Goal: Task Accomplishment & Management: Manage account settings

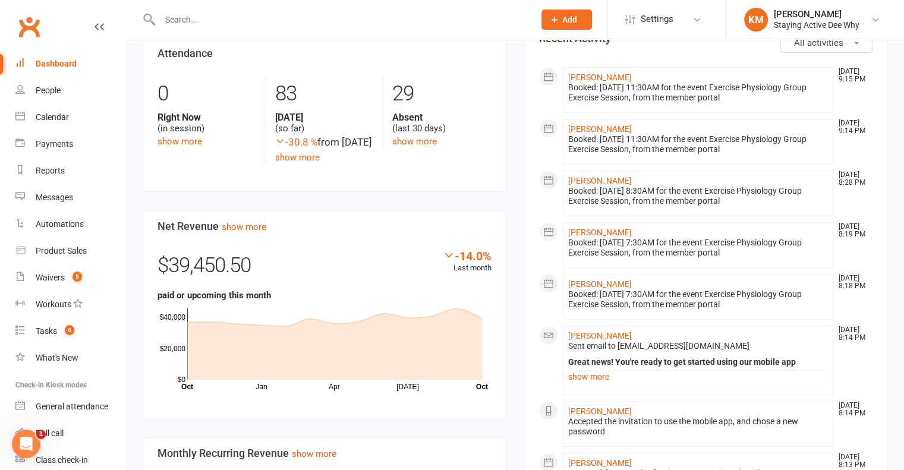
scroll to position [297, 0]
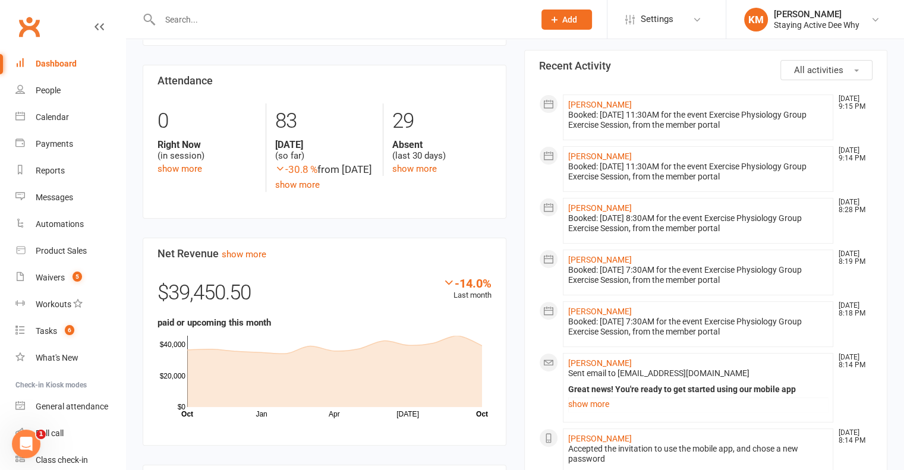
click at [244, 27] on input "text" at bounding box center [341, 19] width 370 height 17
paste input "Susan Margaret Chambers"
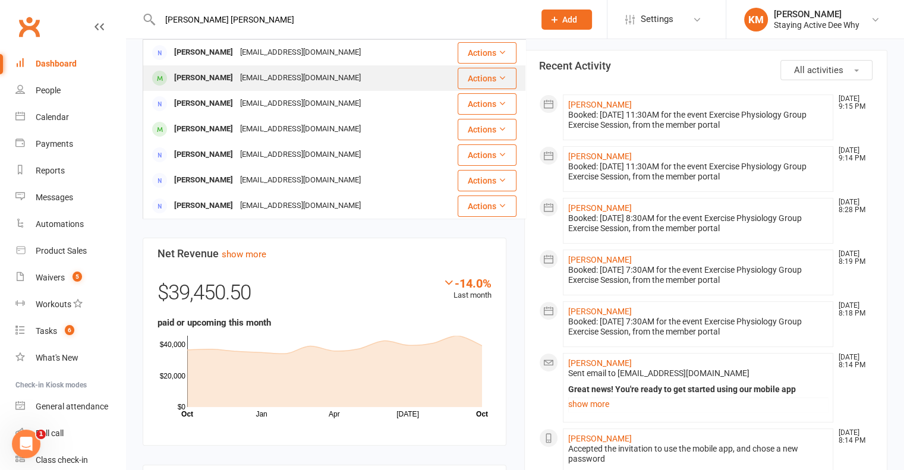
type input "Susan Margaret Chambers"
click at [244, 80] on div "kjmc853@gmail.com" at bounding box center [300, 78] width 128 height 17
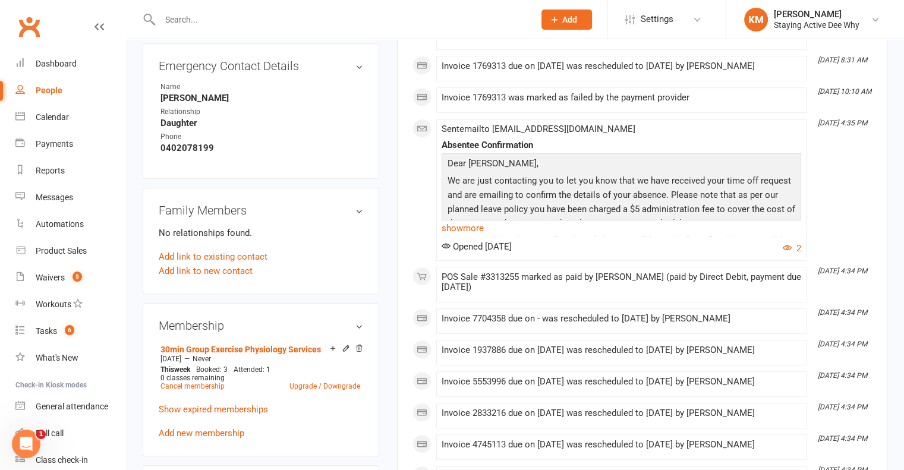
scroll to position [654, 0]
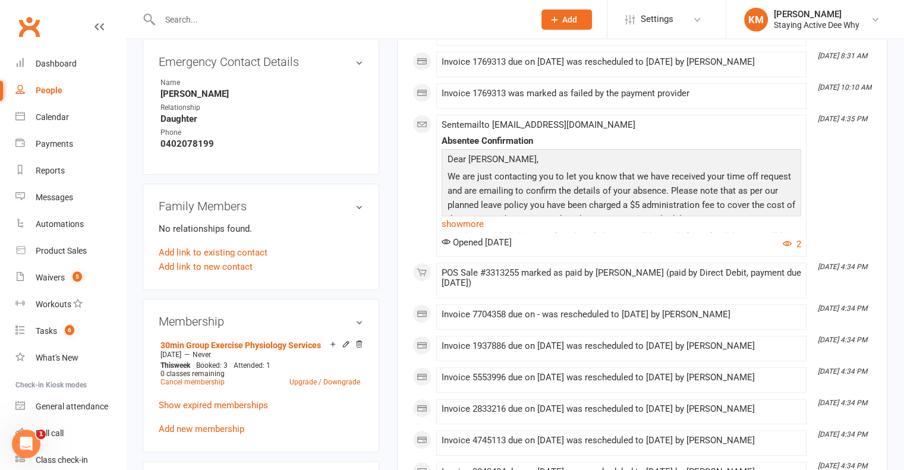
click at [463, 225] on link "show more" at bounding box center [620, 224] width 359 height 17
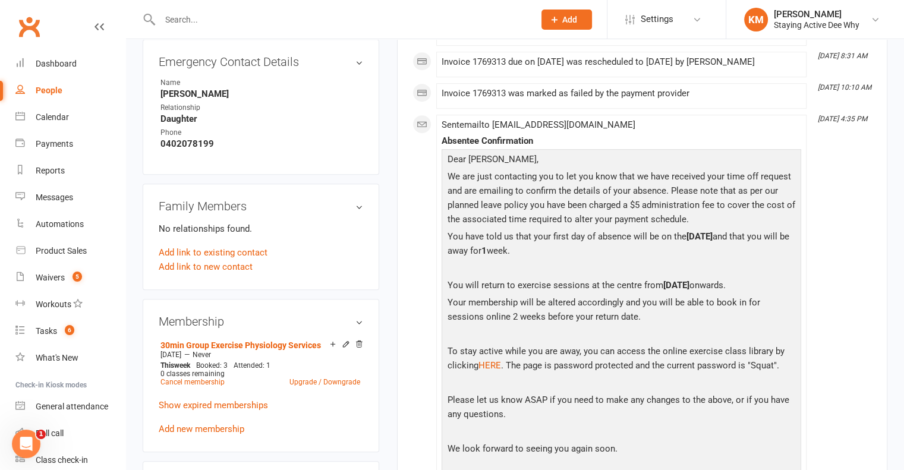
click at [242, 23] on input "text" at bounding box center [341, 19] width 370 height 17
paste input "Kerr Leoie"
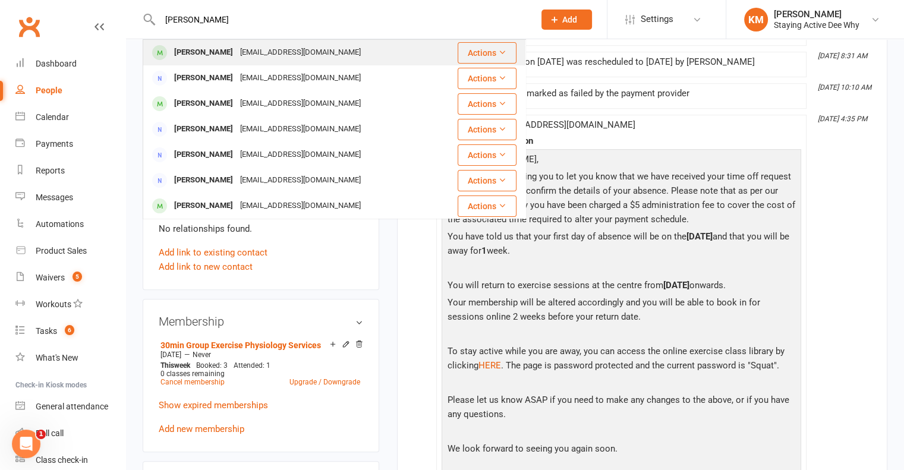
type input "Kerr Leoie"
click at [243, 45] on div "kerrieleo@optusnet.com.au" at bounding box center [300, 52] width 128 height 17
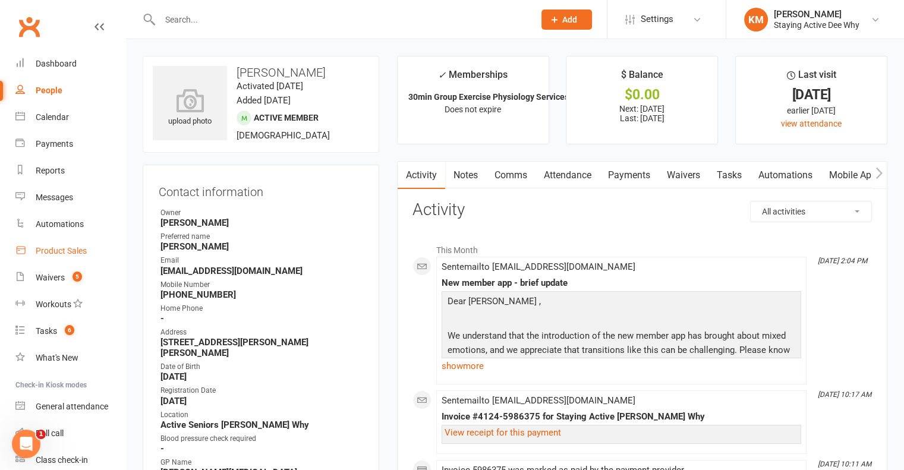
click at [90, 247] on link "Product Sales" at bounding box center [70, 251] width 110 height 27
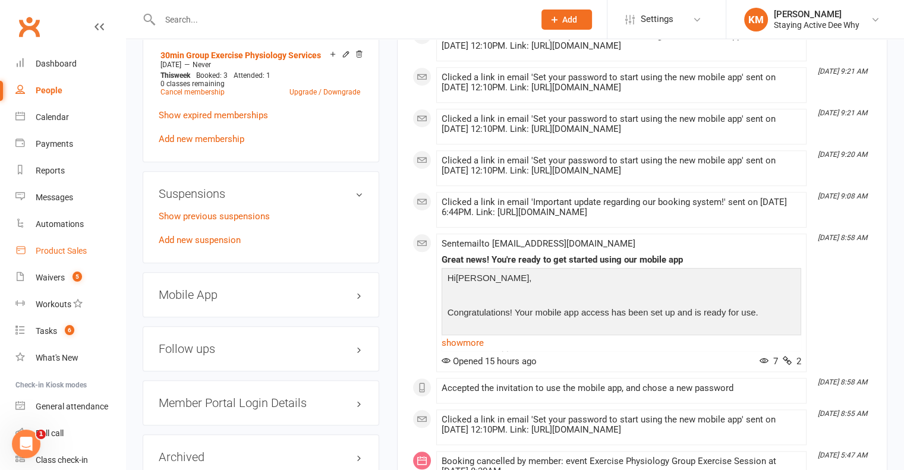
scroll to position [1010, 0]
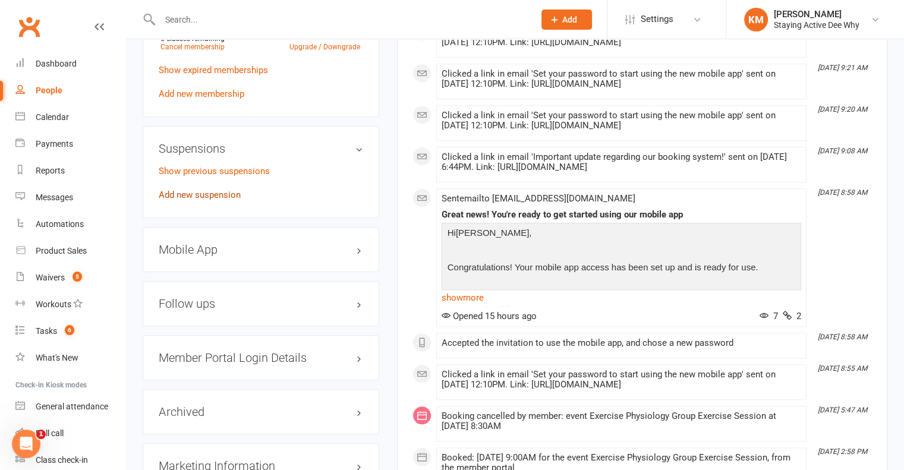
click at [216, 190] on link "Add new suspension" at bounding box center [200, 195] width 82 height 11
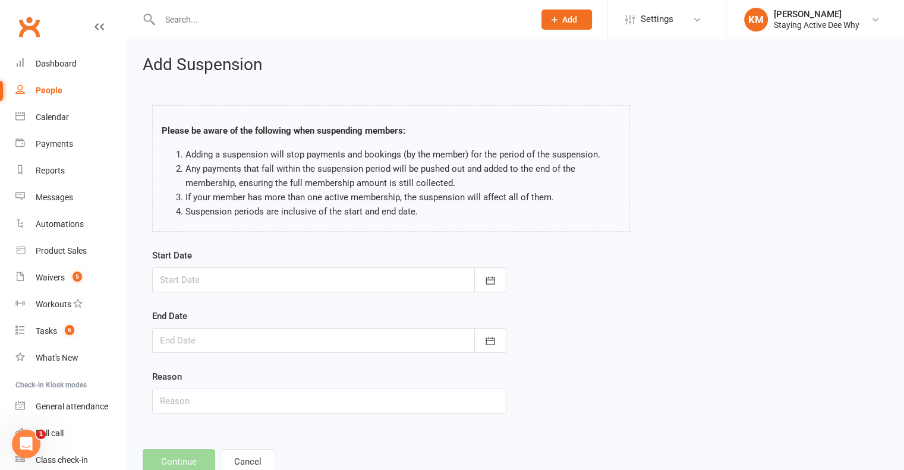
click at [234, 282] on div at bounding box center [329, 279] width 354 height 25
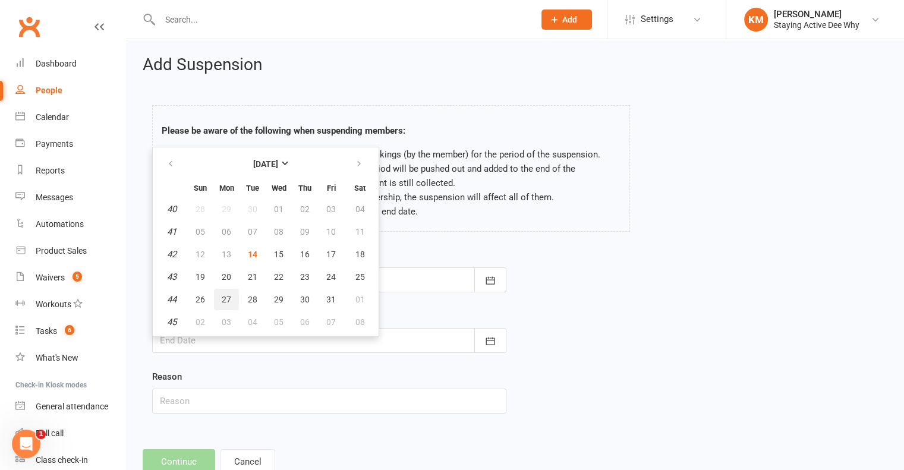
click at [223, 295] on span "27" at bounding box center [227, 300] width 10 height 10
type input "27 Oct 2025"
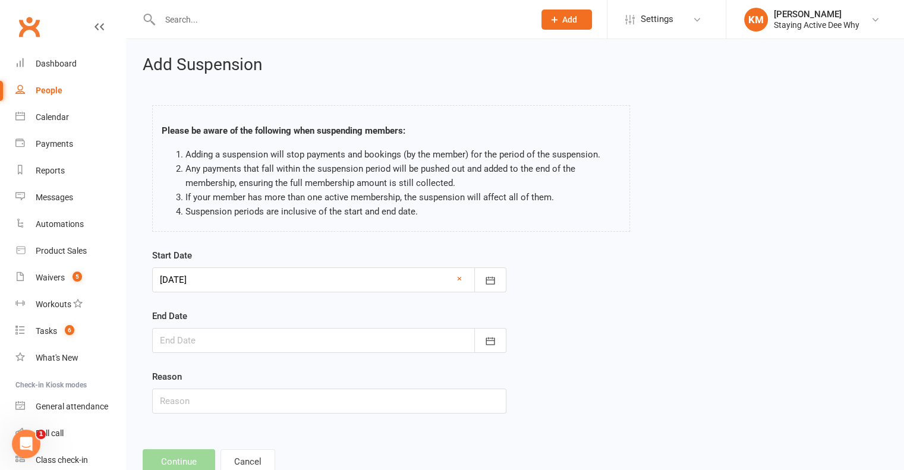
click at [203, 337] on div at bounding box center [329, 340] width 354 height 25
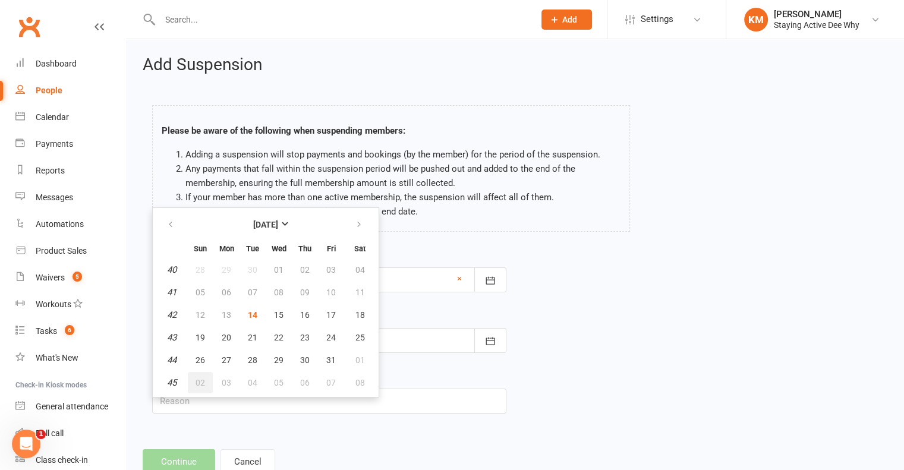
click at [201, 378] on span "02" at bounding box center [200, 383] width 10 height 10
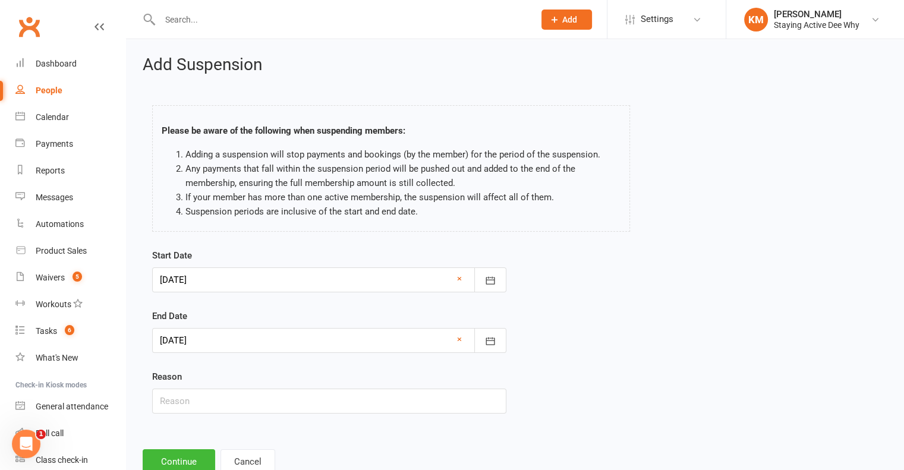
click at [199, 345] on div at bounding box center [329, 340] width 354 height 25
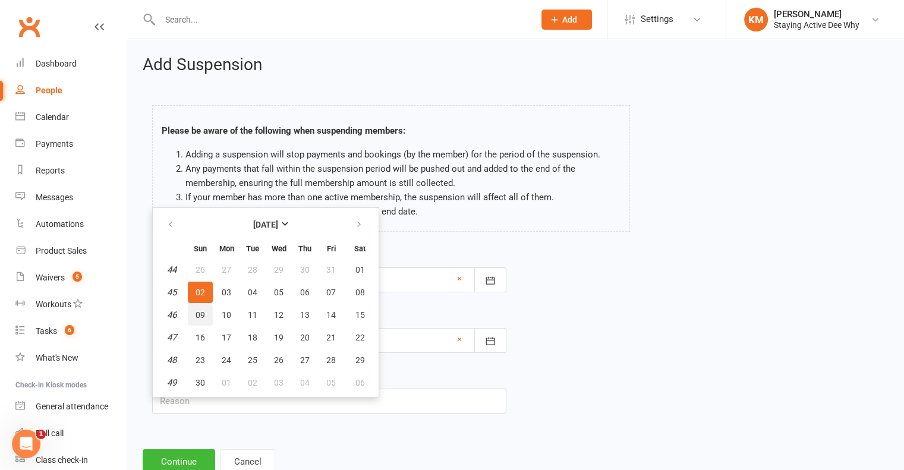
click at [203, 318] on span "09" at bounding box center [200, 315] width 10 height 10
type input "09 Nov 2025"
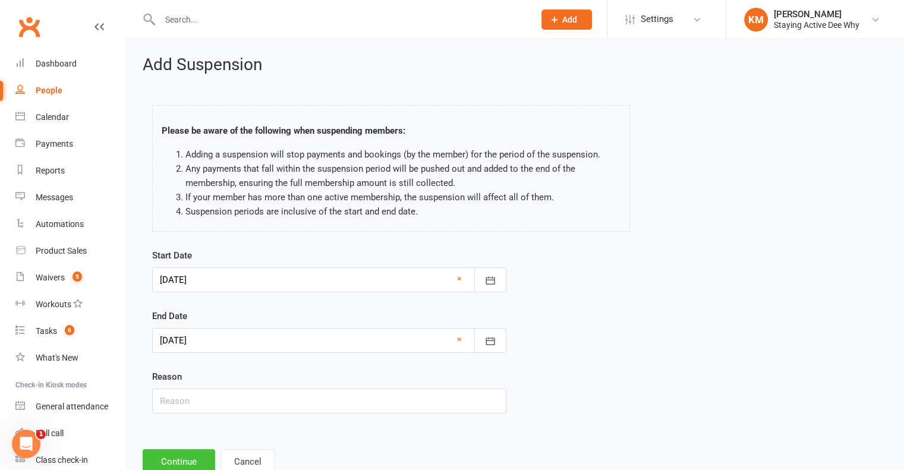
click at [185, 453] on button "Continue" at bounding box center [179, 461] width 72 height 25
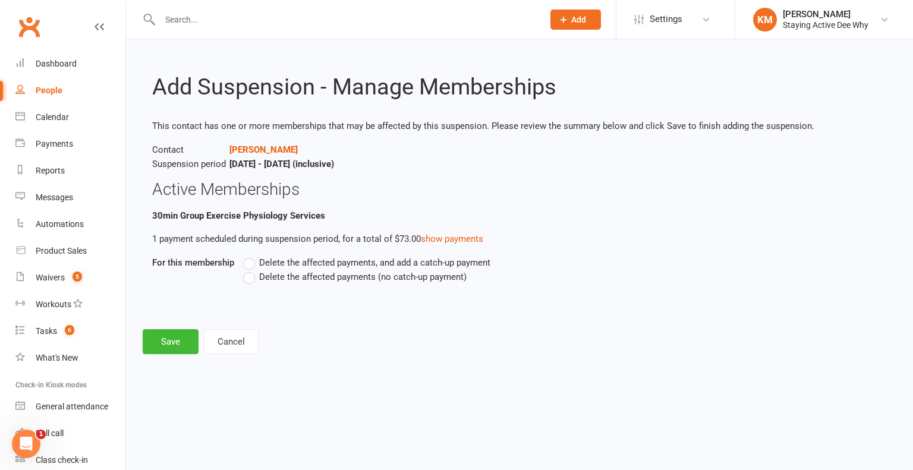
click at [287, 277] on span "Delete the affected payments (no catch-up payment)" at bounding box center [362, 276] width 207 height 12
click at [251, 270] on input "Delete the affected payments (no catch-up payment)" at bounding box center [247, 270] width 8 height 0
click at [195, 334] on button "Save" at bounding box center [171, 341] width 56 height 25
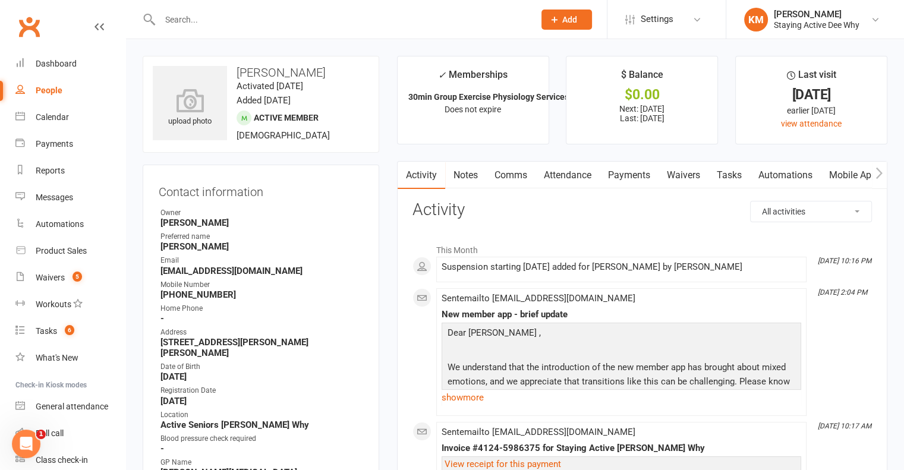
click at [501, 171] on link "Comms" at bounding box center [510, 175] width 49 height 27
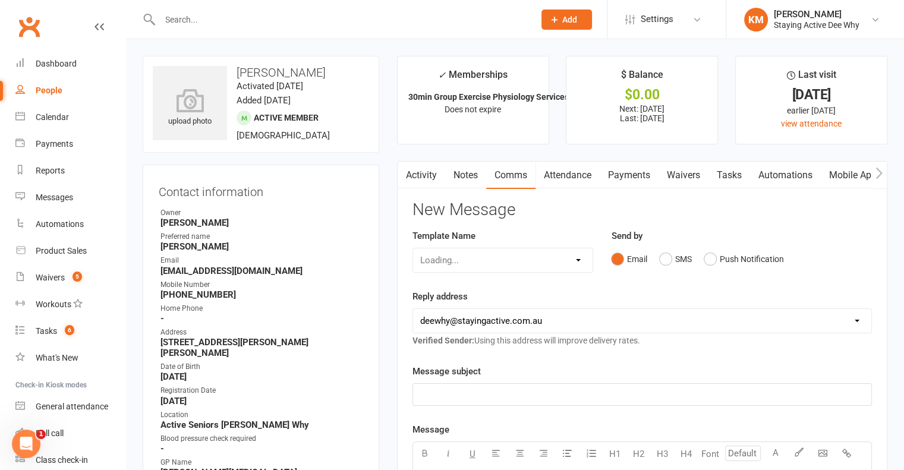
click at [509, 266] on div "Loading..." at bounding box center [502, 260] width 181 height 25
click at [509, 266] on select "Select Template [Email] 12 month follow-up [Email] 12 week health challenge [Em…" at bounding box center [503, 260] width 180 height 24
select select "23"
click at [413, 248] on select "Select Template [Email] 12 month follow-up [Email] 12 week health challenge [Em…" at bounding box center [503, 260] width 180 height 24
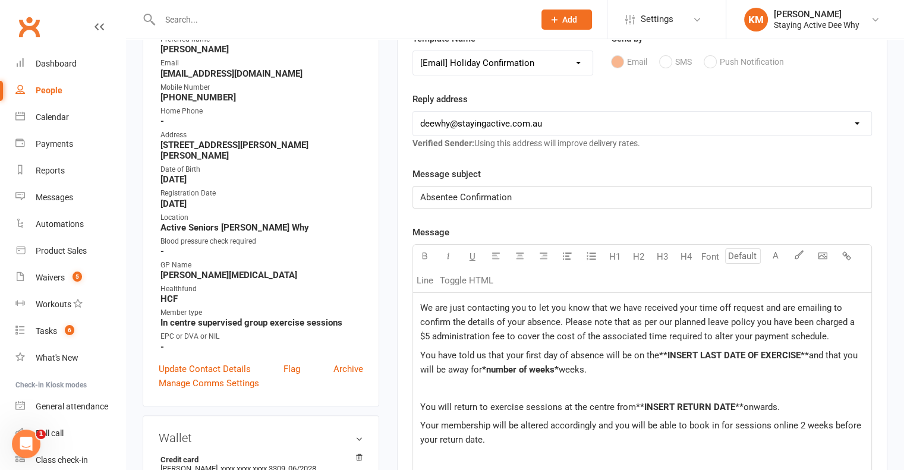
scroll to position [238, 0]
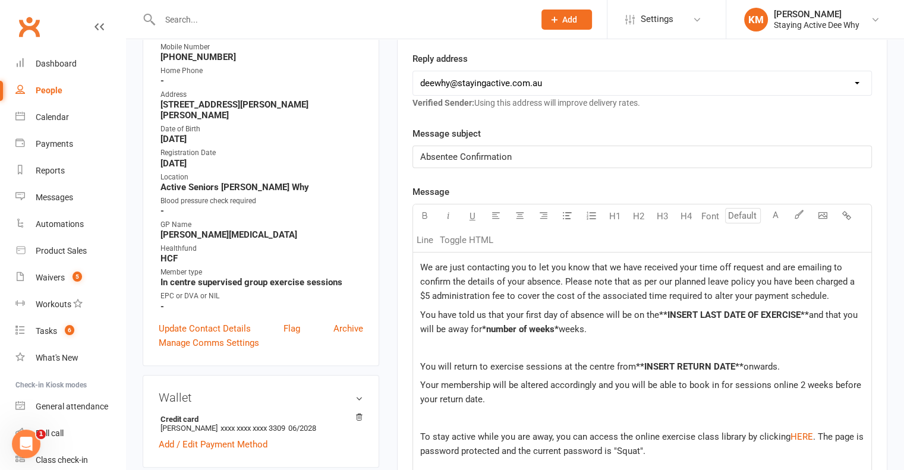
click at [420, 262] on span "We are just contacting you to let you know that we have received your time off …" at bounding box center [638, 281] width 437 height 39
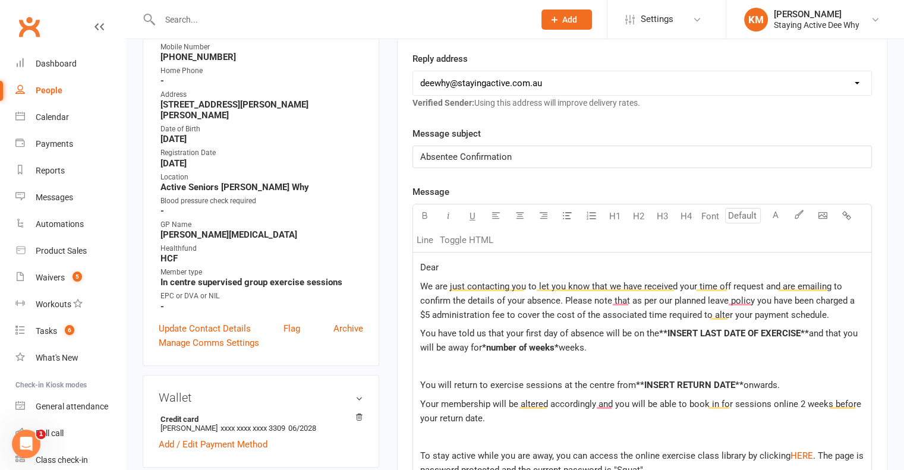
scroll to position [0, 0]
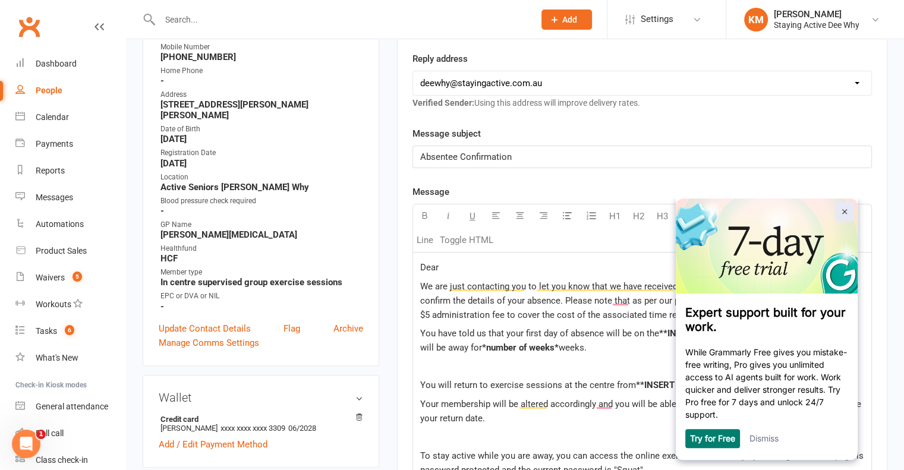
click at [845, 209] on img at bounding box center [844, 211] width 5 height 5
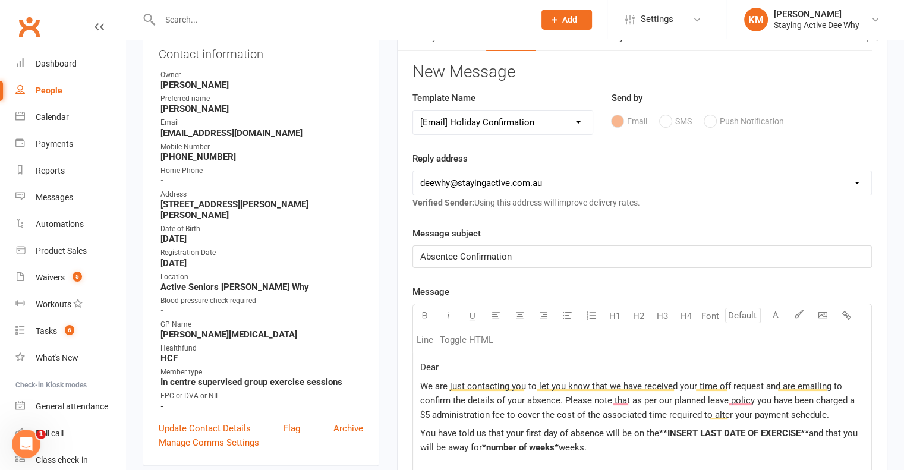
scroll to position [238, 0]
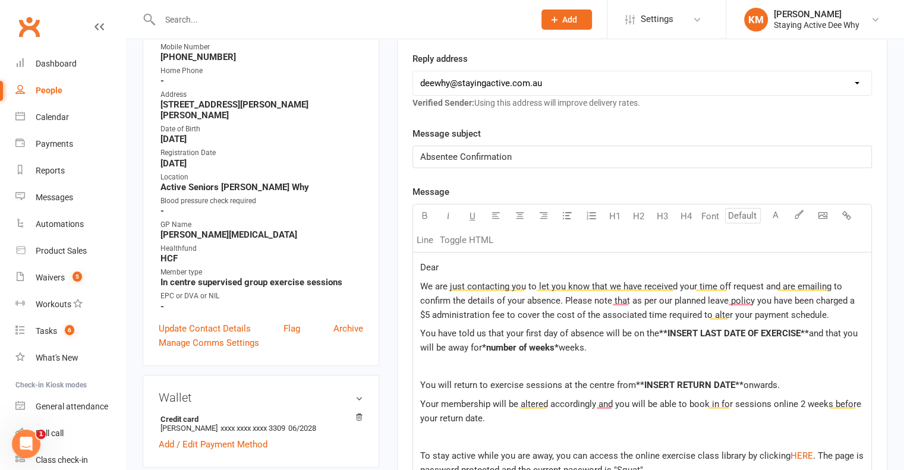
click at [487, 261] on p "Dear" at bounding box center [642, 267] width 444 height 14
drag, startPoint x: 560, startPoint y: 348, endPoint x: 483, endPoint y: 351, distance: 77.3
click at [483, 351] on p "You have told us that your first day of absence will be on the **INSERT LAST DA…" at bounding box center [642, 340] width 444 height 29
drag, startPoint x: 739, startPoint y: 378, endPoint x: 633, endPoint y: 378, distance: 106.3
click at [633, 378] on p "You will return to exercise sessions at the centre from **INSERT RETURN DATE** …" at bounding box center [642, 385] width 444 height 14
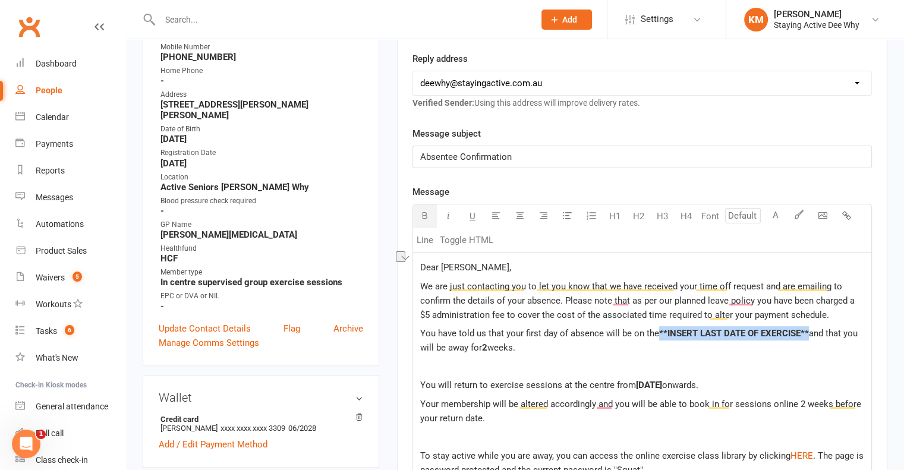
drag, startPoint x: 807, startPoint y: 333, endPoint x: 659, endPoint y: 327, distance: 148.0
click at [659, 328] on span "**INSERT LAST DATE OF EXERCISE**" at bounding box center [734, 333] width 150 height 11
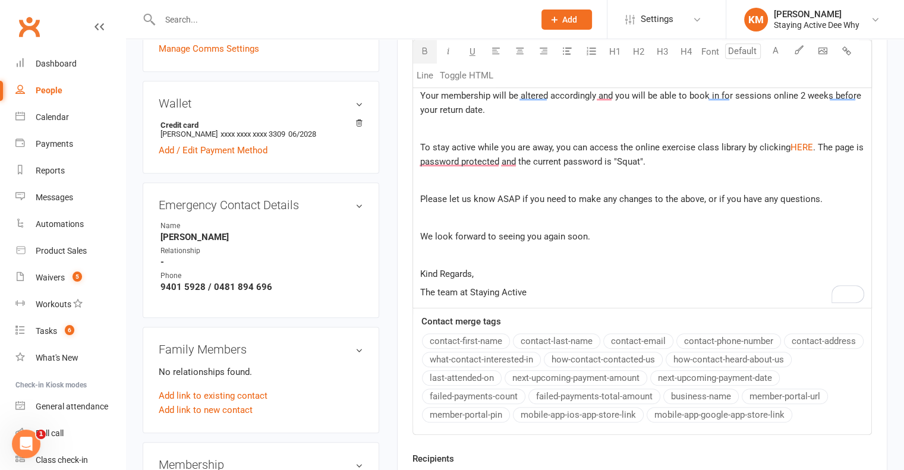
scroll to position [594, 0]
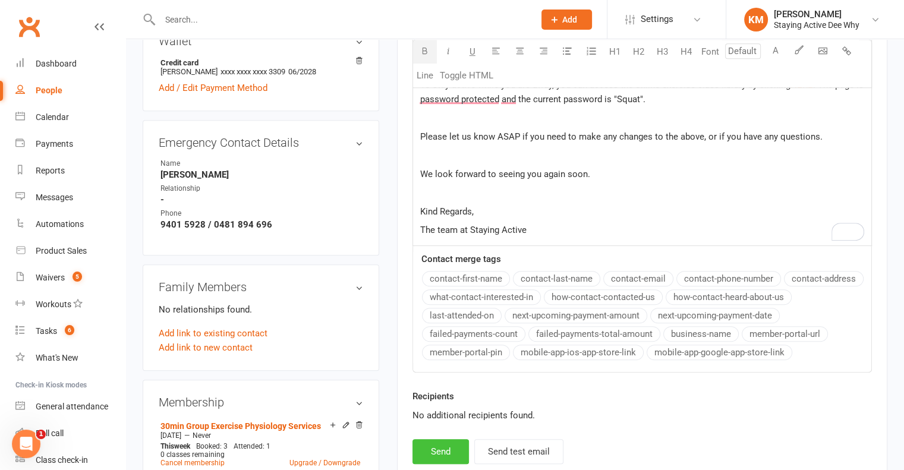
click at [436, 439] on button "Send" at bounding box center [440, 451] width 56 height 25
select select
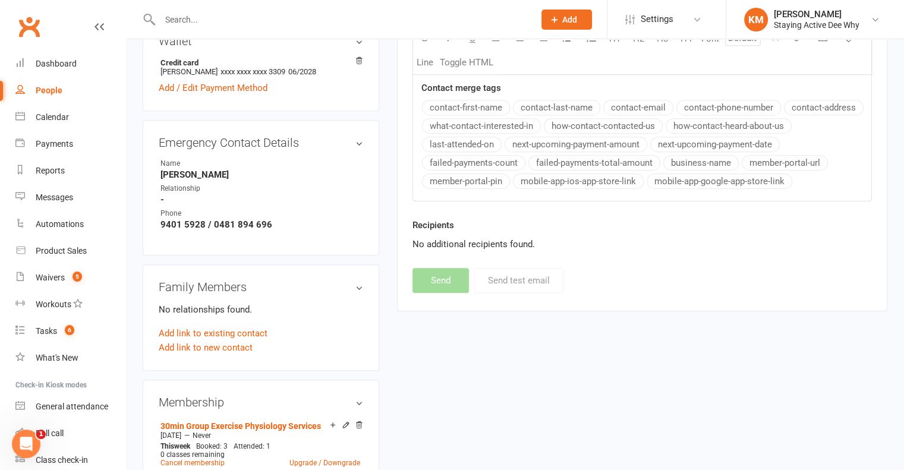
click at [273, 21] on input "text" at bounding box center [341, 19] width 370 height 17
paste input "Kent Smith"
type input "Kent Smith"
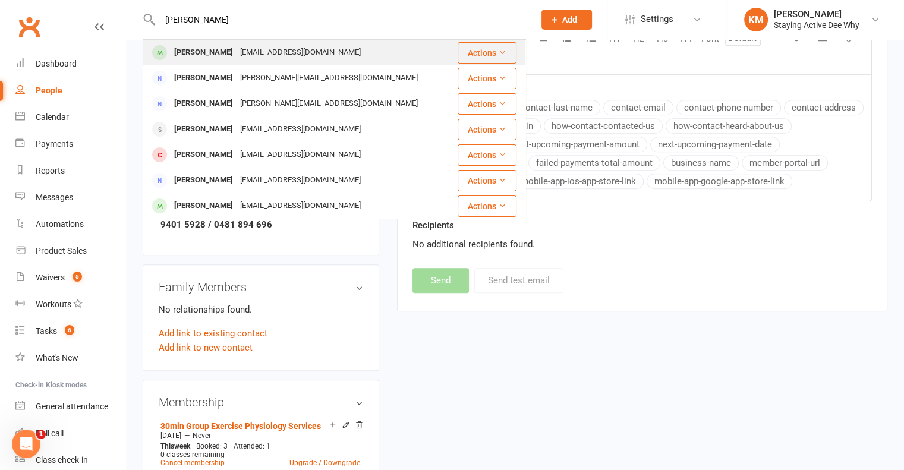
click at [257, 43] on div "Kent Smith kent.smith38@me.com" at bounding box center [297, 52] width 307 height 24
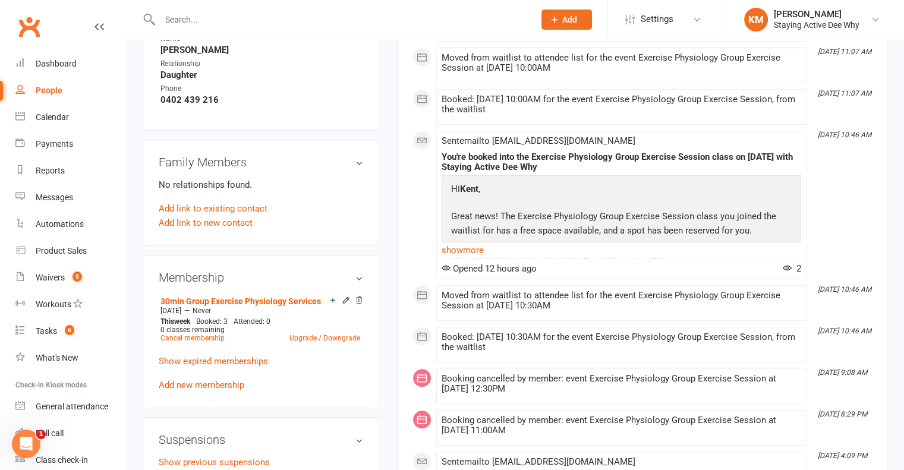
scroll to position [832, 0]
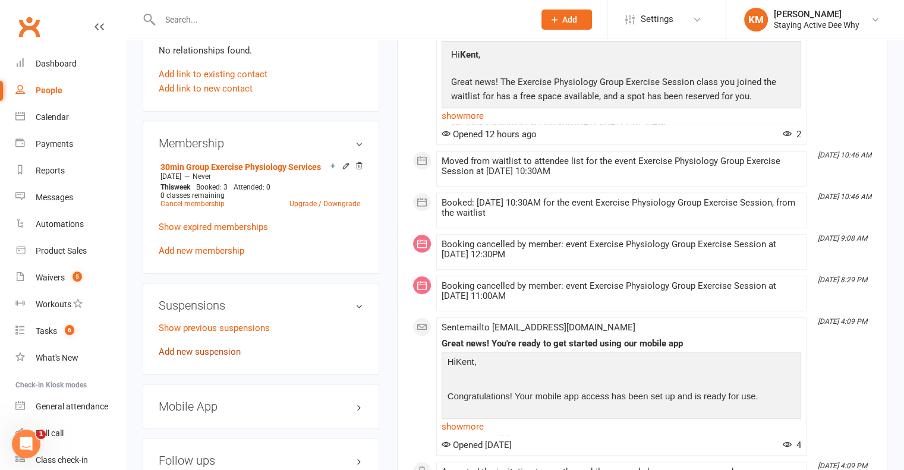
click at [196, 357] on link "Add new suspension" at bounding box center [200, 351] width 82 height 11
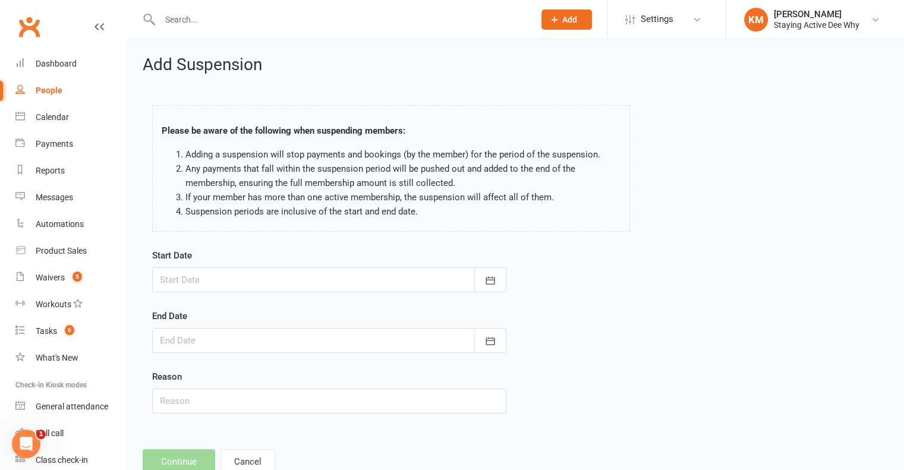
click at [223, 280] on div at bounding box center [329, 279] width 354 height 25
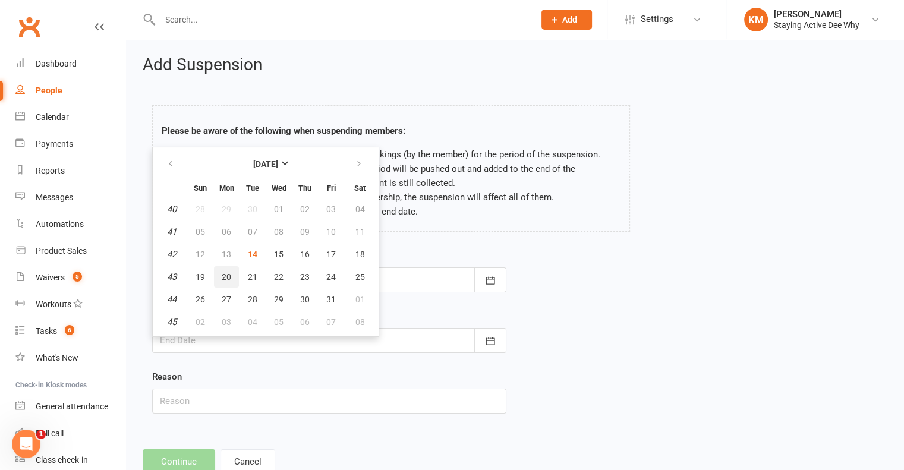
click at [222, 275] on span "20" at bounding box center [227, 277] width 10 height 10
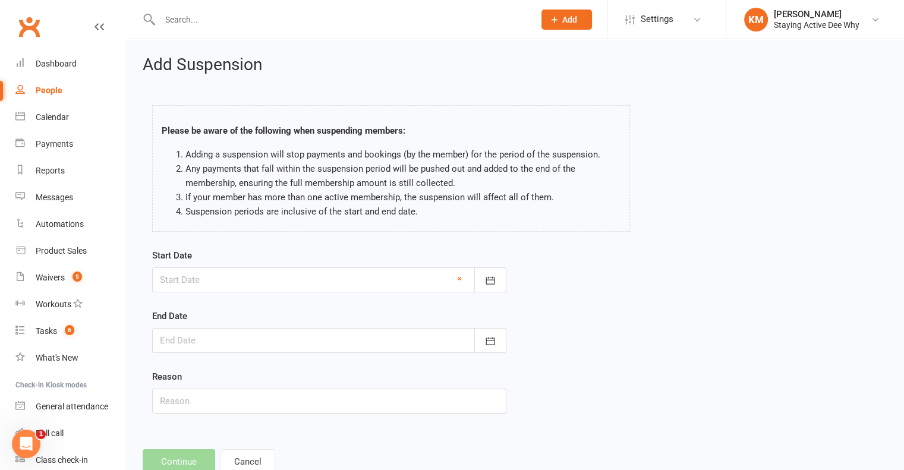
type input "20 Oct 2025"
click at [207, 355] on form "Start Date 20 Oct 2025 October 2025 Sun Mon Tue Wed Thu Fri Sat 40 28 29 30 01 …" at bounding box center [329, 330] width 354 height 165
click at [214, 342] on div at bounding box center [329, 340] width 354 height 25
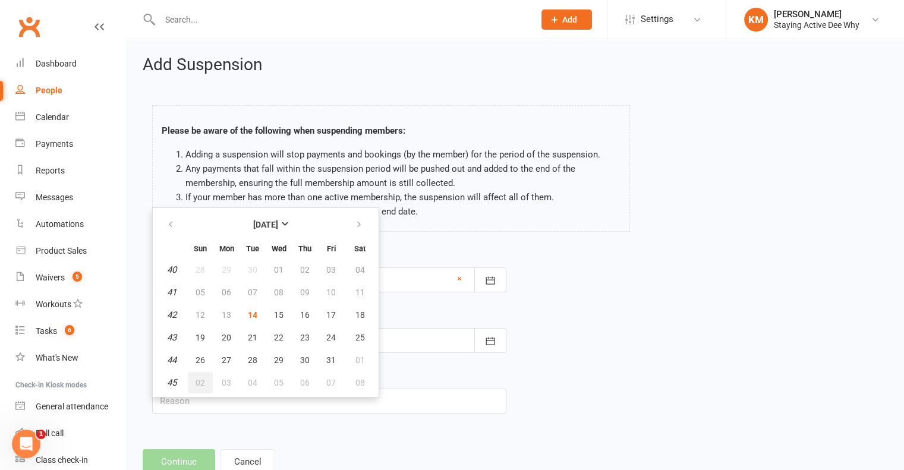
click at [203, 378] on span "02" at bounding box center [200, 383] width 10 height 10
type input "02 Nov 2025"
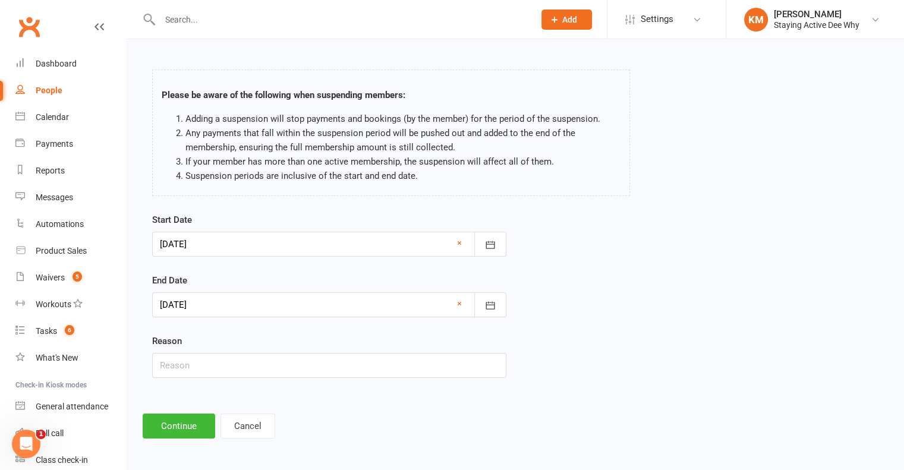
scroll to position [36, 0]
click at [161, 431] on button "Continue" at bounding box center [179, 425] width 72 height 25
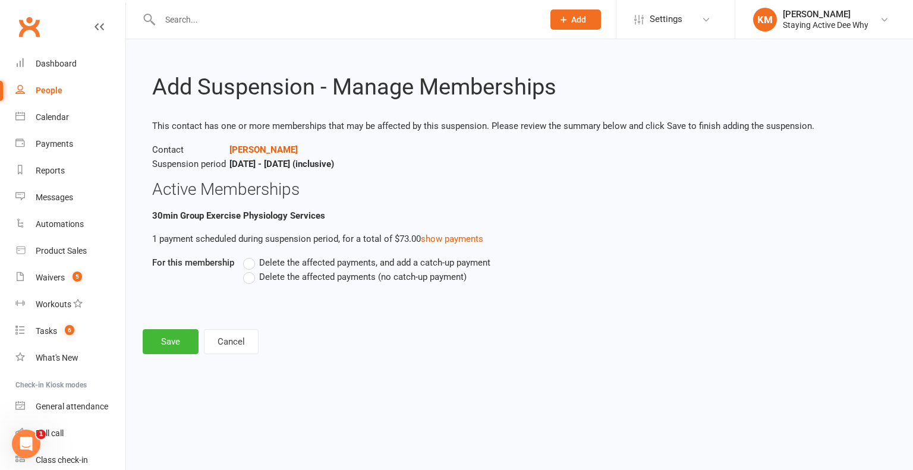
click at [242, 273] on div "Delete the affected payments, and add a catch-up payment Delete the affected pa…" at bounding box center [479, 277] width 490 height 45
click at [248, 281] on label "Delete the affected payments (no catch-up payment)" at bounding box center [354, 277] width 223 height 14
click at [248, 270] on input "Delete the affected payments (no catch-up payment)" at bounding box center [247, 270] width 8 height 0
click at [164, 343] on button "Save" at bounding box center [171, 341] width 56 height 25
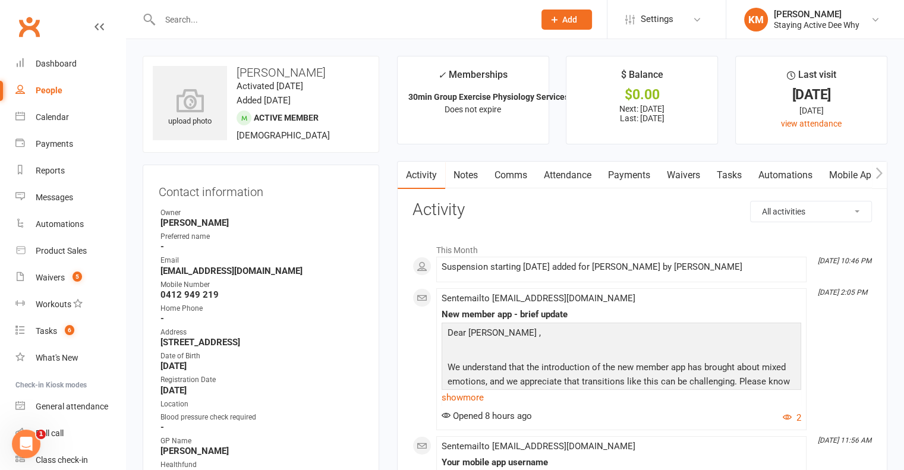
click at [526, 175] on link "Comms" at bounding box center [510, 175] width 49 height 27
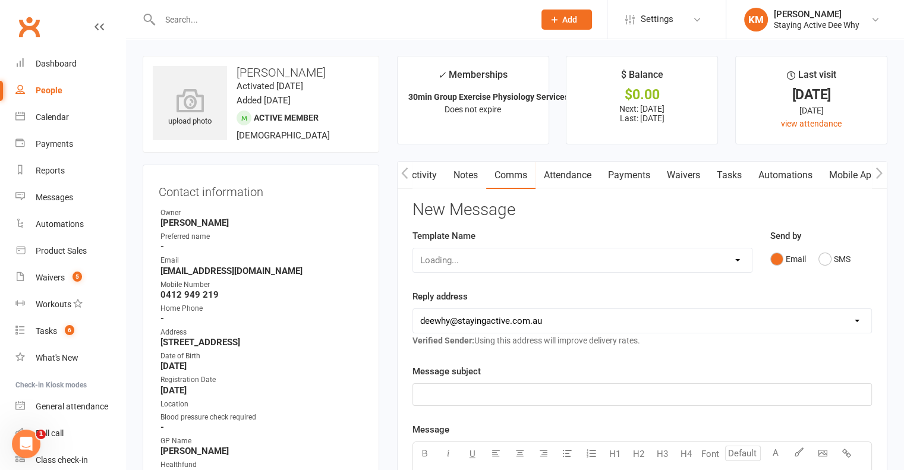
scroll to position [0, 1]
click at [496, 266] on select "Select Template [Email] 12 month follow-up [Email] 12 week health challenge [Em…" at bounding box center [582, 260] width 339 height 24
select select "23"
click at [413, 248] on select "Select Template [Email] 12 month follow-up [Email] 12 week health challenge [Em…" at bounding box center [582, 260] width 339 height 24
click at [415, 285] on div "Template Name Select Template [Email] 12 month follow-up [Email] 12 week health…" at bounding box center [582, 259] width 358 height 61
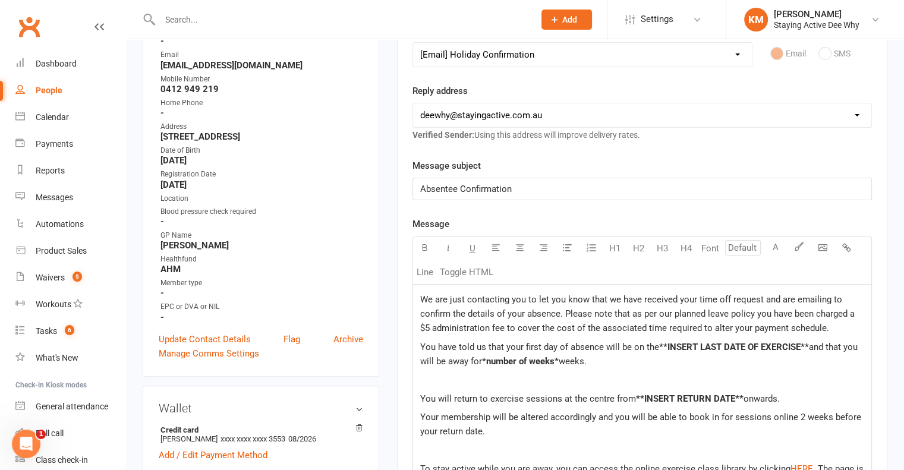
scroll to position [238, 0]
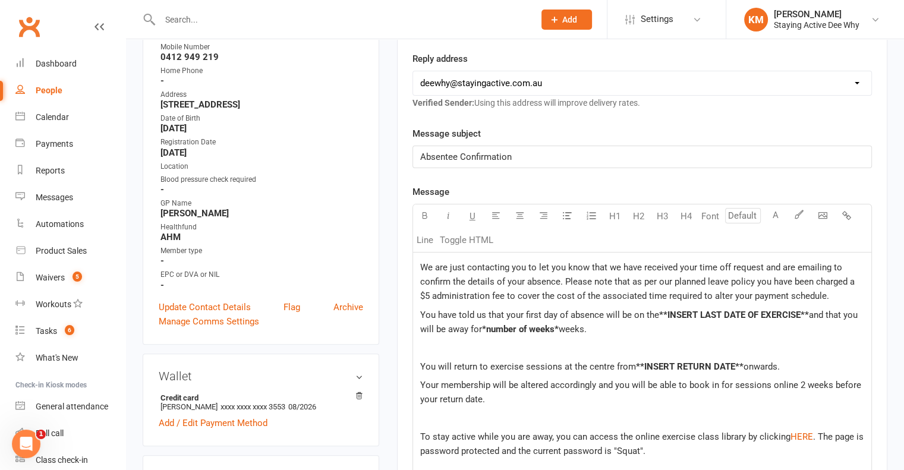
click at [417, 267] on div "We are just contacting you to let you know that we have received your time off …" at bounding box center [642, 425] width 458 height 345
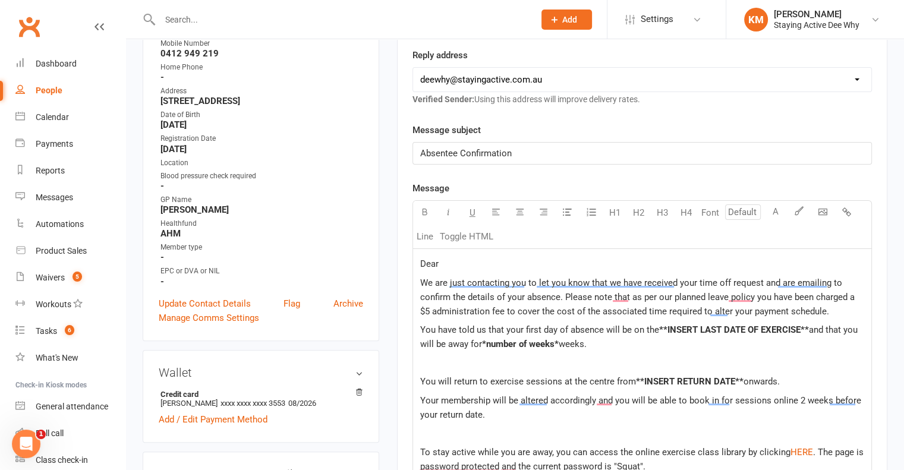
scroll to position [245, 0]
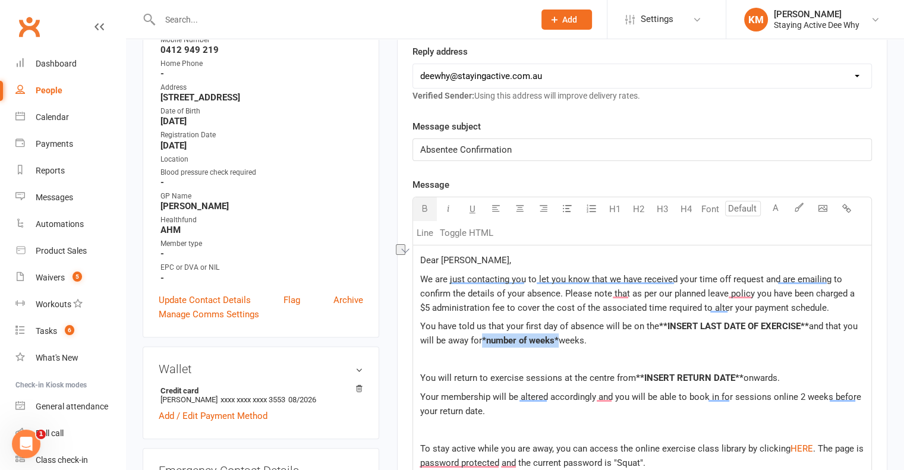
drag, startPoint x: 558, startPoint y: 339, endPoint x: 482, endPoint y: 336, distance: 76.7
click at [482, 336] on p "You have told us that your first day of absence will be on the **INSERT LAST DA…" at bounding box center [642, 333] width 444 height 29
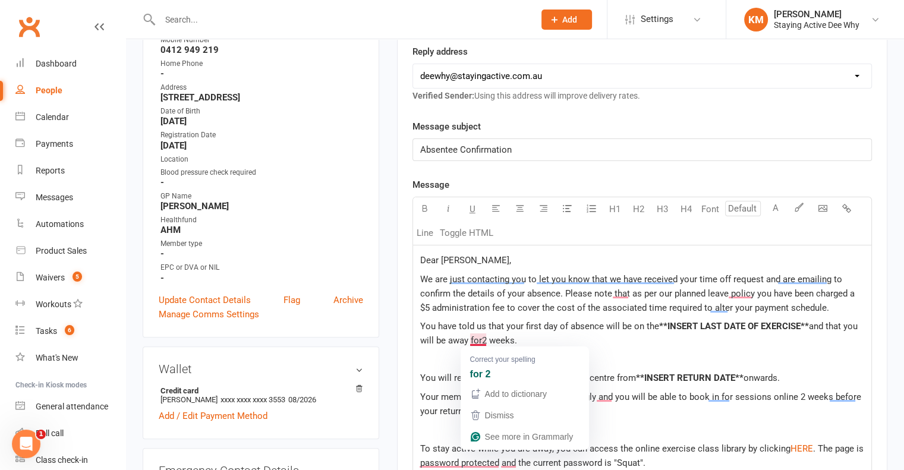
click at [480, 340] on span "and that you will be away for2 weeks." at bounding box center [640, 333] width 440 height 25
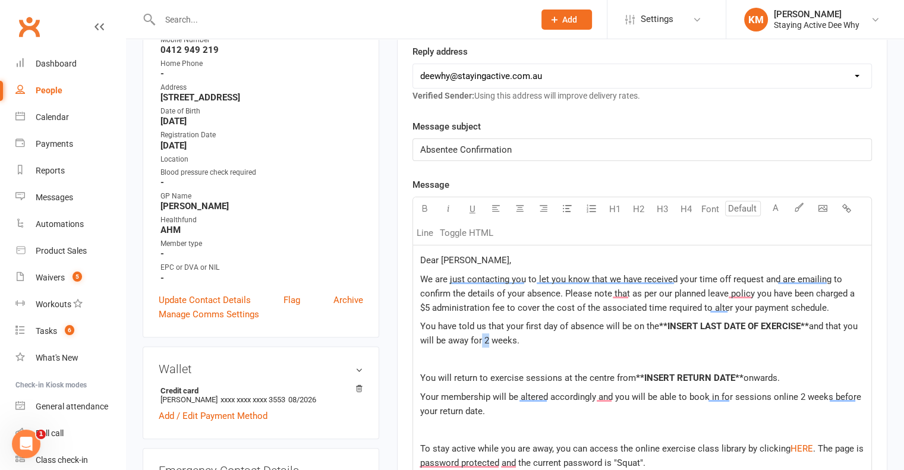
click at [487, 342] on span "and that you will be away for 2 weeks." at bounding box center [640, 333] width 440 height 25
drag, startPoint x: 739, startPoint y: 373, endPoint x: 634, endPoint y: 372, distance: 105.2
click at [636, 373] on span "**INSERT RETURN DATE**" at bounding box center [690, 378] width 108 height 11
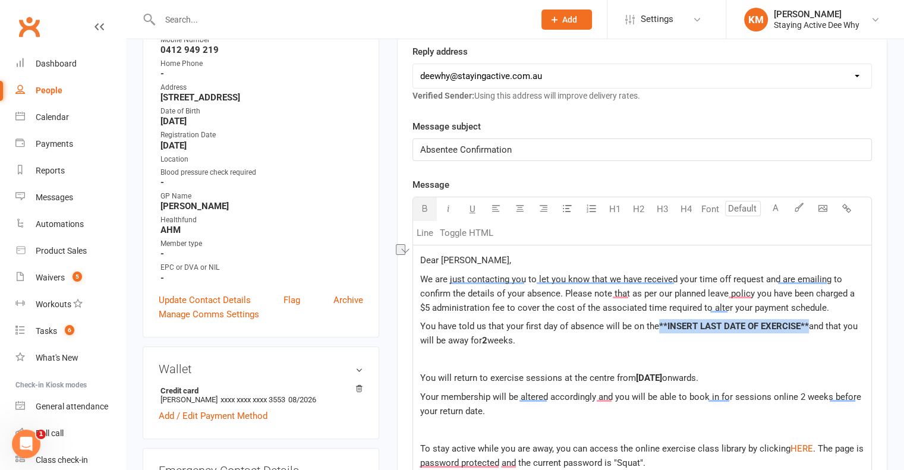
drag, startPoint x: 807, startPoint y: 324, endPoint x: 660, endPoint y: 314, distance: 147.1
click at [660, 314] on div "Dear Kent, We are just contacting you to let you know that we have received you…" at bounding box center [642, 427] width 458 height 364
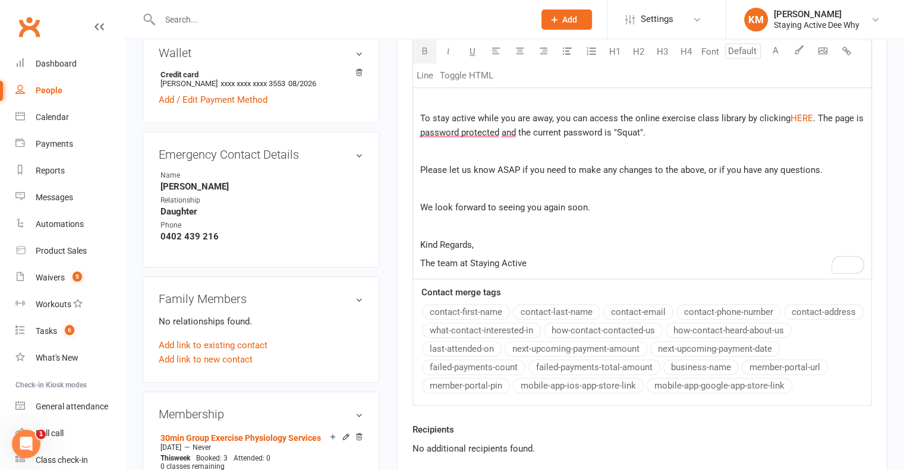
scroll to position [601, 0]
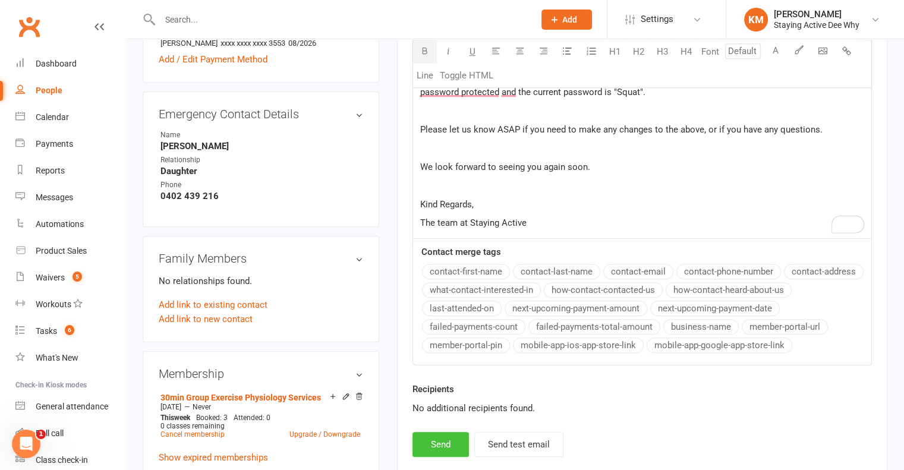
click at [422, 433] on button "Send" at bounding box center [440, 444] width 56 height 25
select select
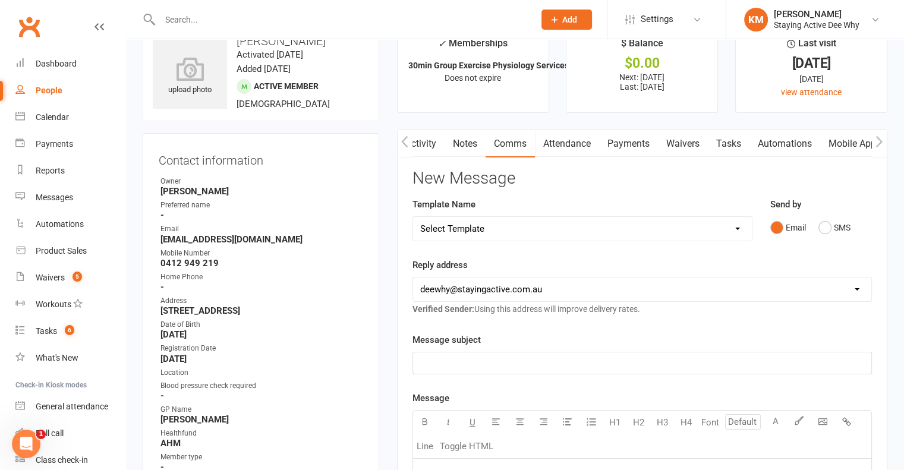
scroll to position [0, 0]
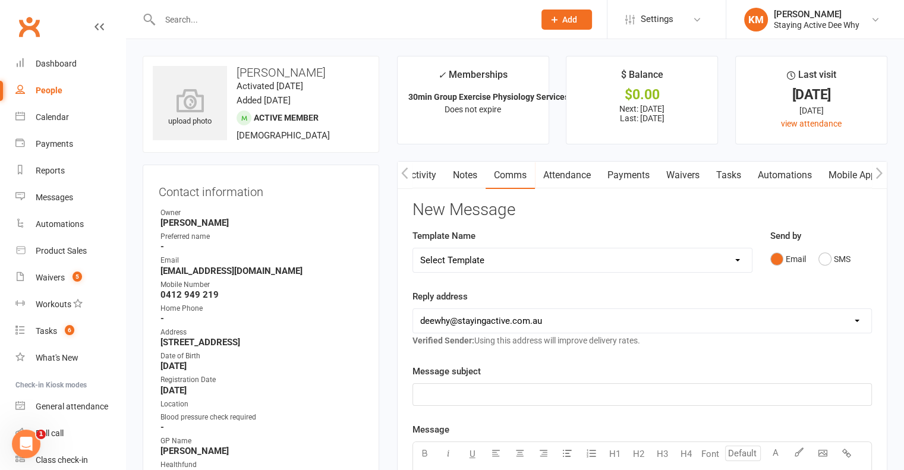
click at [425, 173] on link "Activity" at bounding box center [421, 175] width 48 height 27
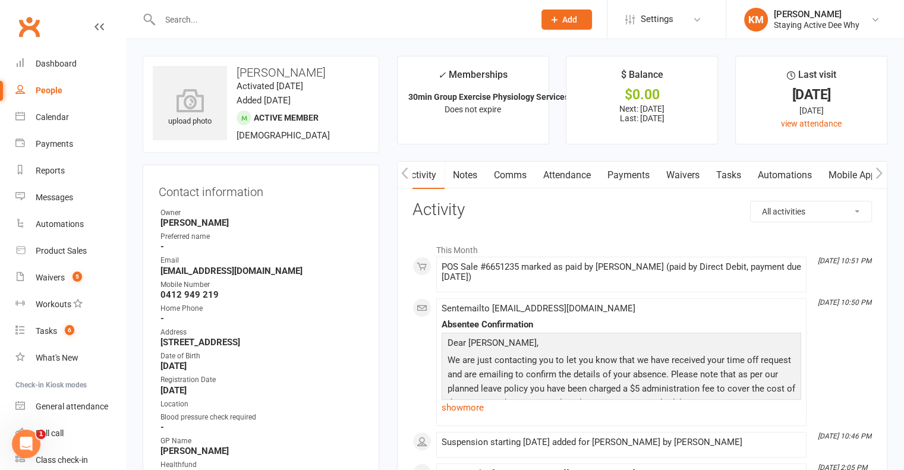
click at [241, 11] on input "text" at bounding box center [341, 19] width 370 height 17
paste input "Keith Barton"
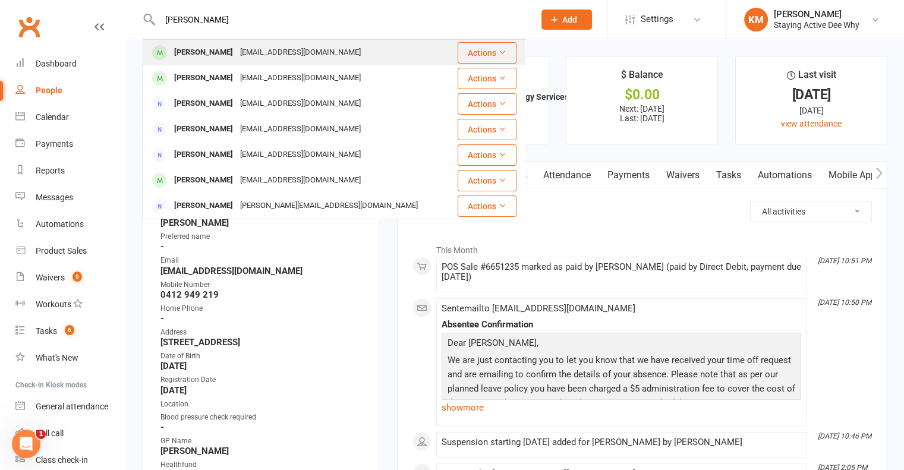
type input "Keith Barton"
click at [339, 55] on div "Keith Barton keithbarton@tpg.com.au" at bounding box center [300, 52] width 313 height 24
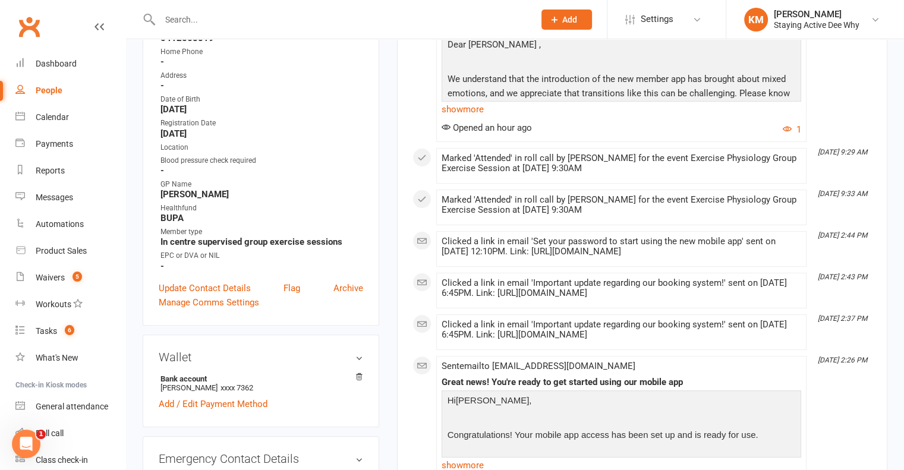
scroll to position [59, 0]
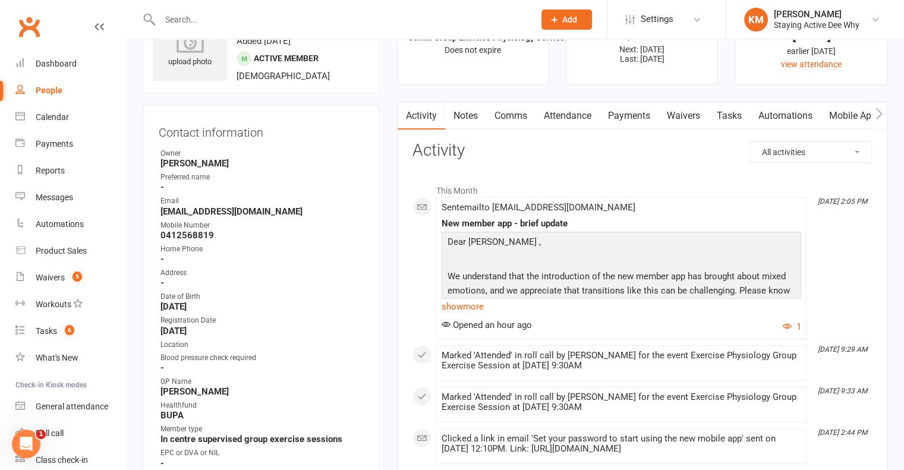
click at [632, 119] on link "Payments" at bounding box center [628, 115] width 59 height 27
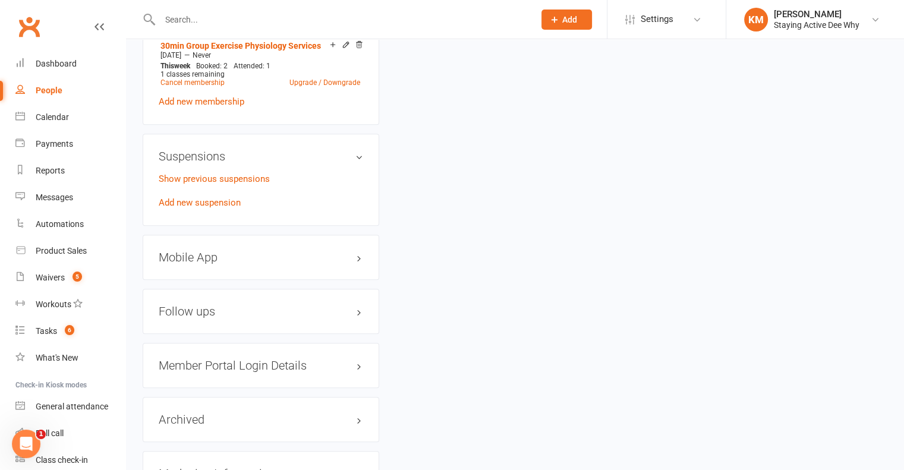
scroll to position [951, 0]
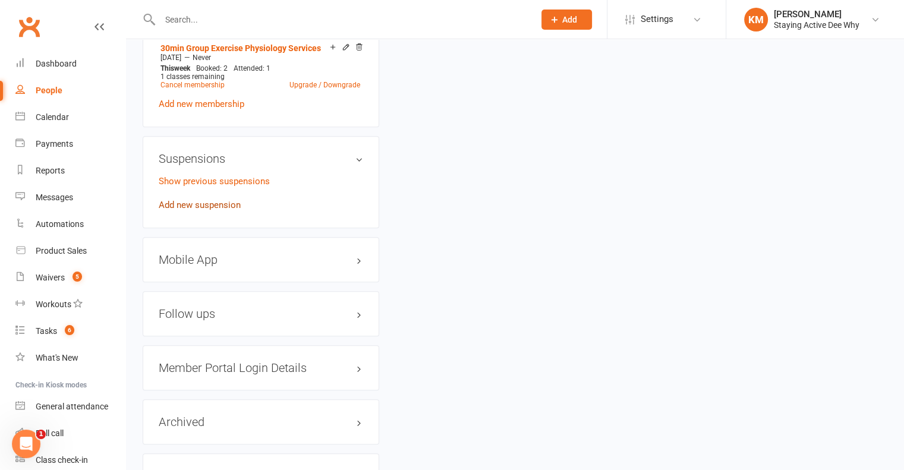
click at [210, 206] on link "Add new suspension" at bounding box center [200, 205] width 82 height 11
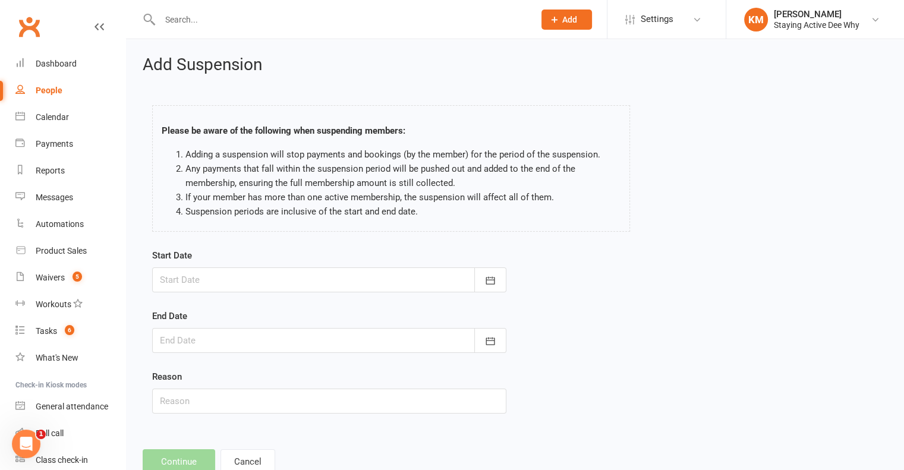
click at [225, 285] on div at bounding box center [329, 279] width 354 height 25
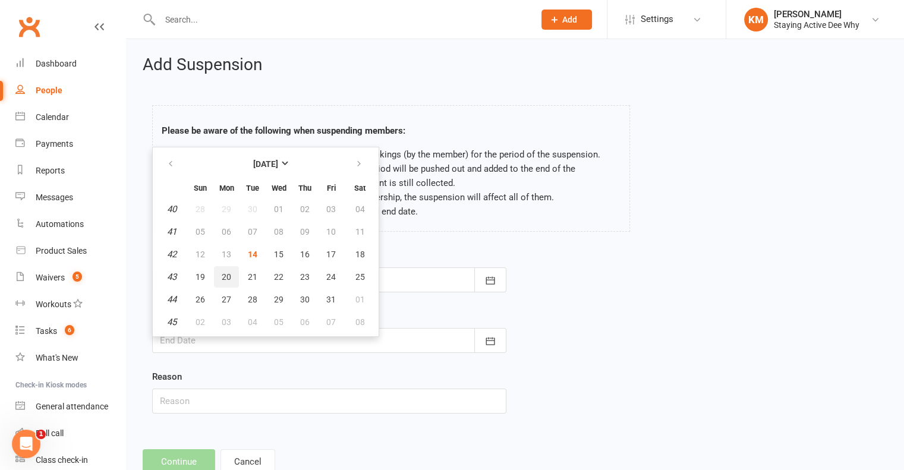
click at [217, 272] on button "20" at bounding box center [226, 276] width 25 height 21
type input "20 Oct 2025"
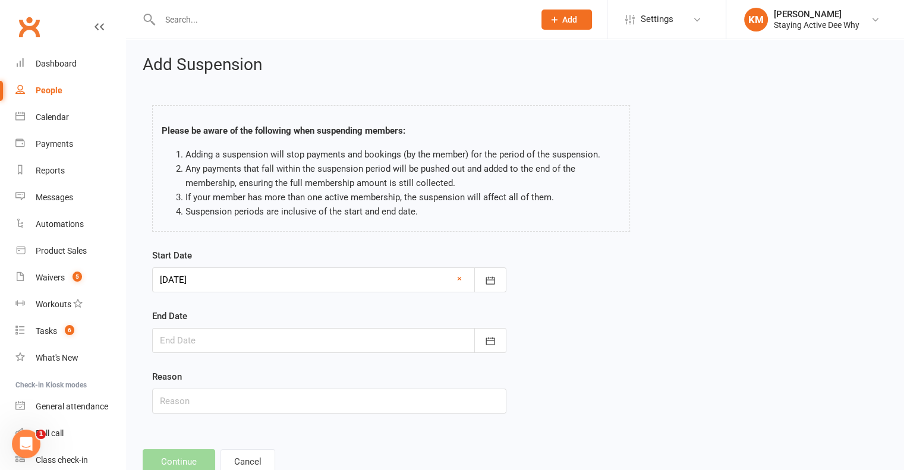
click at [269, 351] on div at bounding box center [329, 340] width 354 height 25
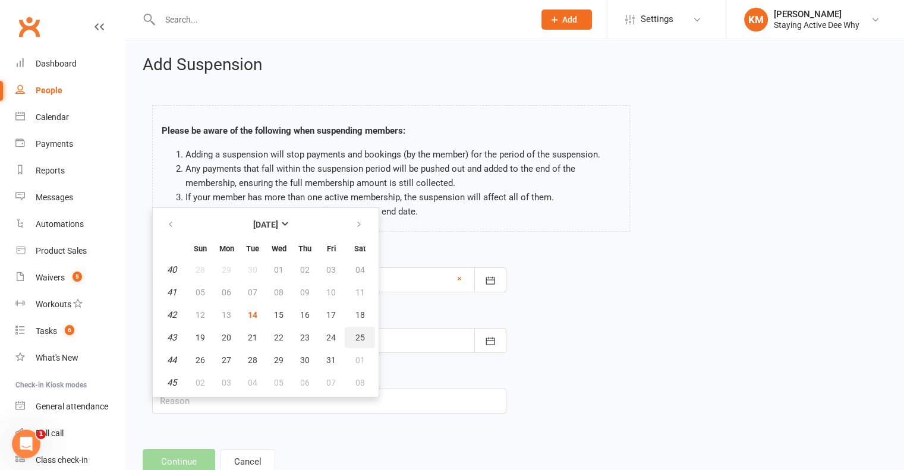
click at [365, 339] on button "25" at bounding box center [360, 337] width 30 height 21
type input "25 Oct 2025"
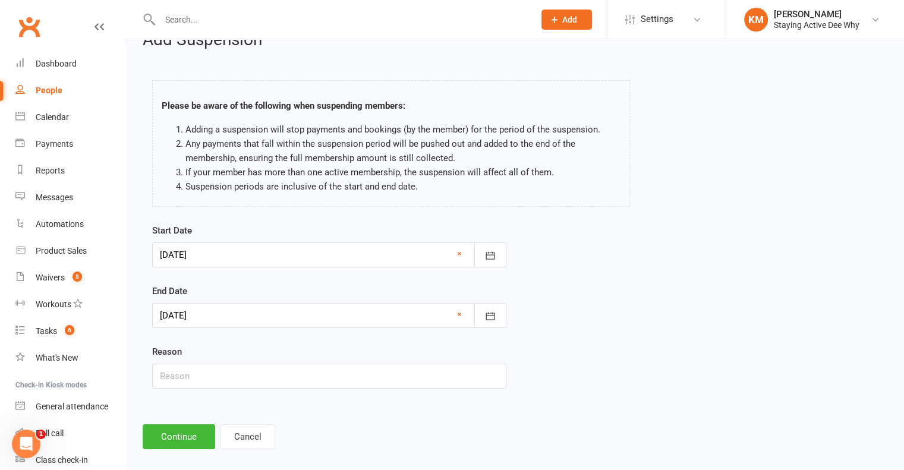
scroll to position [36, 0]
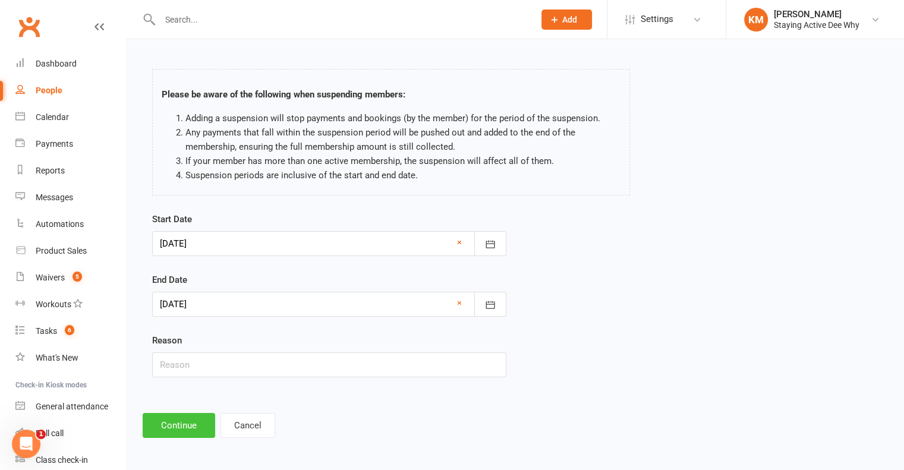
click at [188, 413] on button "Continue" at bounding box center [179, 425] width 72 height 25
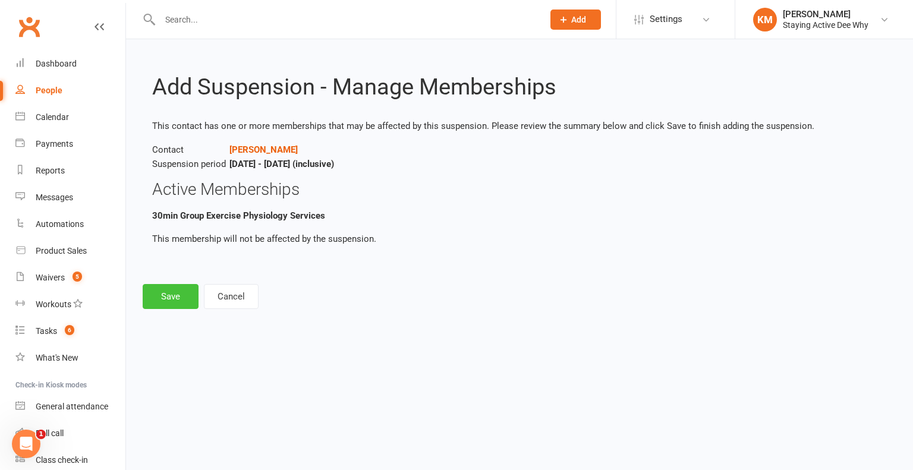
click at [183, 308] on button "Save" at bounding box center [171, 296] width 56 height 25
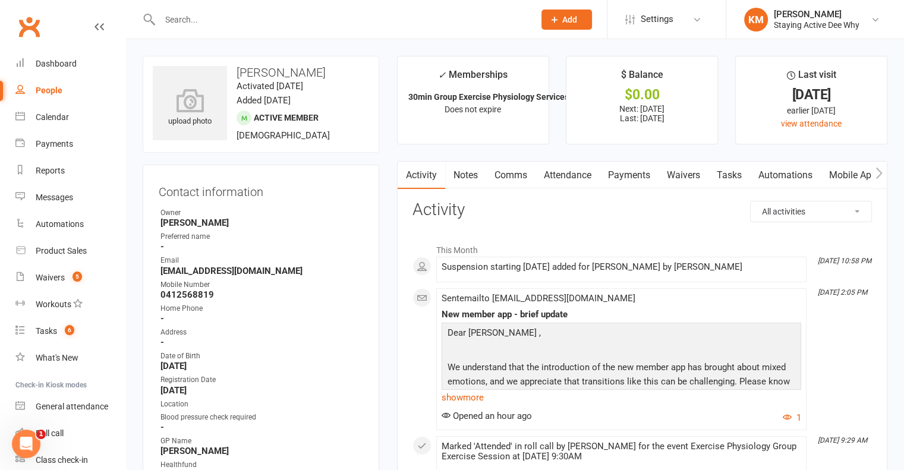
click at [642, 179] on link "Payments" at bounding box center [628, 175] width 59 height 27
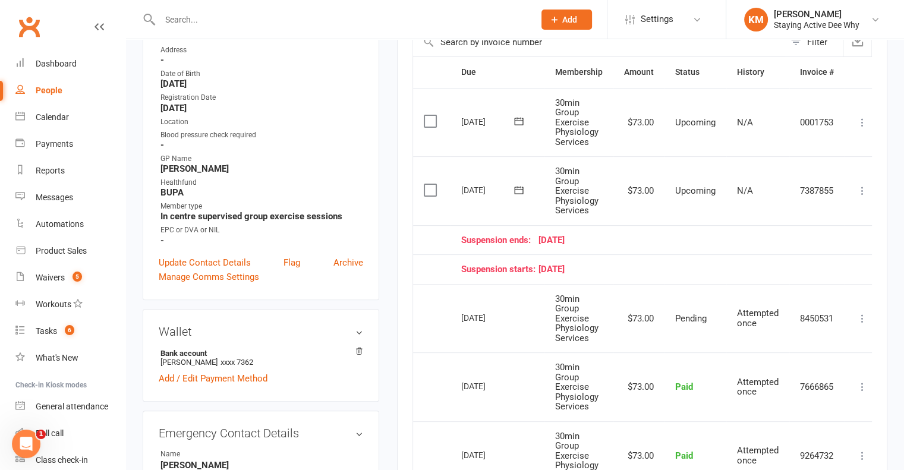
scroll to position [297, 0]
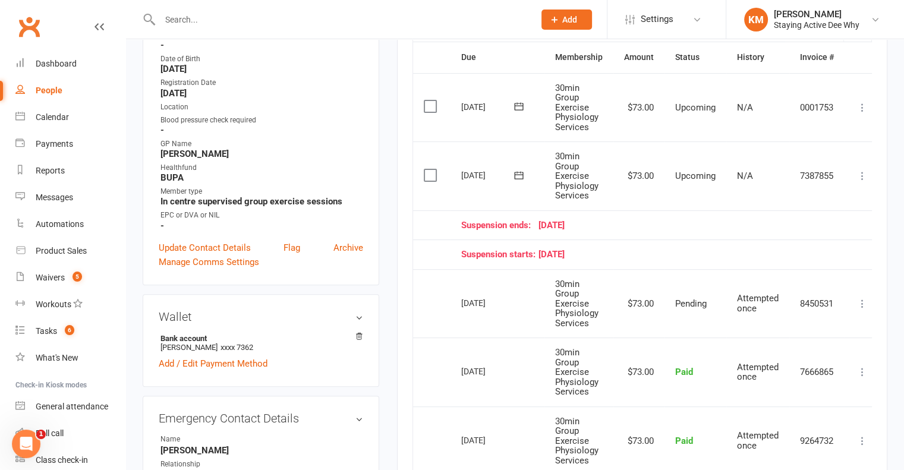
click at [869, 176] on button at bounding box center [862, 176] width 14 height 14
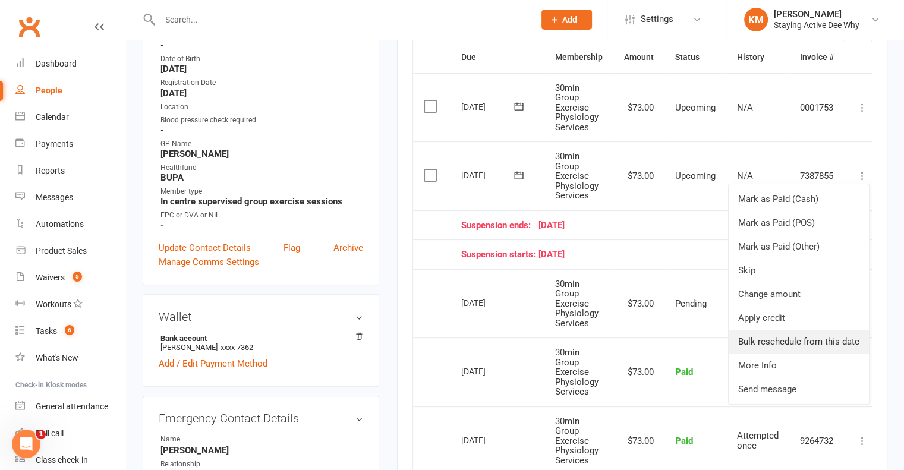
click at [823, 343] on link "Bulk reschedule from this date" at bounding box center [798, 342] width 140 height 24
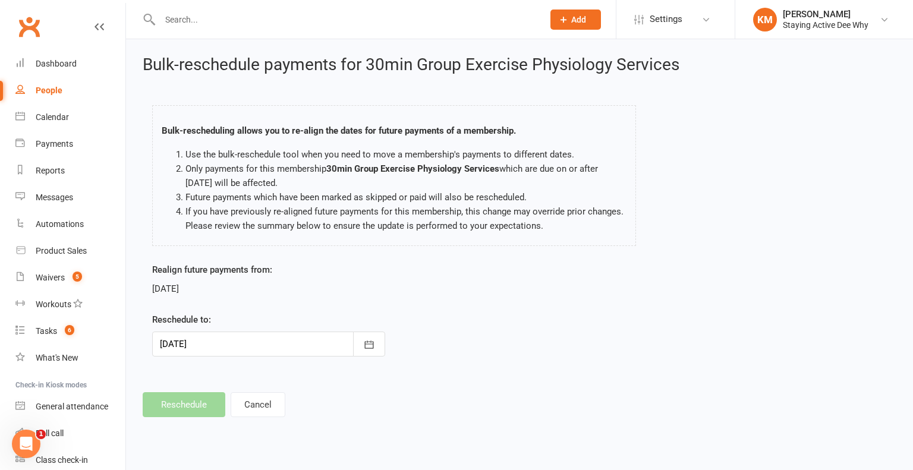
click at [173, 350] on div at bounding box center [268, 344] width 233 height 25
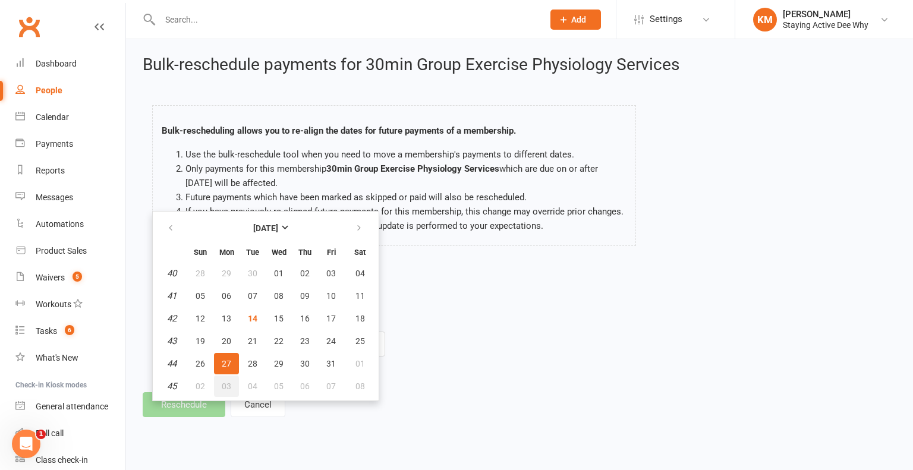
click at [231, 389] on button "03" at bounding box center [226, 385] width 25 height 21
type input "03 Nov 2025"
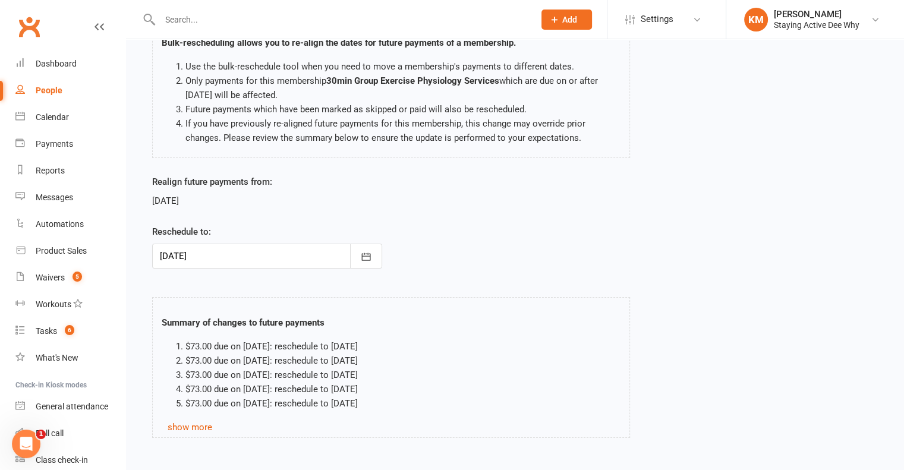
scroll to position [149, 0]
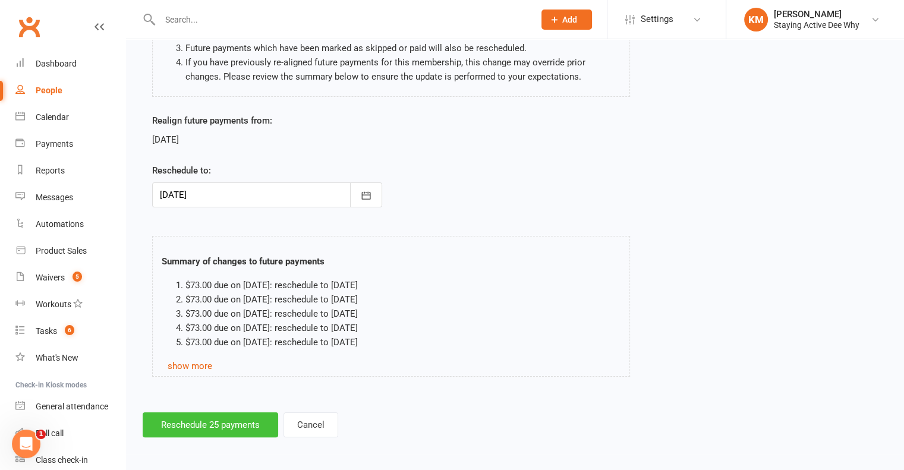
click at [204, 423] on button "Reschedule 25 payments" at bounding box center [210, 424] width 135 height 25
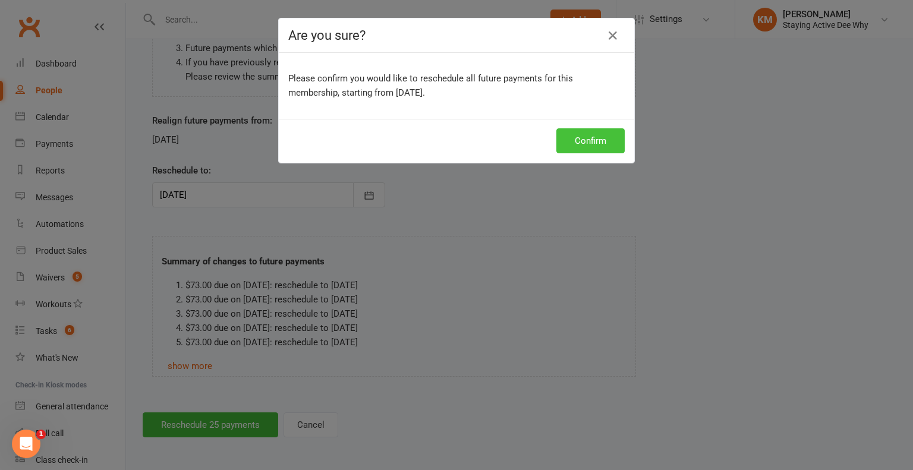
click at [580, 143] on button "Confirm" at bounding box center [590, 140] width 68 height 25
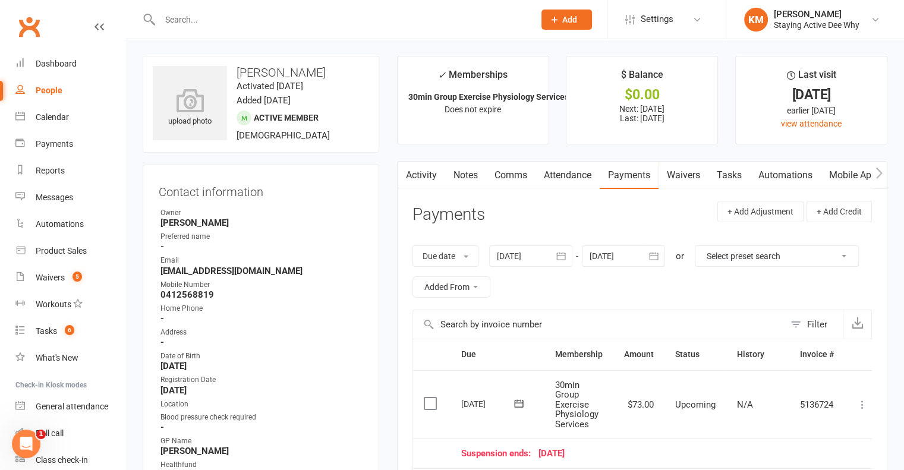
click at [497, 175] on link "Comms" at bounding box center [510, 175] width 49 height 27
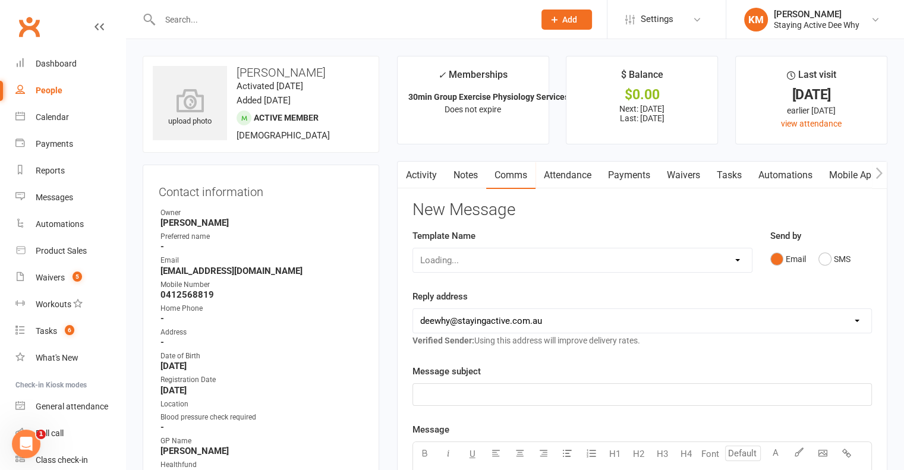
click at [512, 264] on div "Loading..." at bounding box center [582, 260] width 340 height 25
click at [496, 267] on select "Select Template [Email] 12 month follow-up [Email] 12 week health challenge [Em…" at bounding box center [503, 260] width 180 height 24
select select "23"
click at [413, 248] on select "Select Template [Email] 12 month follow-up [Email] 12 week health challenge [Em…" at bounding box center [503, 260] width 180 height 24
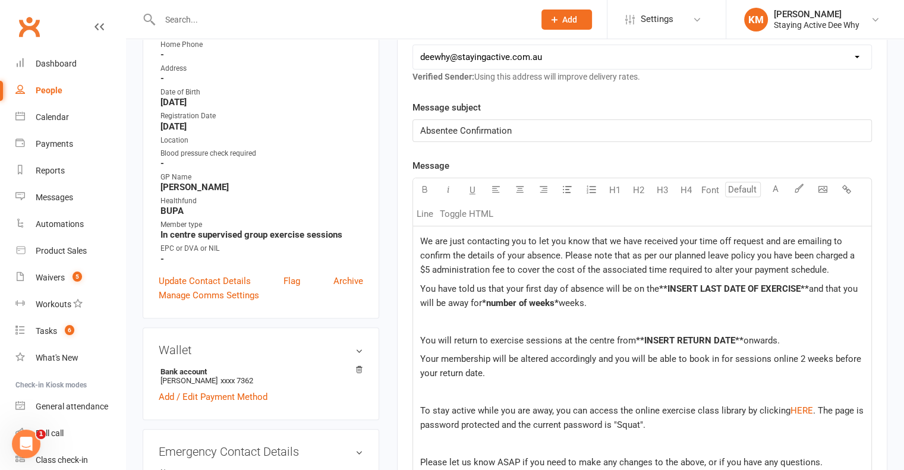
scroll to position [297, 0]
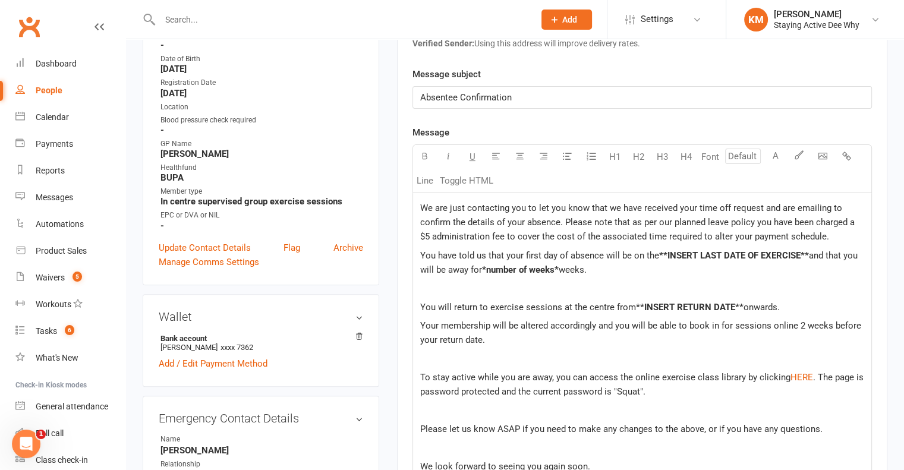
click at [423, 203] on span "We are just contacting you to let you know that we have received your time off …" at bounding box center [638, 222] width 437 height 39
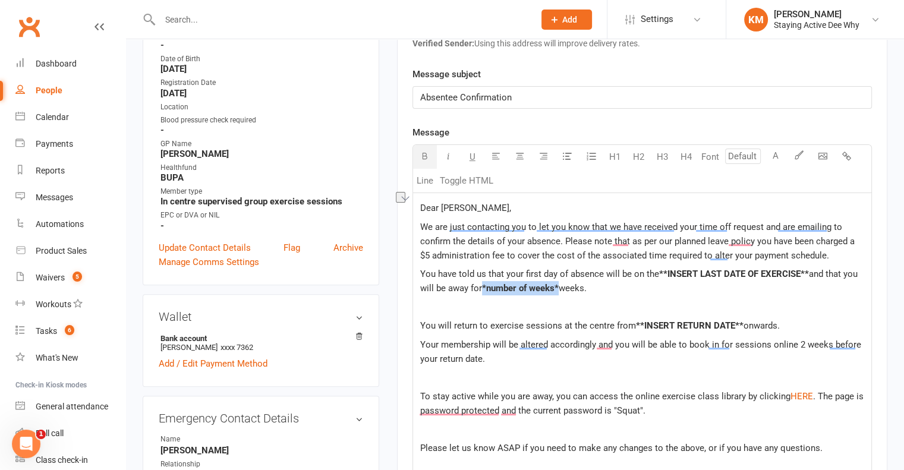
drag, startPoint x: 559, startPoint y: 285, endPoint x: 482, endPoint y: 283, distance: 76.7
click at [482, 283] on span "*number of weeks*" at bounding box center [520, 288] width 77 height 11
click at [513, 285] on span "weeks." at bounding box center [501, 288] width 28 height 11
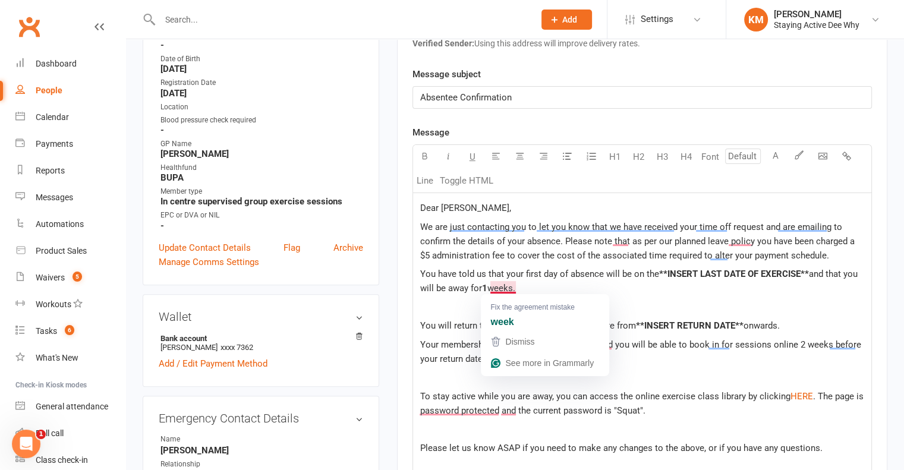
click at [513, 285] on span "weeks." at bounding box center [501, 288] width 28 height 11
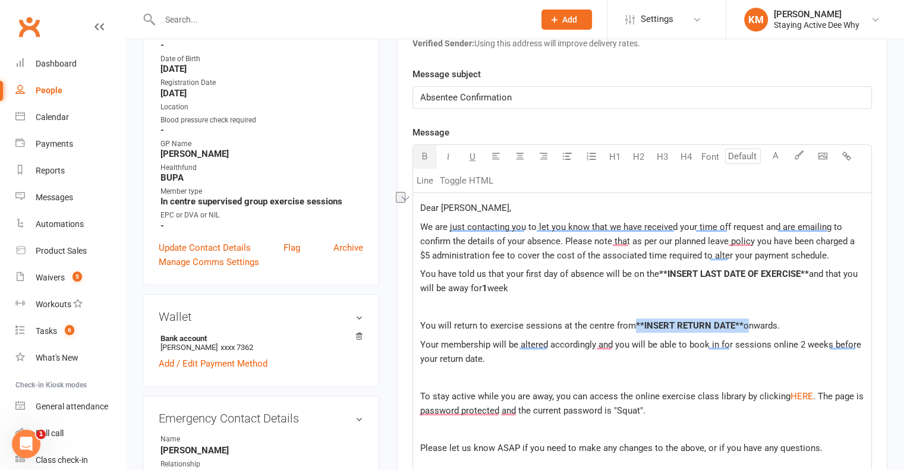
drag, startPoint x: 741, startPoint y: 320, endPoint x: 635, endPoint y: 316, distance: 107.0
click at [635, 316] on div "Dear Keith, We are just contacting you to let you know that we have received yo…" at bounding box center [642, 375] width 458 height 364
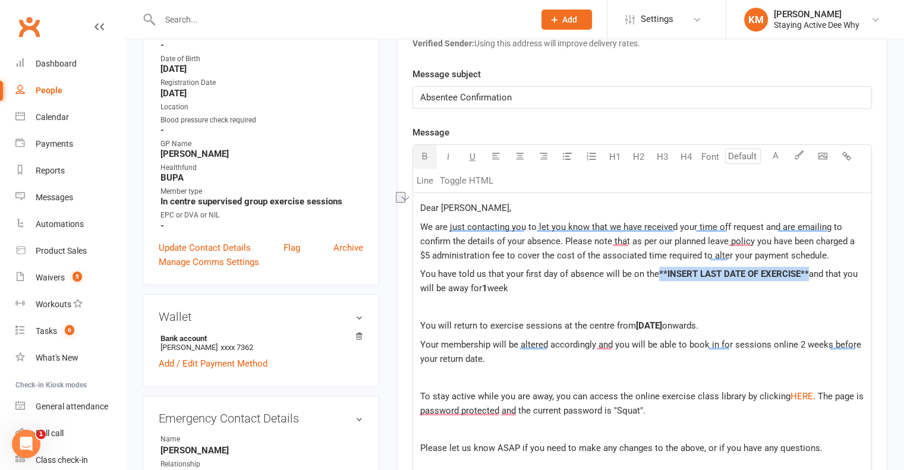
drag, startPoint x: 807, startPoint y: 272, endPoint x: 660, endPoint y: 268, distance: 146.8
click at [660, 269] on span "**INSERT LAST DATE OF EXERCISE**" at bounding box center [734, 274] width 150 height 11
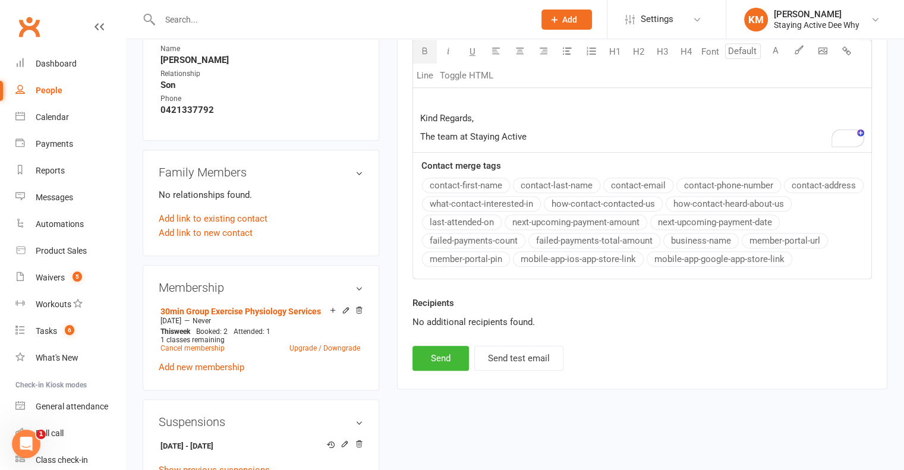
scroll to position [713, 0]
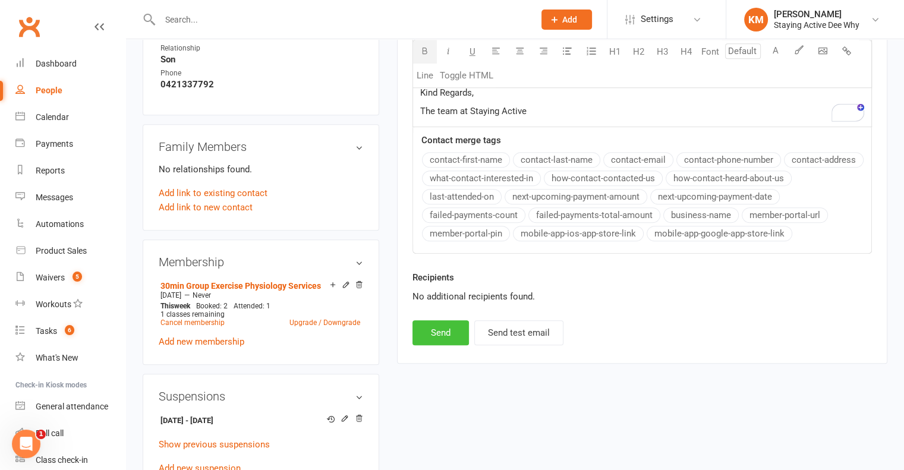
click at [462, 325] on button "Send" at bounding box center [440, 332] width 56 height 25
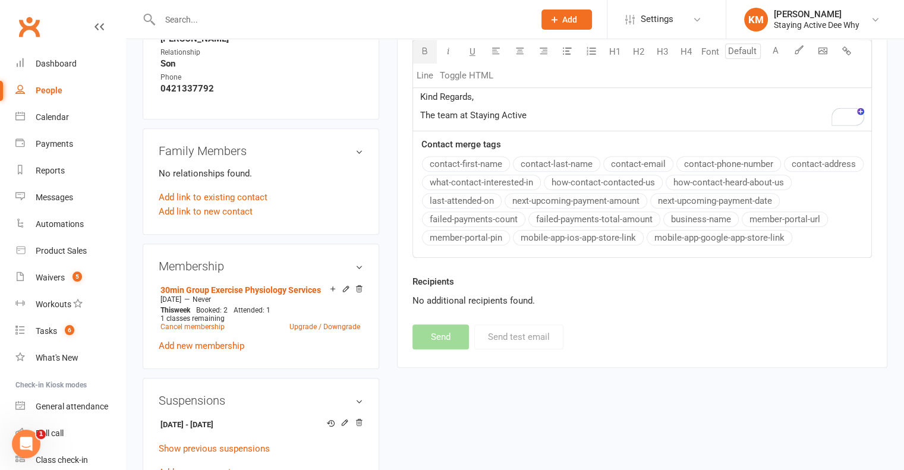
scroll to position [416, 0]
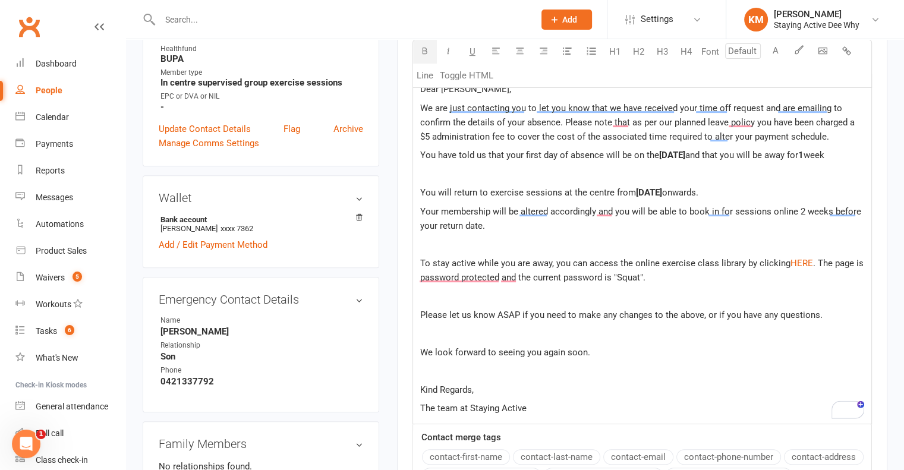
select select
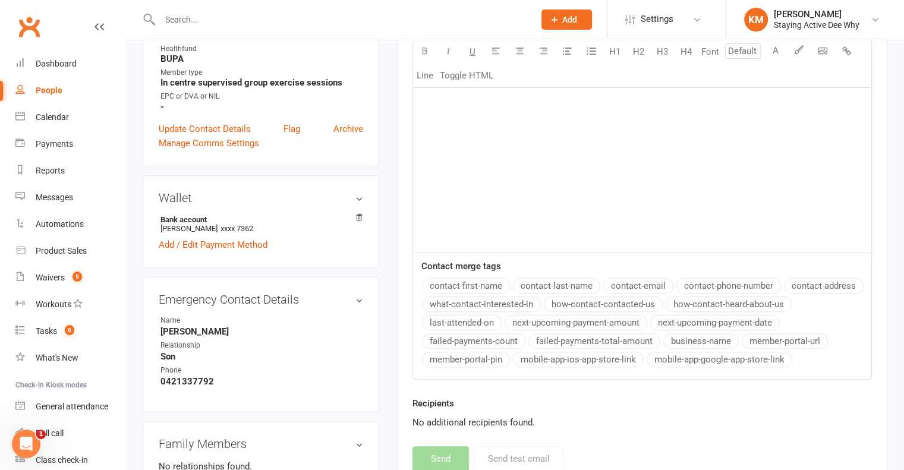
click at [267, 20] on input "text" at bounding box center [341, 19] width 370 height 17
paste input "Diana Angus"
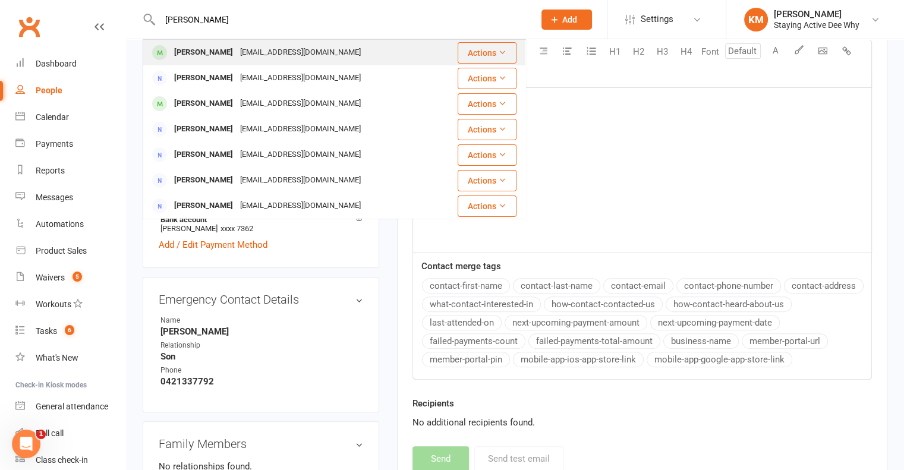
type input "Diana Angus"
click at [254, 52] on div "di.angus@y7mail.com" at bounding box center [300, 52] width 128 height 17
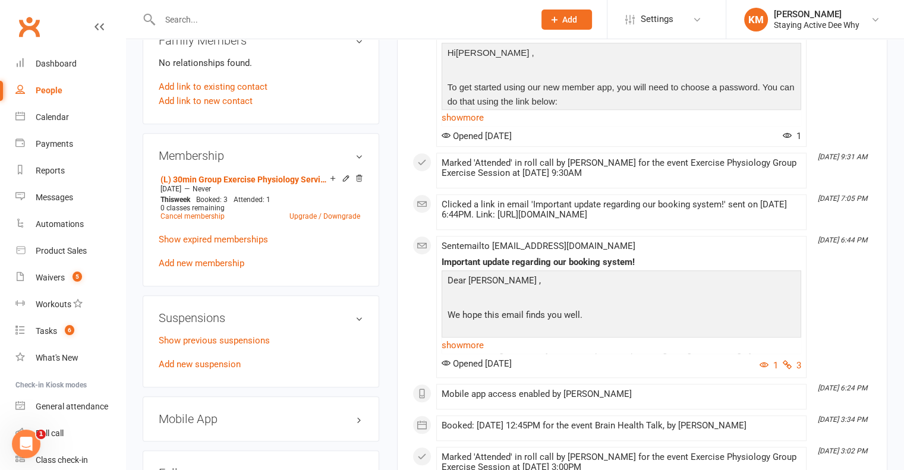
scroll to position [891, 0]
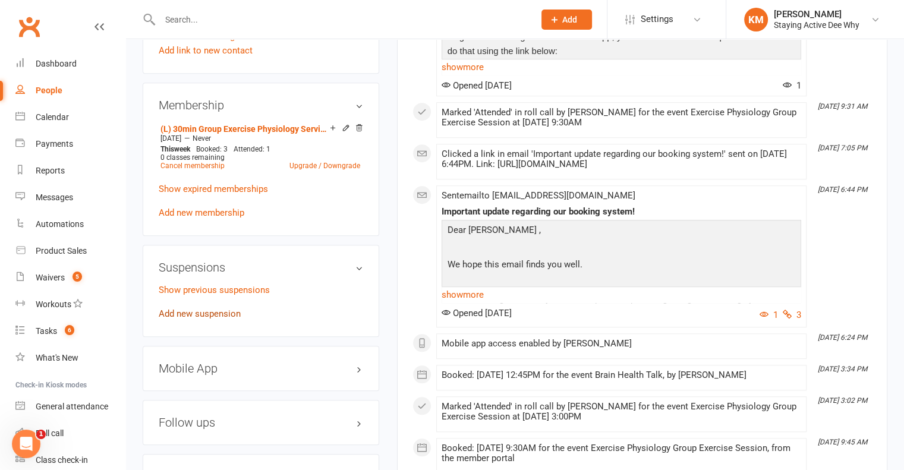
click at [209, 308] on link "Add new suspension" at bounding box center [200, 313] width 82 height 11
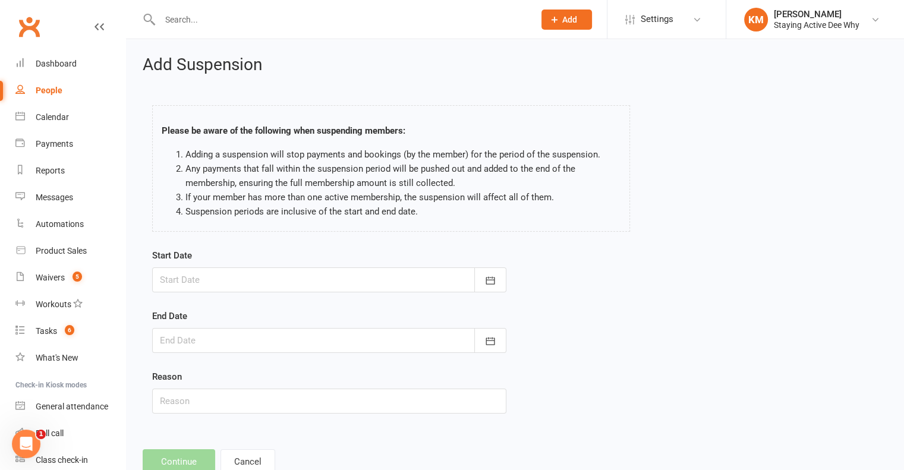
click at [216, 273] on div at bounding box center [329, 279] width 354 height 25
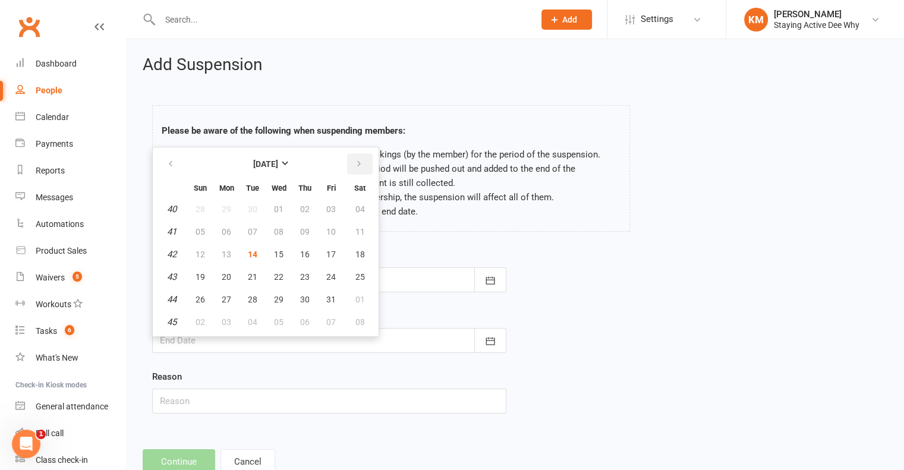
click at [359, 169] on button "button" at bounding box center [360, 163] width 26 height 21
click at [226, 277] on span "17" at bounding box center [227, 277] width 10 height 10
type input "17 Nov 2025"
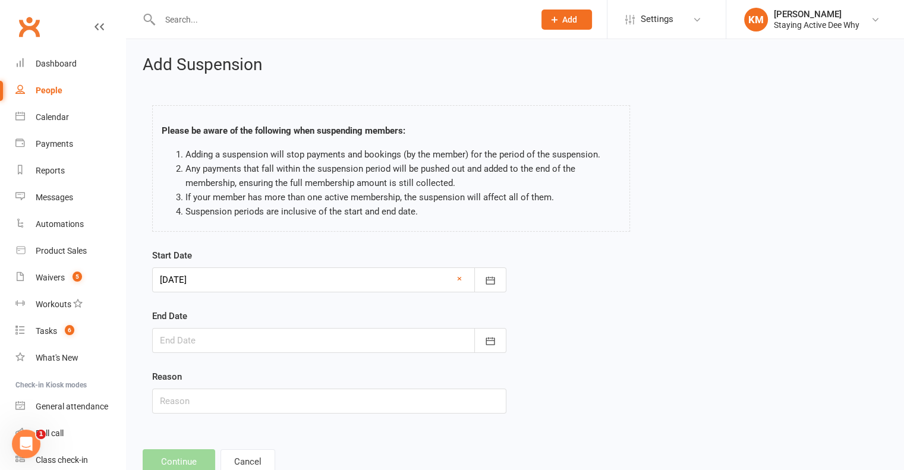
click at [197, 336] on div at bounding box center [329, 340] width 354 height 25
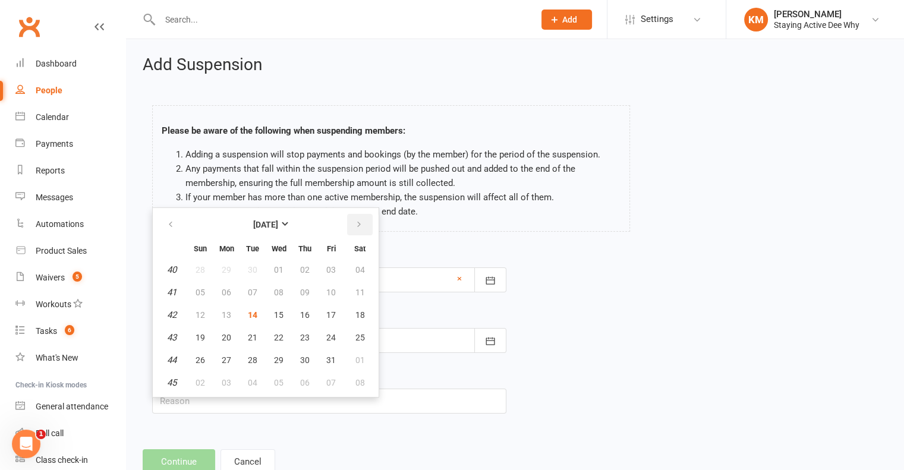
click at [364, 216] on button "button" at bounding box center [360, 224] width 26 height 21
click at [197, 378] on span "30" at bounding box center [200, 383] width 10 height 10
type input "30 Nov 2025"
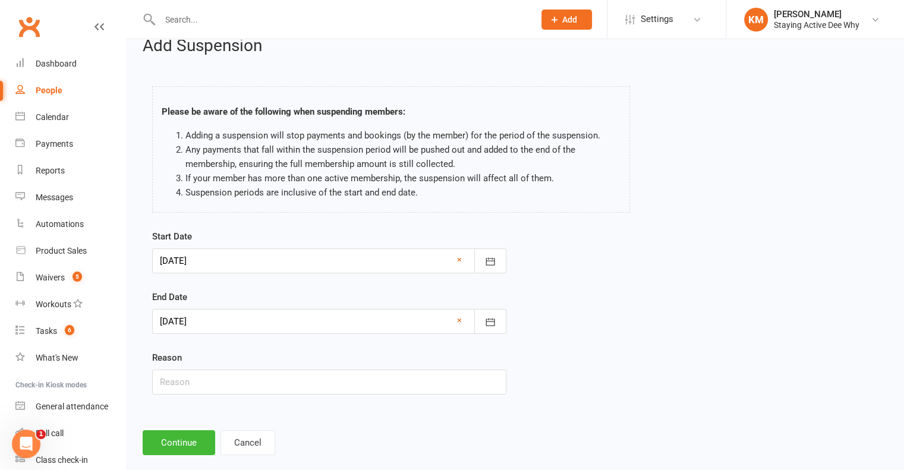
scroll to position [36, 0]
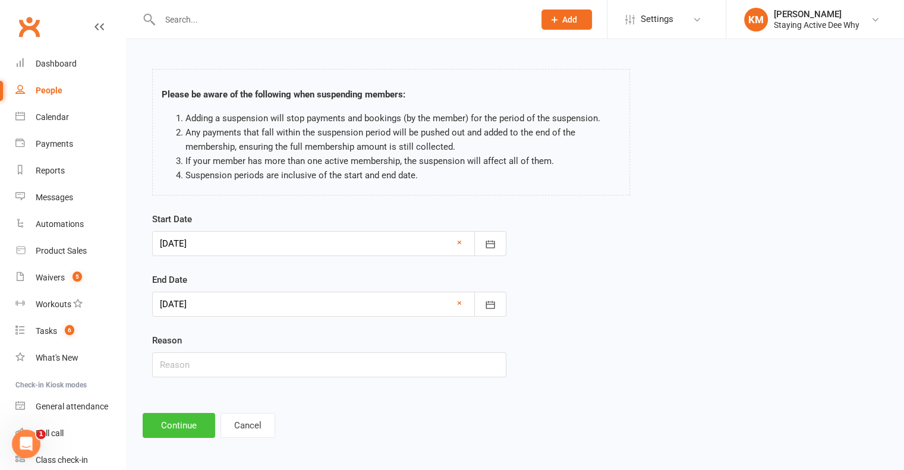
click at [166, 420] on button "Continue" at bounding box center [179, 425] width 72 height 25
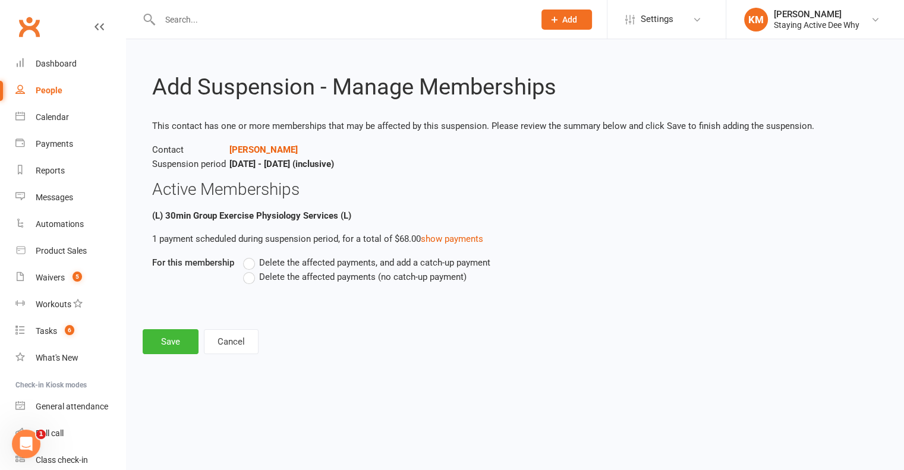
scroll to position [0, 0]
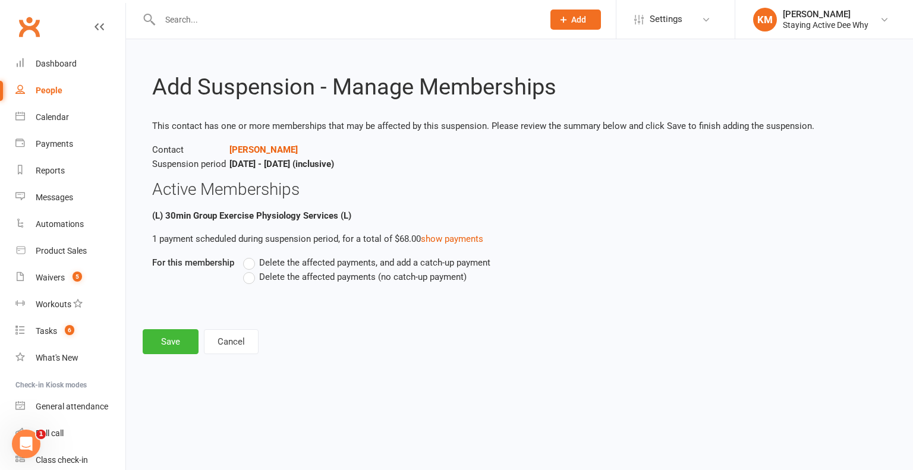
click at [245, 285] on div "Delete the affected payments, and add a catch-up payment Delete the affected pa…" at bounding box center [479, 277] width 490 height 45
click at [245, 282] on label "Delete the affected payments (no catch-up payment)" at bounding box center [354, 277] width 223 height 14
click at [245, 270] on input "Delete the affected payments (no catch-up payment)" at bounding box center [247, 270] width 8 height 0
click at [176, 342] on button "Save" at bounding box center [171, 341] width 56 height 25
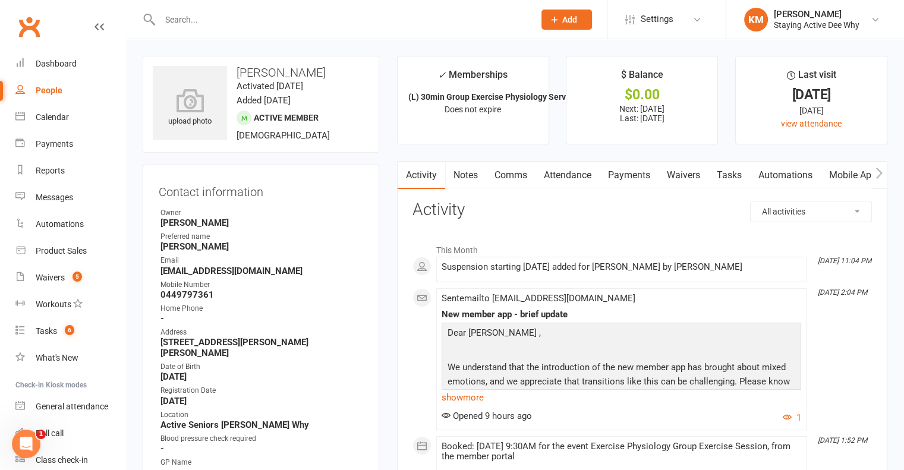
click at [479, 178] on link "Notes" at bounding box center [465, 175] width 41 height 27
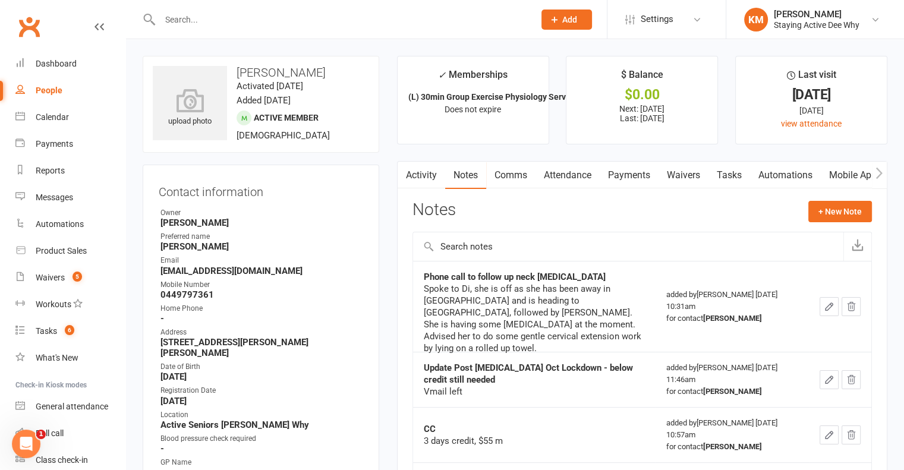
click at [437, 172] on link "Activity" at bounding box center [421, 175] width 48 height 27
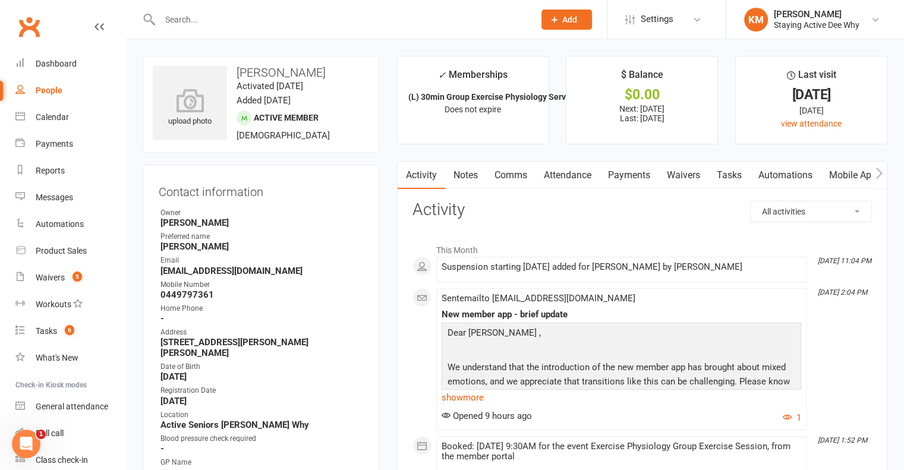
click at [522, 177] on link "Comms" at bounding box center [510, 175] width 49 height 27
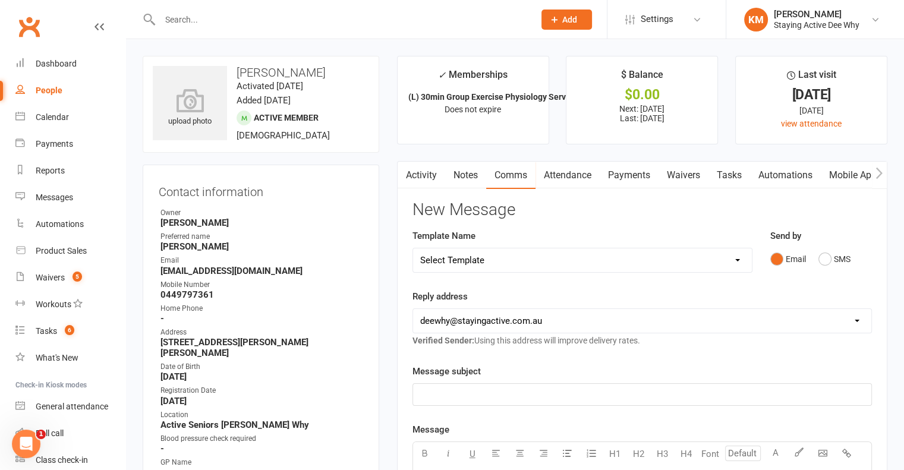
click at [493, 254] on select "Select Template [Email] 12 month follow-up [Email] 12 week health challenge [Em…" at bounding box center [582, 260] width 339 height 24
select select "23"
click at [413, 248] on select "Select Template [Email] 12 month follow-up [Email] 12 week health challenge [Em…" at bounding box center [582, 260] width 339 height 24
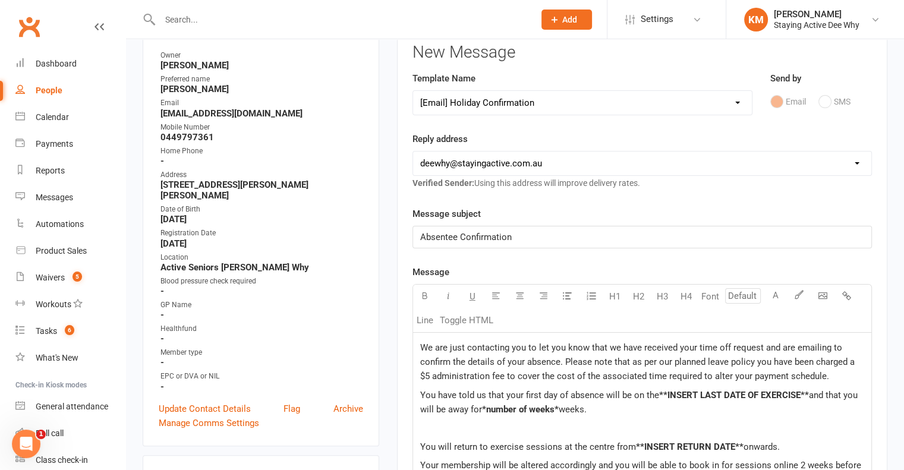
scroll to position [238, 0]
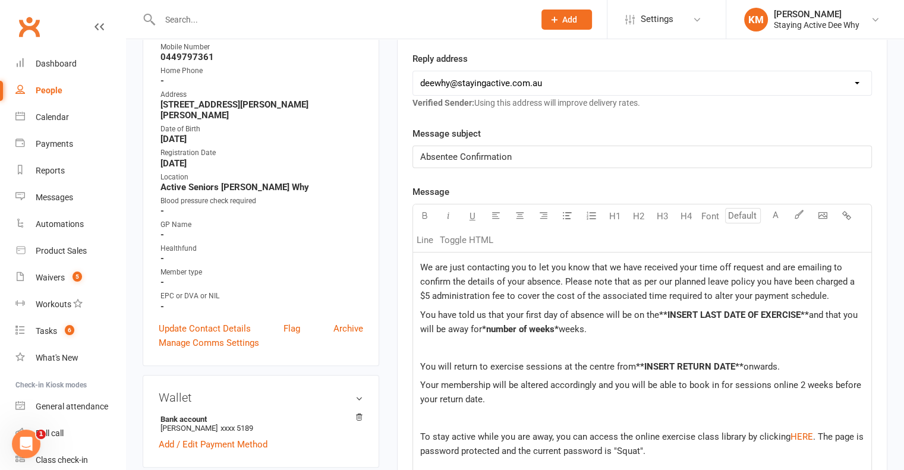
click at [422, 258] on div "We are just contacting you to let you know that we have received your time off …" at bounding box center [642, 425] width 458 height 345
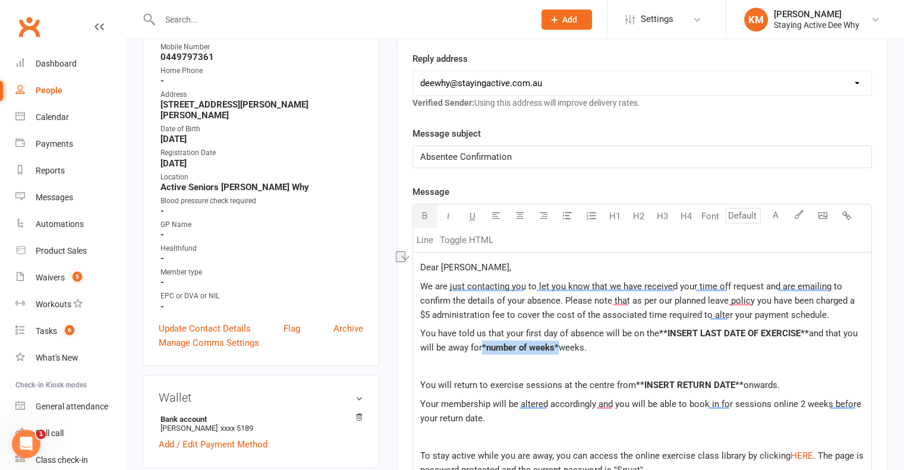
drag, startPoint x: 558, startPoint y: 345, endPoint x: 482, endPoint y: 340, distance: 76.2
click at [482, 340] on p "You have told us that your first day of absence will be on the **INSERT LAST DA…" at bounding box center [642, 340] width 444 height 29
drag, startPoint x: 809, startPoint y: 332, endPoint x: 659, endPoint y: 323, distance: 150.0
click at [659, 323] on div "Dear Diana, We are just contacting you to let you know that we have received yo…" at bounding box center [642, 435] width 458 height 364
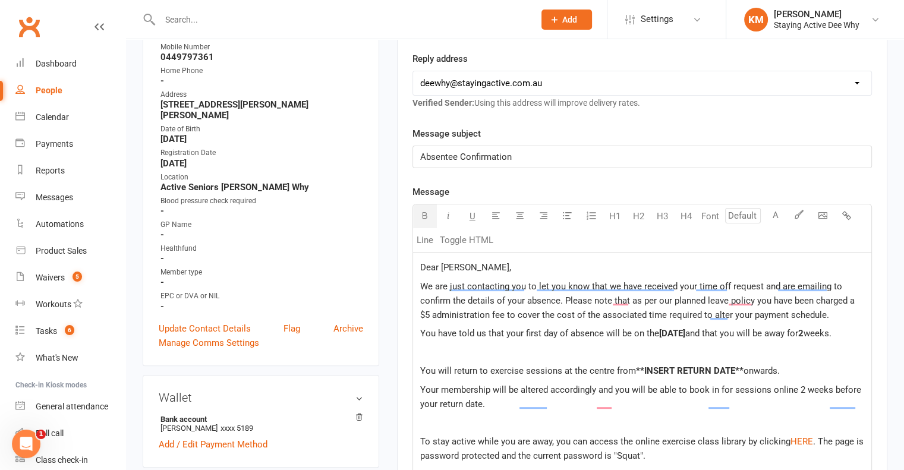
click at [735, 376] on span "**INSERT RETURN DATE**" at bounding box center [690, 370] width 108 height 11
drag, startPoint x: 739, startPoint y: 383, endPoint x: 635, endPoint y: 375, distance: 104.9
click at [635, 375] on div "Dear Diana, We are just contacting you to let you know that we have received yo…" at bounding box center [642, 427] width 458 height 349
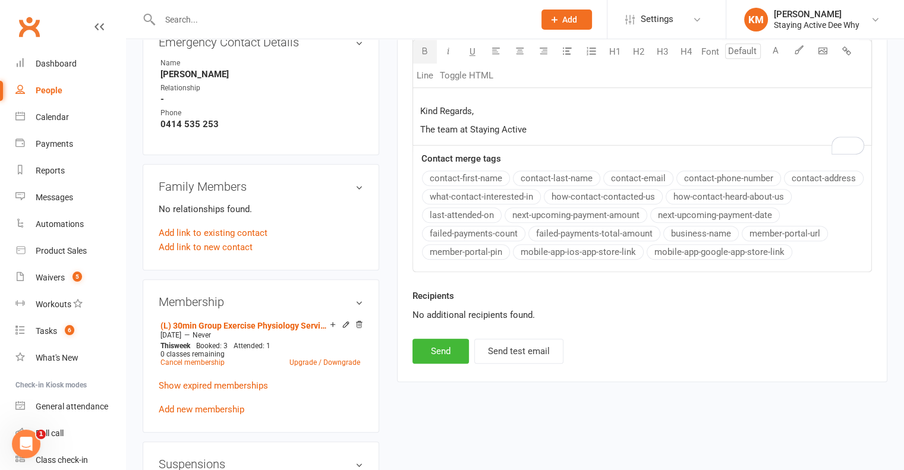
scroll to position [713, 0]
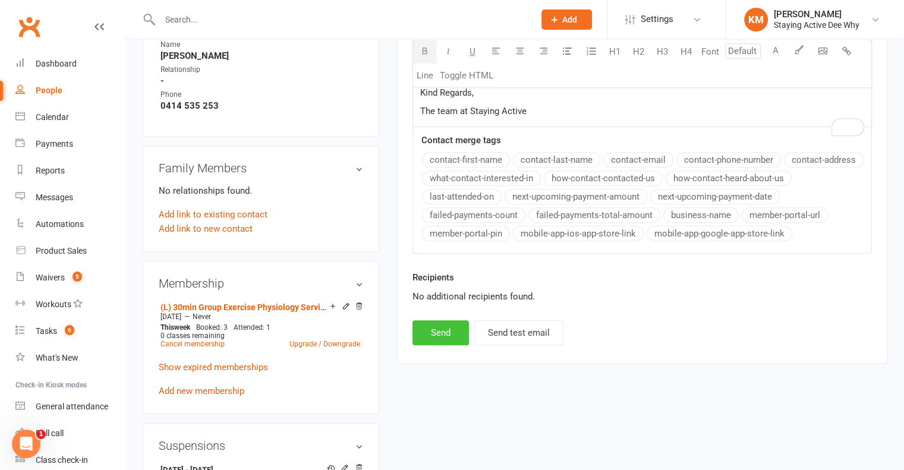
click at [425, 342] on button "Send" at bounding box center [440, 332] width 56 height 25
select select
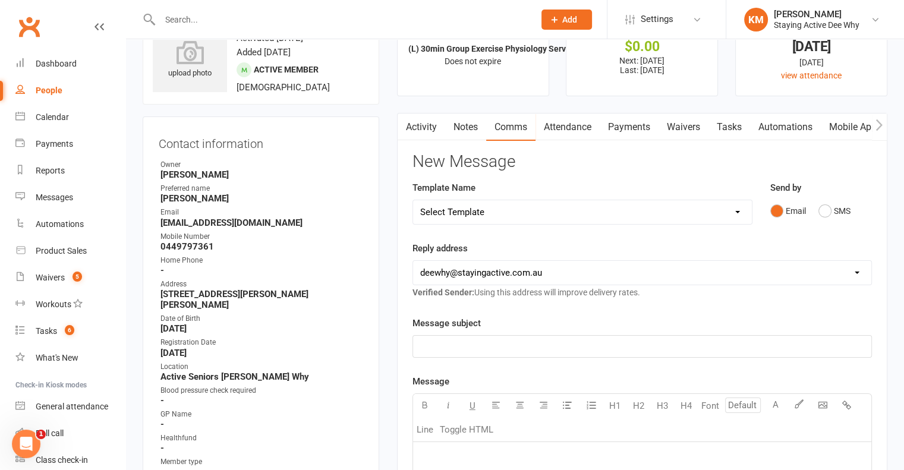
scroll to position [0, 0]
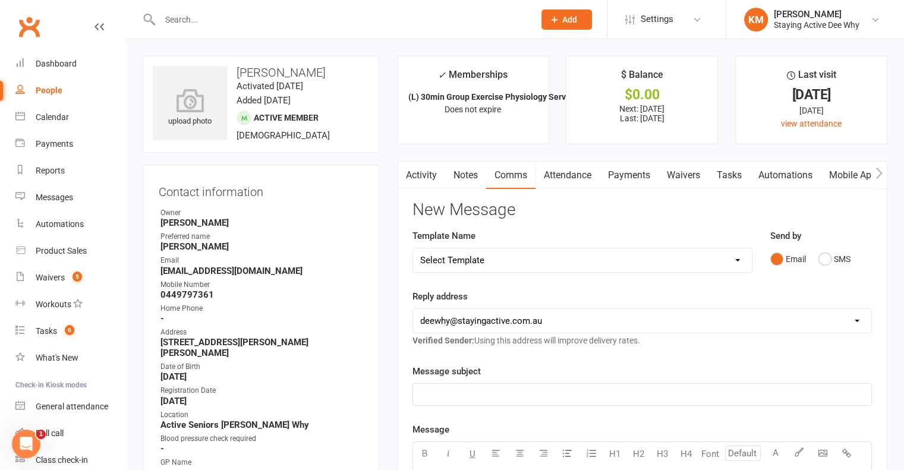
click at [421, 169] on link "Activity" at bounding box center [421, 175] width 48 height 27
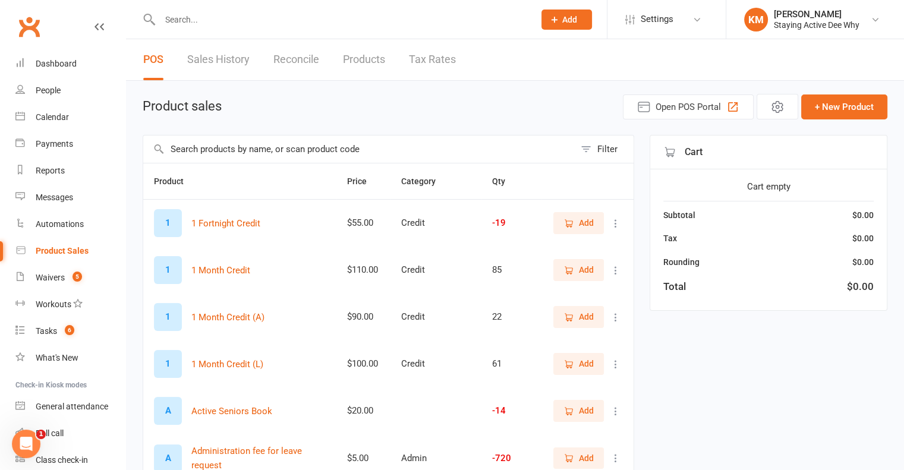
click at [278, 143] on input "text" at bounding box center [358, 148] width 431 height 27
type input "admin"
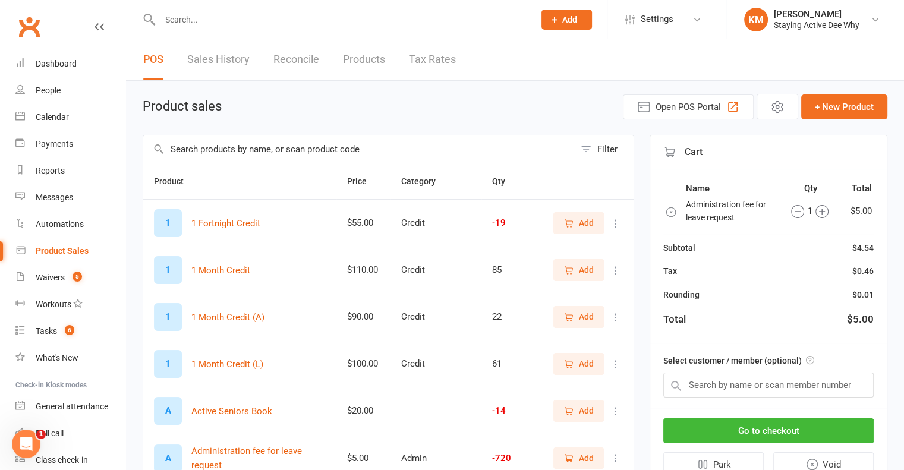
click at [764, 367] on div "Select customer / member (optional)" at bounding box center [768, 375] width 236 height 64
click at [764, 374] on input "text" at bounding box center [768, 385] width 210 height 25
paste input "Kerr Leoie"
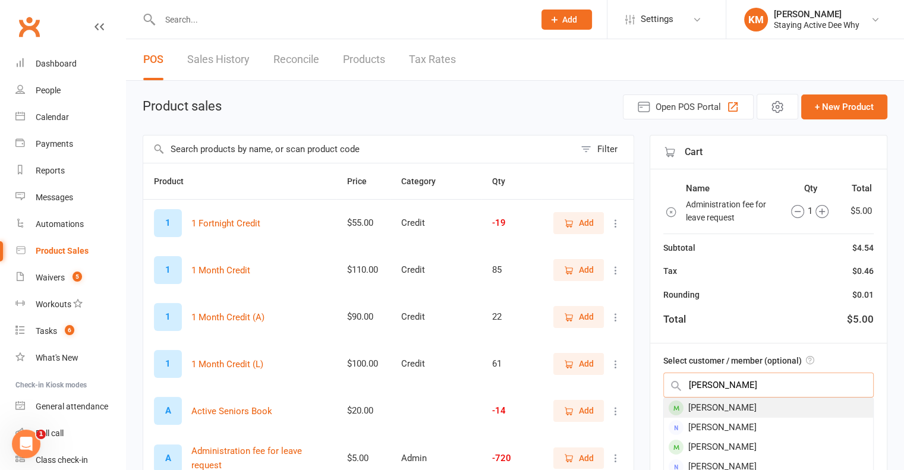
type input "Kerr Leoie"
click at [760, 406] on div "Kerrie Leo" at bounding box center [768, 408] width 209 height 20
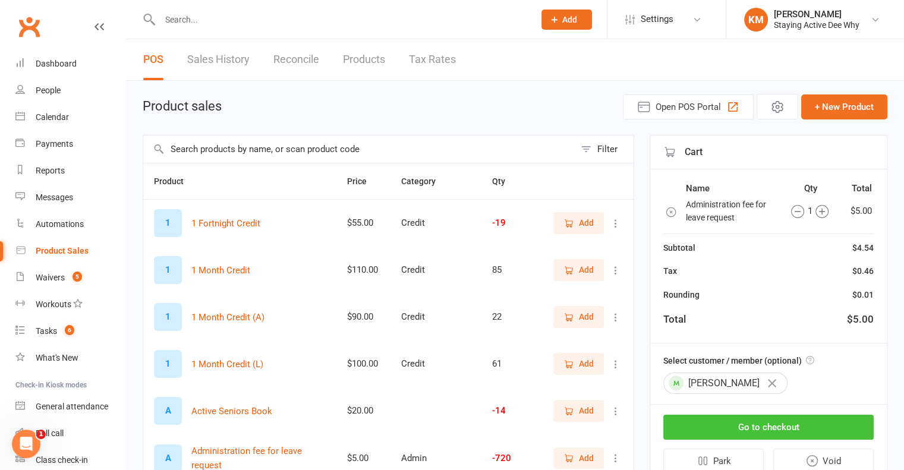
click at [764, 424] on button "Go to checkout" at bounding box center [768, 427] width 210 height 25
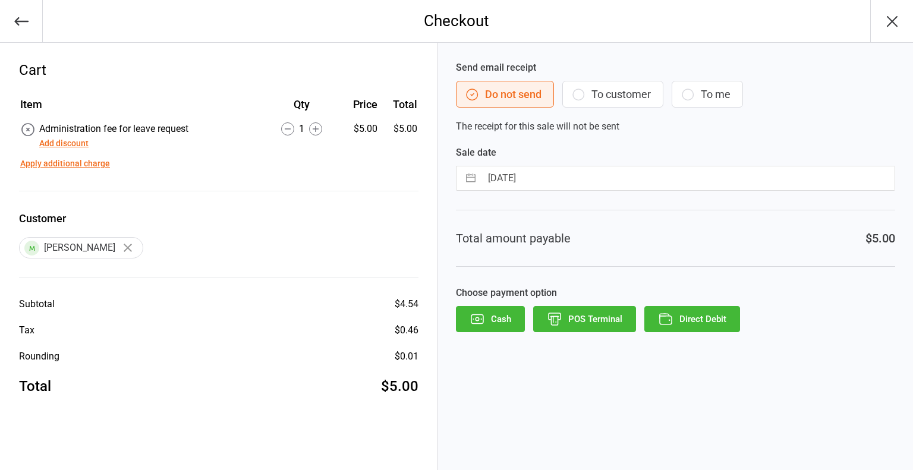
click at [707, 326] on button "Direct Debit" at bounding box center [692, 319] width 96 height 26
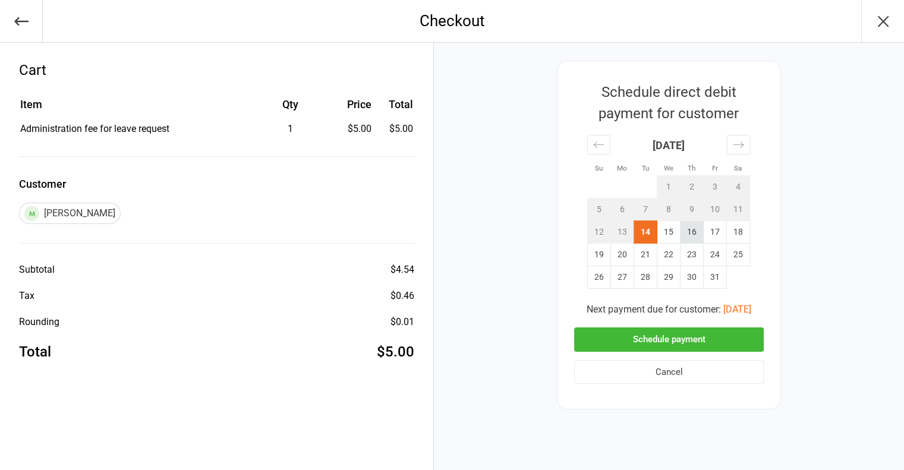
click at [681, 230] on td "16" at bounding box center [691, 232] width 23 height 23
click at [673, 230] on td "15" at bounding box center [668, 232] width 23 height 23
click at [696, 342] on button "Schedule payment" at bounding box center [669, 339] width 190 height 24
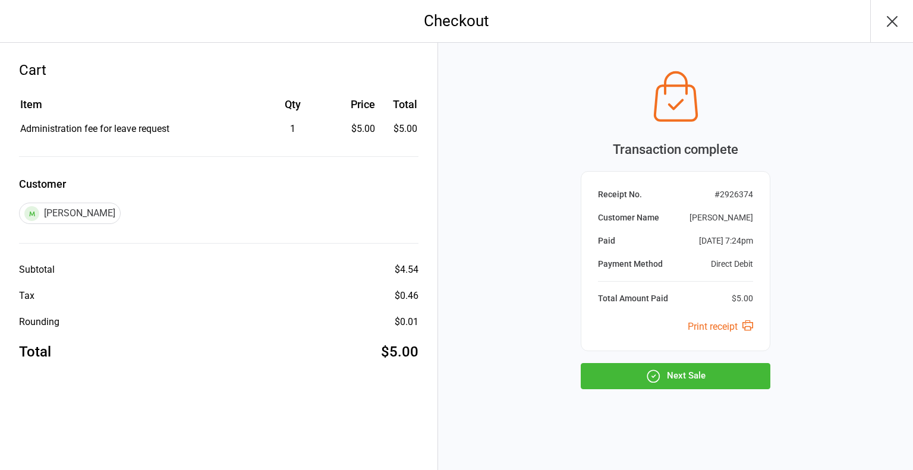
click at [687, 366] on button "Next Sale" at bounding box center [675, 376] width 190 height 26
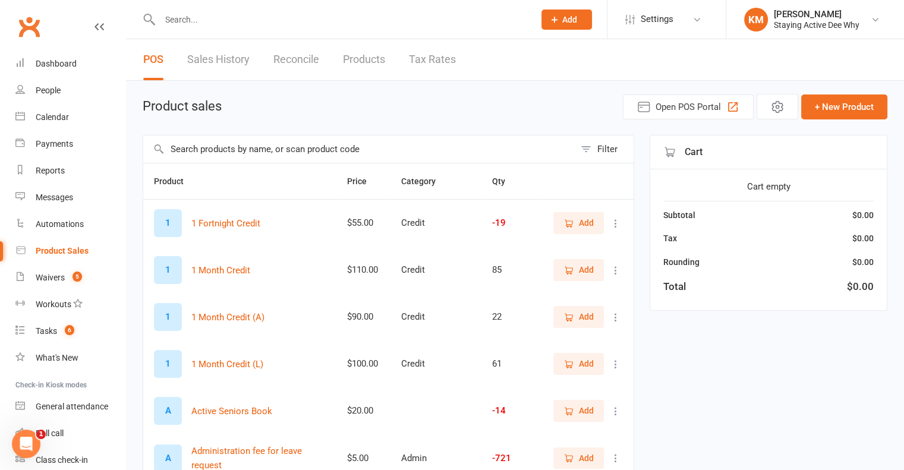
click at [339, 147] on input "text" at bounding box center [358, 148] width 431 height 27
type input "admin"
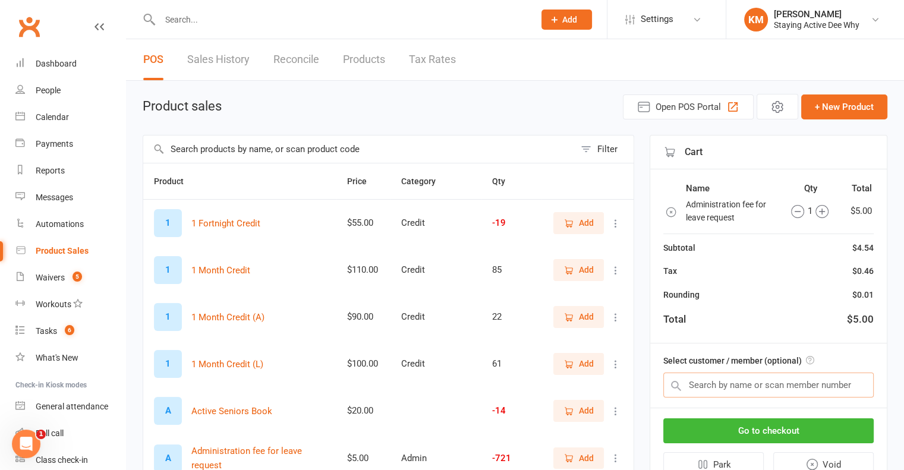
click at [726, 383] on input "text" at bounding box center [768, 385] width 210 height 25
paste input "[PERSON_NAME]"
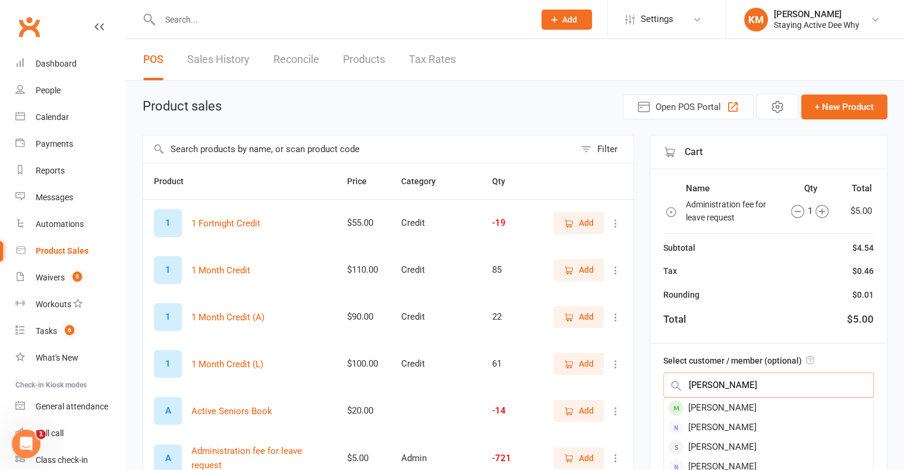
type input "[PERSON_NAME]"
click at [722, 401] on div "[PERSON_NAME]" at bounding box center [768, 408] width 209 height 20
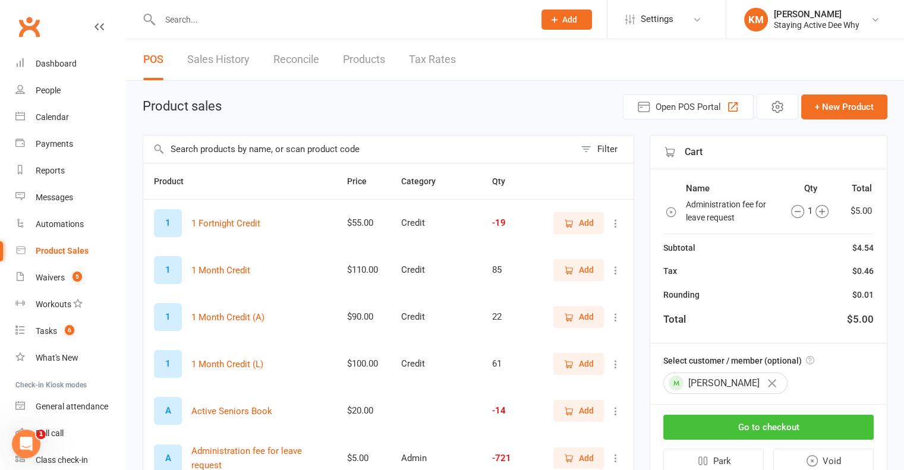
click at [725, 425] on button "Go to checkout" at bounding box center [768, 427] width 210 height 25
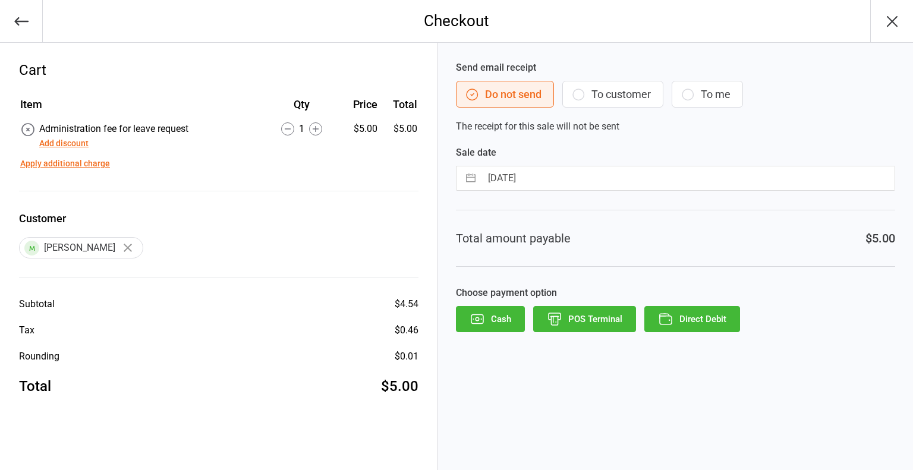
click at [686, 311] on button "Direct Debit" at bounding box center [692, 319] width 96 height 26
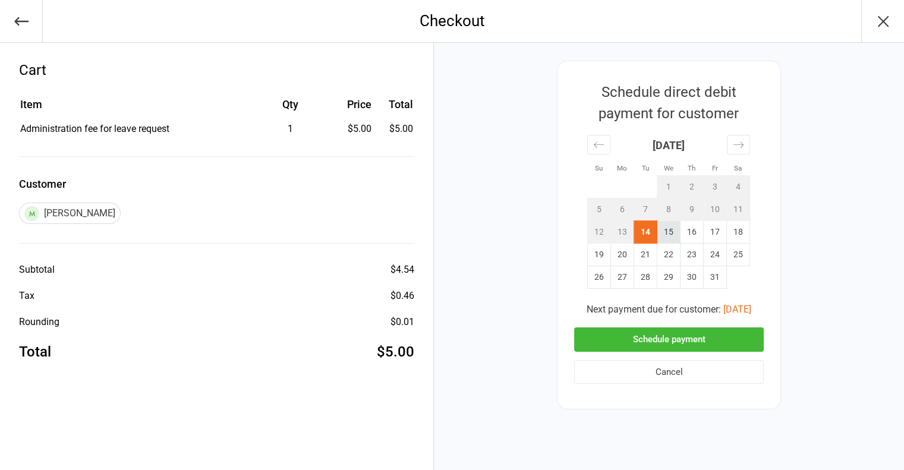
click at [671, 223] on td "15" at bounding box center [668, 232] width 23 height 23
click at [673, 316] on div "Next payment due for customer: [DATE]" at bounding box center [669, 309] width 190 height 14
click at [673, 330] on button "Schedule payment" at bounding box center [669, 339] width 190 height 24
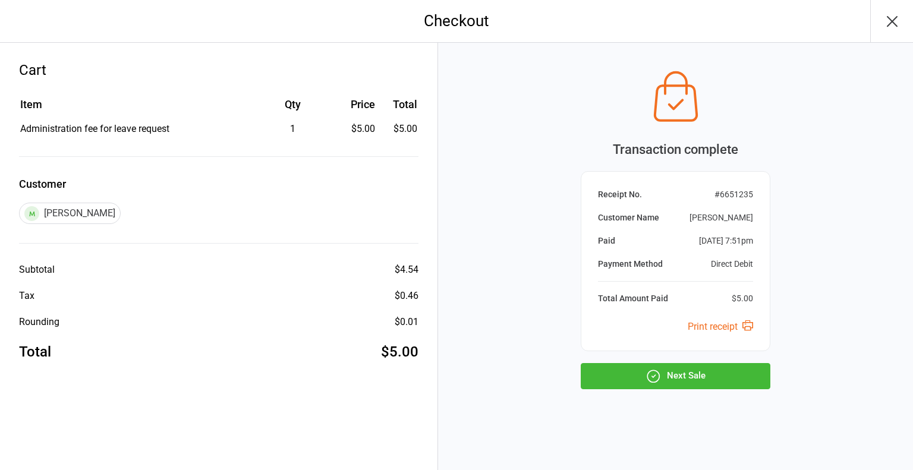
click at [715, 375] on button "Next Sale" at bounding box center [675, 376] width 190 height 26
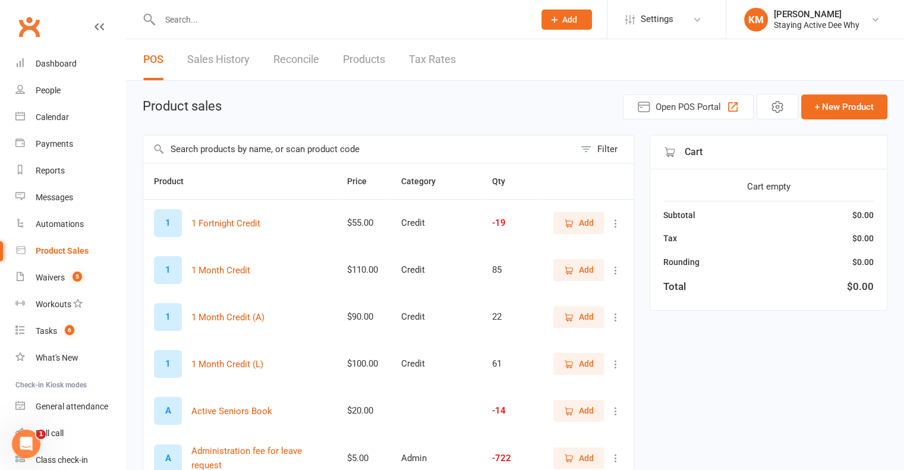
click at [403, 130] on main "Product sales Open POS Portal + New Product Filter Product Price Category Qty 1…" at bounding box center [515, 411] width 744 height 635
click at [403, 134] on main "Product sales Open POS Portal + New Product Filter Product Price Category Qty 1…" at bounding box center [515, 411] width 744 height 635
click at [406, 140] on input "text" at bounding box center [358, 148] width 431 height 27
type input "admin"
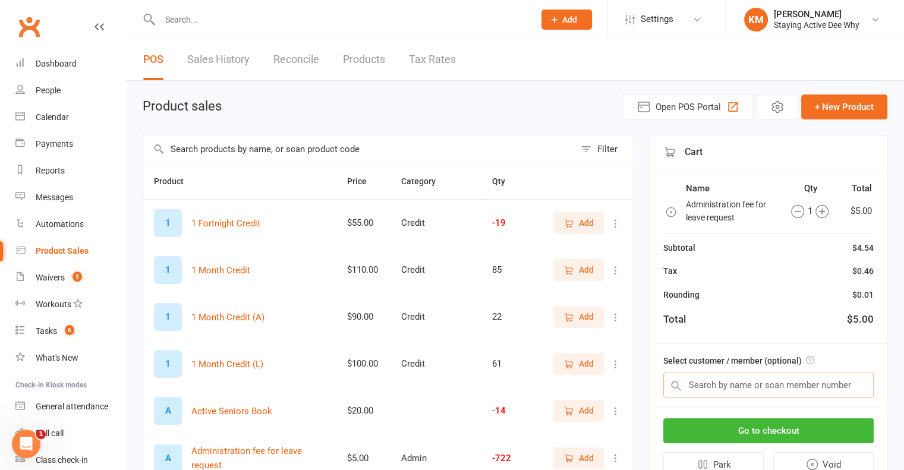
click at [711, 377] on input "text" at bounding box center [768, 385] width 210 height 25
paste input "Keith Barton"
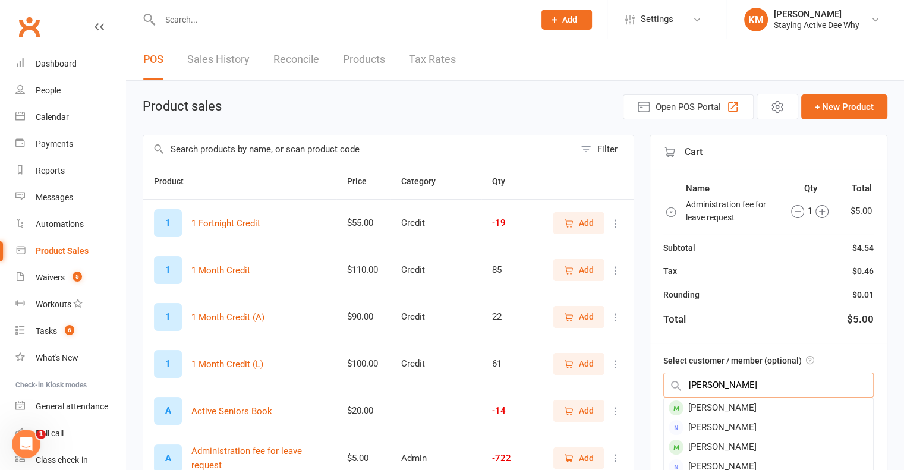
type input "Keith Barton"
click at [708, 402] on div "Keith Barton" at bounding box center [768, 408] width 209 height 20
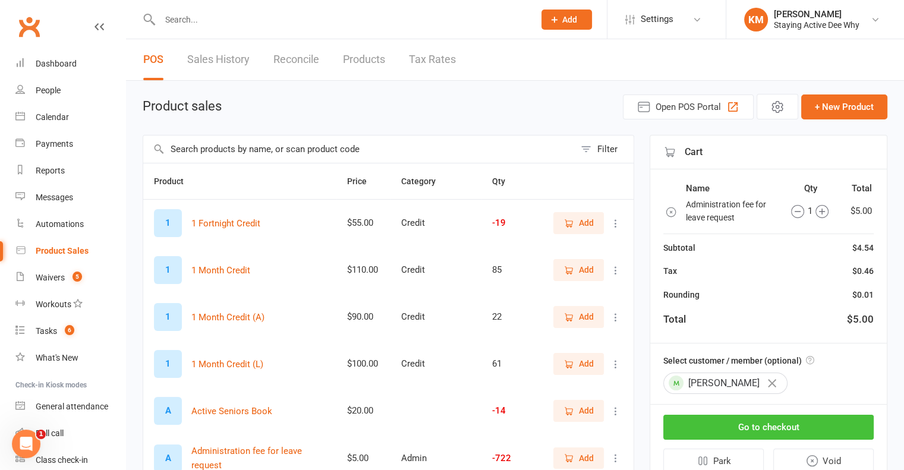
click at [731, 430] on button "Go to checkout" at bounding box center [768, 427] width 210 height 25
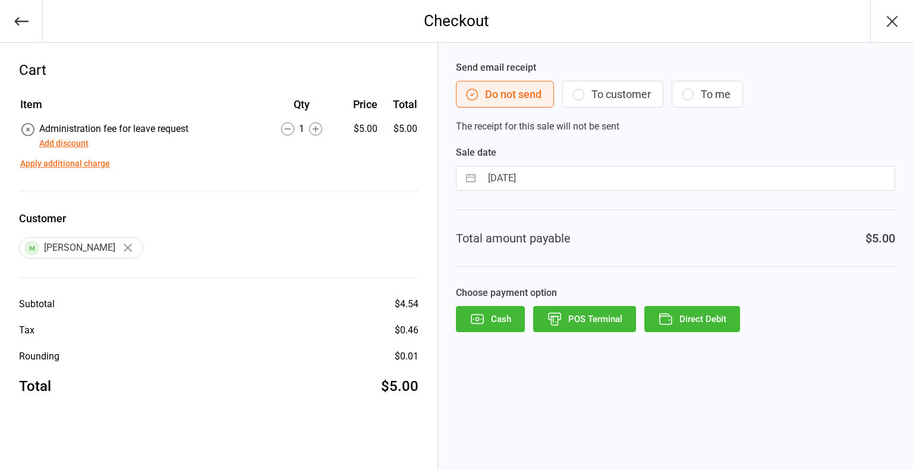
click at [689, 313] on button "Direct Debit" at bounding box center [692, 319] width 96 height 26
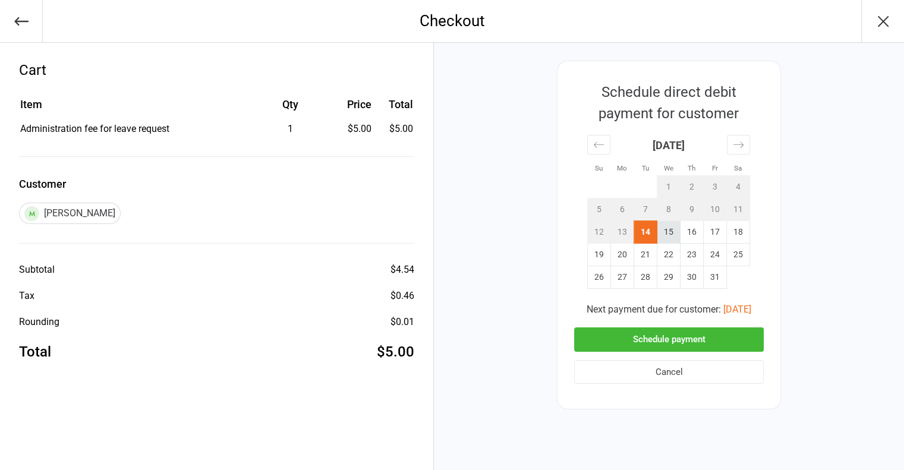
click at [664, 231] on td "15" at bounding box center [668, 232] width 23 height 23
click at [661, 324] on div "Schedule direct debit payment for customer Su Mo Tu We Th Fr Sa [DATE] 1 2 3 4 …" at bounding box center [669, 235] width 224 height 349
click at [658, 347] on button "Schedule payment" at bounding box center [669, 339] width 190 height 24
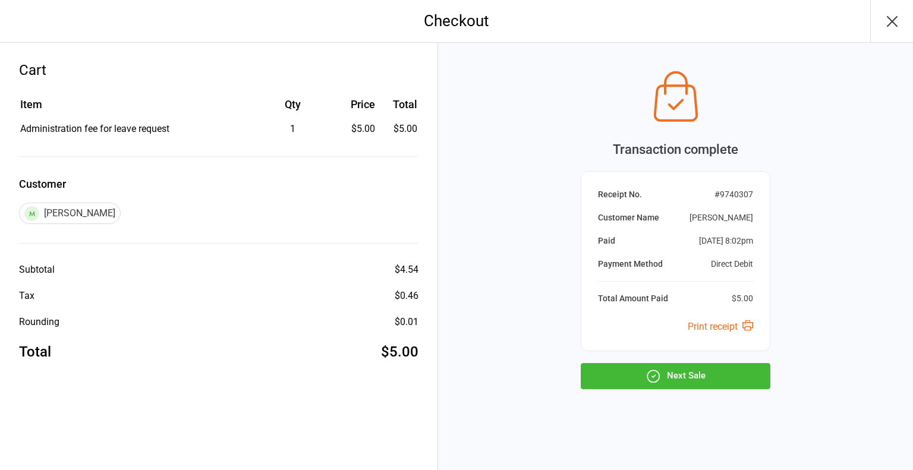
click at [635, 370] on button "Next Sale" at bounding box center [675, 376] width 190 height 26
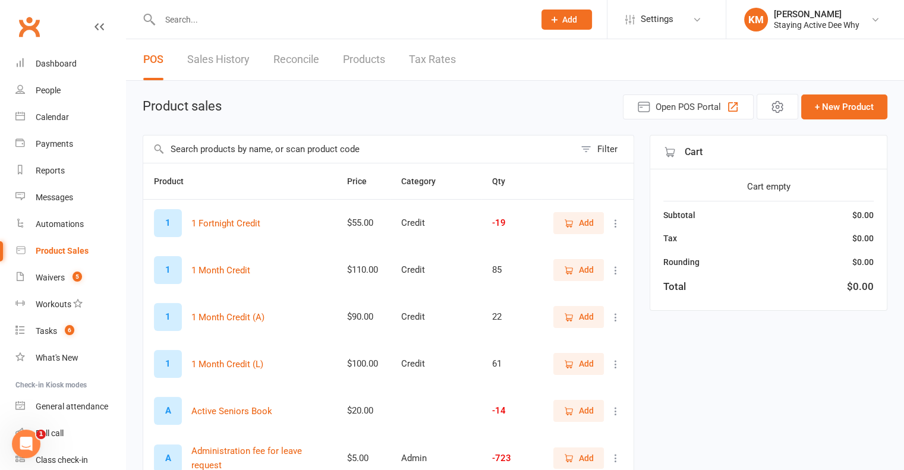
click at [446, 154] on input "text" at bounding box center [358, 148] width 431 height 27
type input "admin"
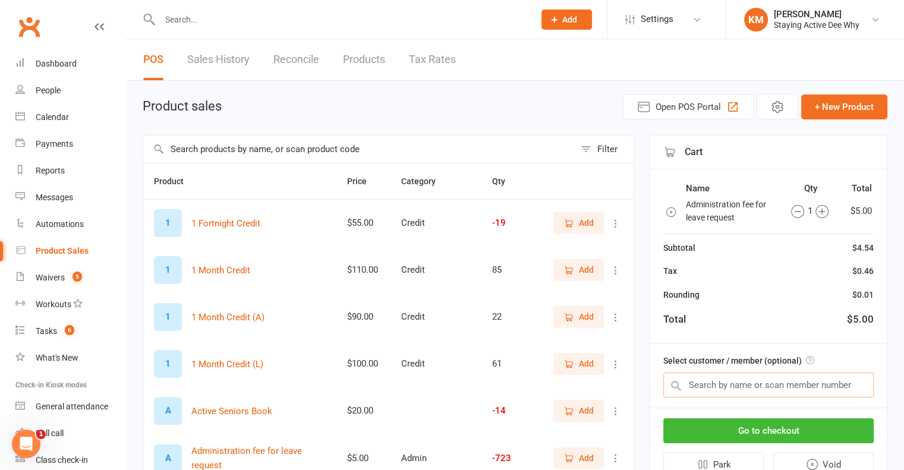
click at [831, 384] on input "text" at bounding box center [768, 385] width 210 height 25
paste input "Diana Angus"
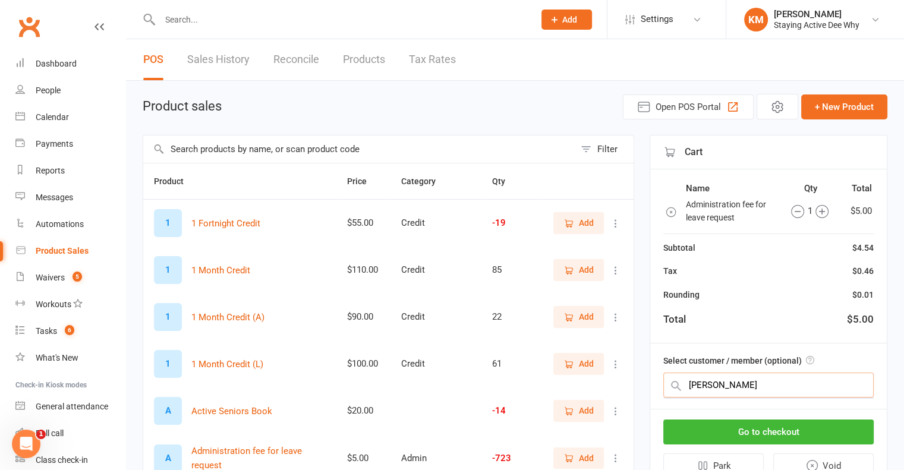
paste input "Diana Angus"
paste input "text"
type input "Diana Angus"
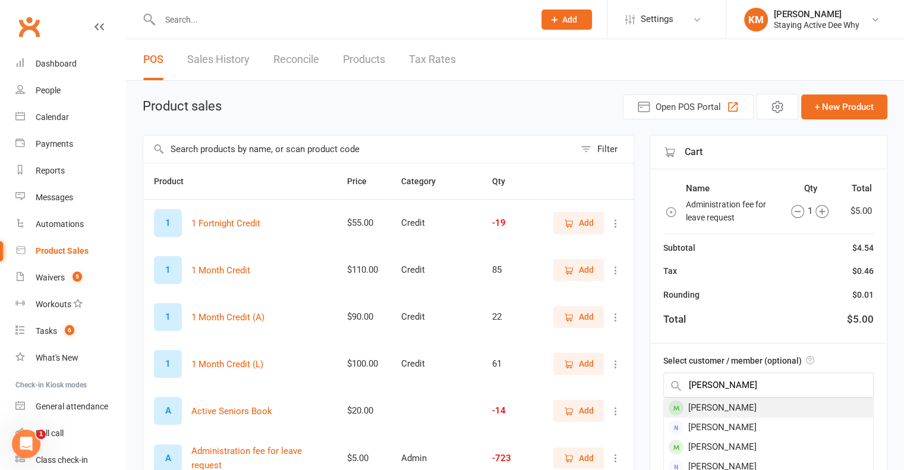
click at [740, 401] on div "Diana Angus" at bounding box center [768, 408] width 209 height 20
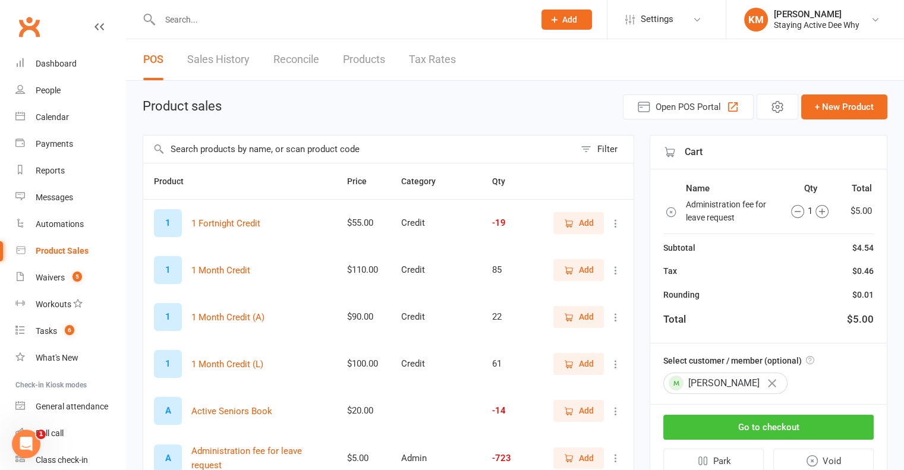
click at [736, 424] on button "Go to checkout" at bounding box center [768, 427] width 210 height 25
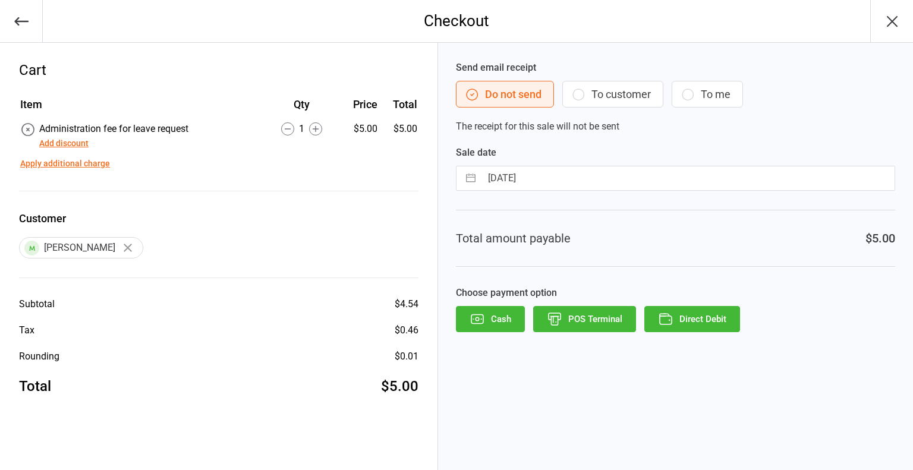
click at [638, 272] on div "Send email receipt Do not send To customer To me The receipt for this sale will…" at bounding box center [675, 256] width 475 height 427
click at [667, 306] on button "Direct Debit" at bounding box center [692, 319] width 96 height 26
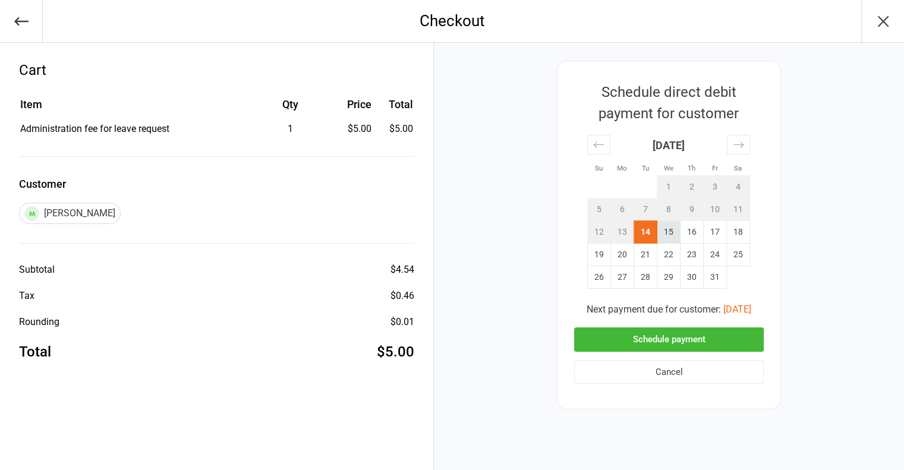
click at [673, 222] on td "15" at bounding box center [668, 232] width 23 height 23
click at [665, 327] on button "Schedule payment" at bounding box center [669, 339] width 190 height 24
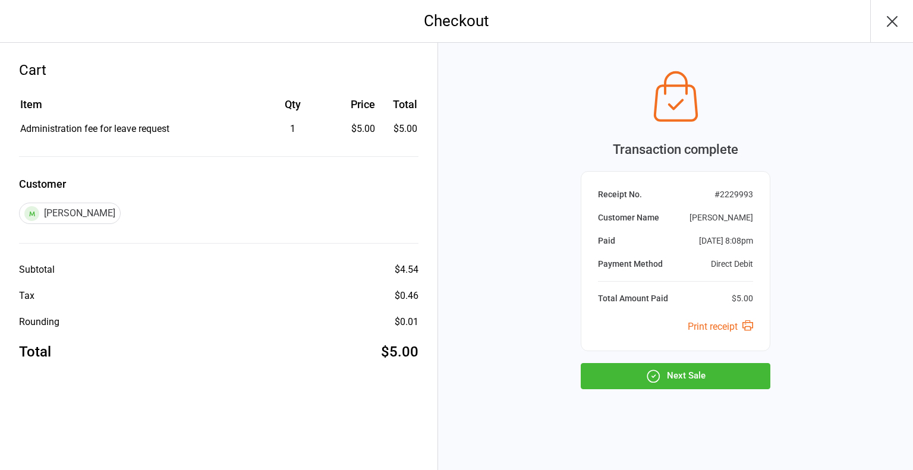
click at [647, 367] on button "Next Sale" at bounding box center [675, 376] width 190 height 26
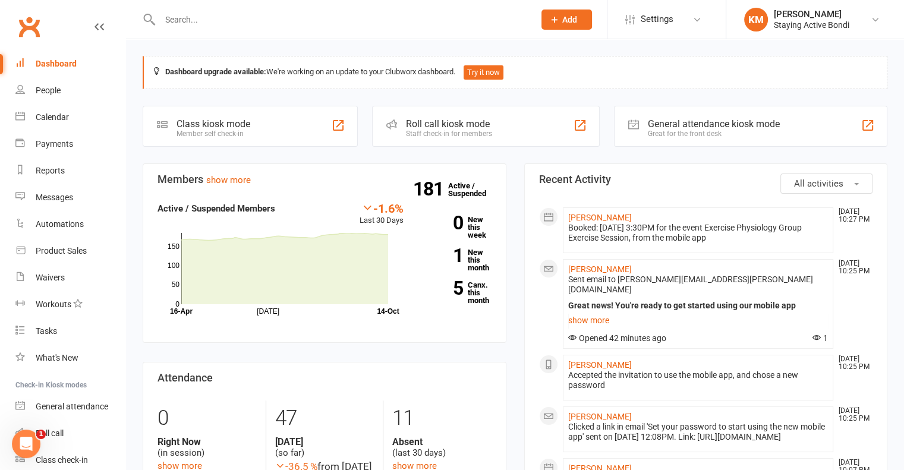
click at [224, 21] on input "text" at bounding box center [341, 19] width 370 height 17
click at [330, 23] on input "text" at bounding box center [341, 19] width 370 height 17
paste input "[PERSON_NAME]"
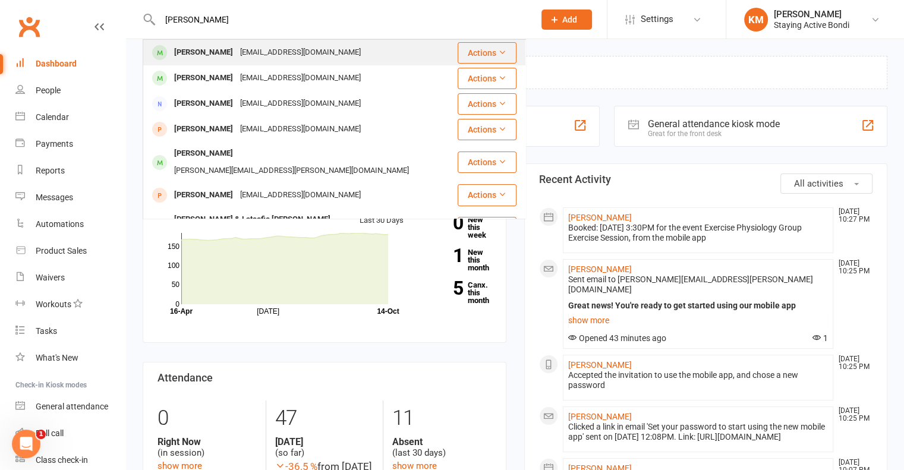
type input "Pamela VERRALL"
click at [273, 56] on div "pamlova@gmail.com" at bounding box center [300, 52] width 128 height 17
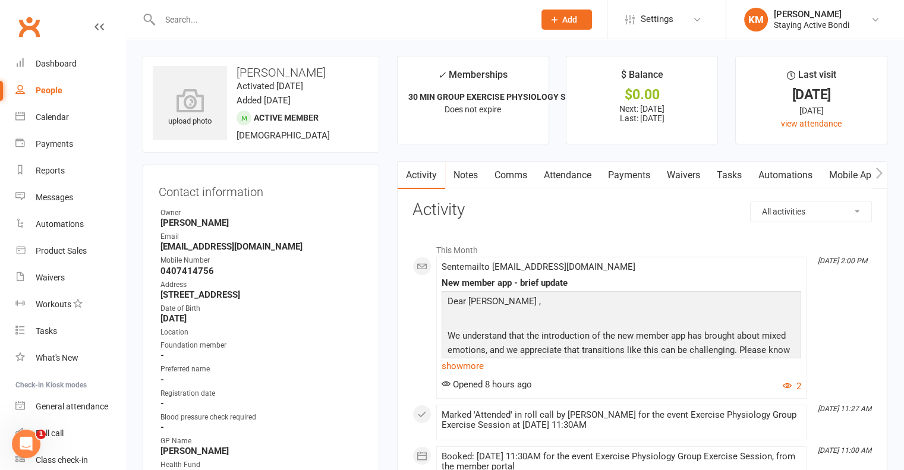
click at [241, 68] on h3 "Pamela Verrall" at bounding box center [261, 72] width 216 height 13
copy h3 "Pamela Verrall"
drag, startPoint x: 241, startPoint y: 68, endPoint x: 299, endPoint y: 74, distance: 59.1
click at [299, 74] on h3 "Pamela Verrall" at bounding box center [261, 72] width 216 height 13
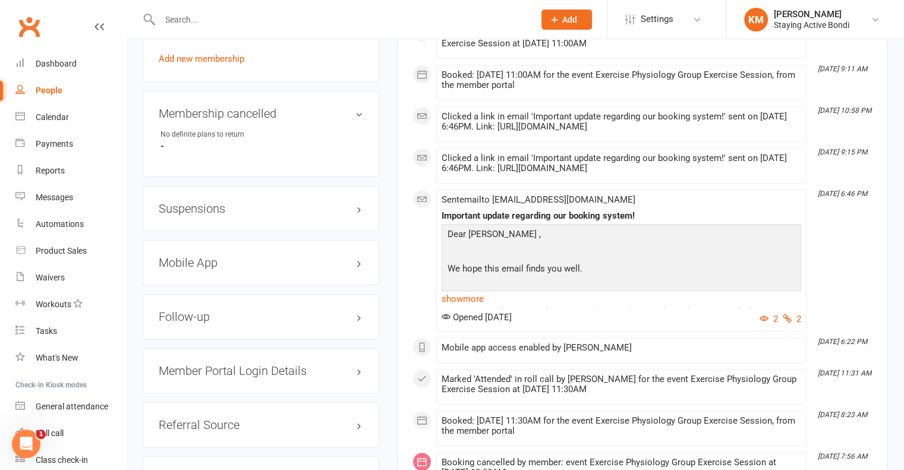
scroll to position [891, 0]
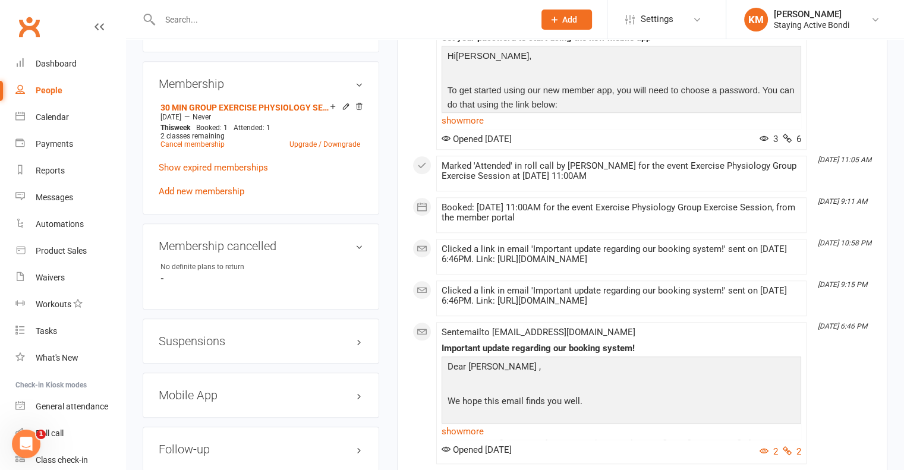
click at [228, 344] on h3 "Suspensions" at bounding box center [261, 340] width 204 height 13
click at [207, 383] on div "Show previous suspensions Add new suspension" at bounding box center [261, 375] width 204 height 38
drag, startPoint x: 202, startPoint y: 390, endPoint x: 210, endPoint y: 385, distance: 9.1
click at [202, 390] on link "Add new suspension" at bounding box center [200, 387] width 82 height 11
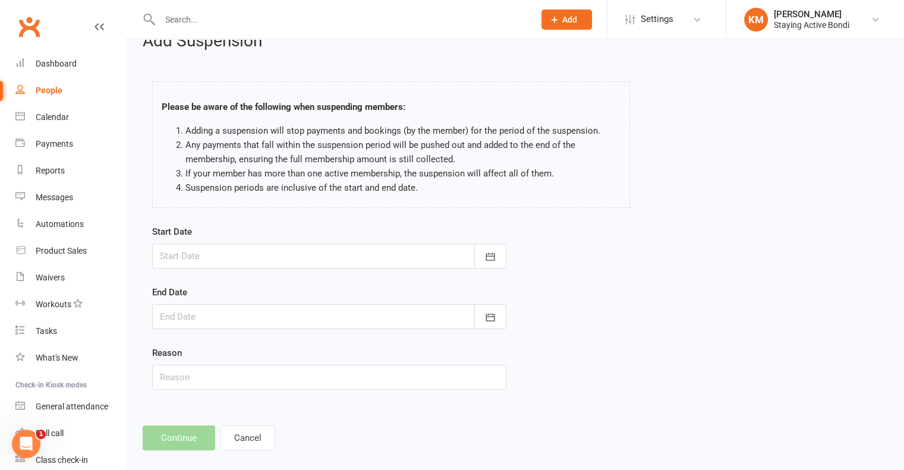
scroll to position [36, 0]
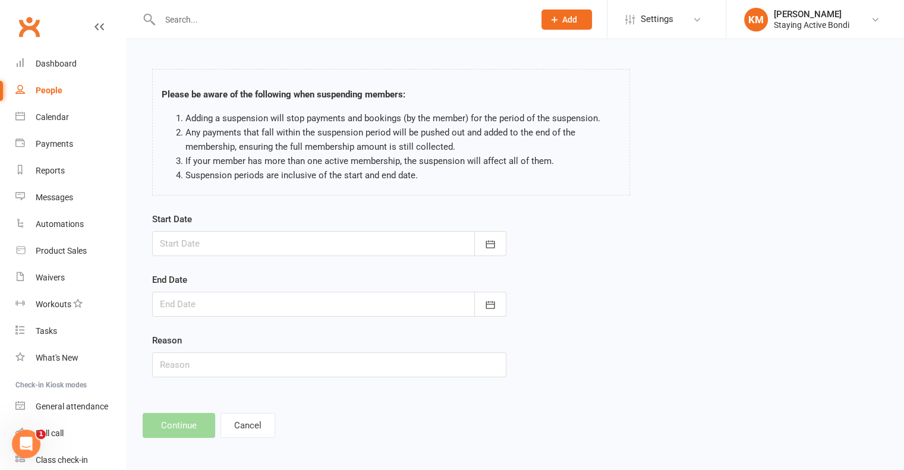
click at [245, 247] on div at bounding box center [329, 243] width 354 height 25
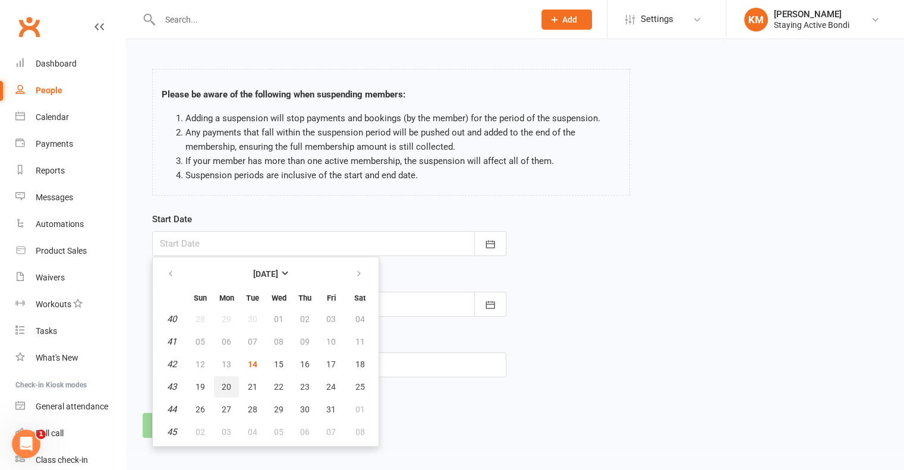
click at [215, 383] on button "20" at bounding box center [226, 386] width 25 height 21
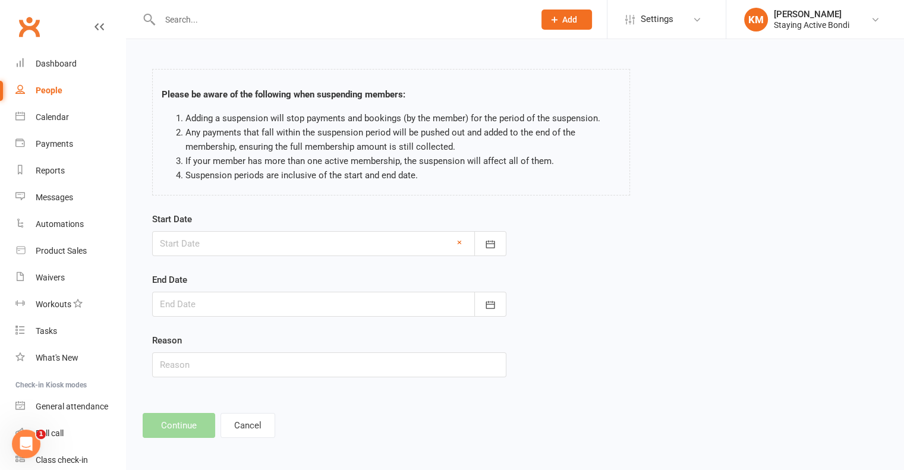
type input "20 Oct 2025"
click at [201, 304] on div at bounding box center [329, 304] width 354 height 25
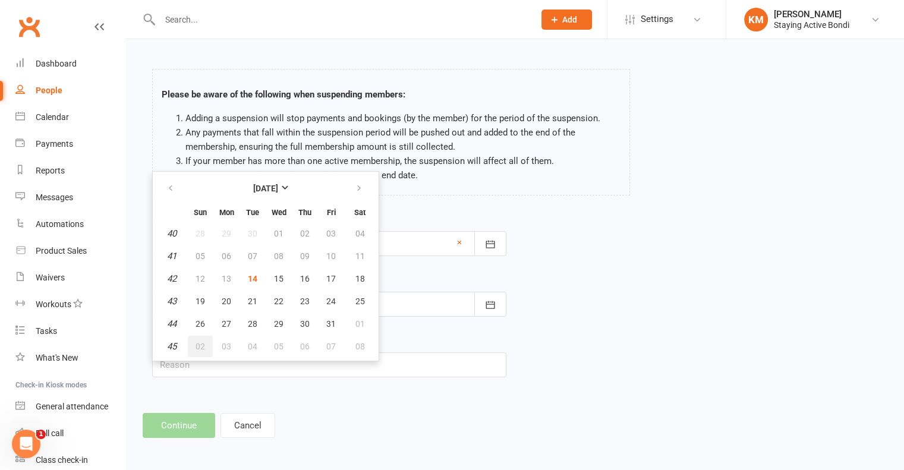
click at [195, 342] on span "02" at bounding box center [200, 347] width 10 height 10
type input "02 Nov 2025"
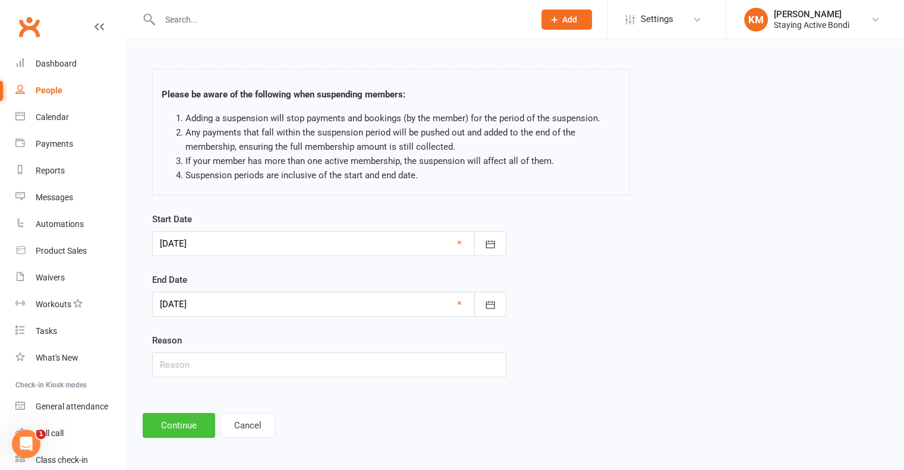
click at [195, 414] on button "Continue" at bounding box center [179, 425] width 72 height 25
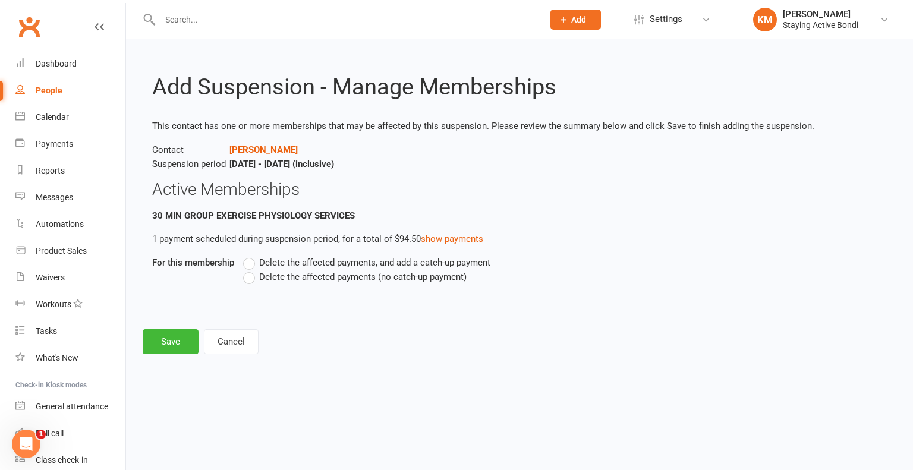
click at [362, 279] on span "Delete the affected payments (no catch-up payment)" at bounding box center [362, 276] width 207 height 12
click at [251, 270] on input "Delete the affected payments (no catch-up payment)" at bounding box center [247, 270] width 8 height 0
drag, startPoint x: 196, startPoint y: 340, endPoint x: 183, endPoint y: 339, distance: 13.2
click at [183, 339] on button "Save" at bounding box center [171, 341] width 56 height 25
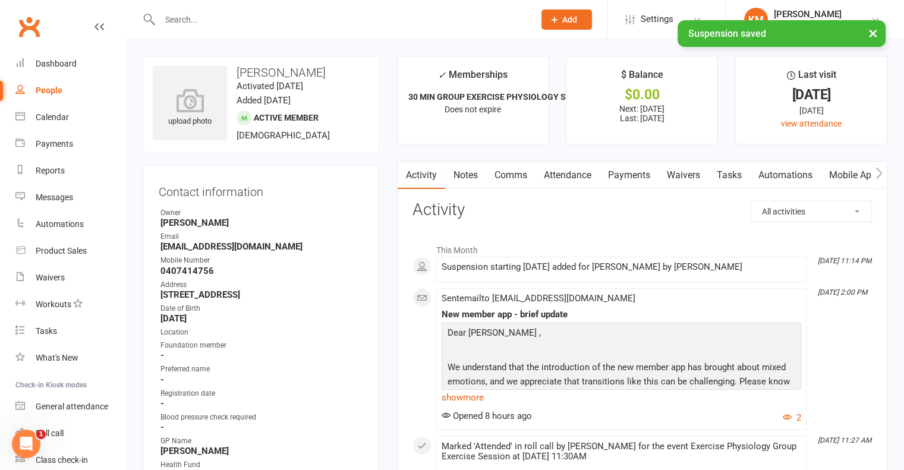
click at [518, 178] on link "Comms" at bounding box center [510, 175] width 49 height 27
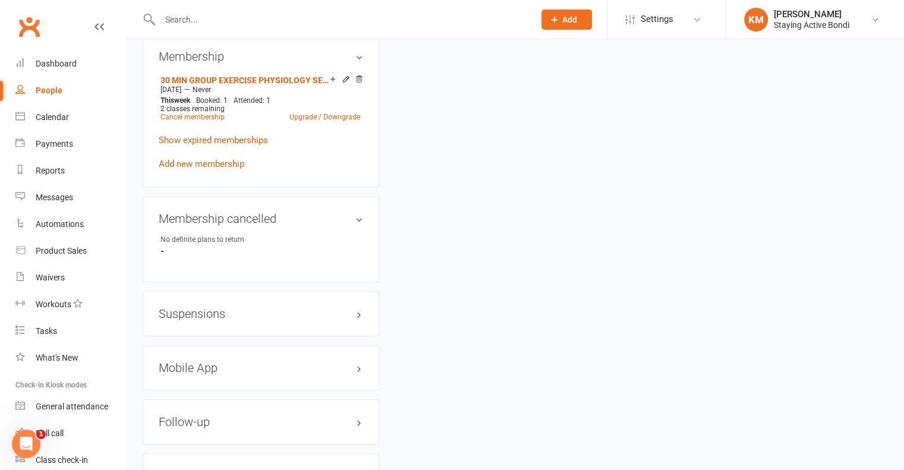
scroll to position [1069, 0]
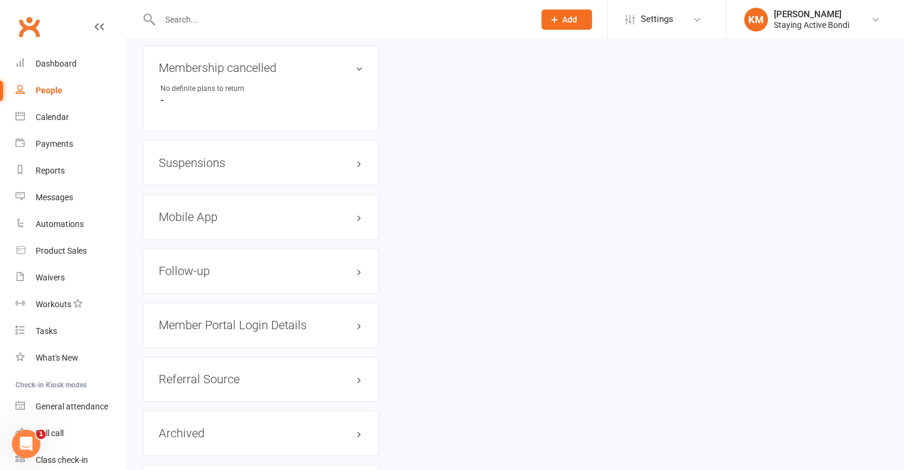
click at [304, 176] on div "Suspensions" at bounding box center [261, 162] width 236 height 45
click at [356, 161] on h3 "Suspensions" at bounding box center [261, 162] width 204 height 13
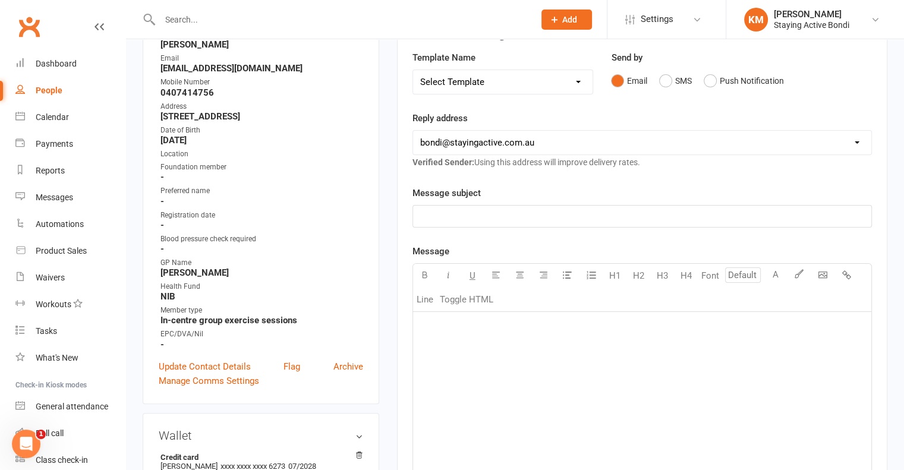
scroll to position [59, 0]
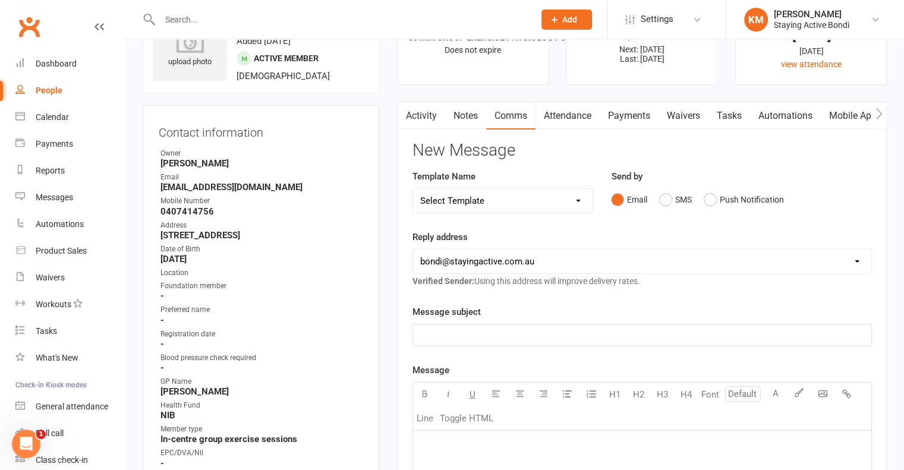
click at [421, 118] on link "Activity" at bounding box center [421, 115] width 48 height 27
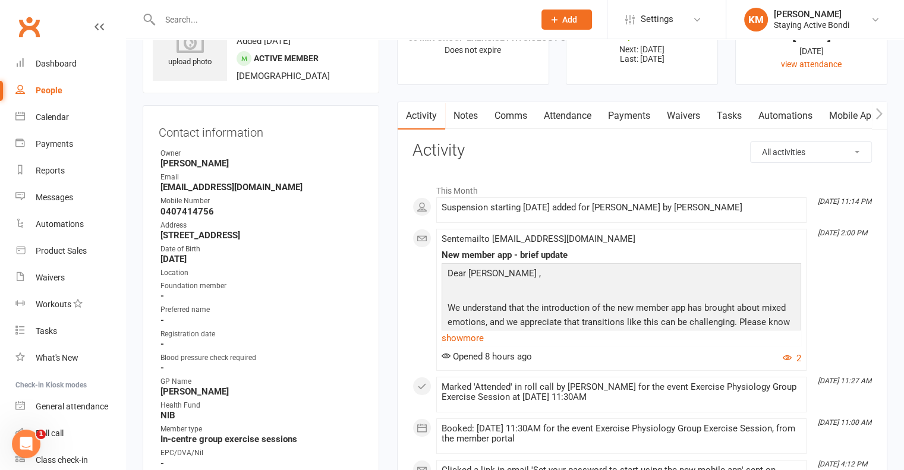
click at [505, 121] on link "Comms" at bounding box center [510, 115] width 49 height 27
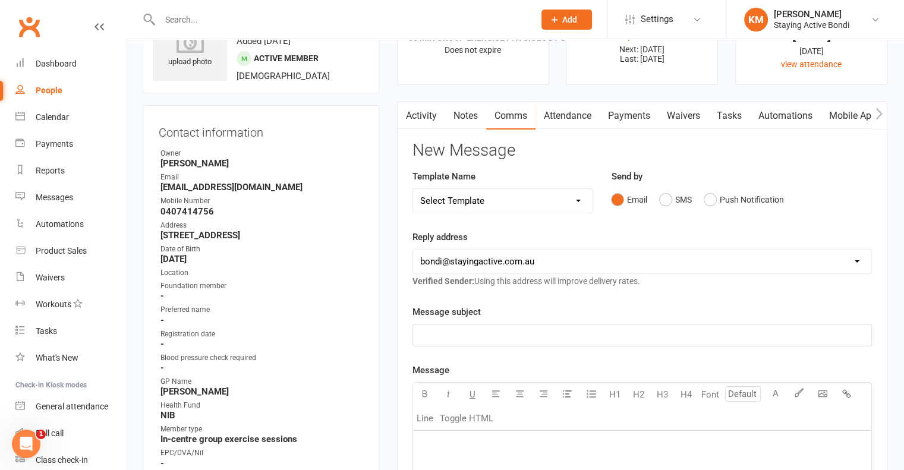
click at [450, 117] on link "Notes" at bounding box center [465, 115] width 41 height 27
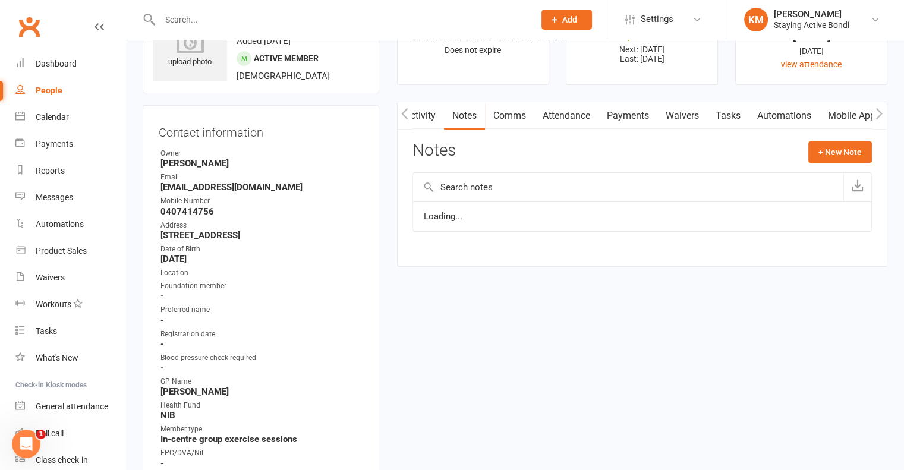
click at [426, 118] on link "Activity" at bounding box center [420, 115] width 48 height 27
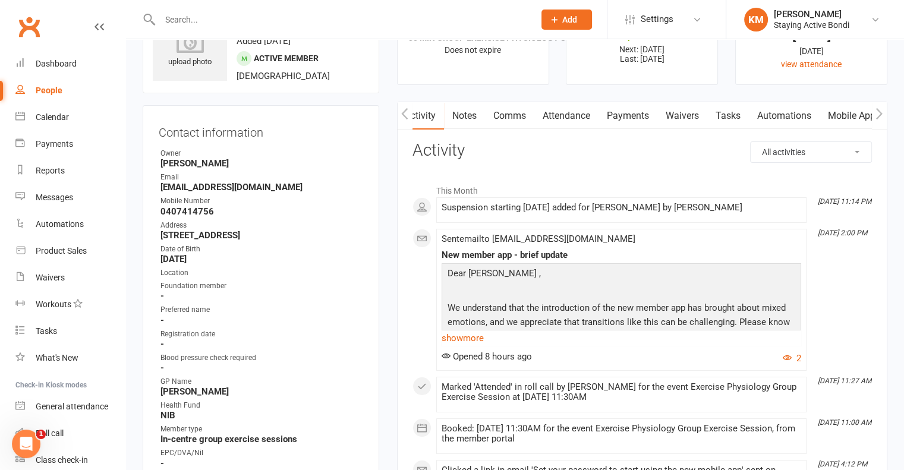
click at [528, 118] on link "Comms" at bounding box center [509, 115] width 49 height 27
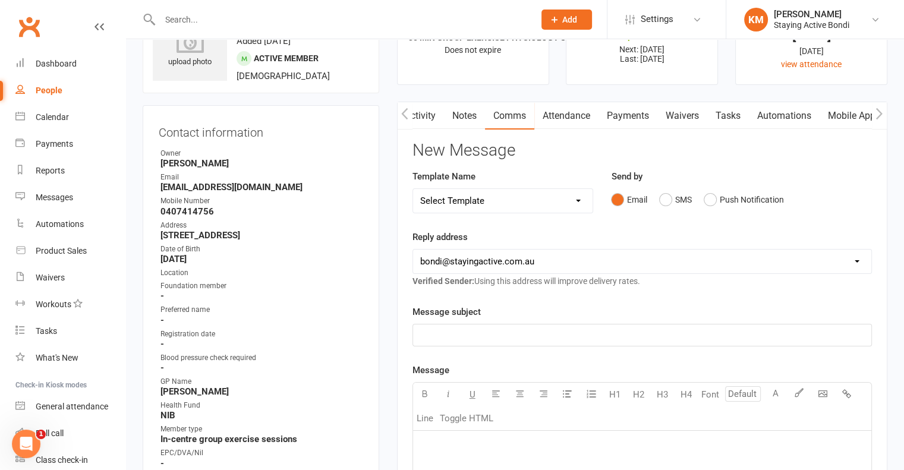
click at [500, 207] on select "Select Template [Email] 6 month - Follow ups [Email] Absentee [Email] Absentee-…" at bounding box center [503, 201] width 180 height 24
select select "8"
click at [413, 189] on select "Select Template [Email] 6 month - Follow ups [Email] Absentee [Email] Absentee-…" at bounding box center [503, 201] width 180 height 24
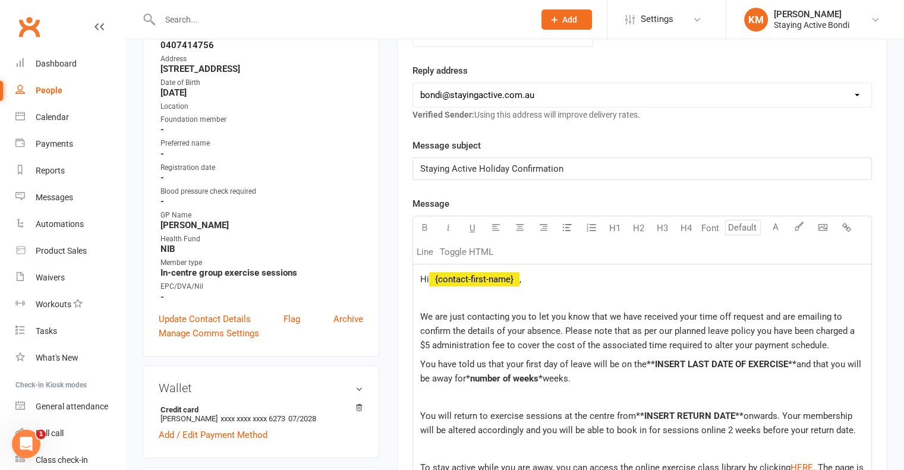
scroll to position [238, 0]
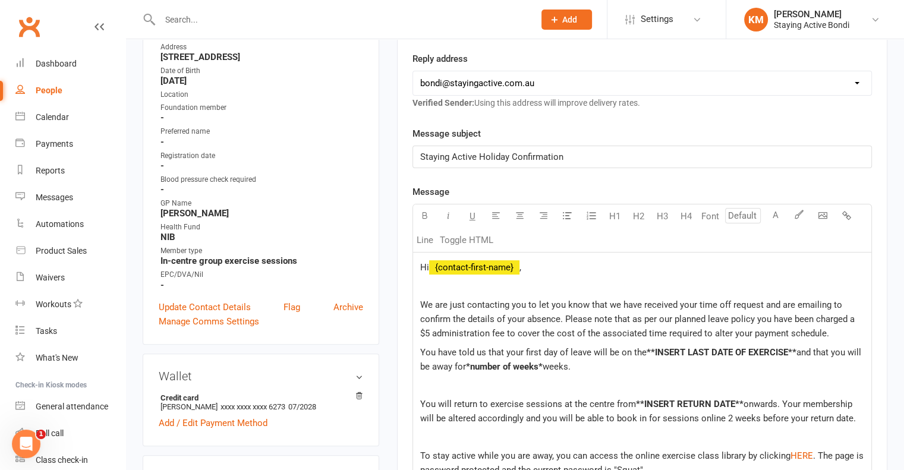
click at [427, 264] on span "Hi" at bounding box center [424, 267] width 9 height 11
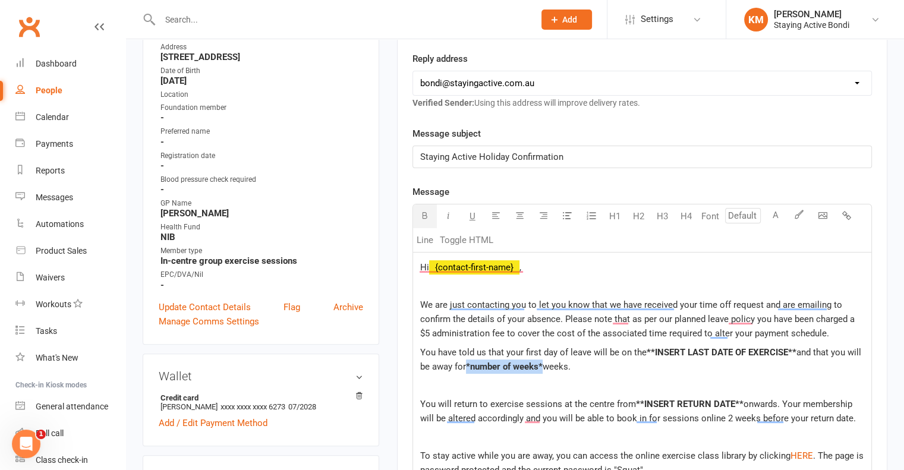
drag, startPoint x: 544, startPoint y: 364, endPoint x: 469, endPoint y: 370, distance: 75.1
click at [469, 370] on span "*number of weeks*" at bounding box center [504, 366] width 77 height 11
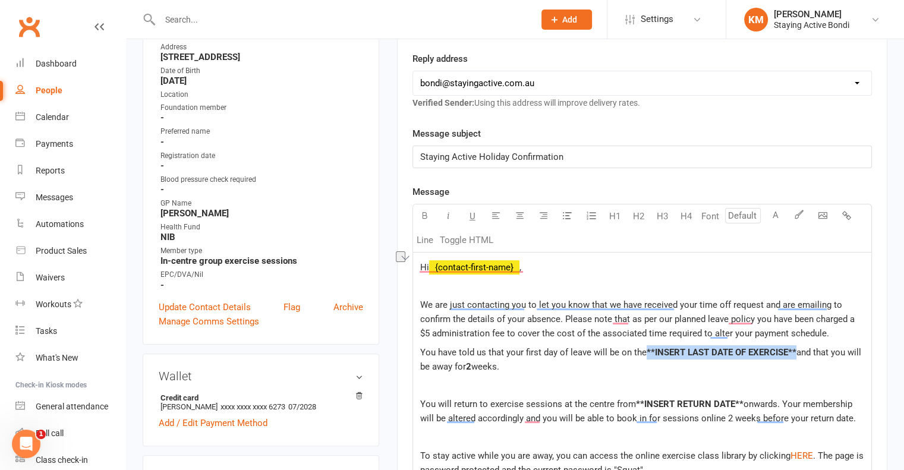
drag, startPoint x: 793, startPoint y: 345, endPoint x: 644, endPoint y: 352, distance: 148.7
click at [644, 352] on p "You have told us that your first day of leave will be on the **INSERT LAST DATE…" at bounding box center [642, 359] width 444 height 29
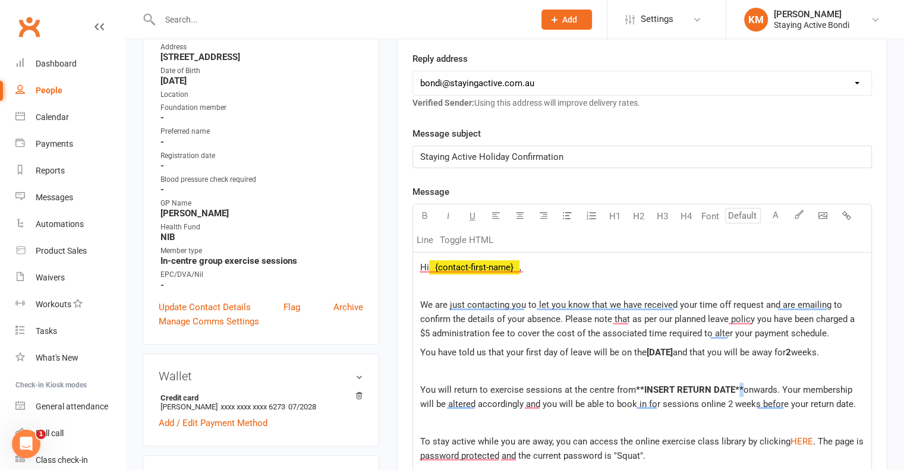
click at [739, 387] on span "**INSERT RETURN DATE**" at bounding box center [690, 389] width 108 height 11
click at [743, 389] on span "onwards. Your membership will be altered accordingly and you will be able to bo…" at bounding box center [637, 396] width 435 height 25
drag, startPoint x: 740, startPoint y: 387, endPoint x: 632, endPoint y: 378, distance: 108.5
click at [632, 378] on div "Hi ﻿ {contact-first-name} , We are just contacting you to let you know that we …" at bounding box center [642, 427] width 458 height 349
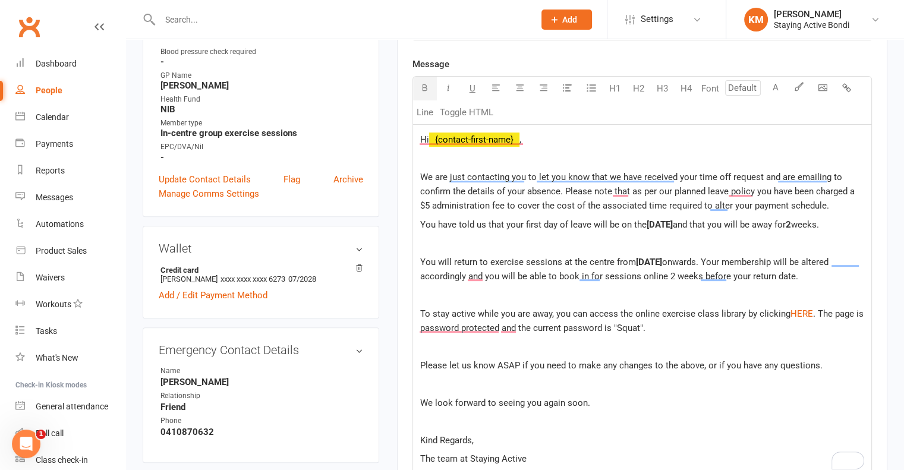
scroll to position [654, 0]
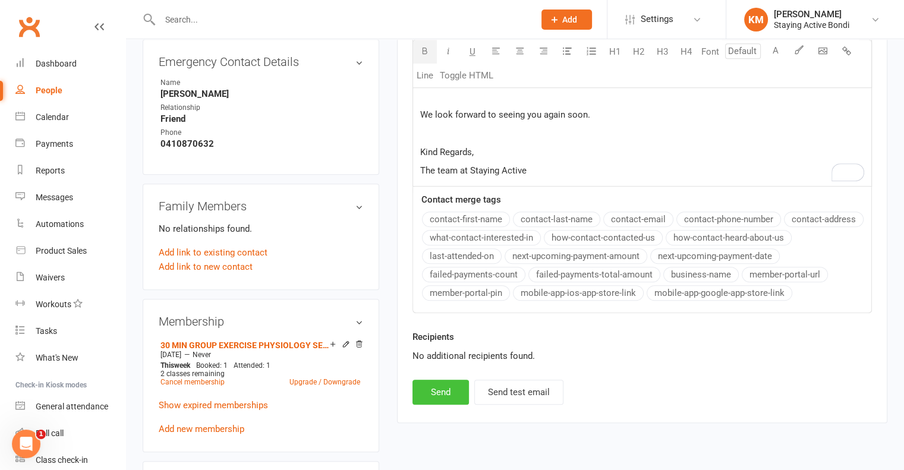
click at [456, 388] on button "Send" at bounding box center [440, 392] width 56 height 25
select select
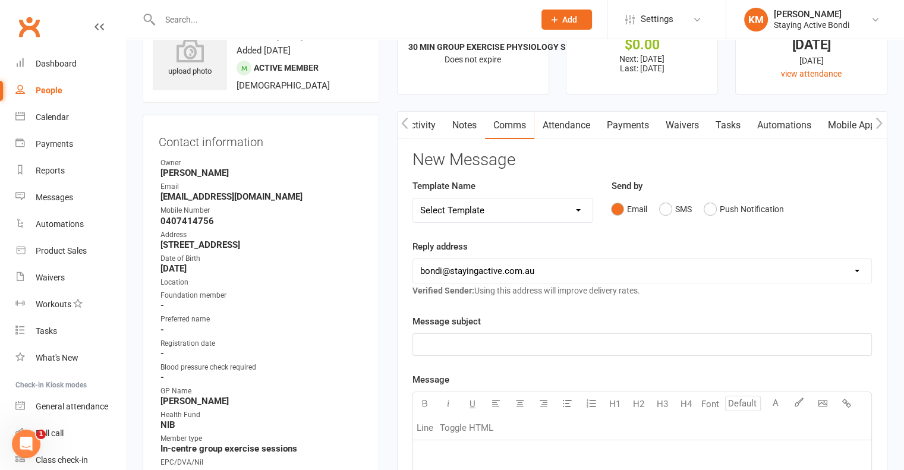
scroll to position [0, 0]
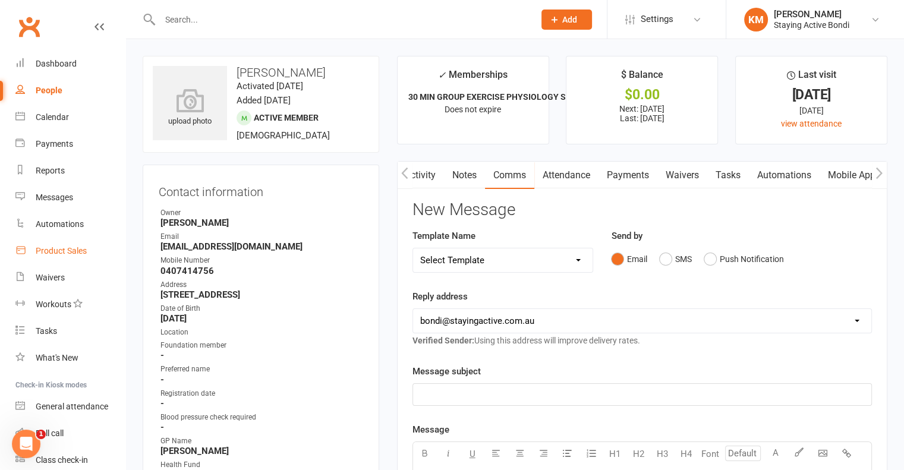
click at [81, 250] on div "Product Sales" at bounding box center [61, 251] width 51 height 10
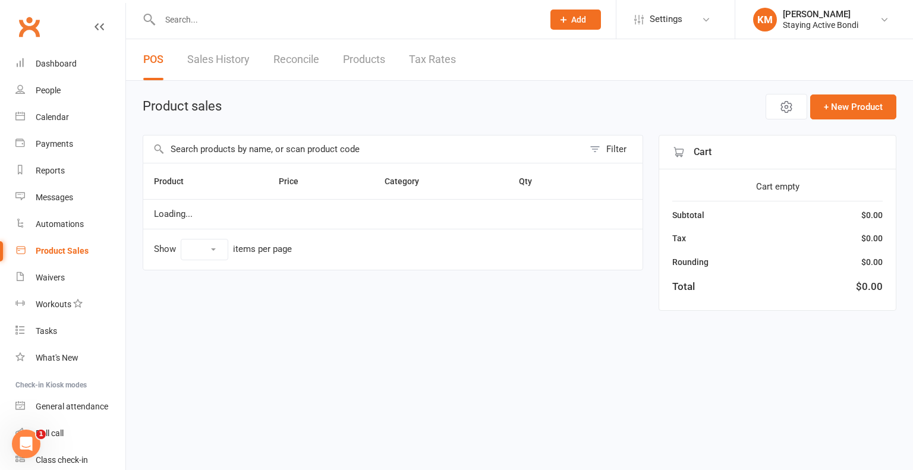
select select "10"
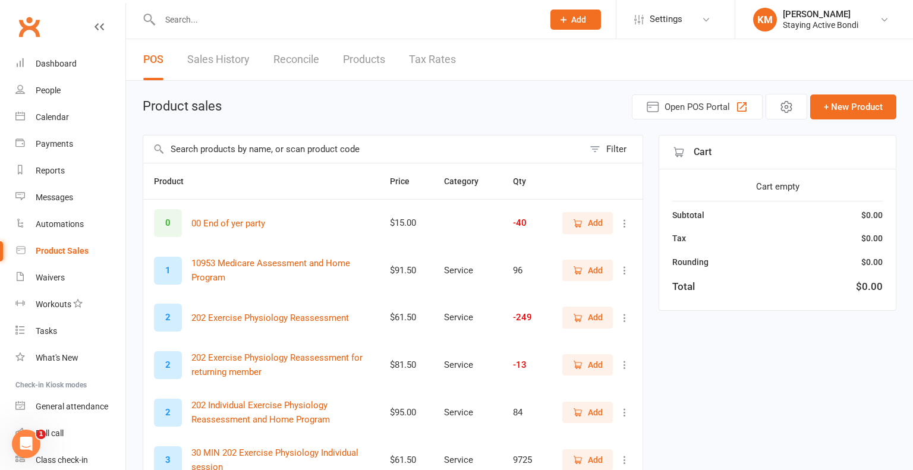
click at [266, 144] on input "text" at bounding box center [363, 148] width 440 height 27
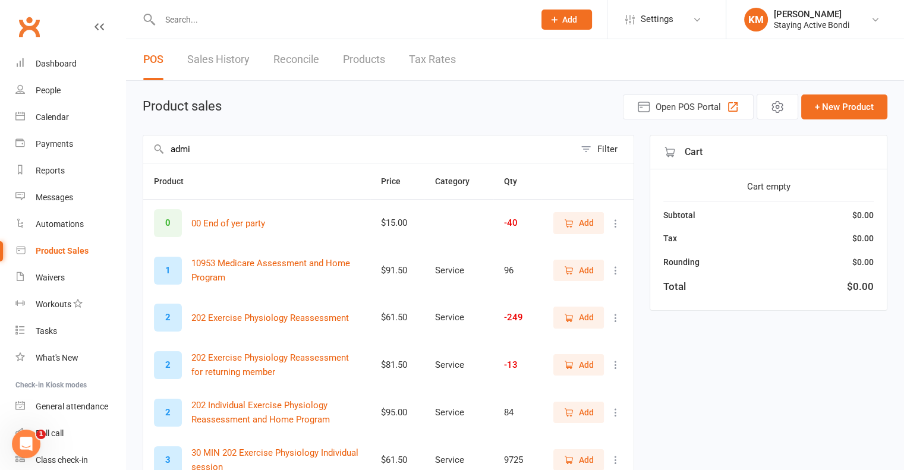
type input "admin"
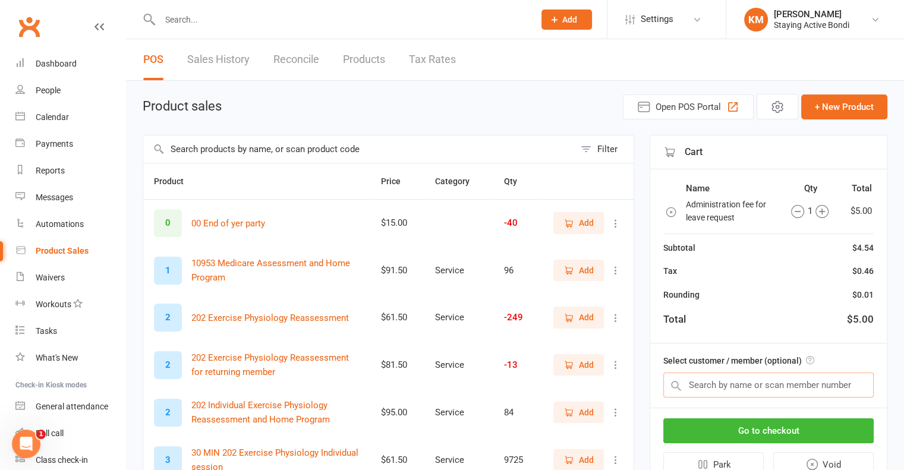
click at [725, 381] on input "text" at bounding box center [768, 385] width 210 height 25
paste input "Pamela Verrall"
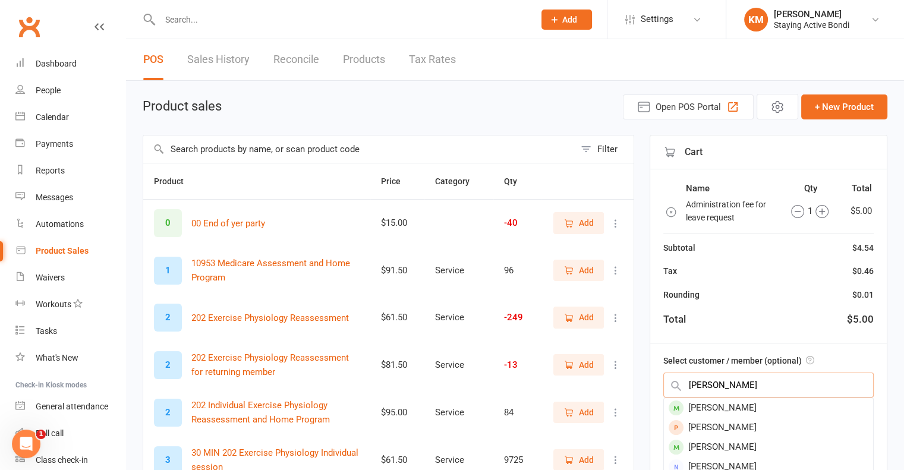
type input "Pamela Verrall"
click at [732, 398] on div "Pamela Verrall" at bounding box center [768, 408] width 209 height 20
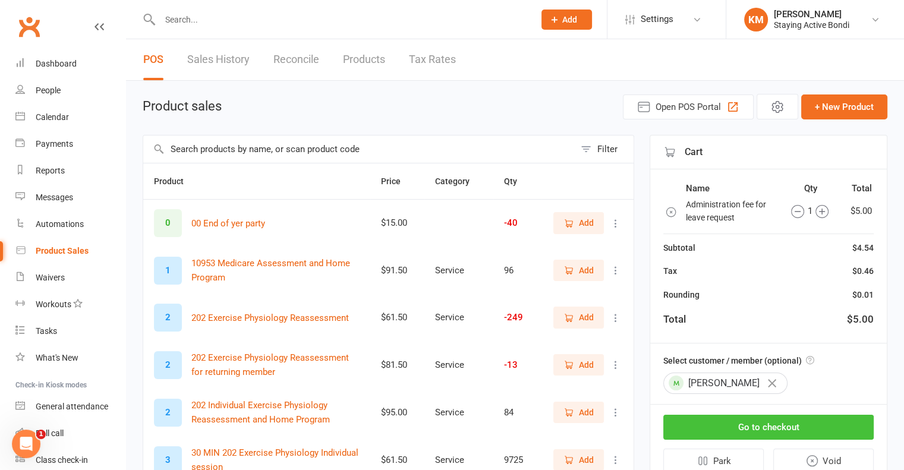
click at [730, 427] on button "Go to checkout" at bounding box center [768, 427] width 210 height 25
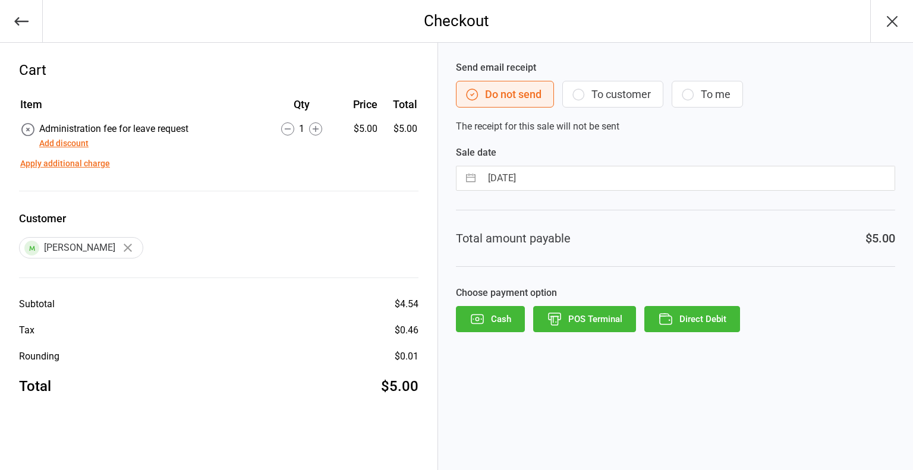
click at [706, 327] on button "Direct Debit" at bounding box center [692, 319] width 96 height 26
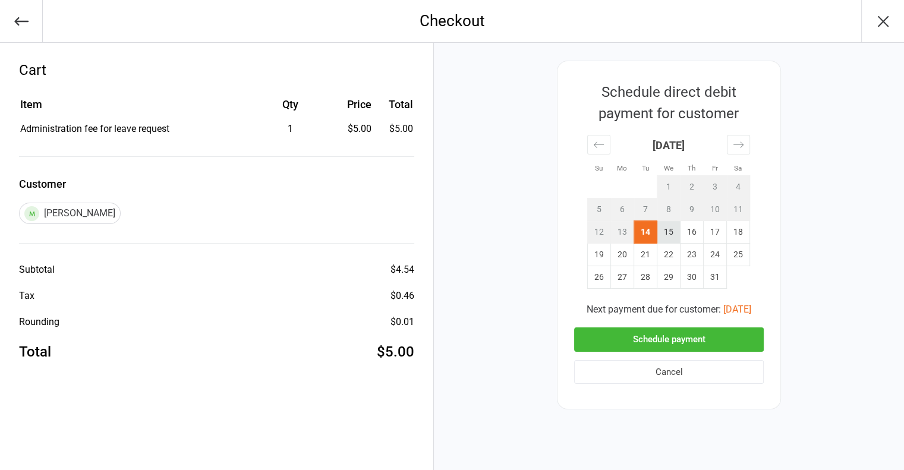
click at [680, 239] on td "16" at bounding box center [691, 232] width 23 height 23
click at [668, 244] on td "22" at bounding box center [668, 255] width 23 height 23
click at [668, 238] on td "15" at bounding box center [668, 232] width 23 height 23
click at [660, 351] on button "Schedule payment" at bounding box center [669, 339] width 190 height 24
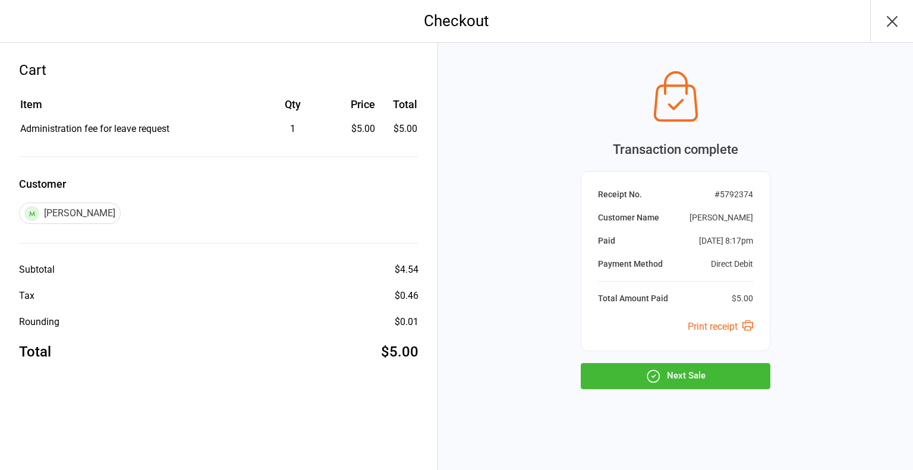
click at [665, 384] on button "Next Sale" at bounding box center [675, 376] width 190 height 26
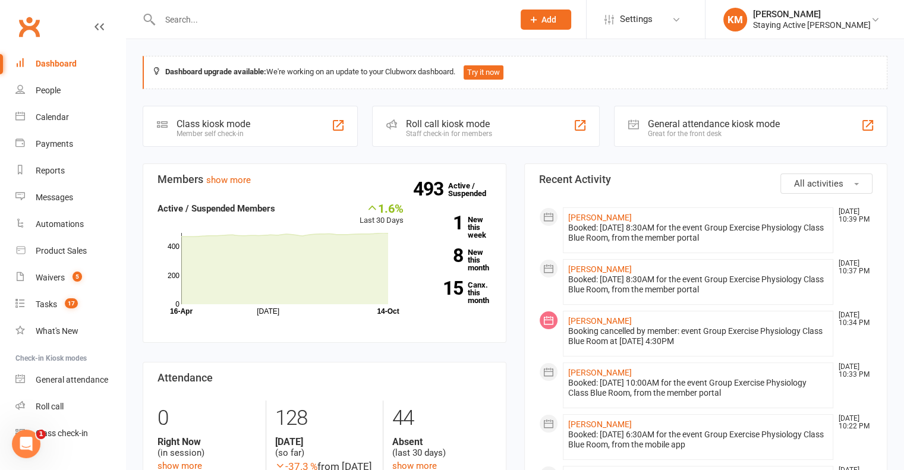
click at [274, 24] on input "text" at bounding box center [330, 19] width 349 height 17
paste input "[PERSON_NAME] Just"
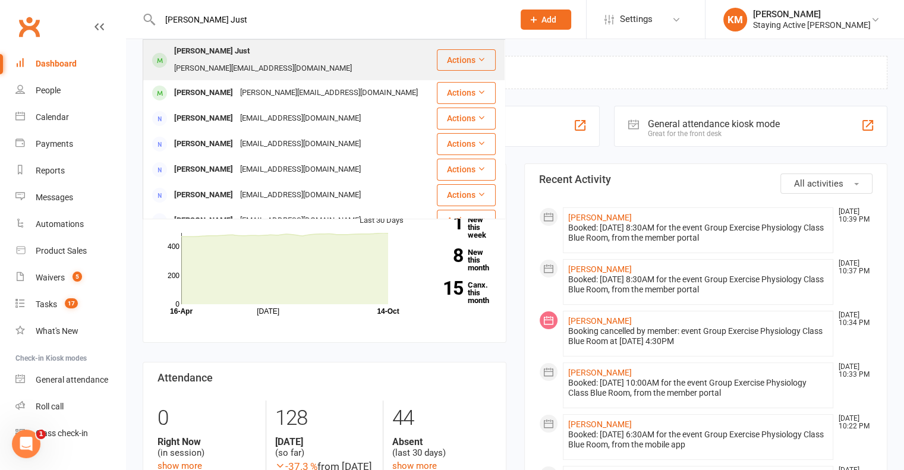
type input "[PERSON_NAME] Just"
click at [264, 60] on div "[PERSON_NAME][EMAIL_ADDRESS][DOMAIN_NAME]" at bounding box center [263, 68] width 185 height 17
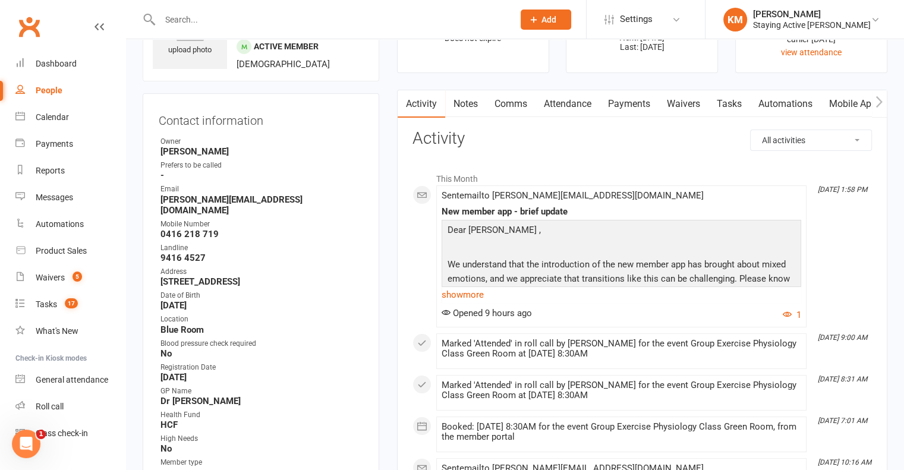
scroll to position [59, 0]
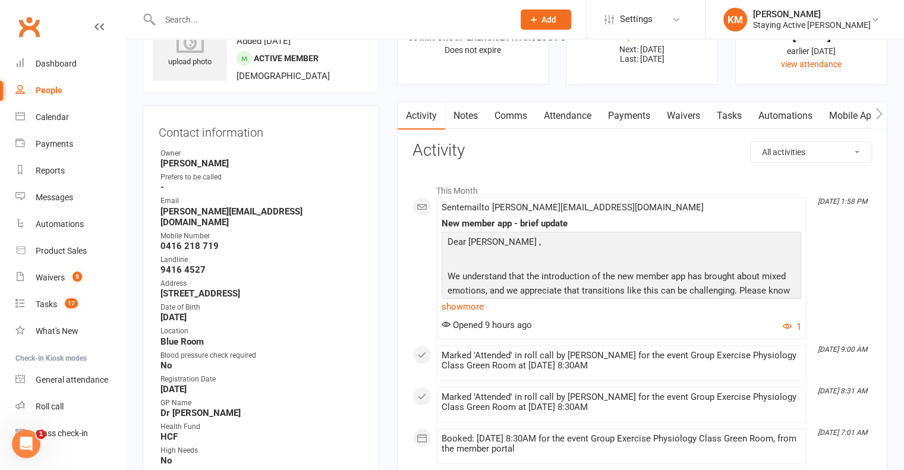
click at [634, 112] on link "Payments" at bounding box center [628, 115] width 59 height 27
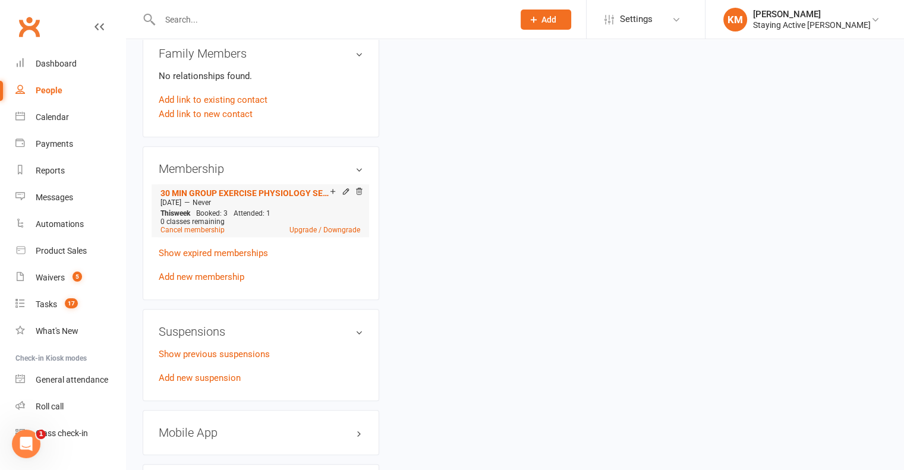
scroll to position [1010, 0]
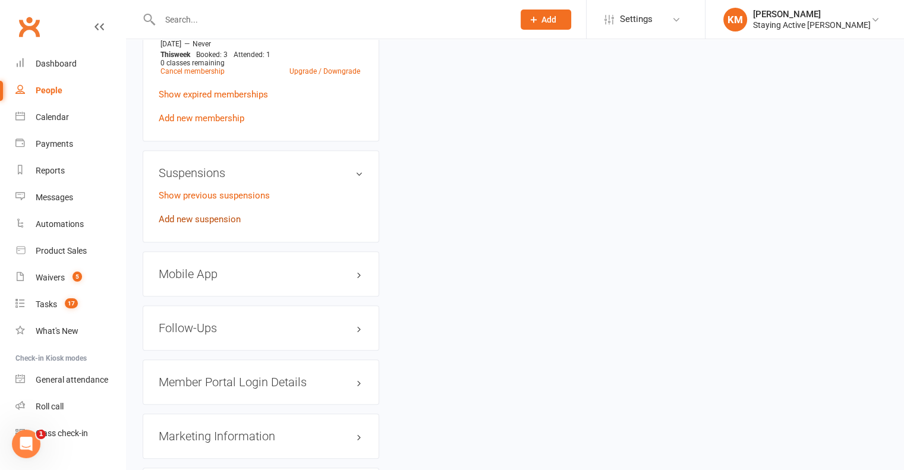
click at [226, 216] on link "Add new suspension" at bounding box center [200, 219] width 82 height 11
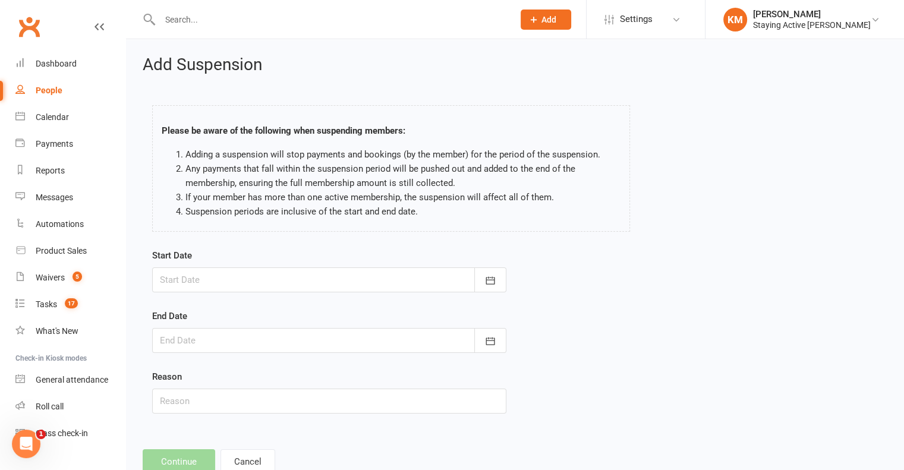
click at [304, 284] on div at bounding box center [329, 279] width 354 height 25
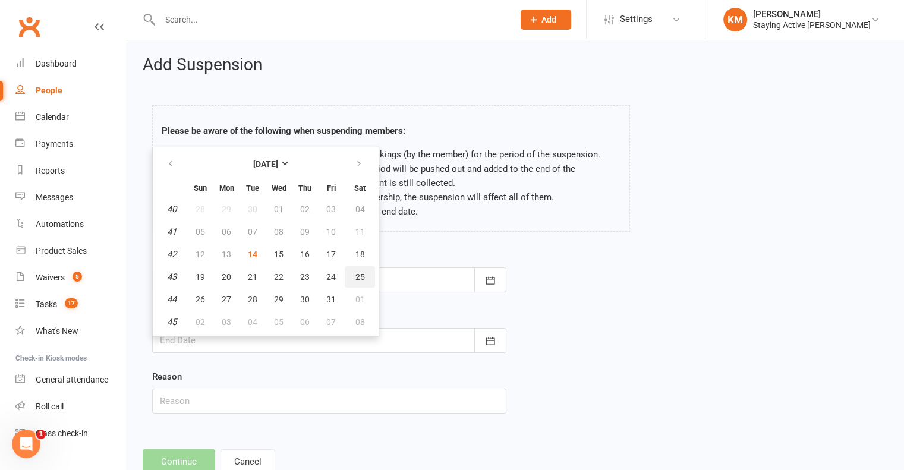
click at [358, 273] on span "25" at bounding box center [360, 277] width 10 height 10
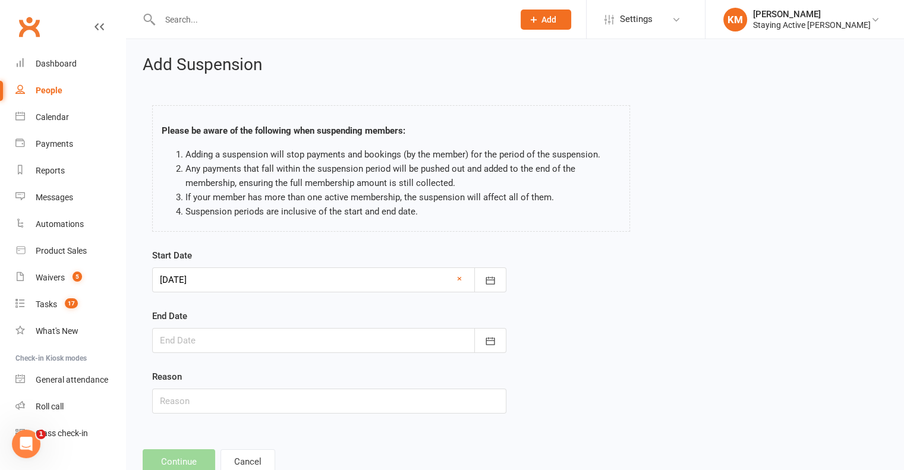
click at [194, 285] on div at bounding box center [329, 279] width 354 height 25
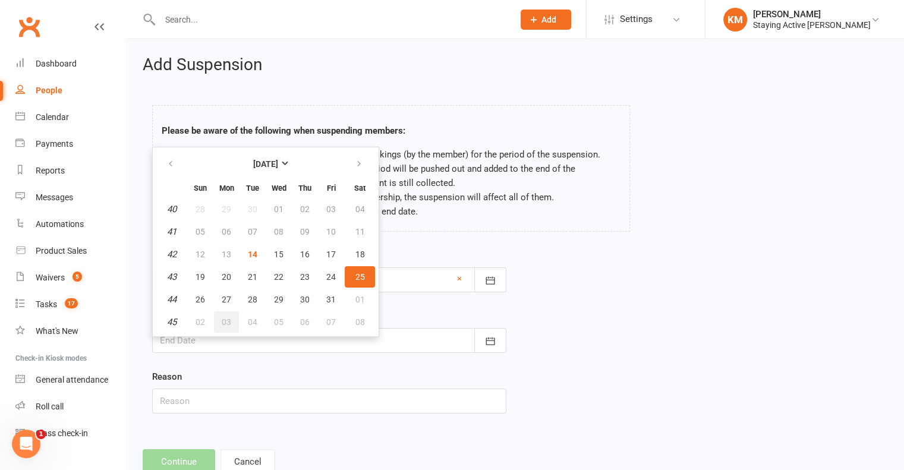
click at [216, 324] on button "03" at bounding box center [226, 321] width 25 height 21
type input "03 Nov 2025"
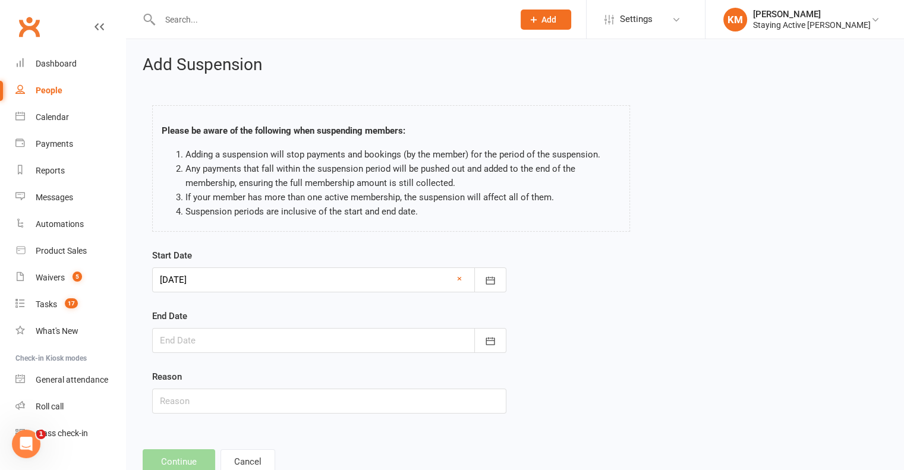
click at [214, 334] on div at bounding box center [329, 340] width 354 height 25
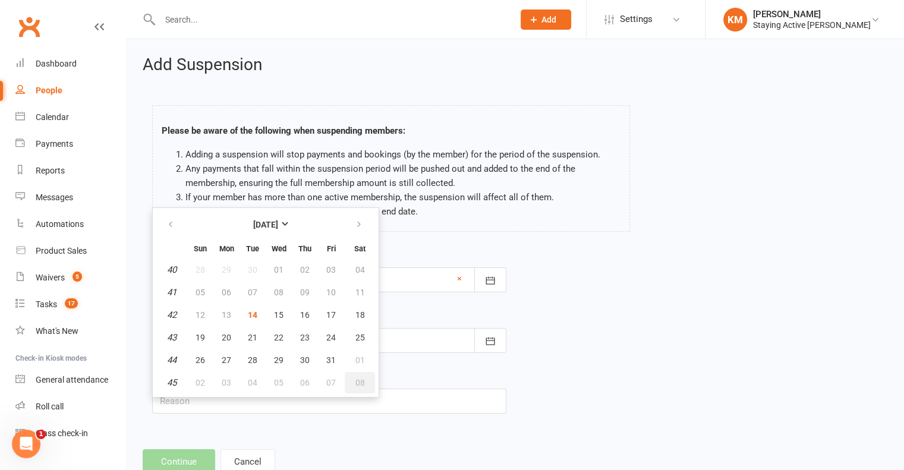
click at [356, 386] on button "08" at bounding box center [360, 382] width 30 height 21
type input "08 Nov 2025"
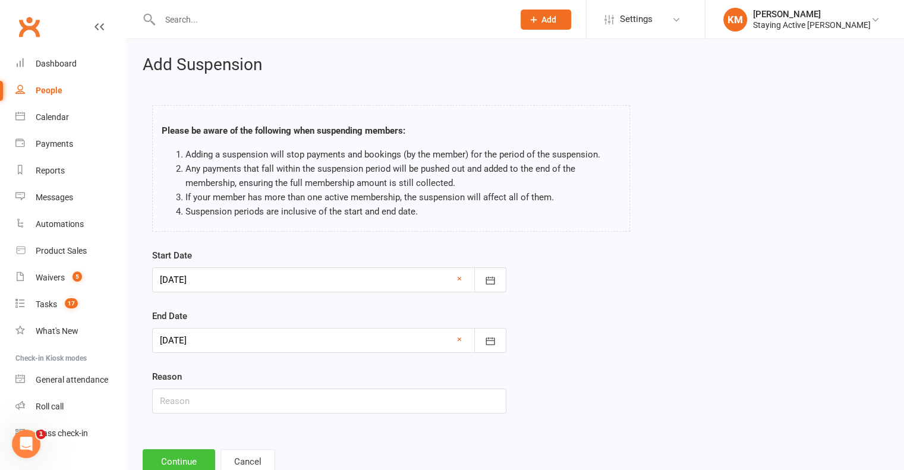
click at [164, 457] on button "Continue" at bounding box center [179, 461] width 72 height 25
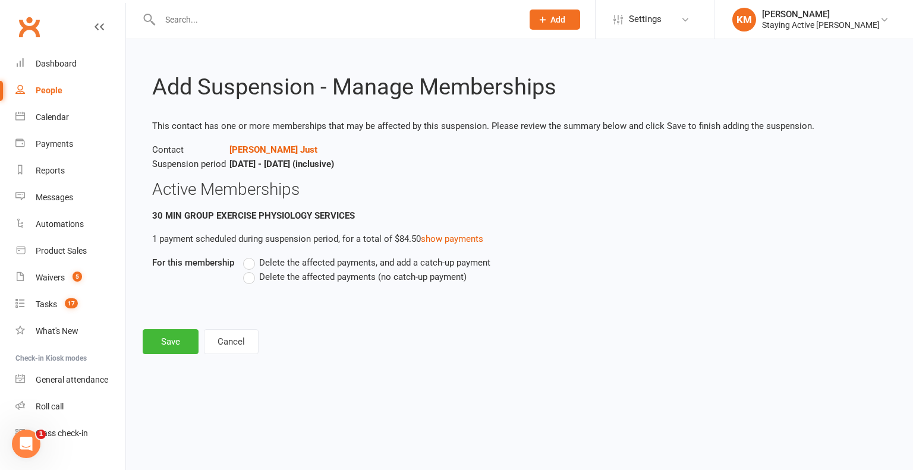
click at [330, 275] on span "Delete the affected payments (no catch-up payment)" at bounding box center [362, 276] width 207 height 12
click at [251, 270] on input "Delete the affected payments (no catch-up payment)" at bounding box center [247, 270] width 8 height 0
click at [184, 332] on div "Add Suspension - Manage Memberships This contact has one or more memberships th…" at bounding box center [519, 205] width 787 height 332
click at [156, 345] on button "Save" at bounding box center [171, 341] width 56 height 25
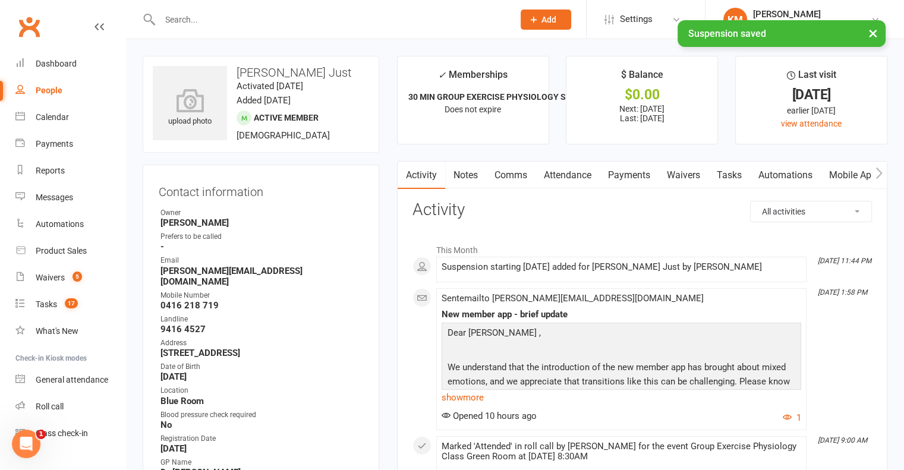
click at [649, 176] on link "Payments" at bounding box center [628, 175] width 59 height 27
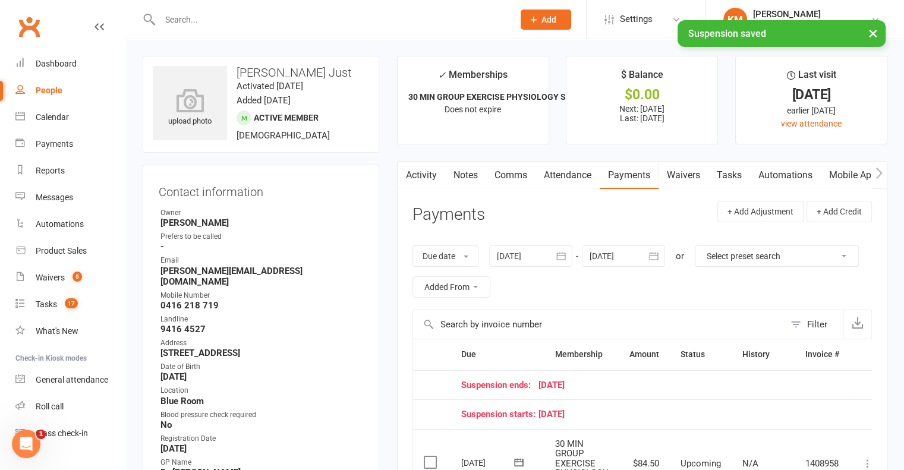
click at [633, 257] on div at bounding box center [623, 255] width 83 height 21
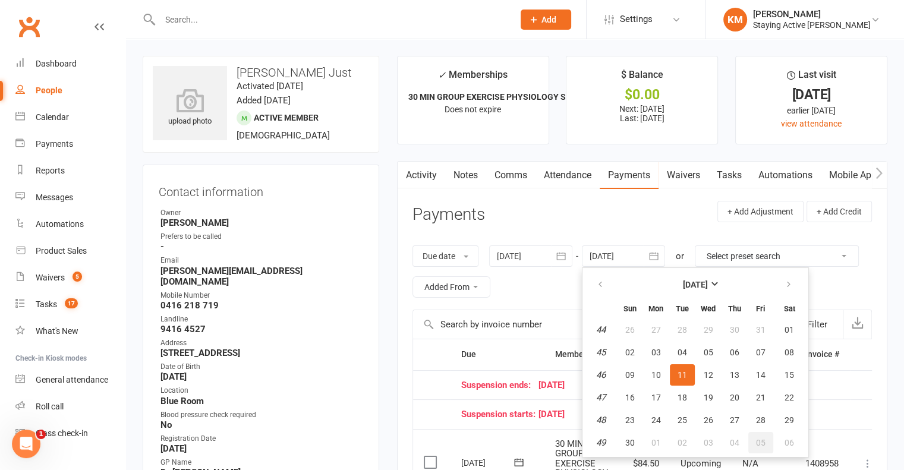
click at [768, 432] on button "05" at bounding box center [760, 442] width 25 height 21
type input "05 Dec 2025"
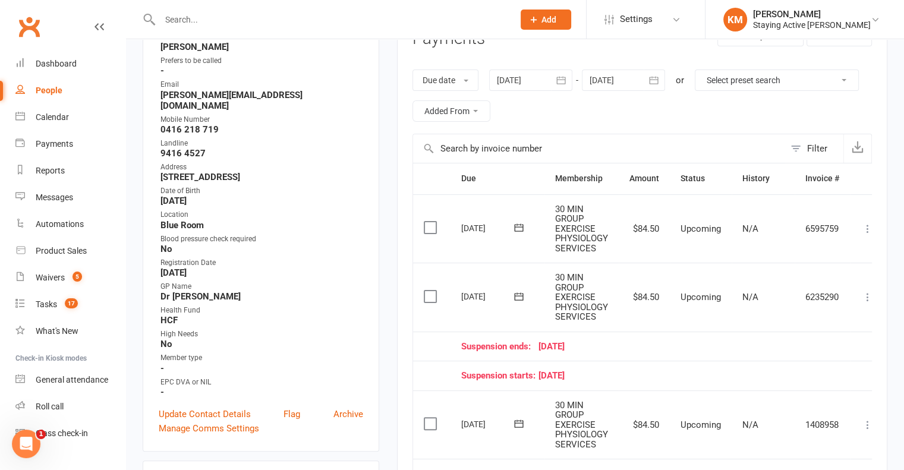
scroll to position [178, 0]
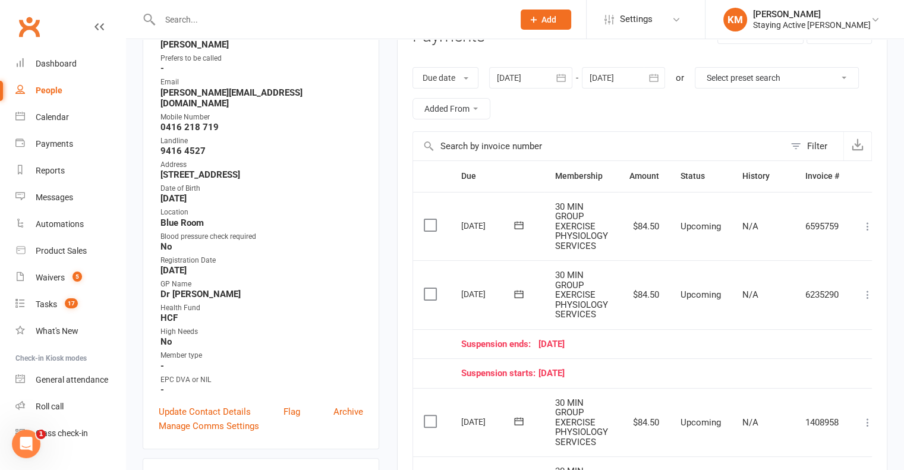
click at [867, 294] on icon at bounding box center [867, 295] width 12 height 12
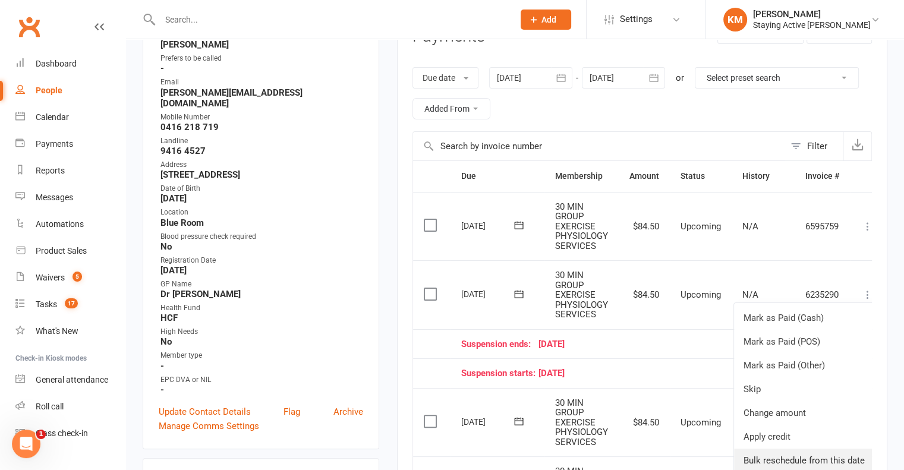
click at [796, 453] on link "Bulk reschedule from this date" at bounding box center [804, 461] width 140 height 24
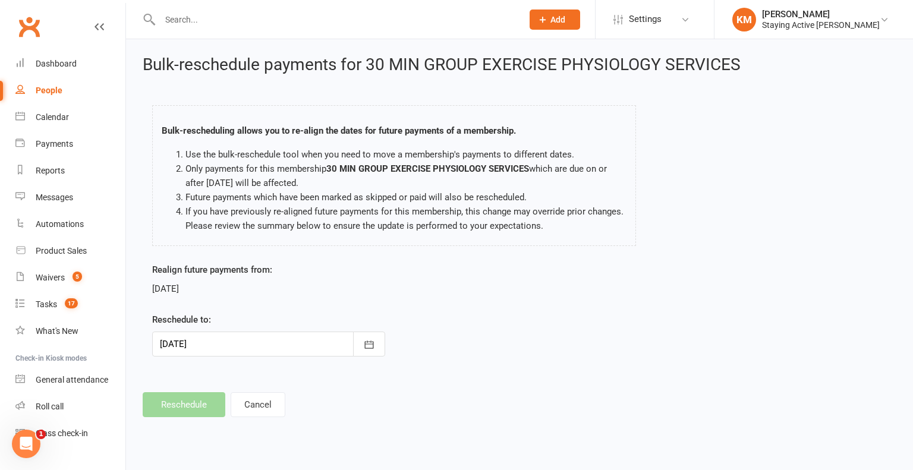
click at [206, 348] on div at bounding box center [268, 344] width 233 height 25
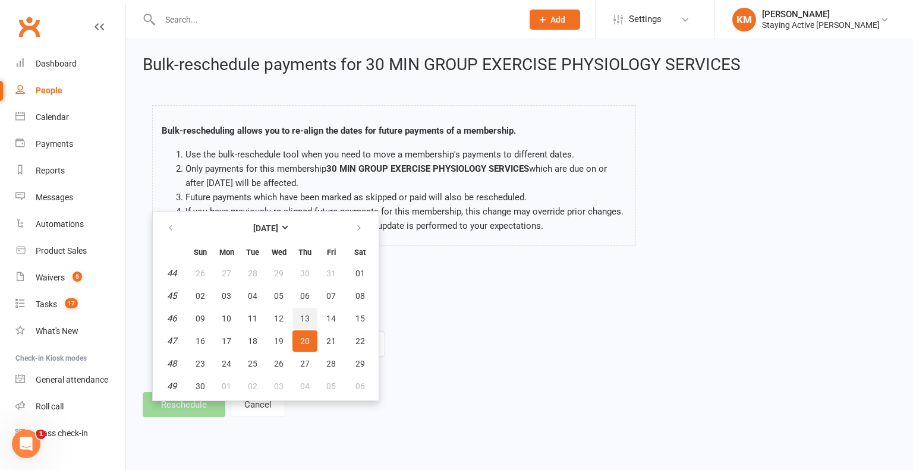
click at [301, 314] on span "13" at bounding box center [305, 319] width 10 height 10
type input "13 Nov 2025"
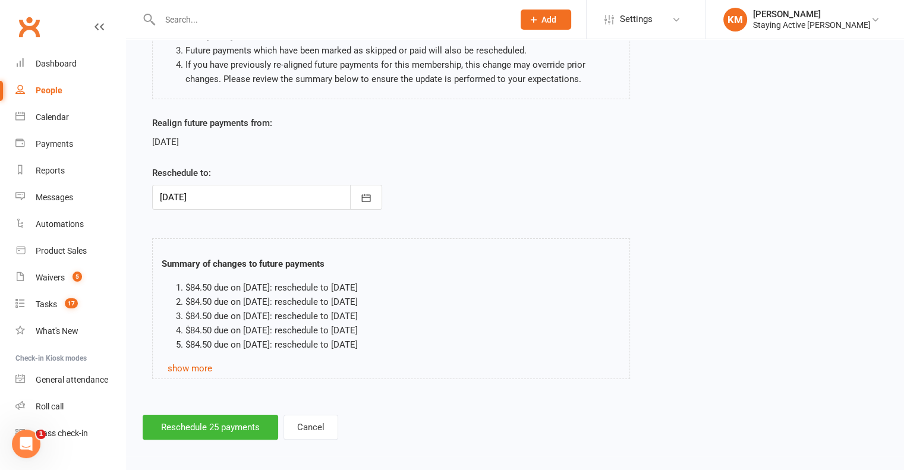
scroll to position [149, 0]
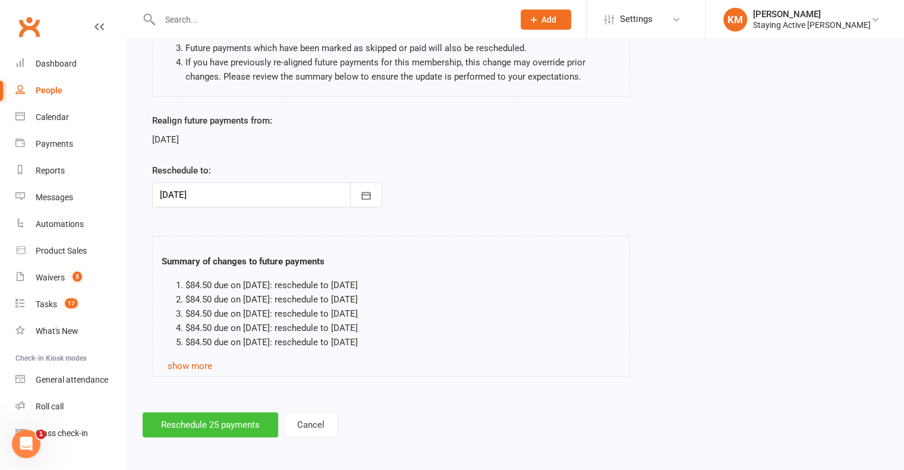
click at [171, 415] on button "Reschedule 25 payments" at bounding box center [210, 424] width 135 height 25
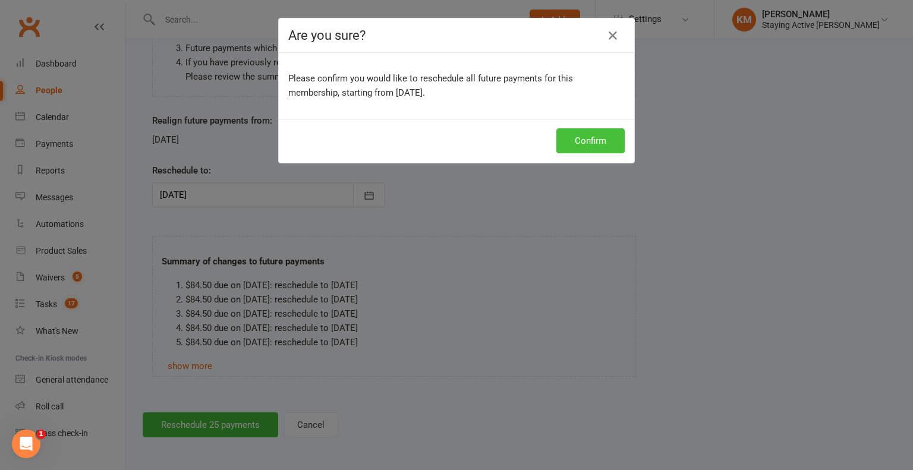
click at [561, 140] on button "Confirm" at bounding box center [590, 140] width 68 height 25
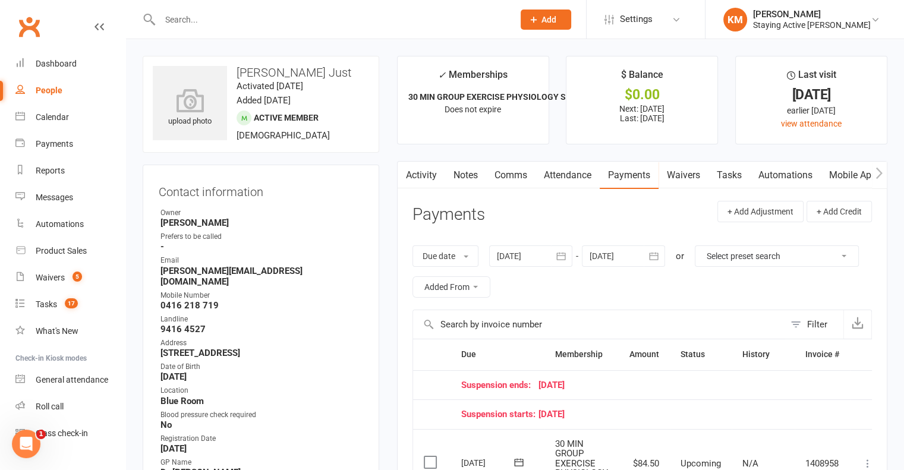
click at [514, 184] on link "Comms" at bounding box center [510, 175] width 49 height 27
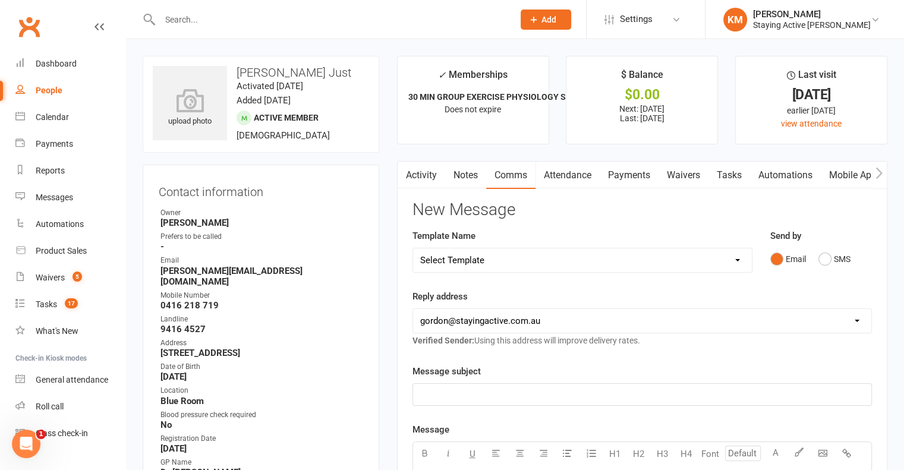
click at [497, 255] on select "Select Template [Email] 150 visits [Email] 6 month email [Email] 9:30am Zoom Cl…" at bounding box center [582, 260] width 339 height 24
select select "12"
click at [413, 248] on select "Select Template [Email] 150 visits [Email] 6 month email [Email] 9:30am Zoom Cl…" at bounding box center [582, 260] width 339 height 24
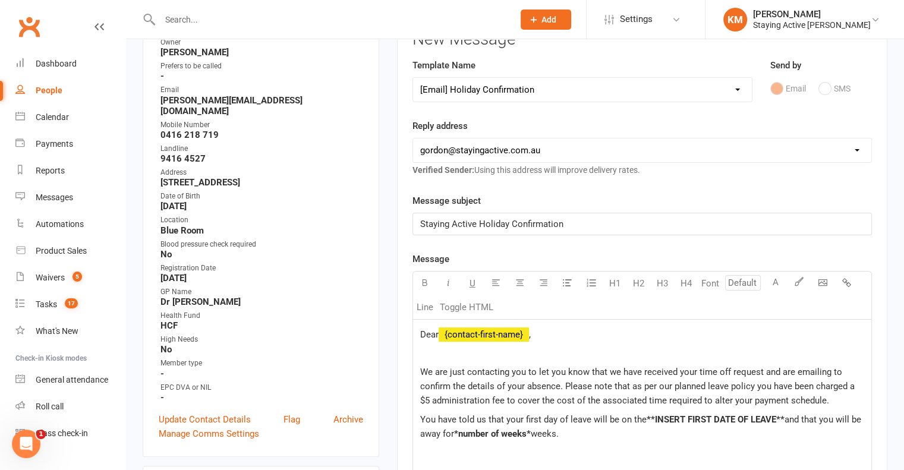
scroll to position [238, 0]
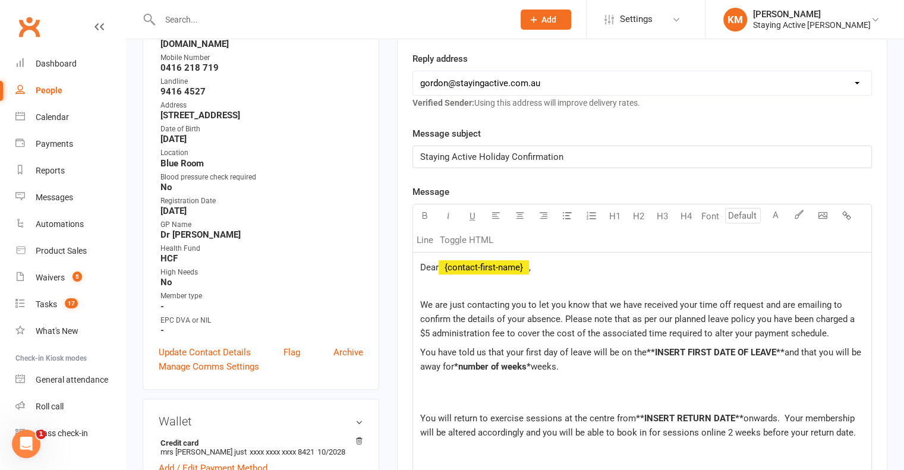
click at [438, 263] on span "Dear" at bounding box center [429, 267] width 18 height 11
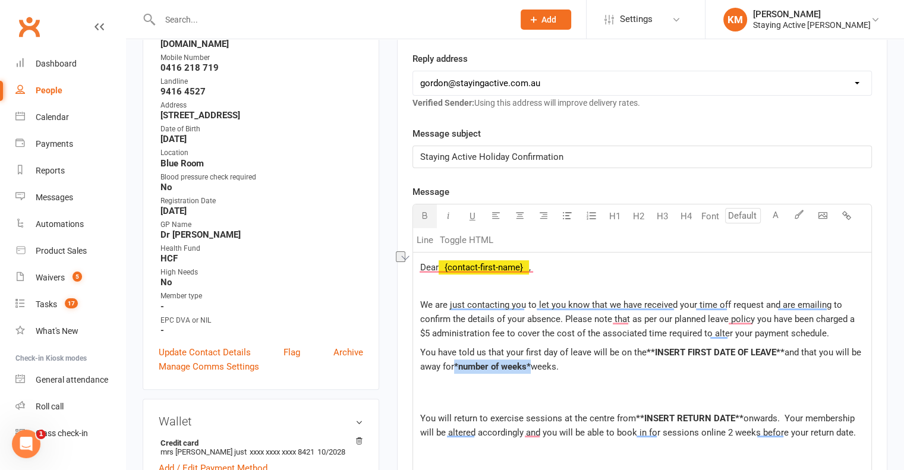
drag, startPoint x: 532, startPoint y: 362, endPoint x: 456, endPoint y: 361, distance: 76.1
click at [456, 361] on p "You have told us that your first day of leave will be on the **INSERT FIRST DAT…" at bounding box center [642, 366] width 444 height 43
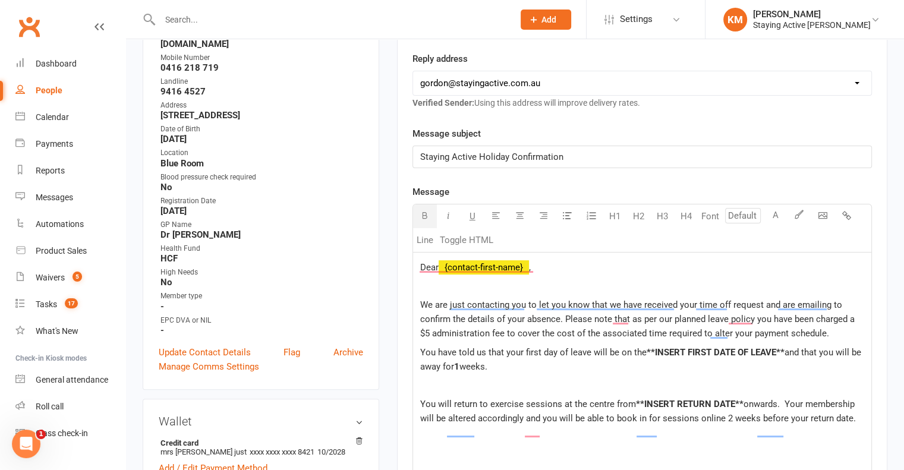
click at [487, 362] on span "weeks." at bounding box center [473, 366] width 28 height 11
drag, startPoint x: 784, startPoint y: 349, endPoint x: 647, endPoint y: 340, distance: 137.5
click at [647, 340] on div "Dear ﻿ {contact-first-name} , We are just contacting you to let you know that w…" at bounding box center [642, 463] width 458 height 420
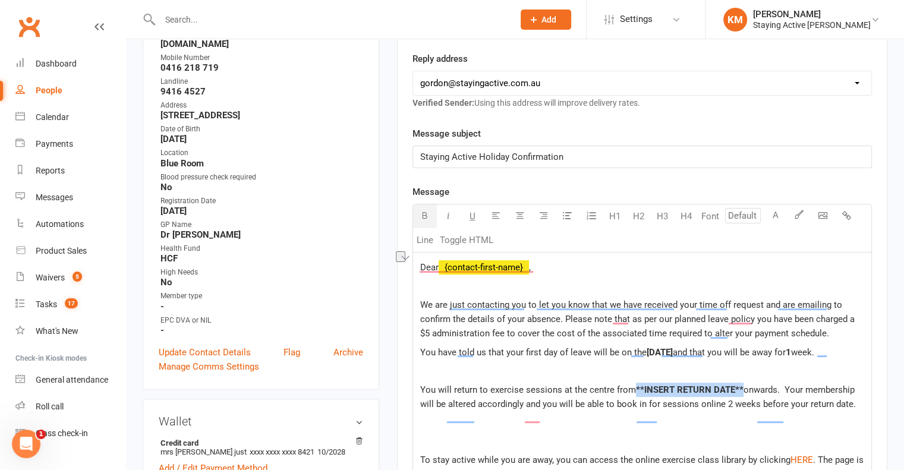
drag, startPoint x: 739, startPoint y: 398, endPoint x: 635, endPoint y: 392, distance: 104.8
click at [635, 392] on div "Dear ﻿ {contact-first-name} , We are just contacting you to let you know that w…" at bounding box center [642, 456] width 458 height 406
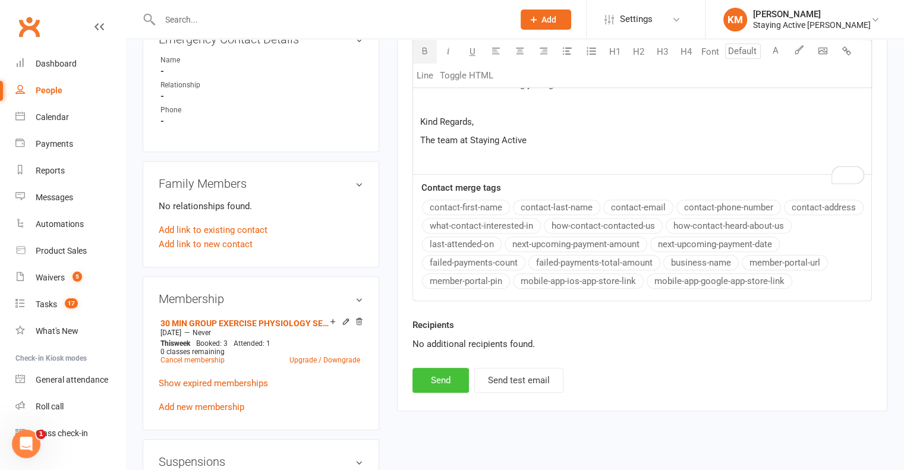
scroll to position [772, 0]
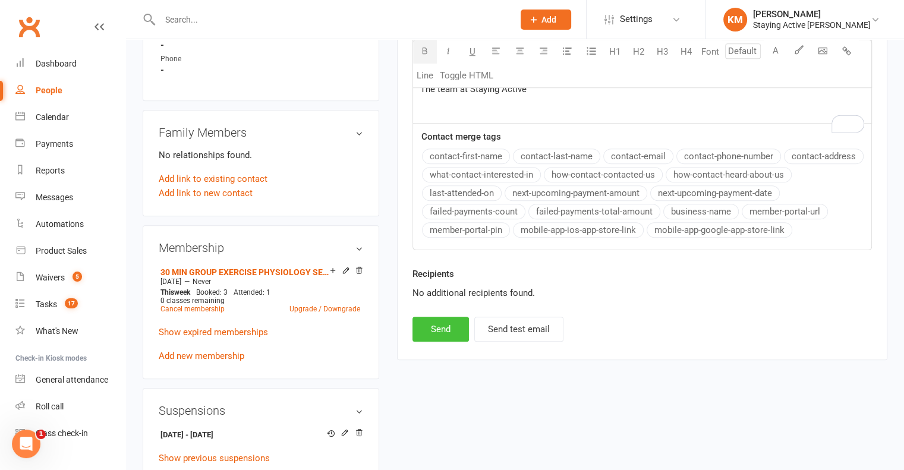
click at [441, 342] on button "Send" at bounding box center [440, 329] width 56 height 25
select select
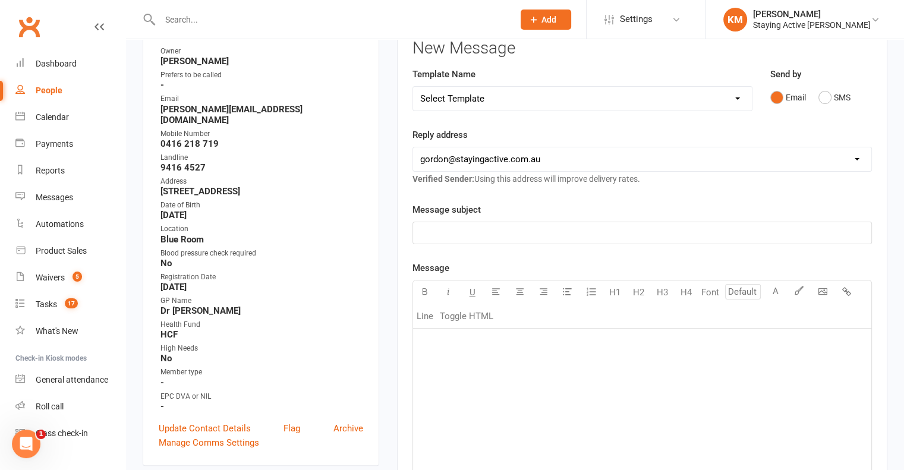
scroll to position [0, 0]
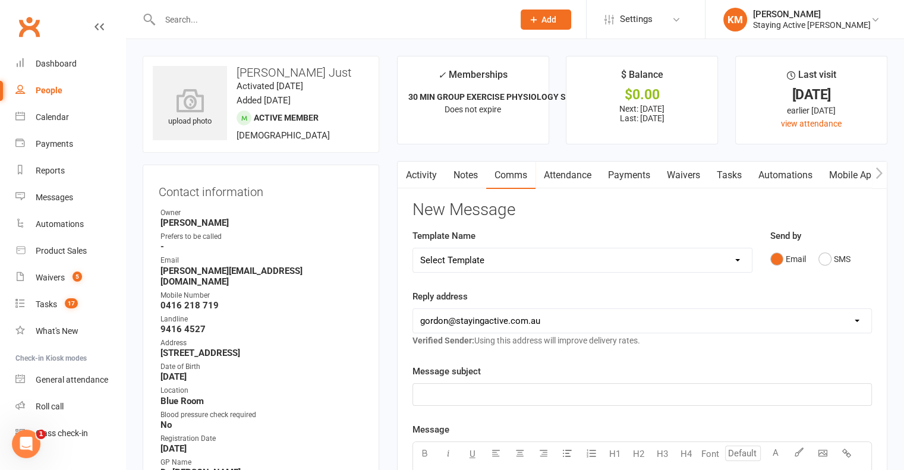
click at [229, 21] on input "text" at bounding box center [330, 19] width 349 height 17
paste input "Heather Low"
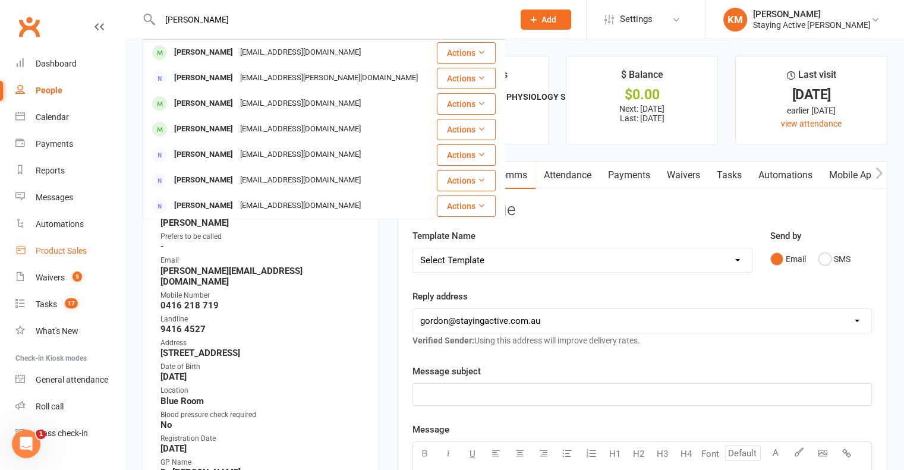
type input "Heather Low"
drag, startPoint x: 68, startPoint y: 251, endPoint x: 95, endPoint y: 247, distance: 27.1
click at [68, 251] on div "Product Sales" at bounding box center [61, 251] width 51 height 10
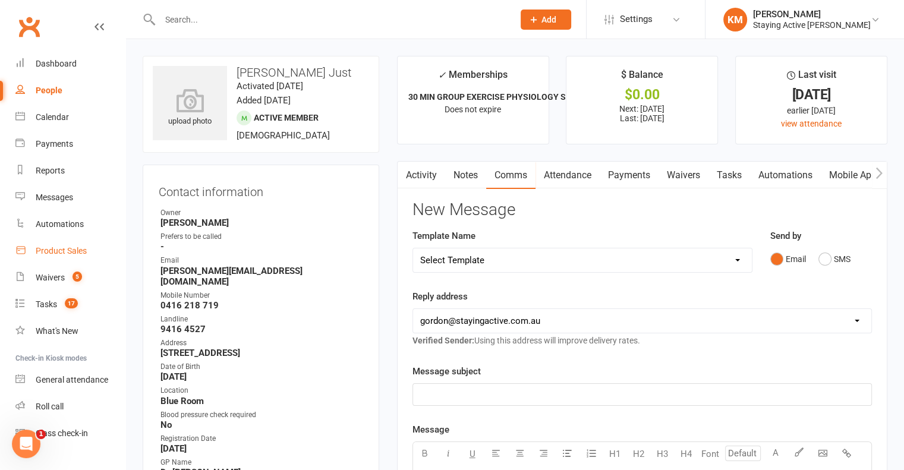
click at [421, 171] on link "Activity" at bounding box center [421, 175] width 48 height 27
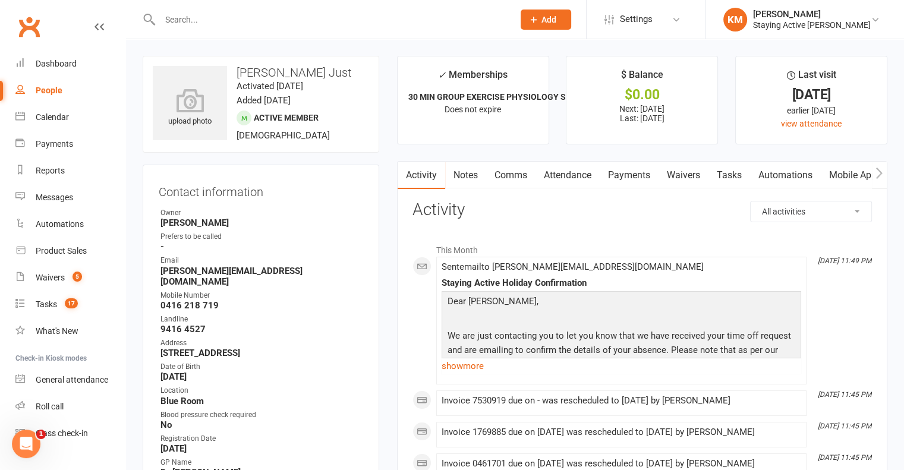
click at [252, 71] on h3 "[PERSON_NAME] Just" at bounding box center [261, 72] width 216 height 13
copy h3 "[PERSON_NAME] Just"
drag, startPoint x: 252, startPoint y: 71, endPoint x: 286, endPoint y: 77, distance: 34.9
click at [286, 77] on h3 "[PERSON_NAME] Just" at bounding box center [261, 72] width 216 height 13
click at [274, 6] on div at bounding box center [324, 19] width 362 height 39
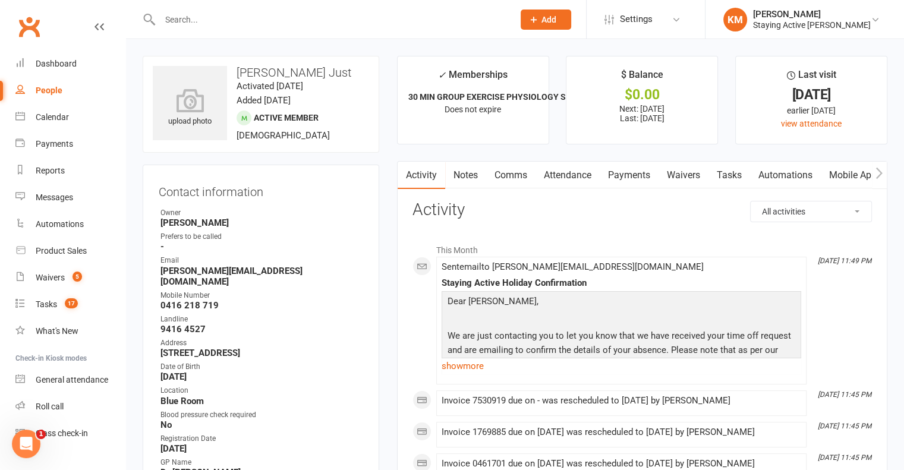
click at [275, 14] on input "text" at bounding box center [330, 19] width 349 height 17
paste input "Heather Low"
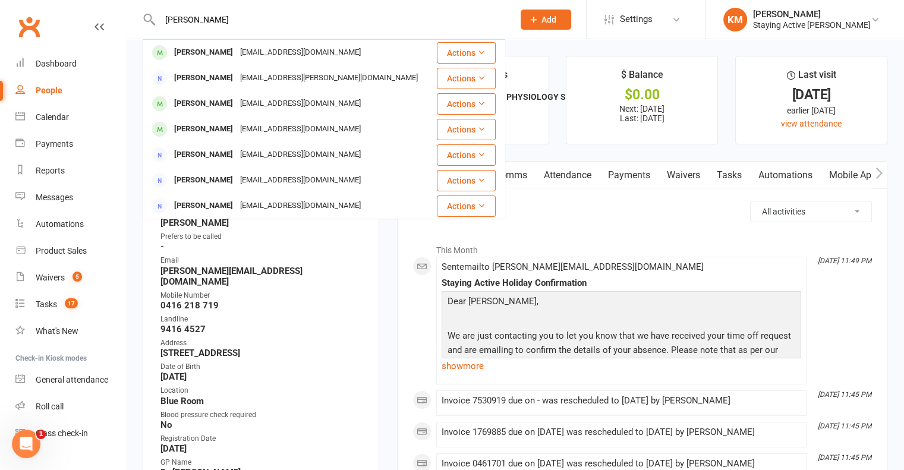
type input "[PERSON_NAME]"
click at [264, 55] on div "hlow279@gmail.com" at bounding box center [300, 52] width 128 height 17
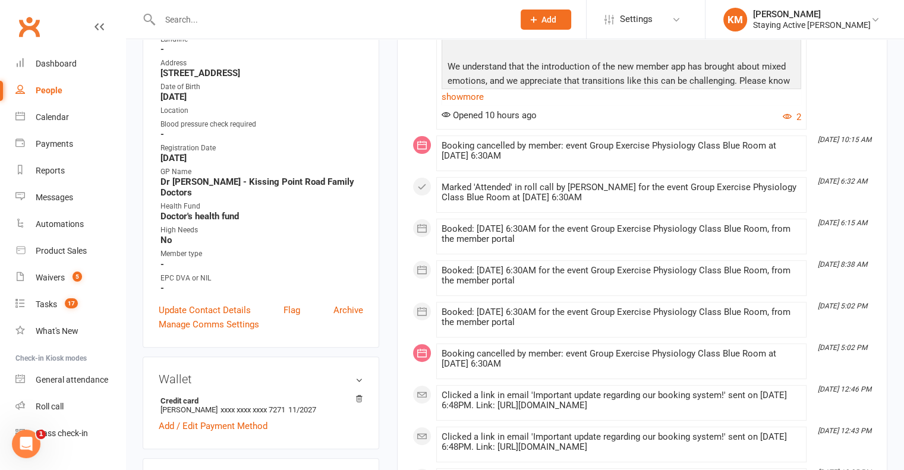
scroll to position [119, 0]
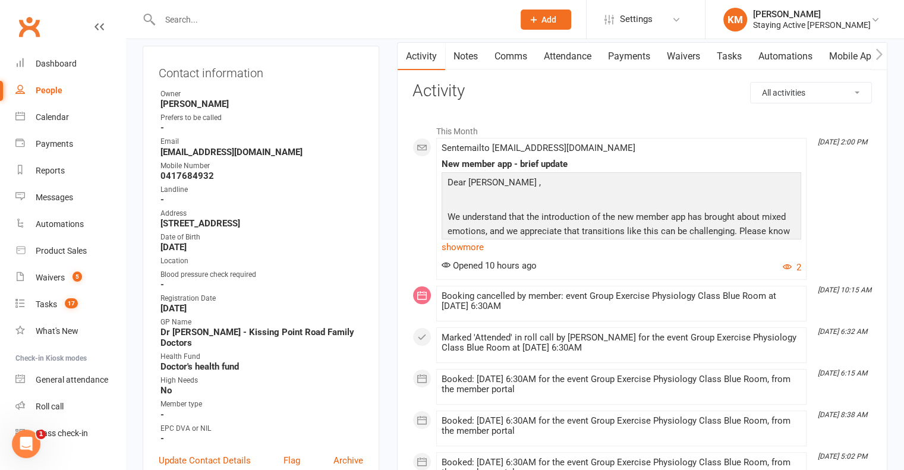
click at [629, 61] on link "Payments" at bounding box center [628, 56] width 59 height 27
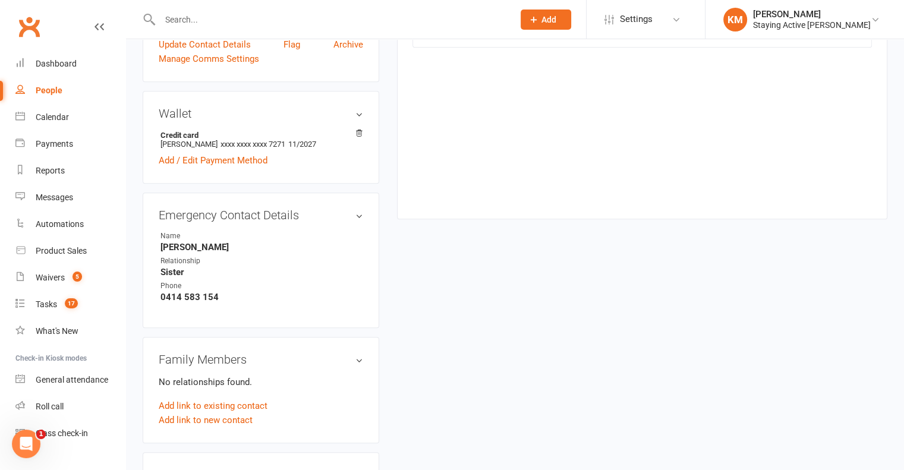
scroll to position [238, 0]
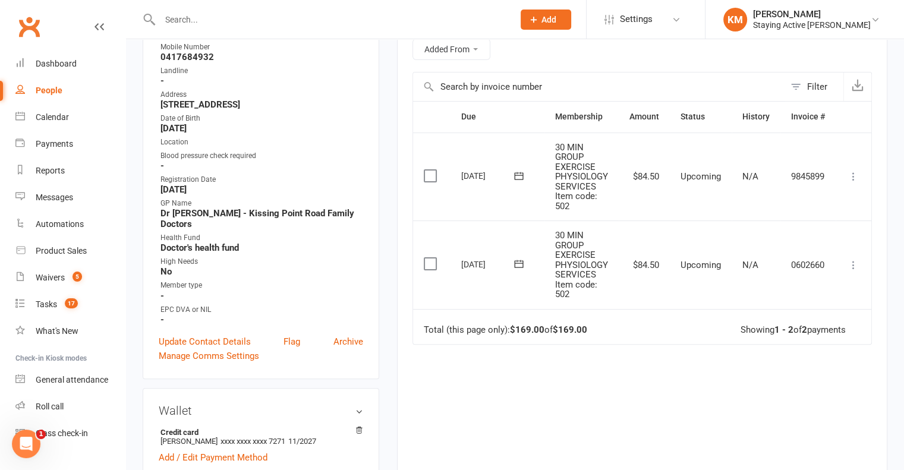
click at [857, 171] on icon at bounding box center [853, 177] width 12 height 12
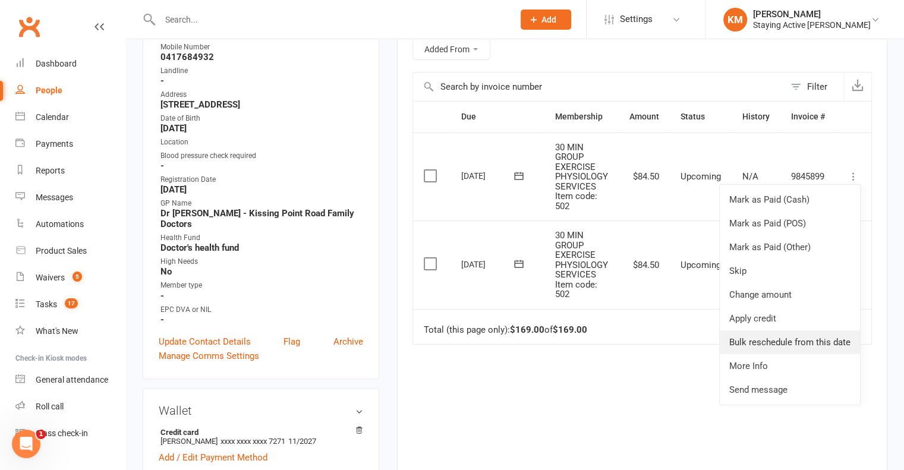
click at [791, 342] on link "Bulk reschedule from this date" at bounding box center [789, 342] width 140 height 24
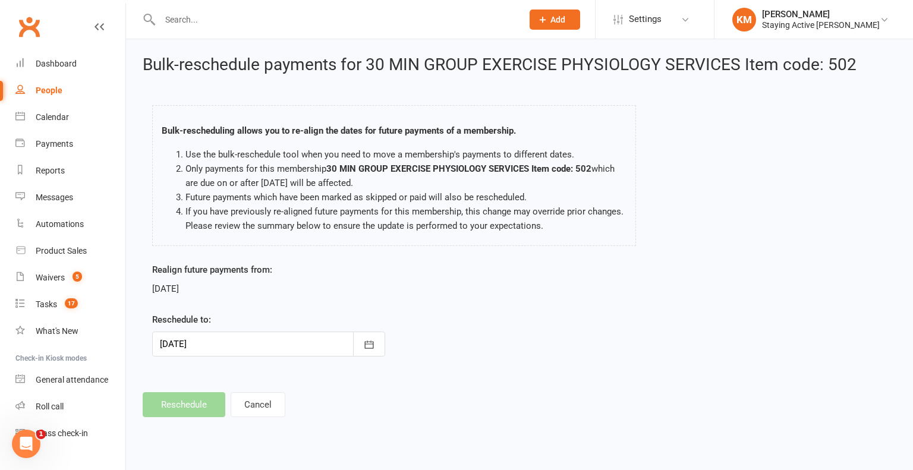
click at [316, 343] on div at bounding box center [268, 344] width 233 height 25
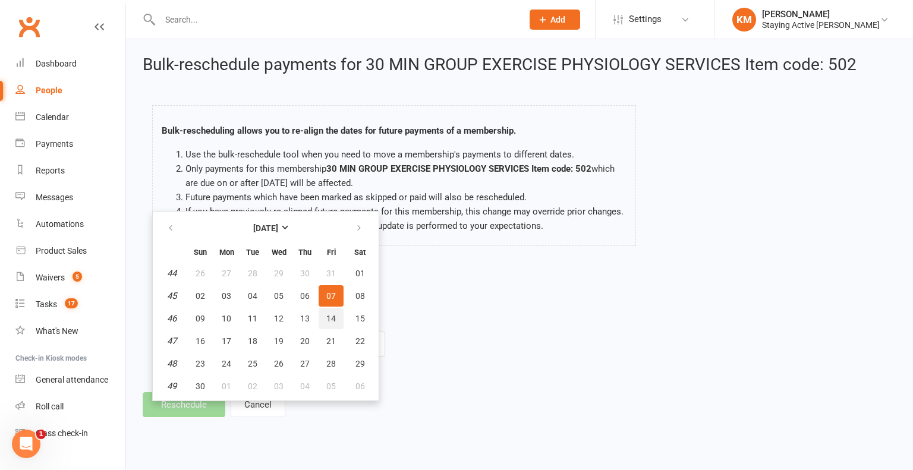
click at [333, 320] on span "14" at bounding box center [331, 319] width 10 height 10
type input "14 Nov 2025"
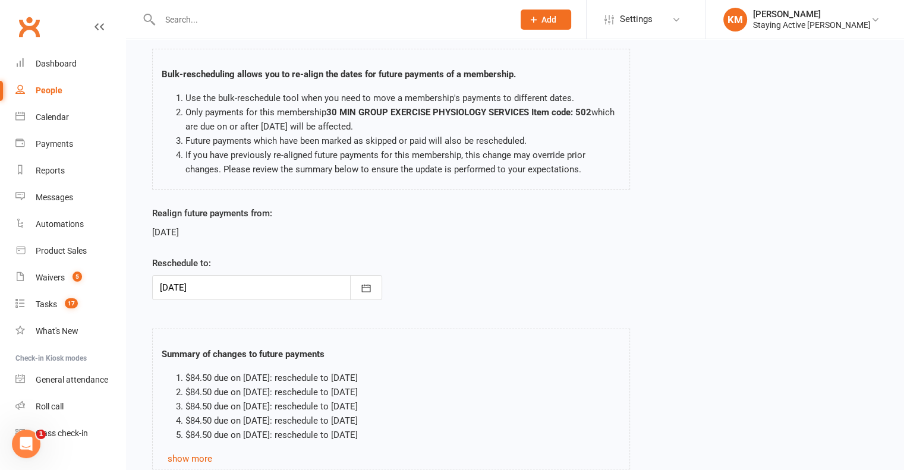
scroll to position [149, 0]
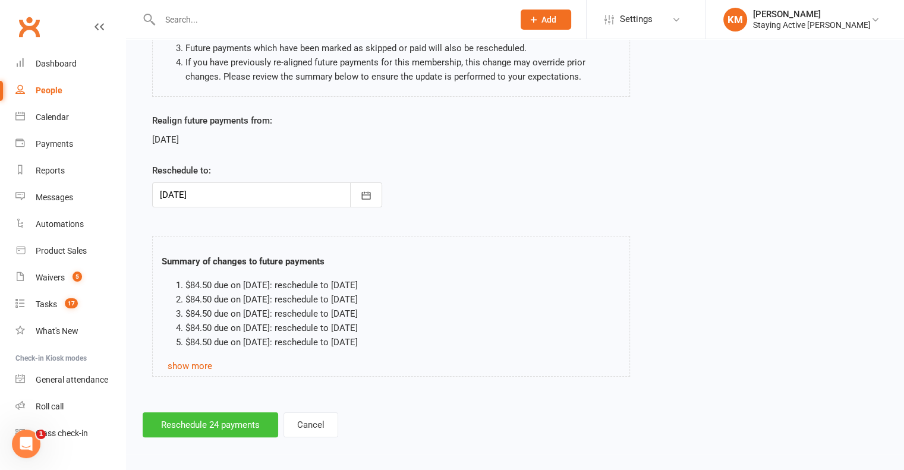
click at [216, 416] on button "Reschedule 24 payments" at bounding box center [210, 424] width 135 height 25
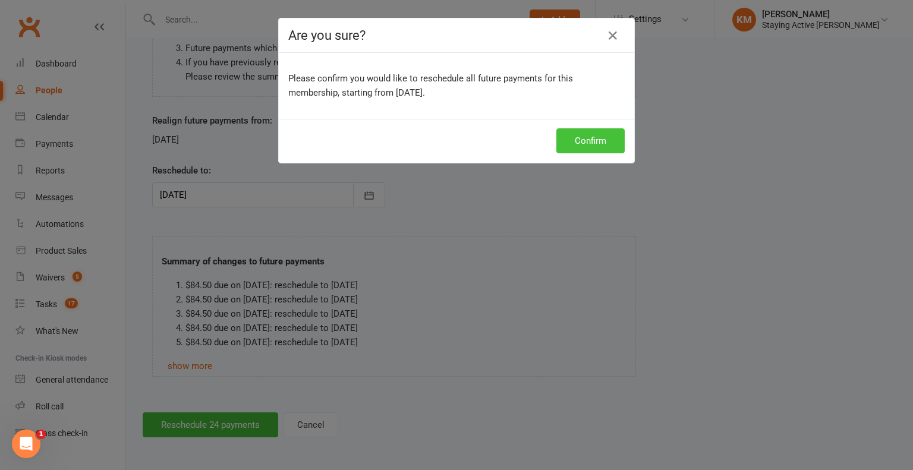
click at [605, 151] on button "Confirm" at bounding box center [590, 140] width 68 height 25
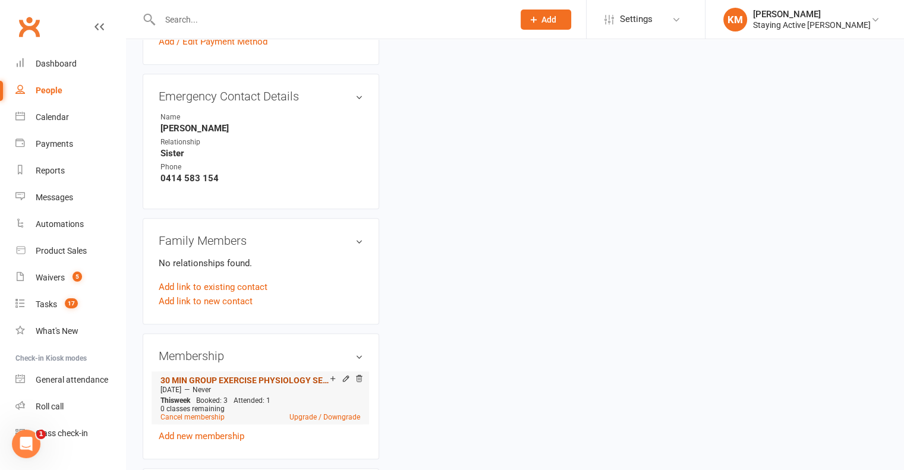
scroll to position [951, 0]
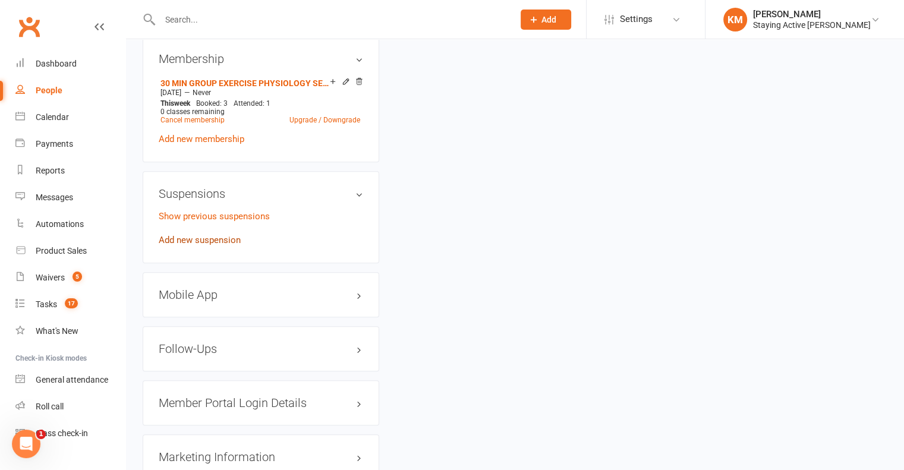
click at [224, 242] on link "Add new suspension" at bounding box center [200, 240] width 82 height 11
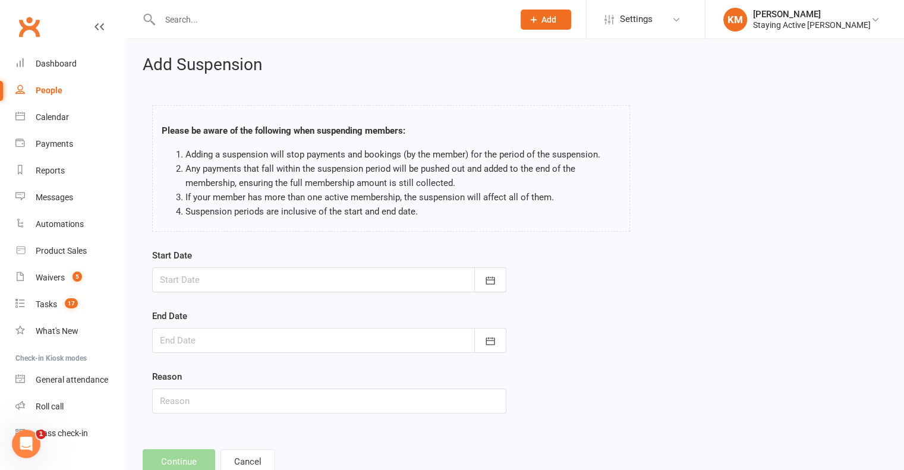
click at [212, 292] on form "Start Date October 2025 Sun Mon Tue Wed Thu Fri Sat 40 28 29 30 01 02 03 04 41 …" at bounding box center [329, 330] width 354 height 165
click at [213, 284] on div at bounding box center [329, 279] width 354 height 25
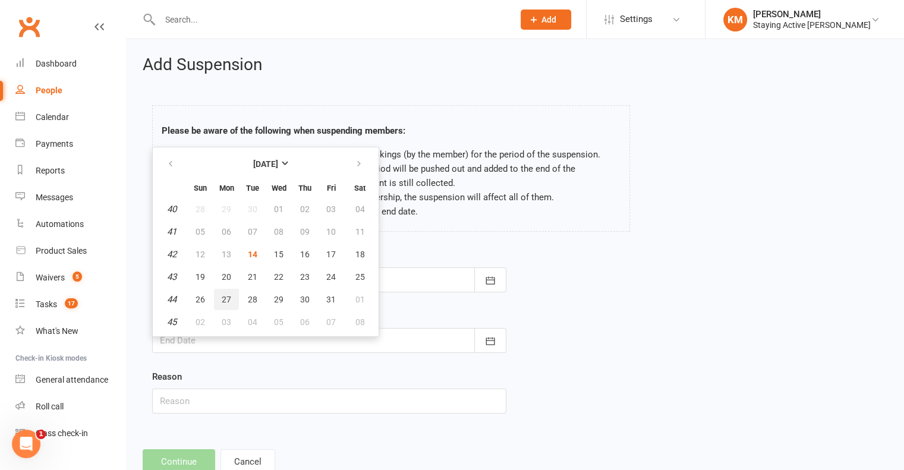
click at [221, 304] on button "27" at bounding box center [226, 299] width 25 height 21
type input "27 Oct 2025"
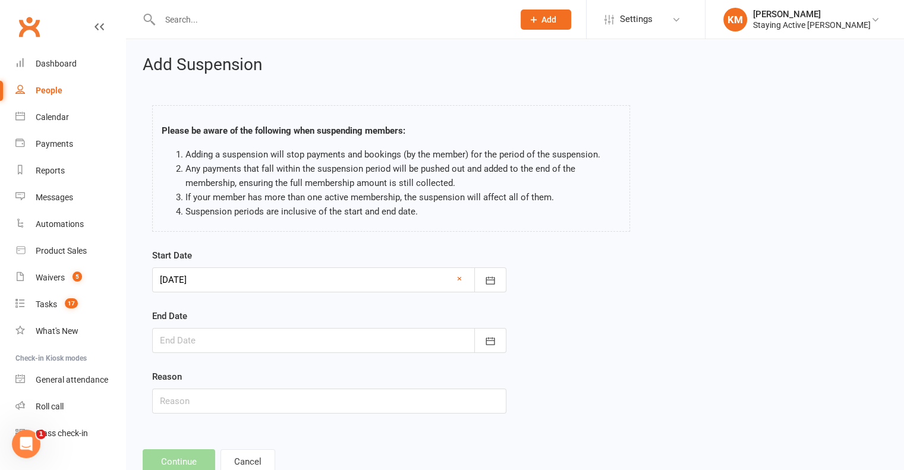
click at [204, 335] on div at bounding box center [329, 340] width 354 height 25
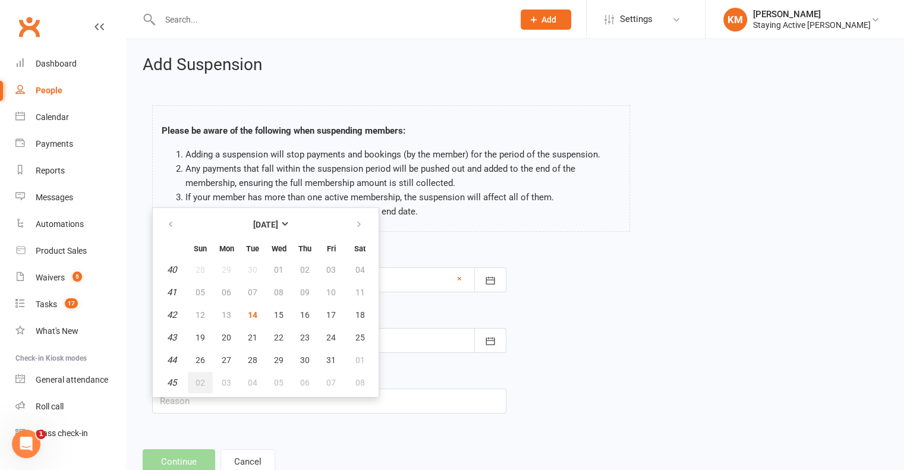
click at [203, 378] on span "02" at bounding box center [200, 383] width 10 height 10
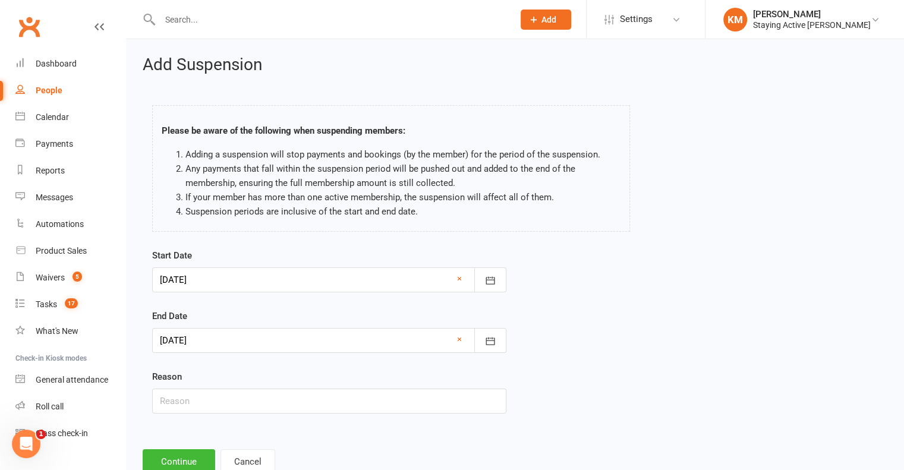
click at [207, 341] on div at bounding box center [329, 340] width 354 height 25
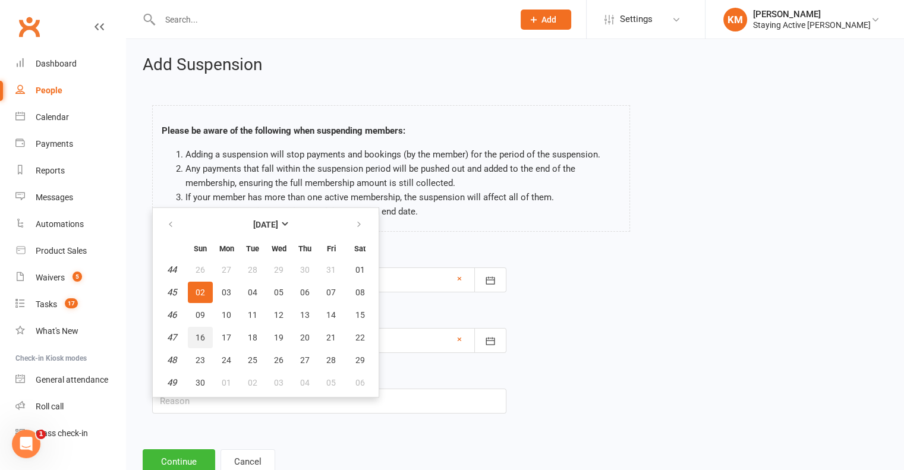
click at [199, 336] on span "16" at bounding box center [200, 338] width 10 height 10
type input "16 Nov 2025"
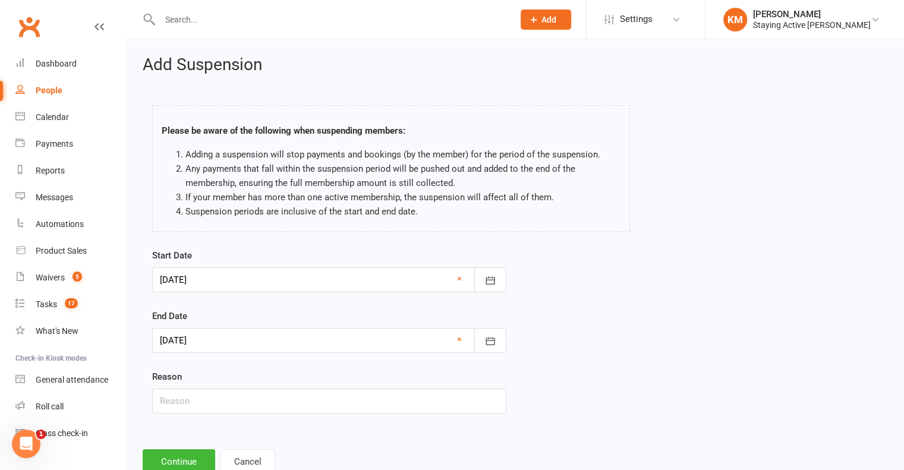
click at [410, 306] on form "Start Date 27 Oct 2025 October 2025 Sun Mon Tue Wed Thu Fri Sat 40 28 29 30 01 …" at bounding box center [329, 330] width 354 height 165
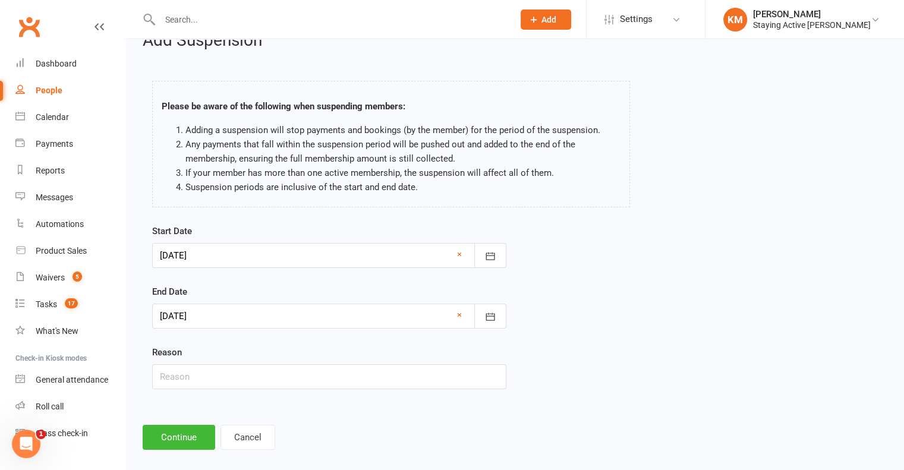
scroll to position [36, 0]
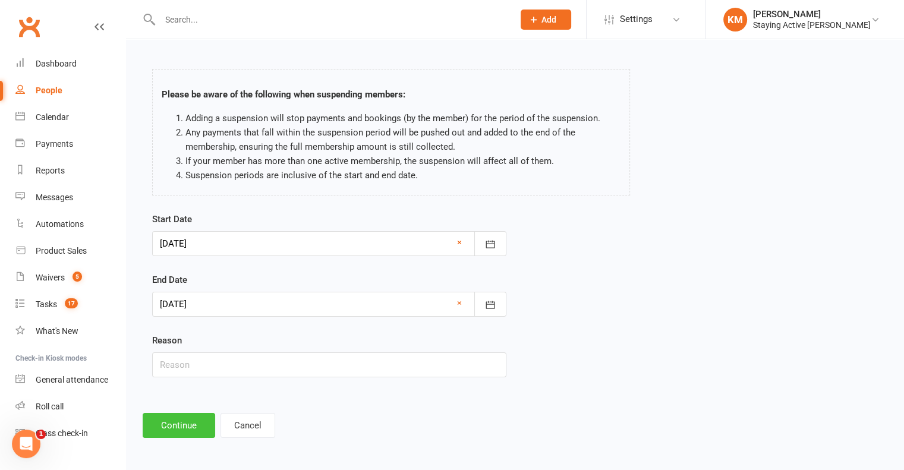
click at [193, 422] on button "Continue" at bounding box center [179, 425] width 72 height 25
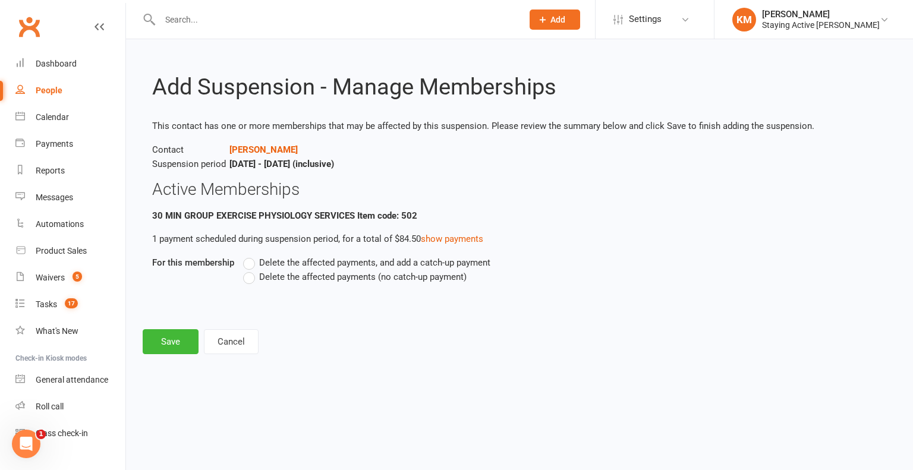
click at [266, 273] on span "Delete the affected payments (no catch-up payment)" at bounding box center [362, 276] width 207 height 12
click at [251, 270] on input "Delete the affected payments (no catch-up payment)" at bounding box center [247, 270] width 8 height 0
click at [176, 343] on button "Save" at bounding box center [171, 341] width 56 height 25
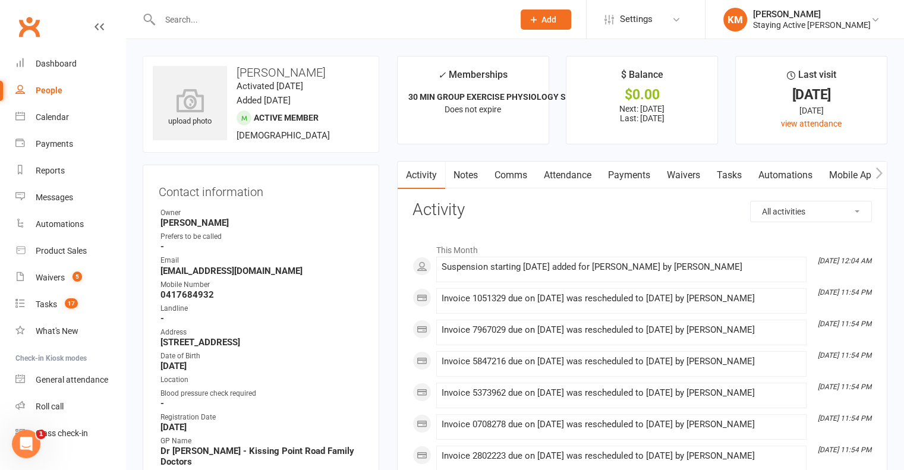
click at [475, 181] on link "Notes" at bounding box center [465, 175] width 41 height 27
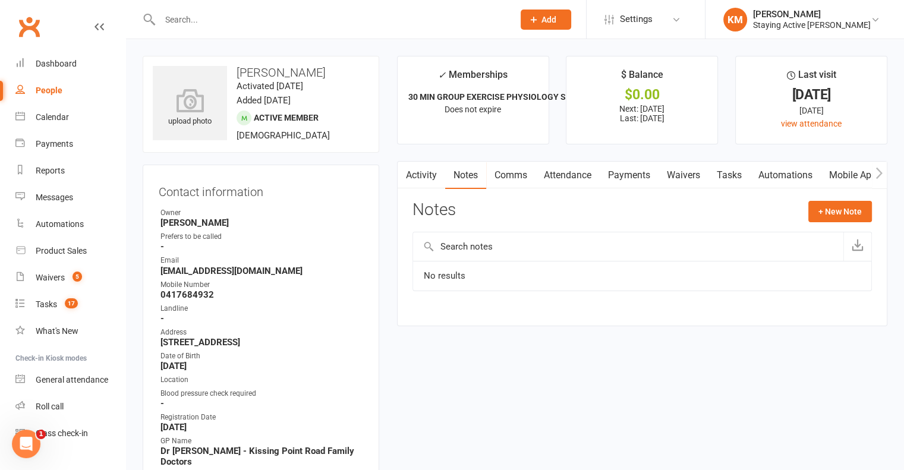
click at [511, 181] on link "Comms" at bounding box center [510, 175] width 49 height 27
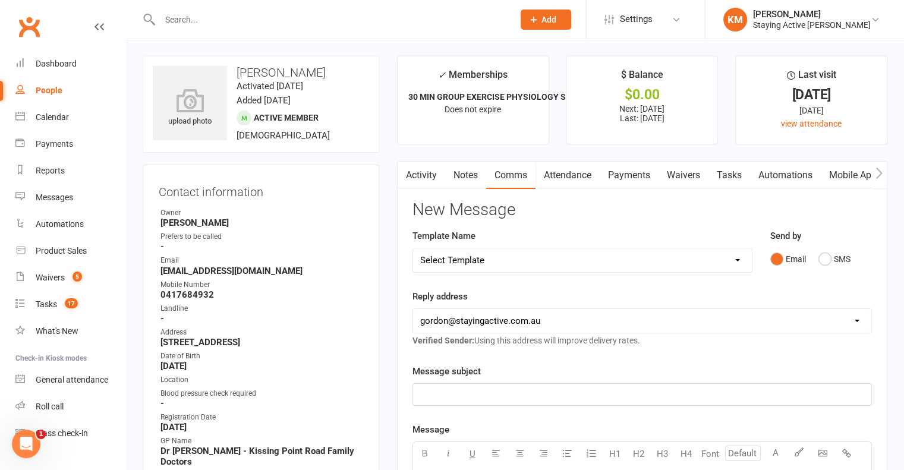
click at [456, 266] on select "Select Template [Email] 150 visits [Email] 6 month email [Email] 9:30am Zoom Cl…" at bounding box center [582, 260] width 339 height 24
select select "12"
click at [413, 248] on select "Select Template [Email] 150 visits [Email] 6 month email [Email] 9:30am Zoom Cl…" at bounding box center [582, 260] width 339 height 24
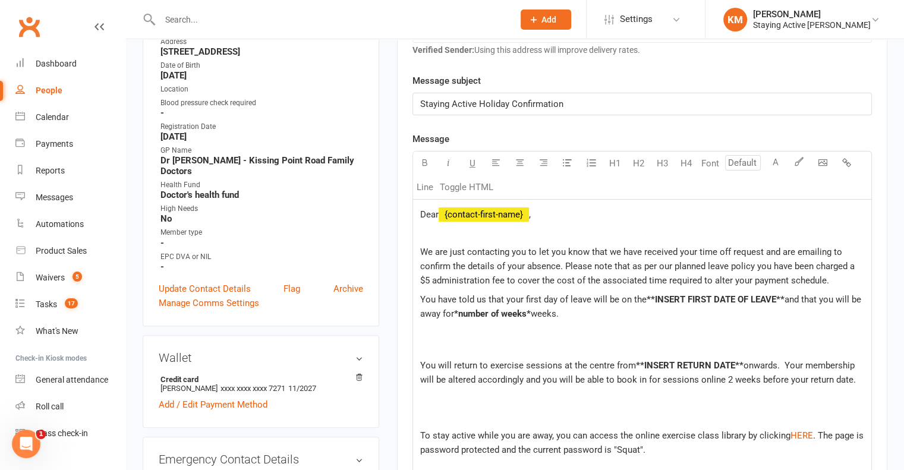
scroll to position [297, 0]
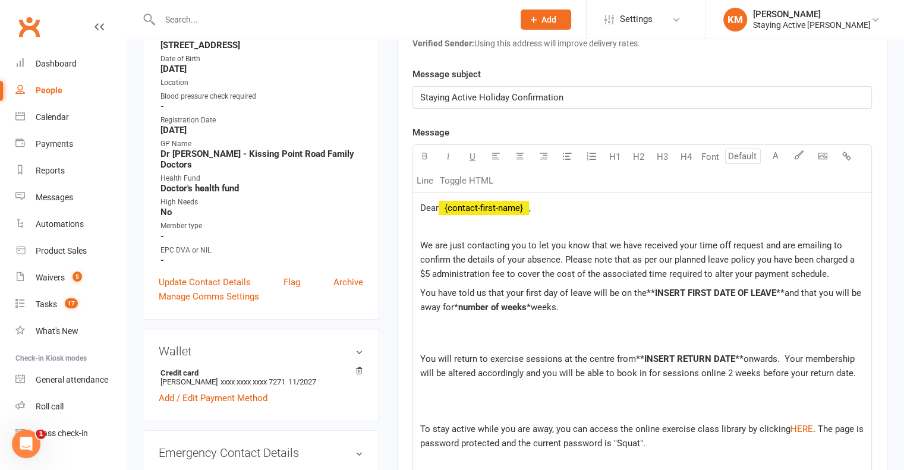
click at [437, 204] on span "Dear" at bounding box center [429, 208] width 18 height 11
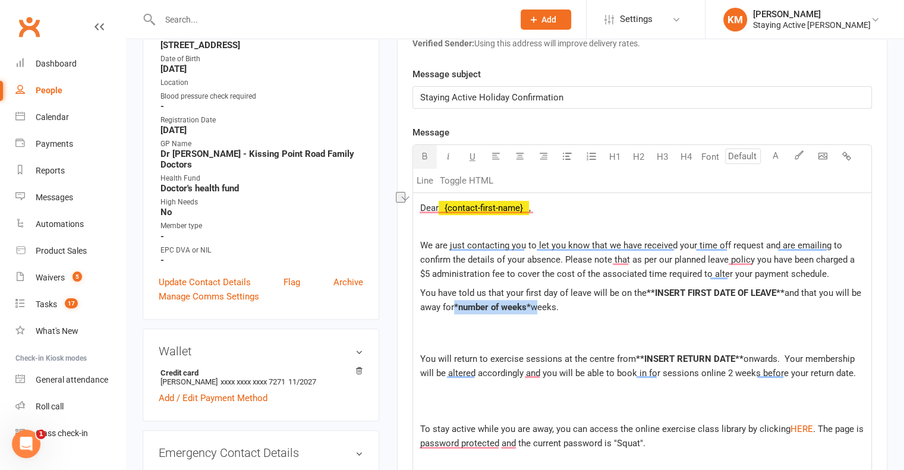
drag, startPoint x: 534, startPoint y: 303, endPoint x: 456, endPoint y: 308, distance: 78.6
click at [456, 308] on p "You have told us that your first day of leave will be on the **INSERT FIRST DAT…" at bounding box center [642, 307] width 444 height 43
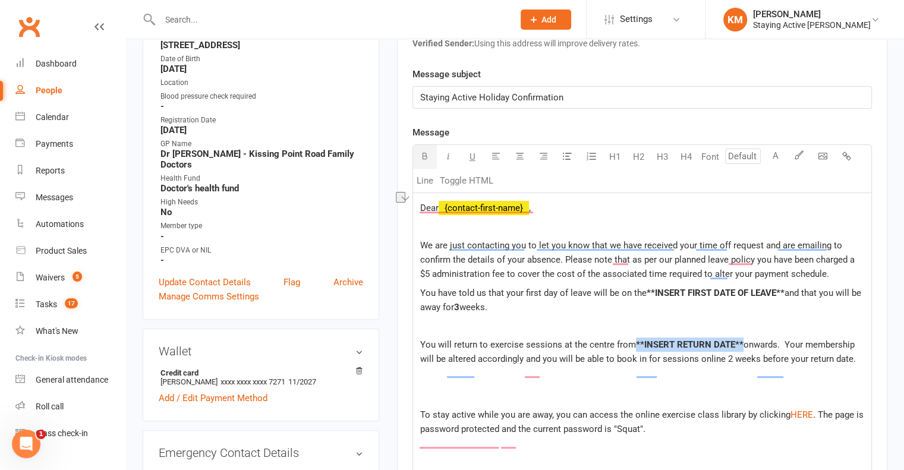
drag, startPoint x: 739, startPoint y: 354, endPoint x: 635, endPoint y: 349, distance: 104.1
click at [635, 349] on div "Dear ﻿ {contact-first-name} , We are just contacting you to let you know that w…" at bounding box center [642, 403] width 458 height 420
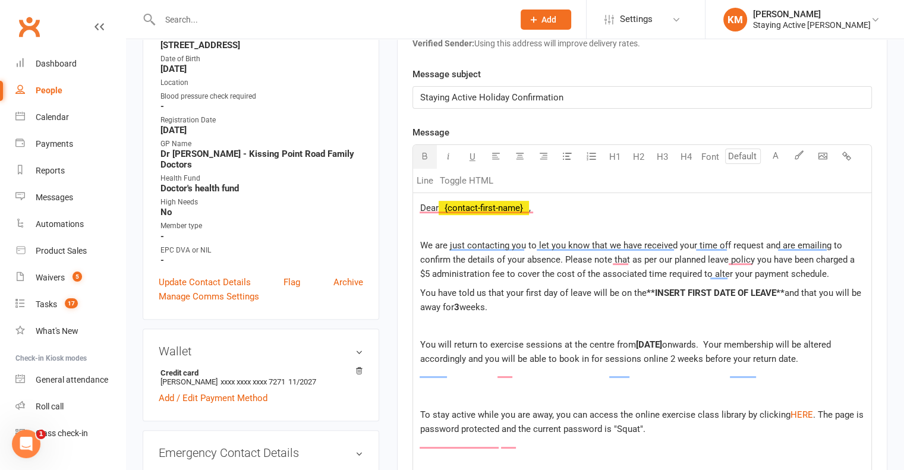
click at [776, 294] on span "**INSERT FIRST DATE OF LEAVE**" at bounding box center [715, 293] width 138 height 11
drag, startPoint x: 783, startPoint y: 293, endPoint x: 645, endPoint y: 292, distance: 138.4
click at [645, 292] on p "You have told us that your first day of leave will be on the **INSERT FIRST DAT…" at bounding box center [642, 300] width 444 height 29
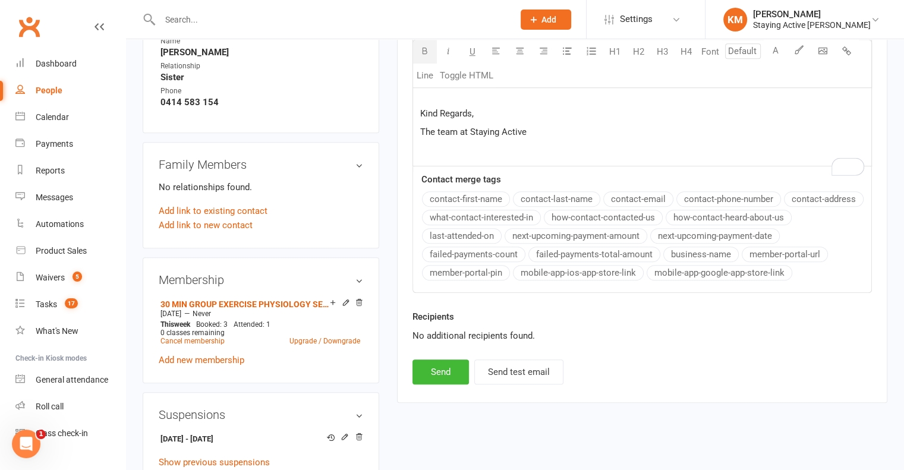
scroll to position [891, 0]
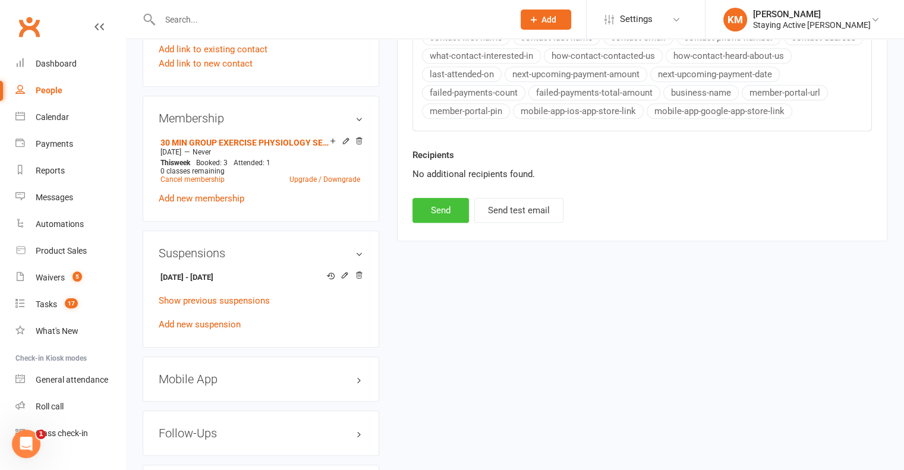
click at [433, 213] on button "Send" at bounding box center [440, 210] width 56 height 25
select select
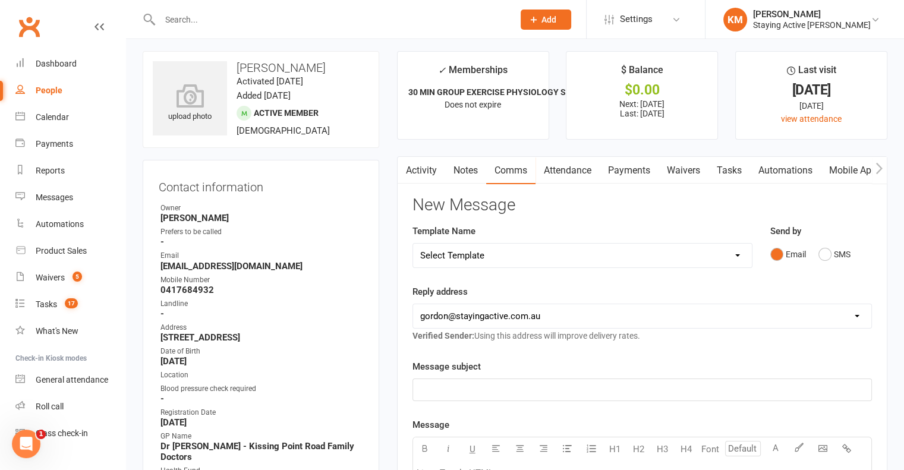
scroll to position [0, 0]
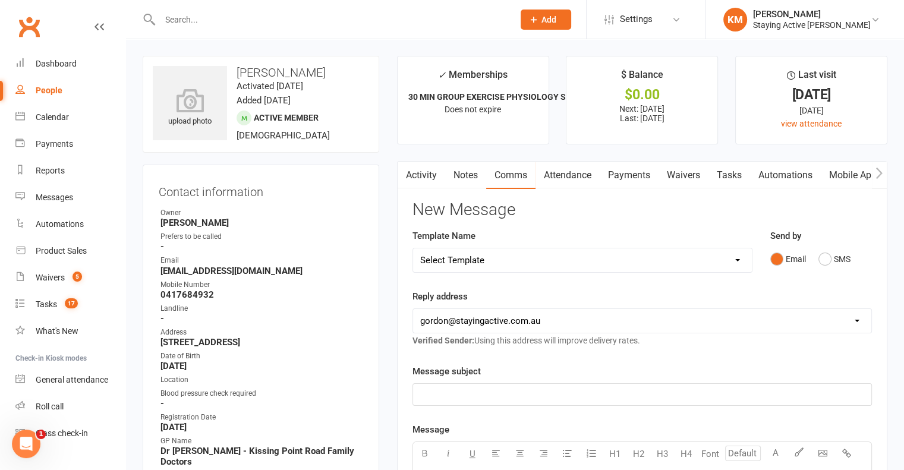
click at [421, 164] on link "Activity" at bounding box center [421, 175] width 48 height 27
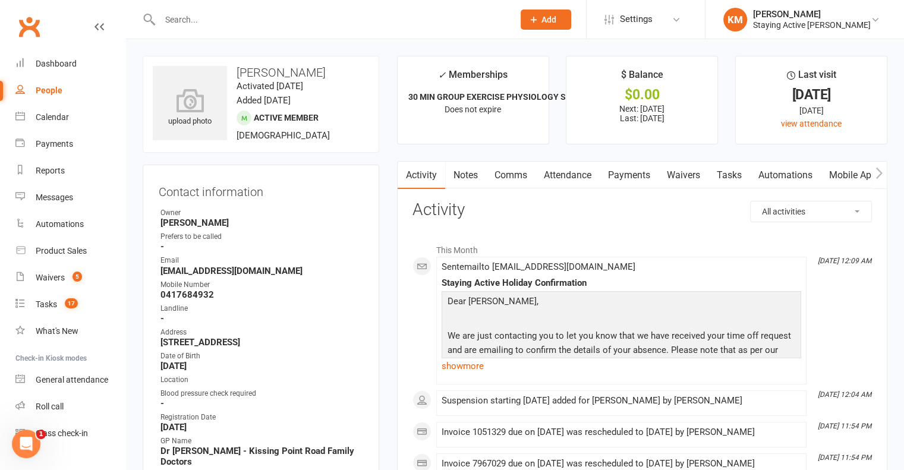
click at [469, 162] on link "Notes" at bounding box center [465, 175] width 41 height 27
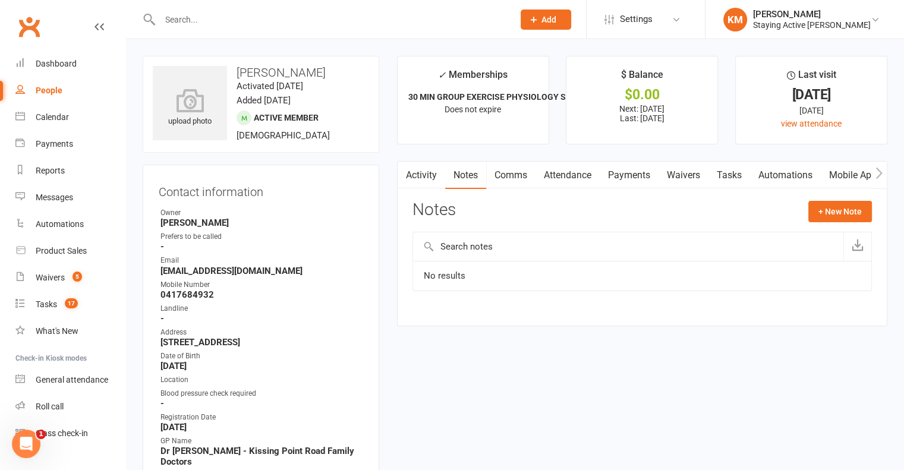
click at [436, 170] on link "Activity" at bounding box center [421, 175] width 48 height 27
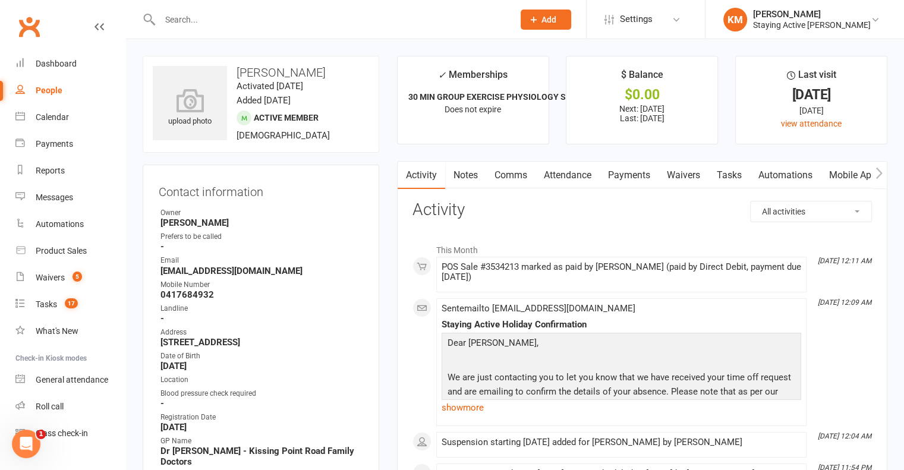
click at [435, 172] on link "Activity" at bounding box center [421, 175] width 48 height 27
click at [206, 21] on input "text" at bounding box center [330, 19] width 349 height 17
paste input "[PERSON_NAME]"
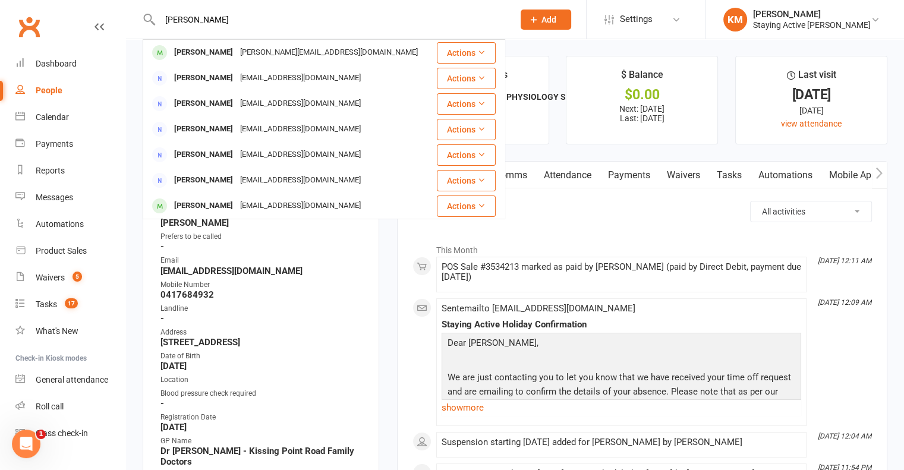
type input "[PERSON_NAME]"
click at [206, 48] on div "[PERSON_NAME]" at bounding box center [204, 52] width 66 height 17
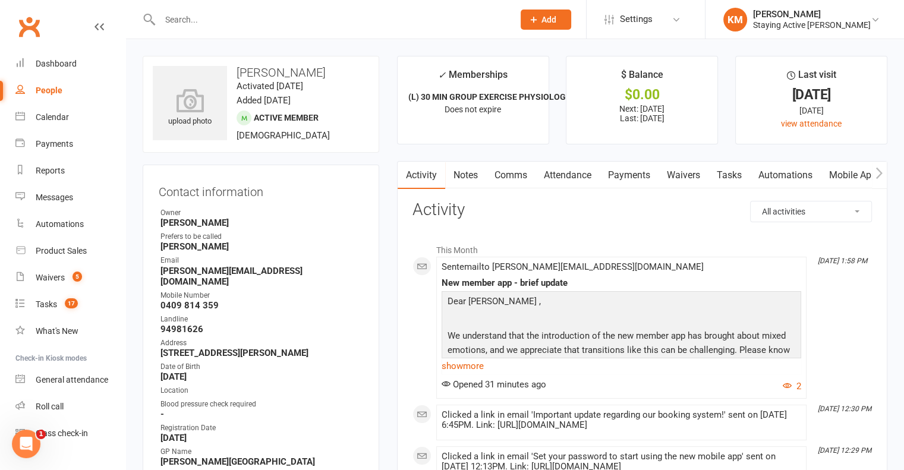
click at [292, 9] on div at bounding box center [324, 19] width 362 height 39
click at [618, 173] on link "Payments" at bounding box center [628, 175] width 59 height 27
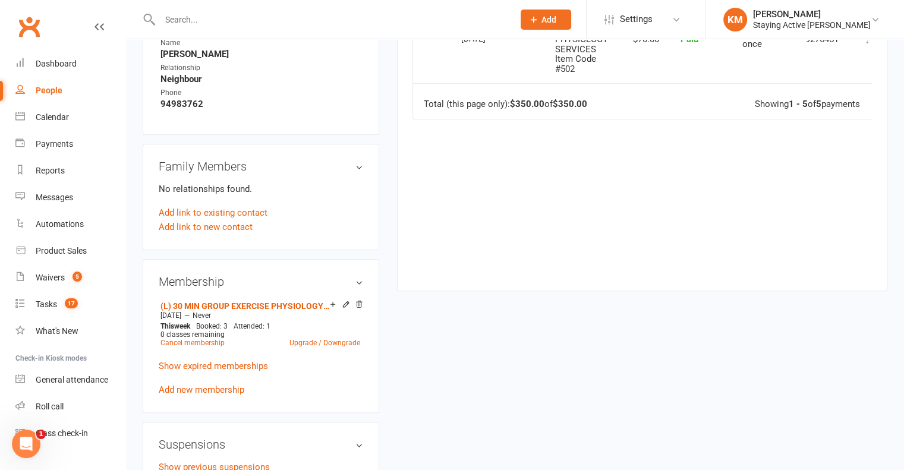
scroll to position [891, 0]
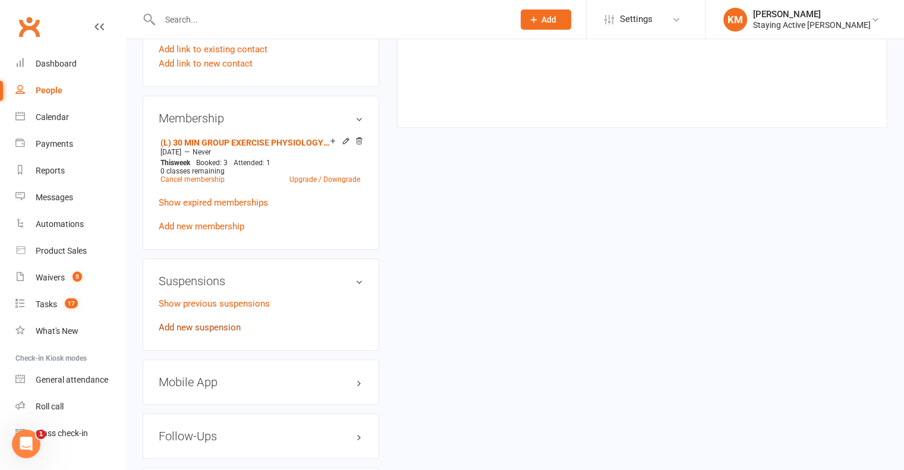
click at [184, 322] on link "Add new suspension" at bounding box center [200, 327] width 82 height 11
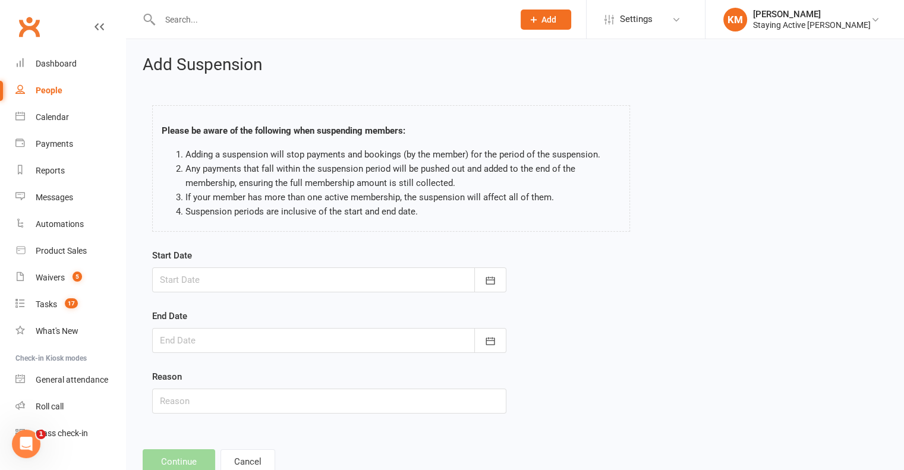
click at [347, 280] on div at bounding box center [329, 279] width 354 height 25
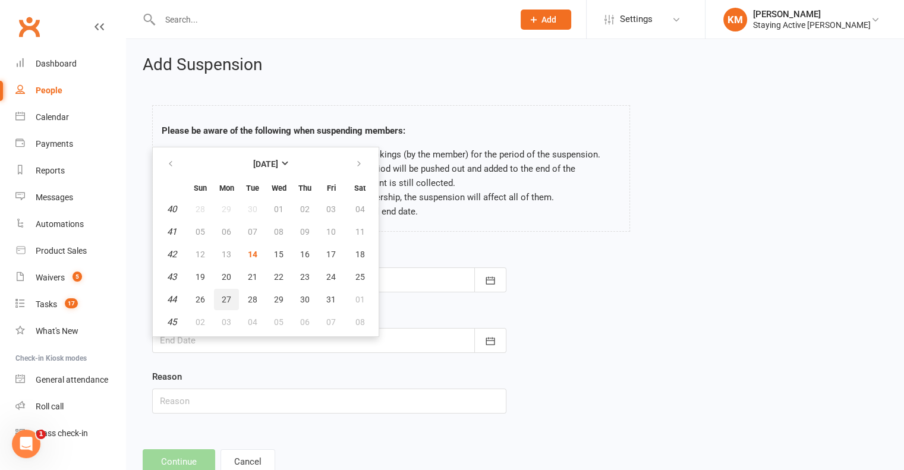
click at [222, 299] on span "27" at bounding box center [227, 300] width 10 height 10
type input "27 Oct 2025"
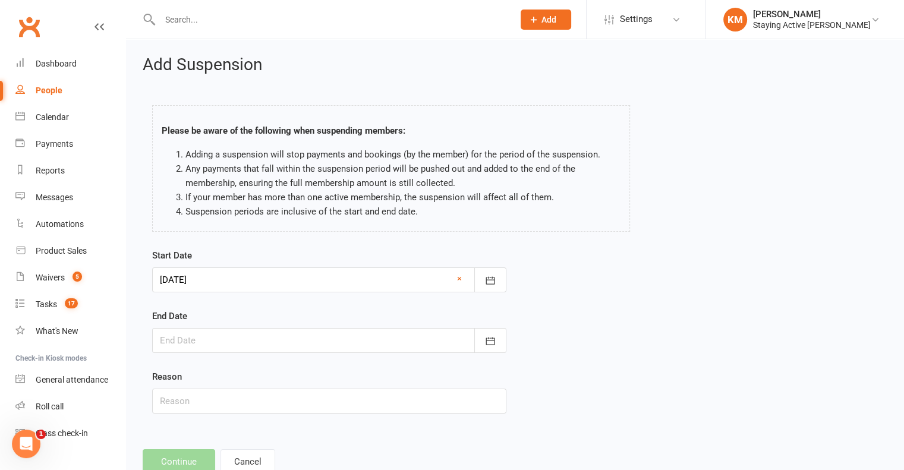
click at [245, 334] on div at bounding box center [329, 340] width 354 height 25
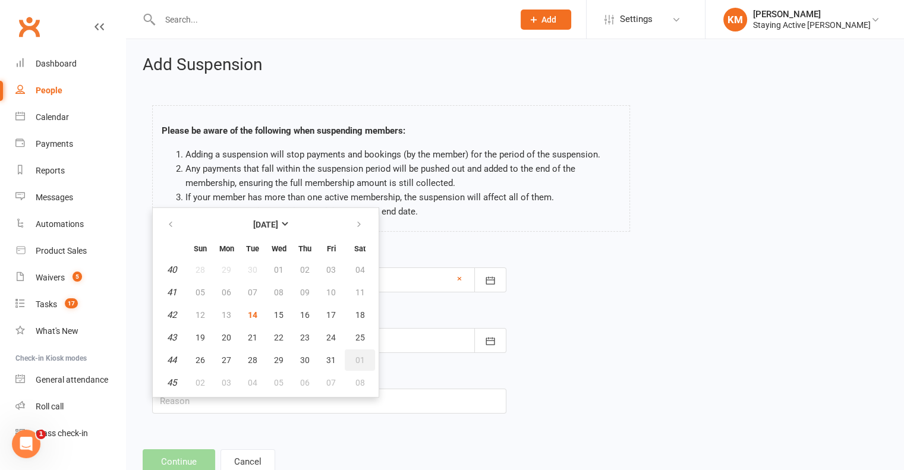
click at [356, 359] on span "01" at bounding box center [360, 360] width 10 height 10
type input "01 Nov 2025"
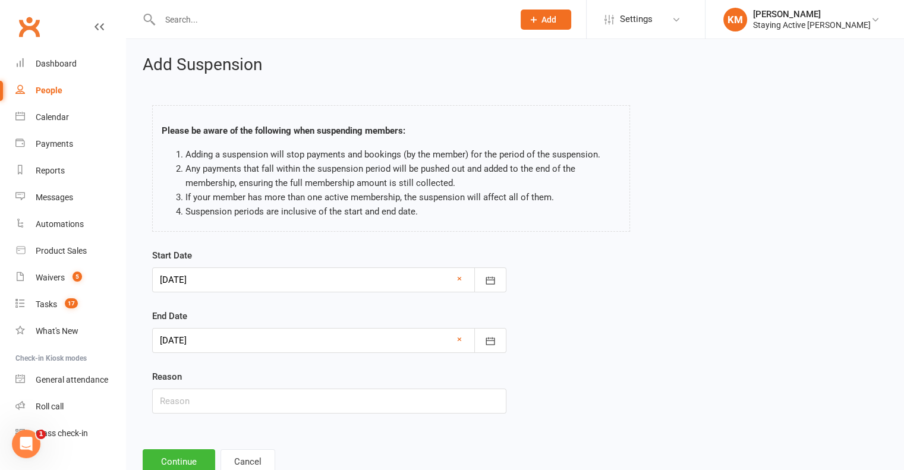
click at [173, 447] on div "Add Suspension Please be aware of the following when suspending members: Adding…" at bounding box center [515, 265] width 778 height 452
click at [172, 456] on button "Continue" at bounding box center [179, 461] width 72 height 25
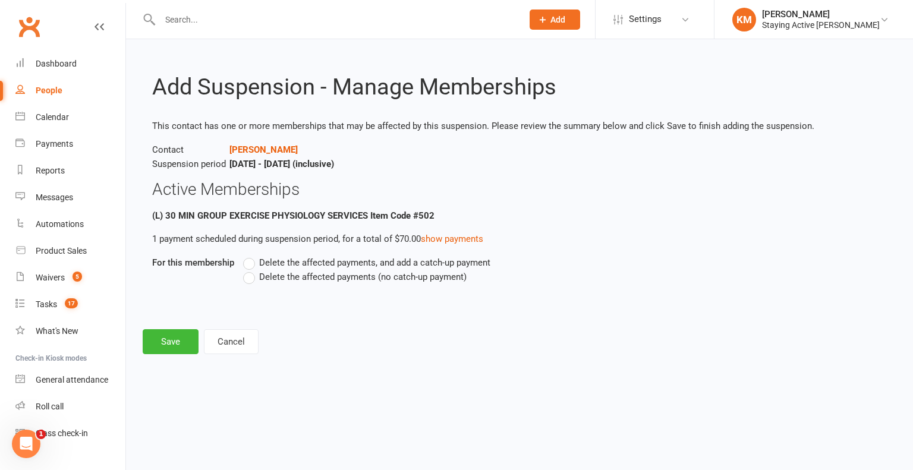
click at [250, 280] on label "Delete the affected payments (no catch-up payment)" at bounding box center [354, 277] width 223 height 14
click at [250, 270] on input "Delete the affected payments (no catch-up payment)" at bounding box center [247, 270] width 8 height 0
click at [183, 341] on button "Save" at bounding box center [171, 341] width 56 height 25
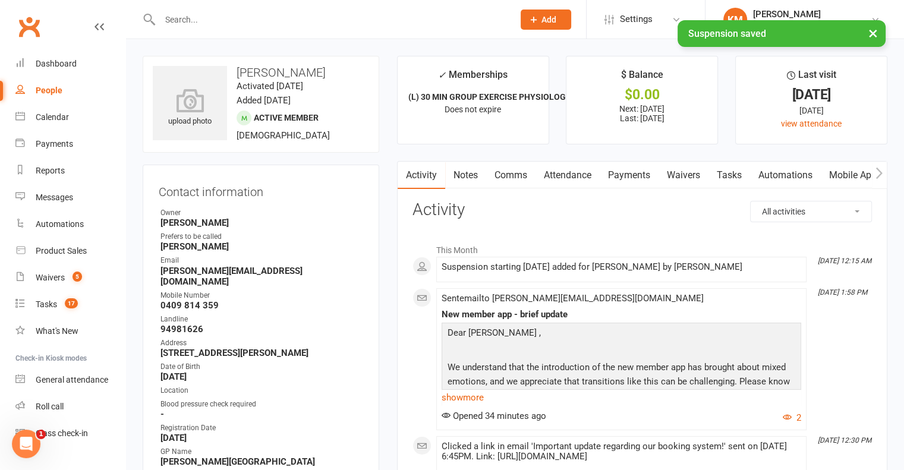
click at [638, 169] on link "Payments" at bounding box center [628, 175] width 59 height 27
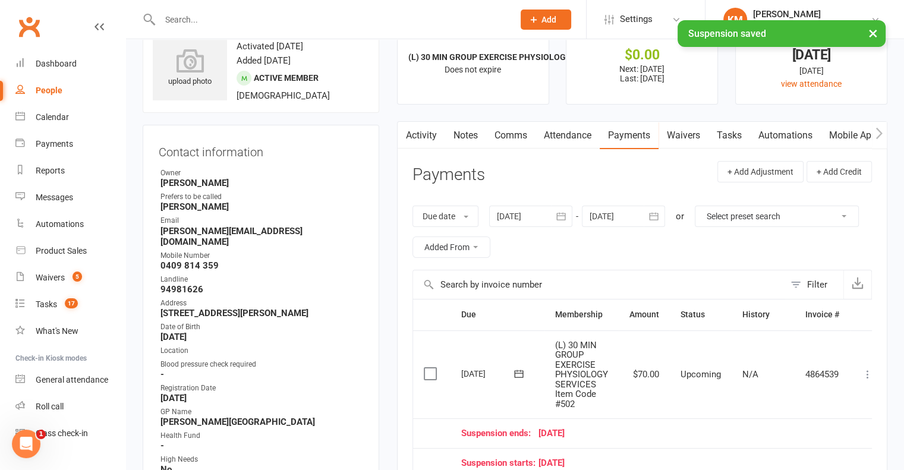
scroll to position [59, 0]
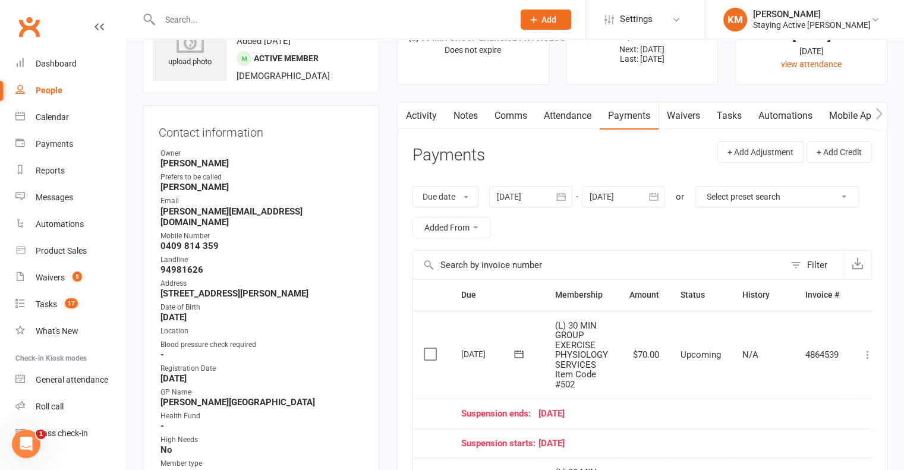
click at [870, 354] on icon at bounding box center [867, 355] width 12 height 12
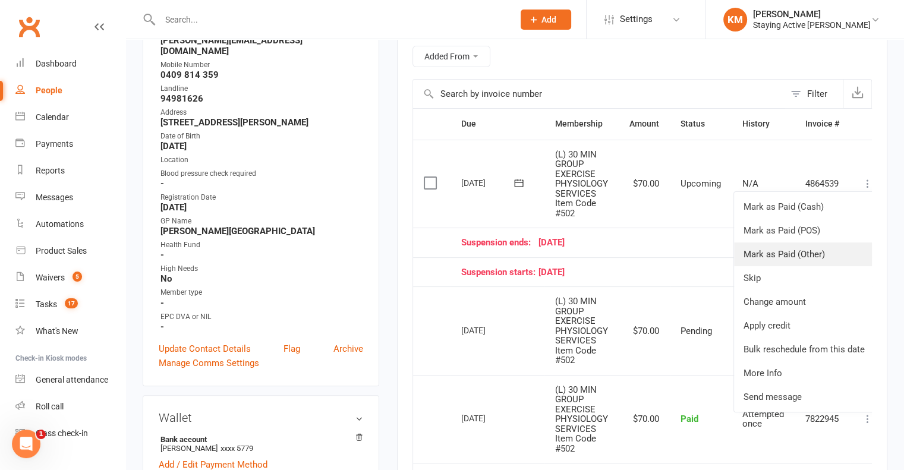
scroll to position [238, 0]
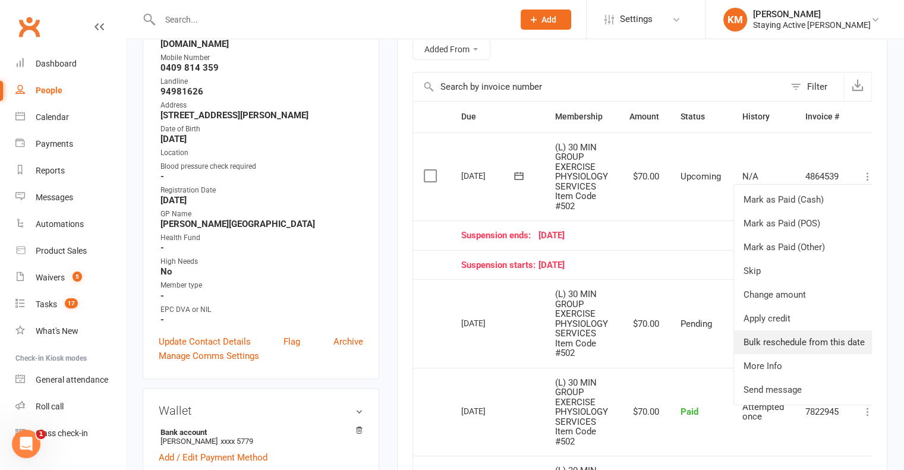
click at [826, 344] on link "Bulk reschedule from this date" at bounding box center [804, 342] width 140 height 24
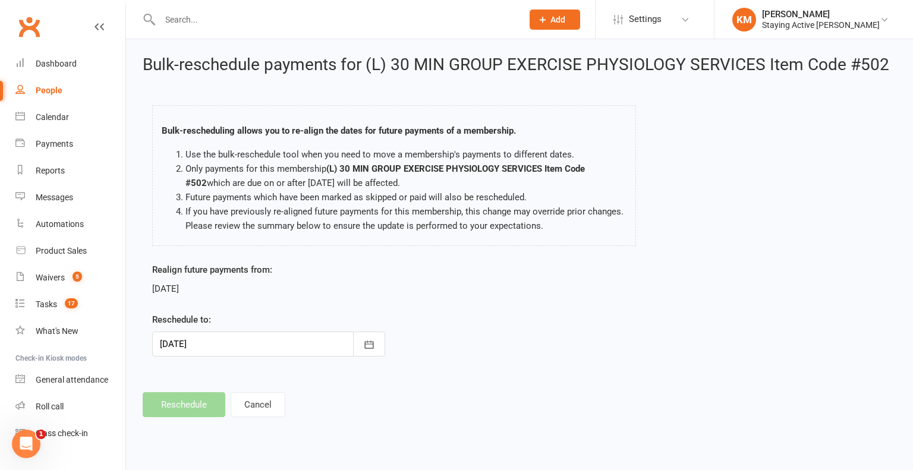
click at [187, 339] on div at bounding box center [268, 344] width 233 height 25
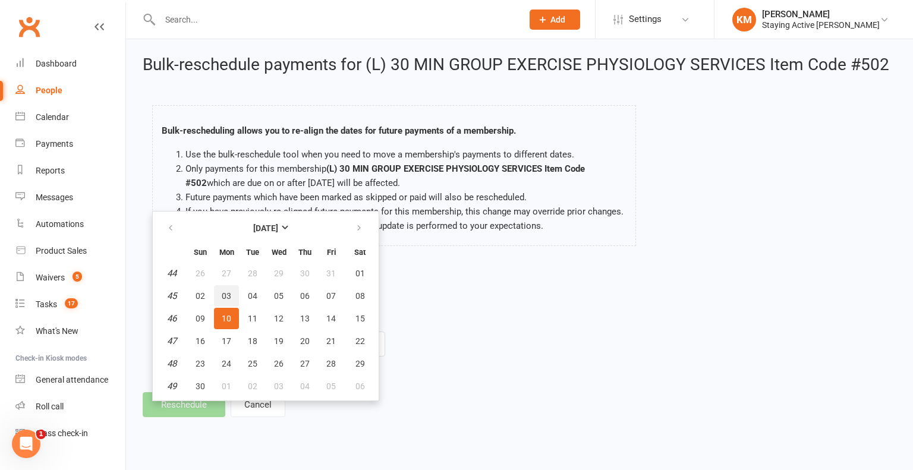
click at [222, 297] on span "03" at bounding box center [227, 296] width 10 height 10
type input "03 Nov 2025"
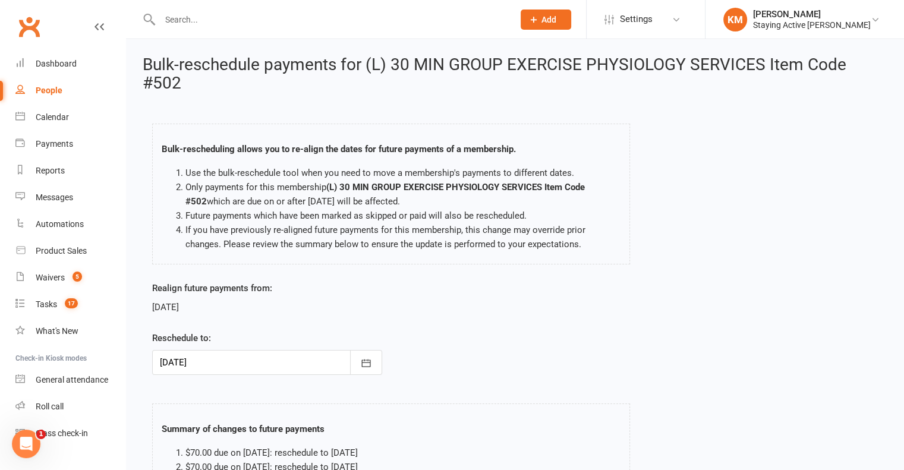
scroll to position [149, 0]
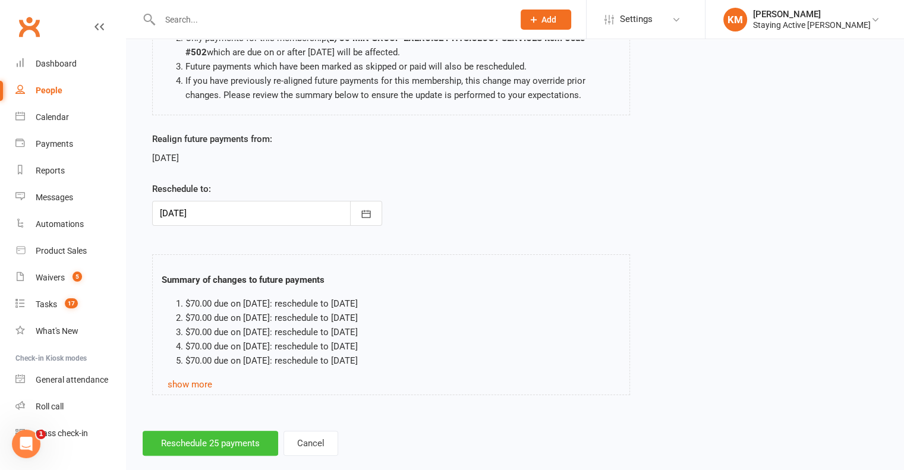
click at [187, 432] on button "Reschedule 25 payments" at bounding box center [210, 443] width 135 height 25
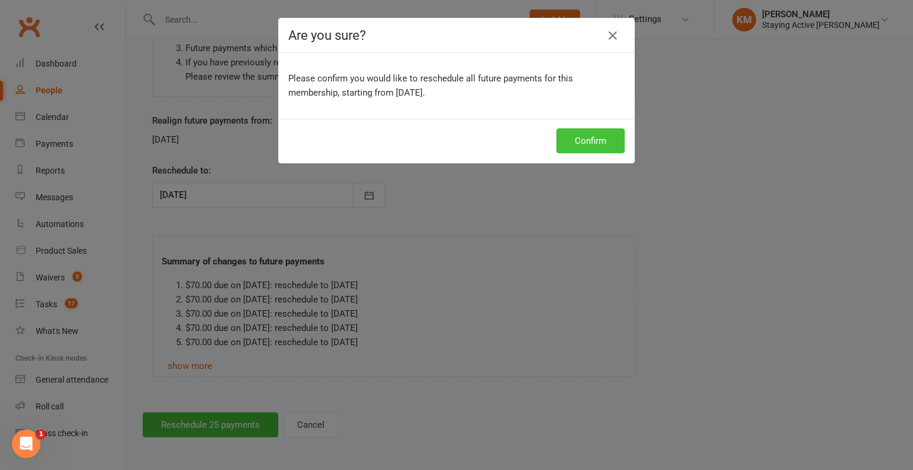
click at [594, 148] on button "Confirm" at bounding box center [590, 140] width 68 height 25
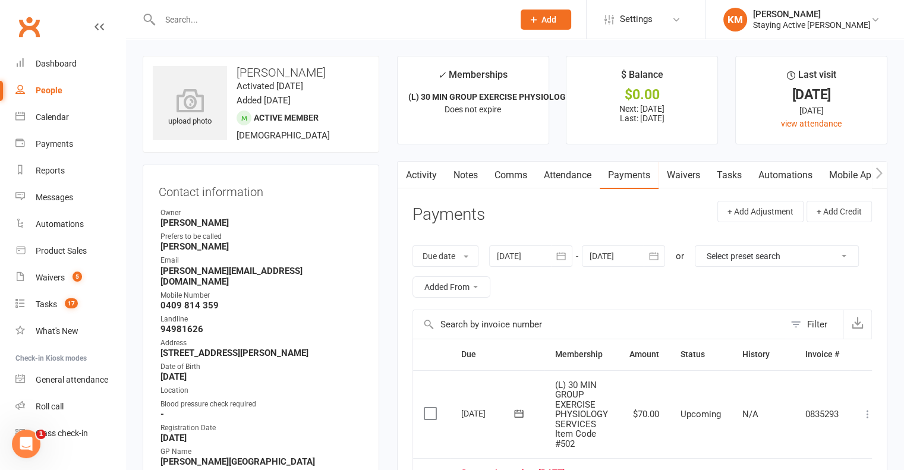
click at [414, 173] on link "Activity" at bounding box center [421, 175] width 48 height 27
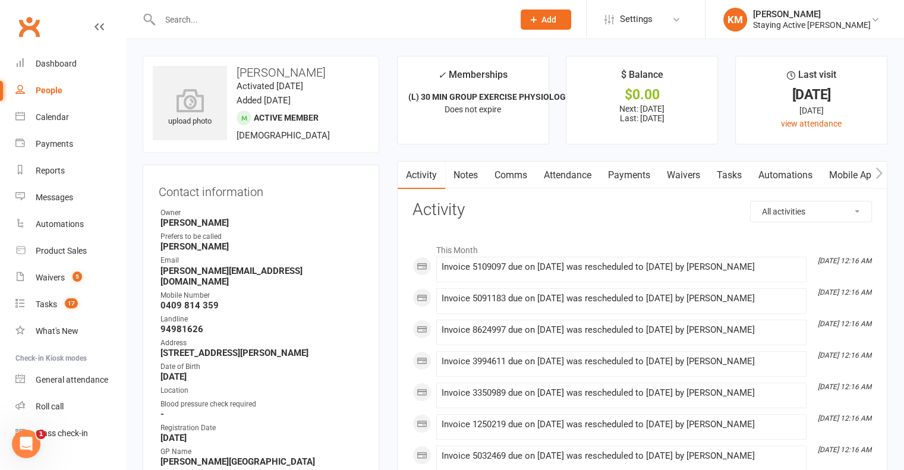
click at [494, 173] on link "Comms" at bounding box center [510, 175] width 49 height 27
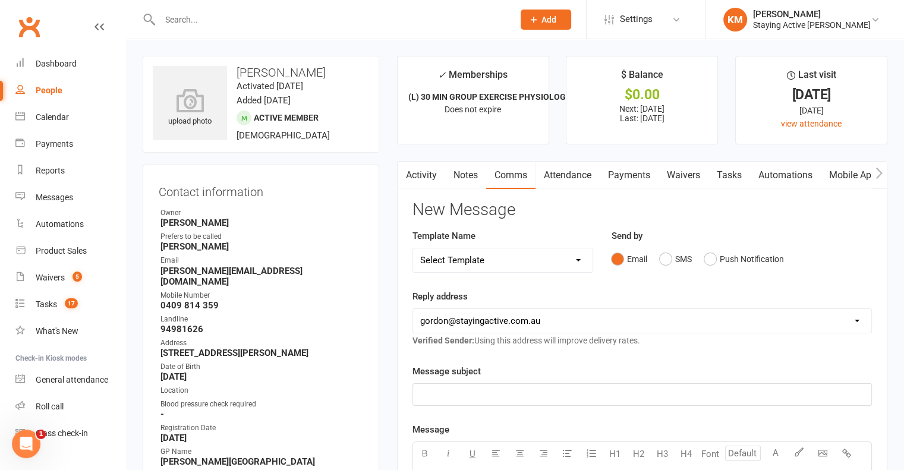
click at [524, 256] on select "Select Template [Email] 150 visits [Email] 6 month email [Email] 9:30am Zoom Cl…" at bounding box center [503, 260] width 180 height 24
select select "12"
click at [413, 248] on select "Select Template [Email] 150 visits [Email] 6 month email [Email] 9:30am Zoom Cl…" at bounding box center [503, 260] width 180 height 24
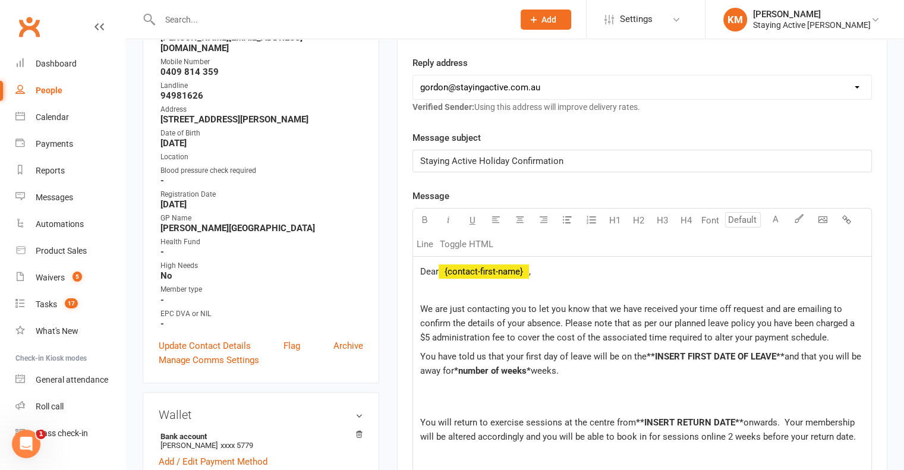
scroll to position [178, 0]
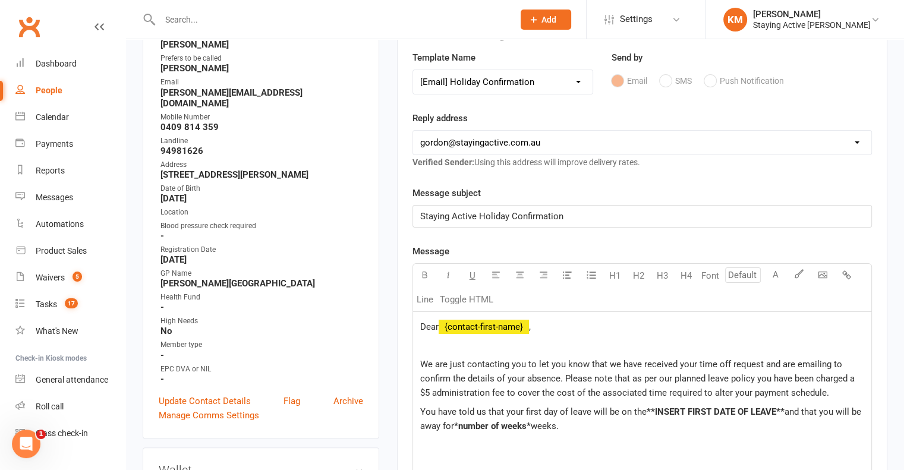
click at [437, 321] on span "Dear" at bounding box center [429, 326] width 18 height 11
click at [532, 427] on p "You have told us that your first day of leave will be on the **INSERT FIRST DAT…" at bounding box center [642, 426] width 444 height 43
click at [532, 427] on span "weeks." at bounding box center [545, 426] width 28 height 11
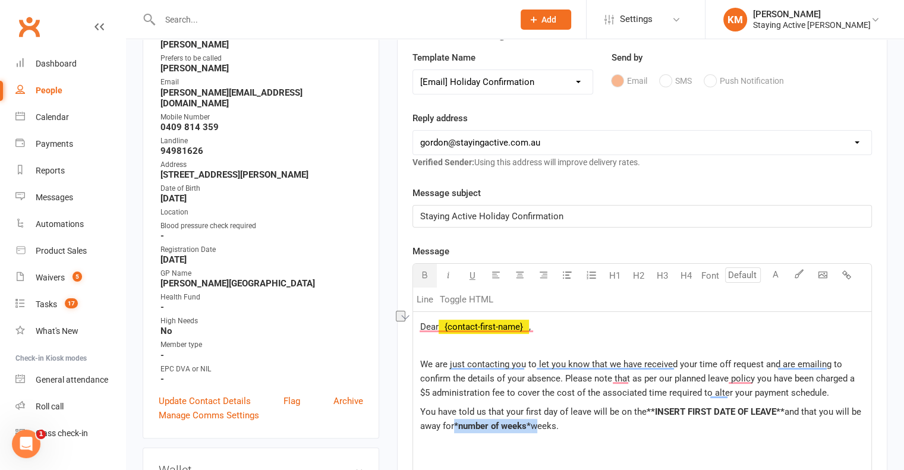
drag, startPoint x: 532, startPoint y: 427, endPoint x: 456, endPoint y: 426, distance: 76.1
click at [456, 426] on p "You have told us that your first day of leave will be on the **INSERT FIRST DAT…" at bounding box center [642, 426] width 444 height 43
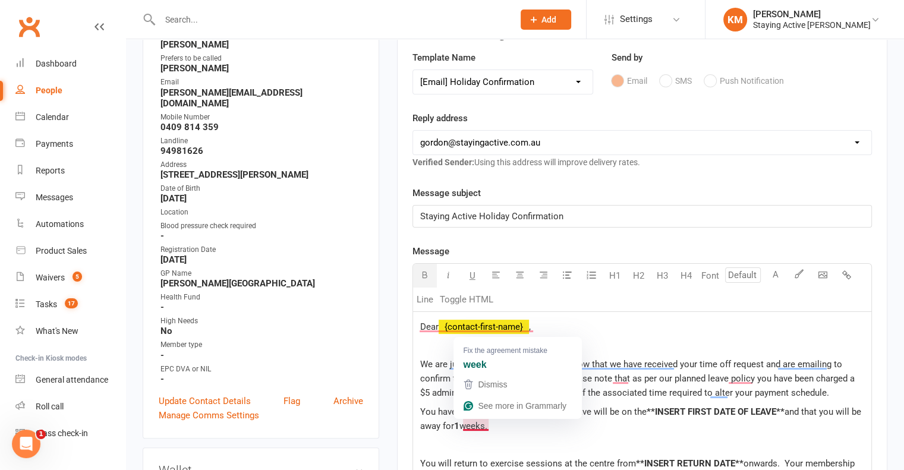
click at [485, 421] on span "weeks." at bounding box center [473, 426] width 28 height 11
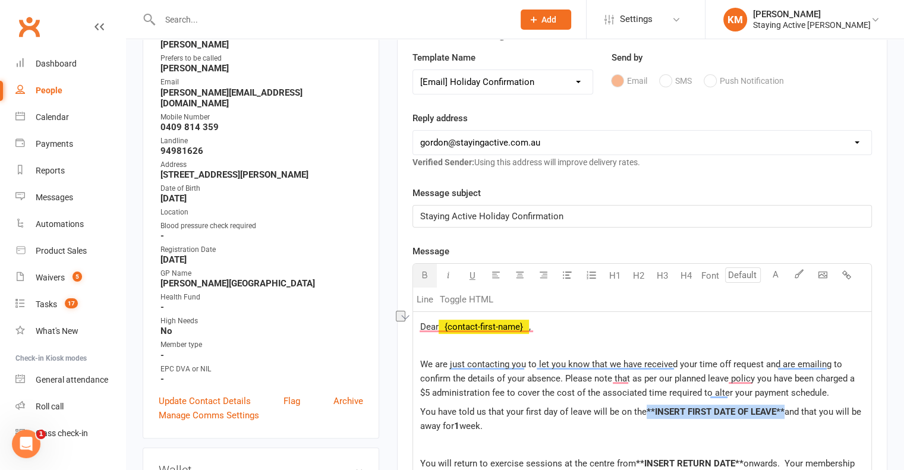
drag, startPoint x: 783, startPoint y: 405, endPoint x: 646, endPoint y: 403, distance: 136.7
click at [646, 405] on p "You have told us that your first day of leave will be on the **INSERT FIRST DAT…" at bounding box center [642, 419] width 444 height 29
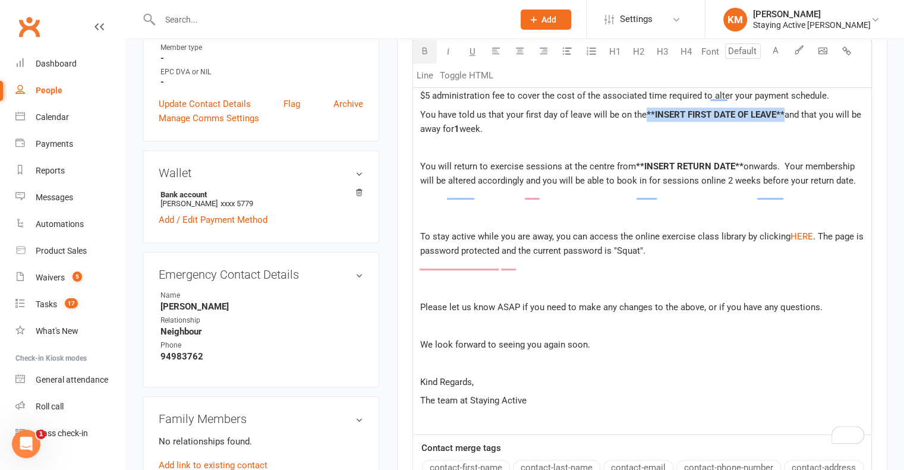
scroll to position [416, 0]
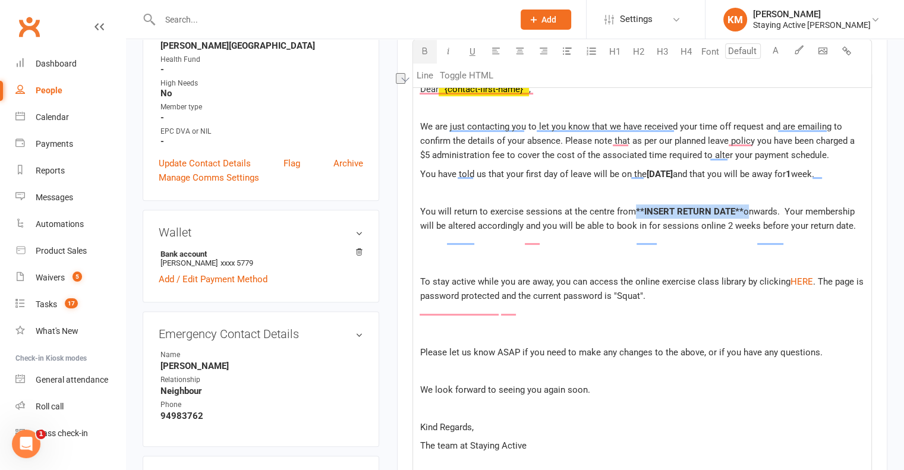
drag, startPoint x: 741, startPoint y: 218, endPoint x: 633, endPoint y: 216, distance: 108.7
click at [633, 216] on div "Dear ﻿ {contact-first-name} , We are just contacting you to let you know that w…" at bounding box center [642, 277] width 458 height 406
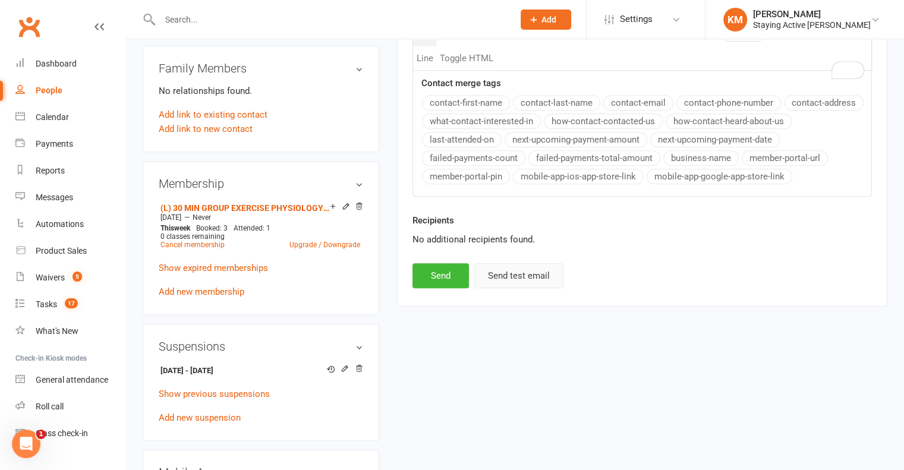
scroll to position [832, 0]
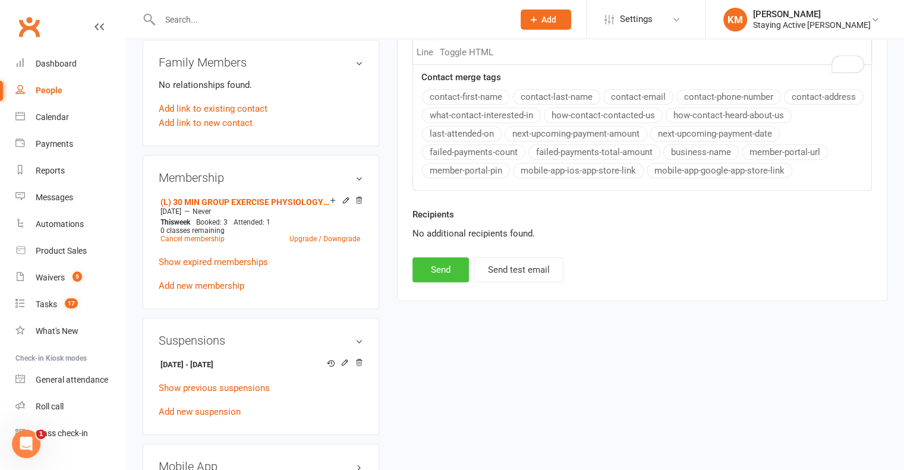
click at [425, 282] on button "Send" at bounding box center [440, 269] width 56 height 25
select select
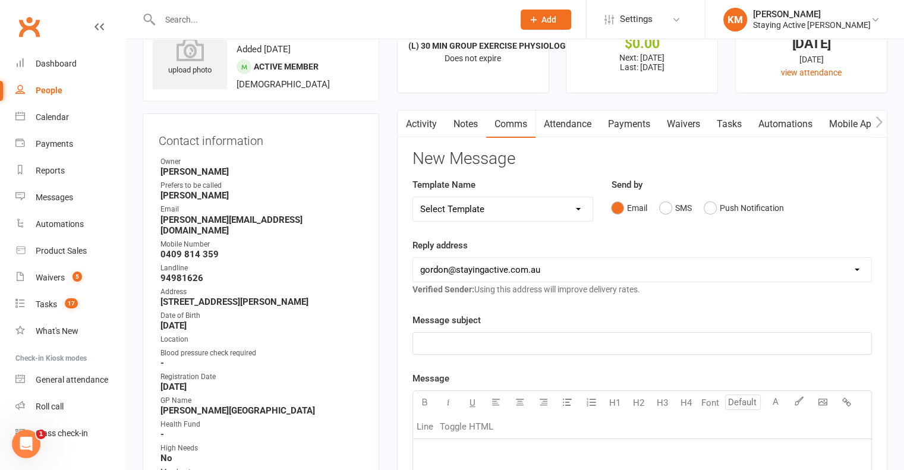
scroll to position [0, 0]
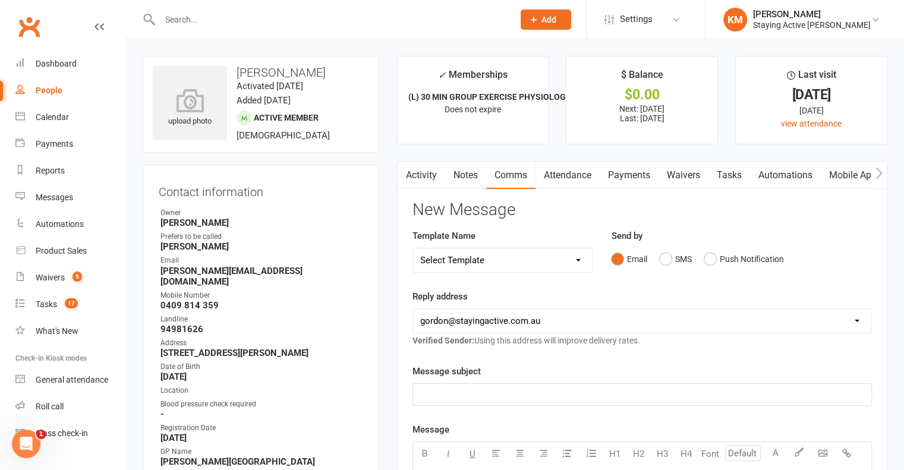
click at [433, 176] on link "Activity" at bounding box center [421, 175] width 48 height 27
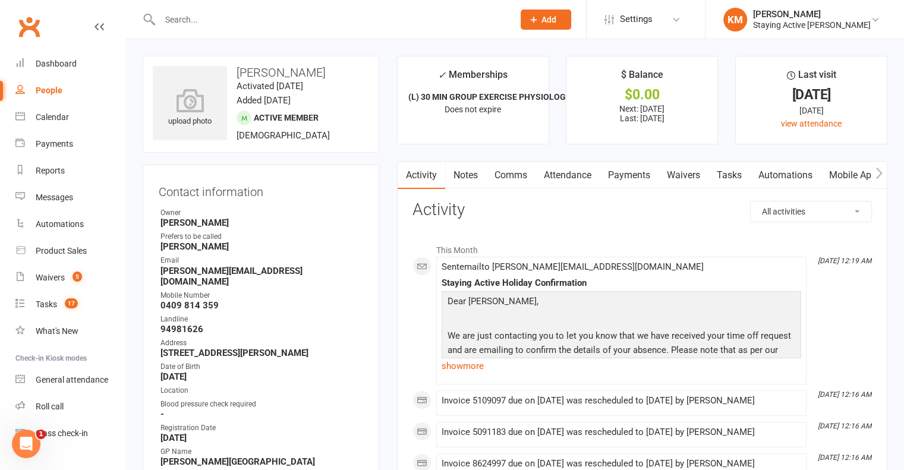
click at [281, 14] on input "text" at bounding box center [330, 19] width 349 height 17
paste input "Rosemary Butler"
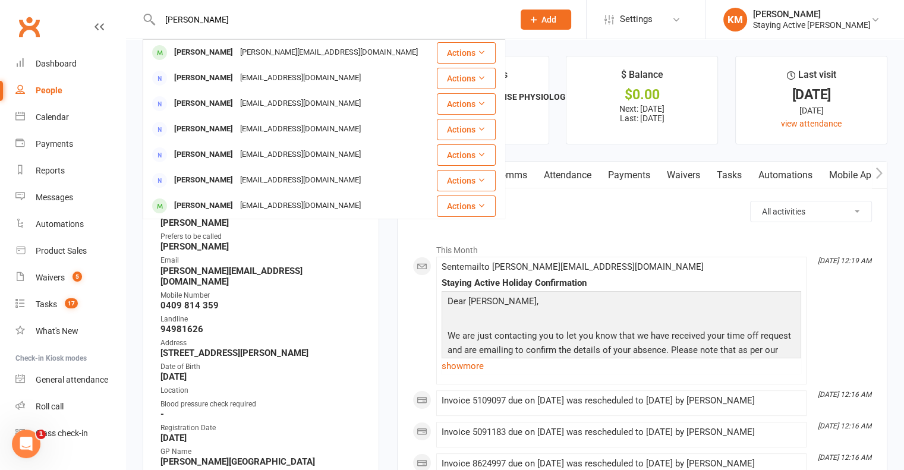
type input "Rosemary Butler"
click at [276, 52] on div "rosemary.butler2@gmail.com" at bounding box center [328, 52] width 185 height 17
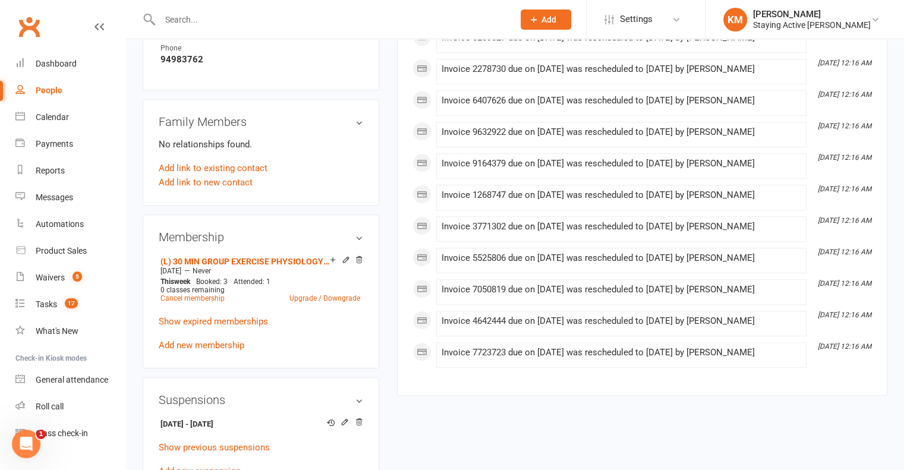
scroll to position [832, 0]
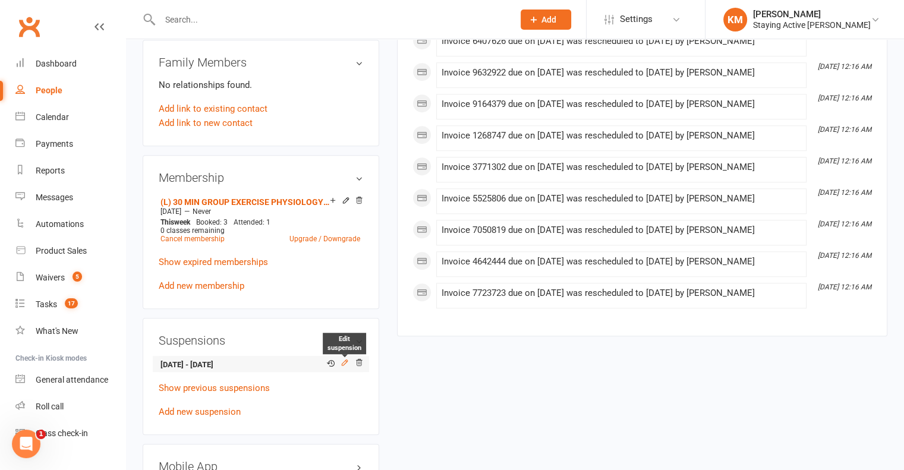
click at [344, 358] on icon at bounding box center [344, 362] width 8 height 8
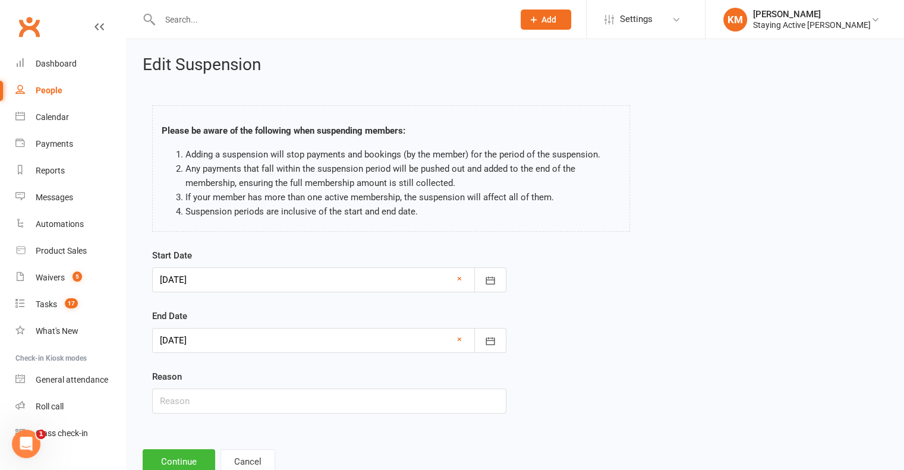
click at [185, 346] on div at bounding box center [329, 340] width 354 height 25
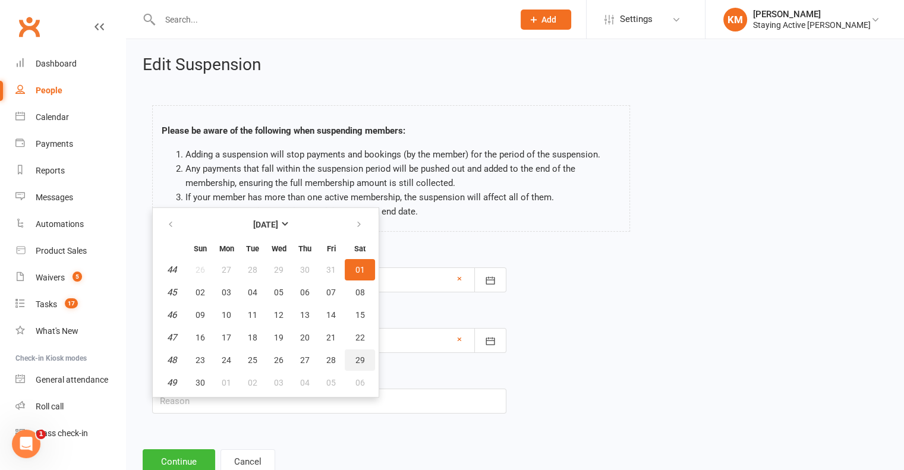
click at [362, 352] on button "29" at bounding box center [360, 359] width 30 height 21
type input "29 Nov 2025"
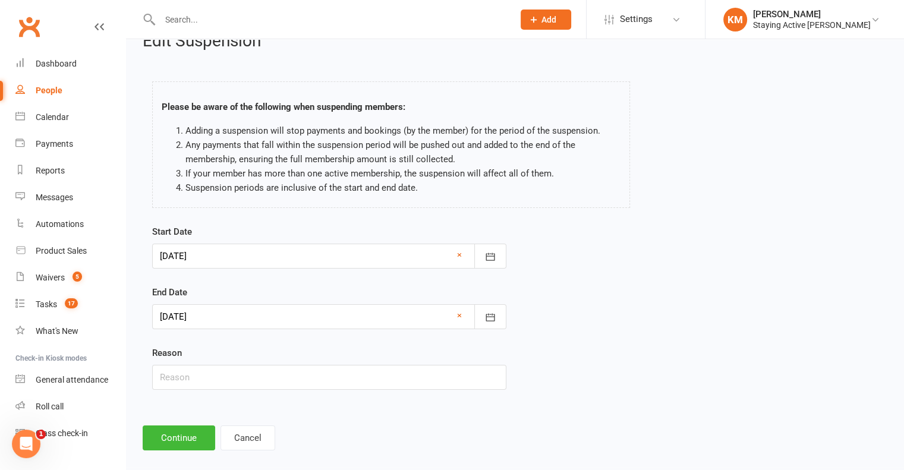
scroll to position [36, 0]
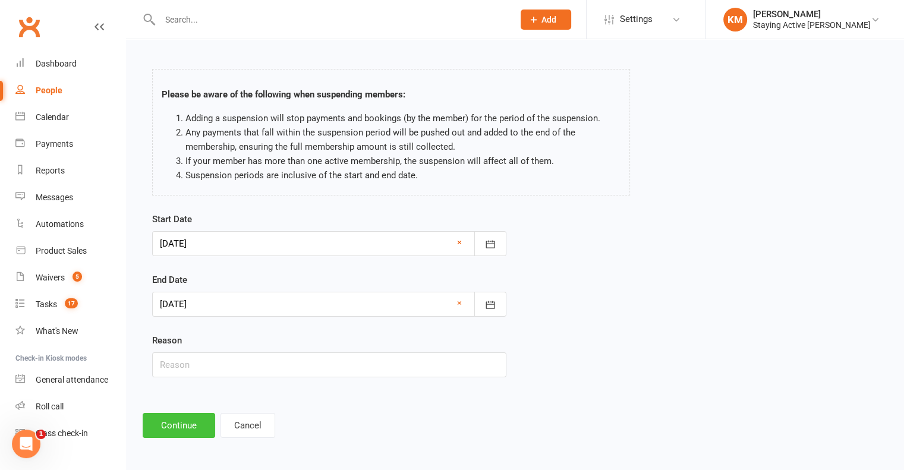
click at [165, 418] on button "Continue" at bounding box center [179, 425] width 72 height 25
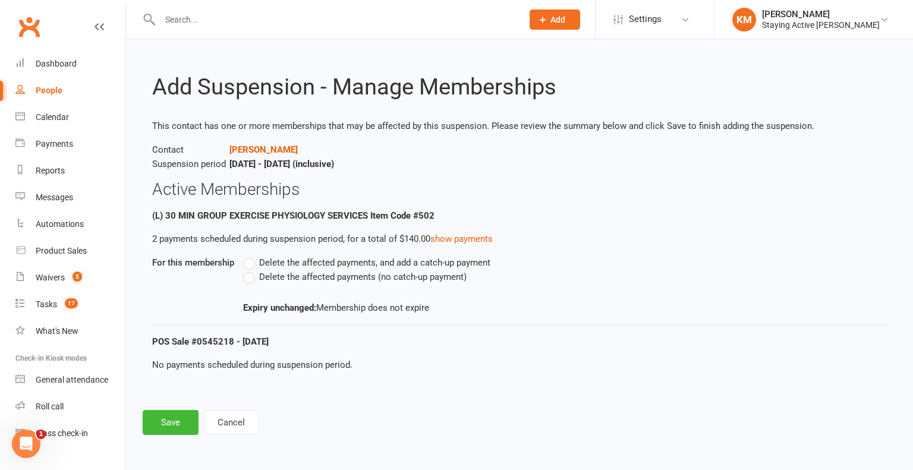
click at [298, 276] on span "Delete the affected payments (no catch-up payment)" at bounding box center [362, 276] width 207 height 12
click at [251, 270] on input "Delete the affected payments (no catch-up payment)" at bounding box center [247, 270] width 8 height 0
click at [159, 414] on button "Save" at bounding box center [171, 422] width 56 height 25
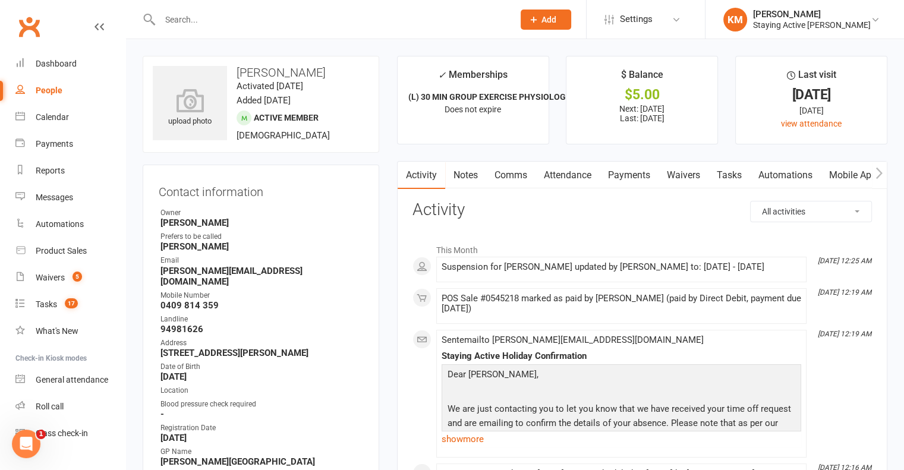
click at [527, 175] on link "Comms" at bounding box center [510, 175] width 49 height 27
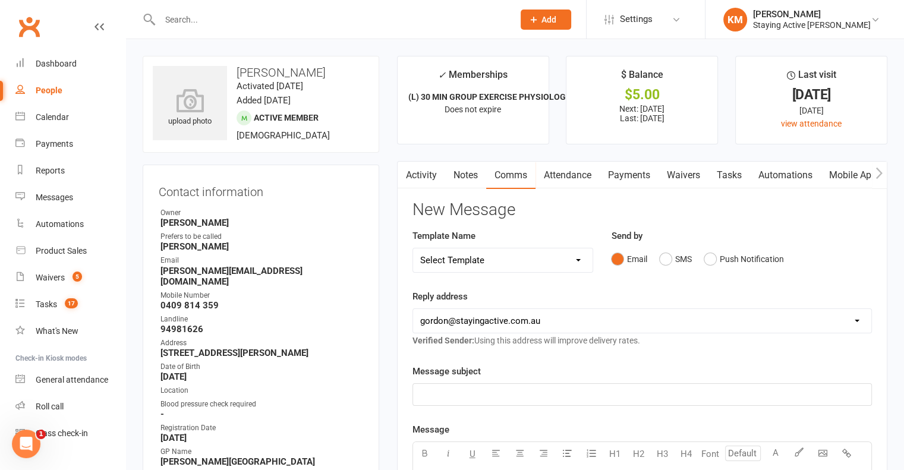
click at [498, 270] on select "Select Template [Email] 150 visits [Email] 6 month email [Email] 9:30am Zoom Cl…" at bounding box center [503, 260] width 180 height 24
click at [413, 248] on select "Select Template [Email] 150 visits [Email] 6 month email [Email] 9:30am Zoom Cl…" at bounding box center [503, 260] width 180 height 24
click at [487, 259] on select "Select Template [Email] 150 visits [Email] 6 month email [Email] 9:30am Zoom Cl…" at bounding box center [503, 260] width 180 height 24
select select "12"
click at [413, 248] on select "Select Template [Email] 150 visits [Email] 6 month email [Email] 9:30am Zoom Cl…" at bounding box center [503, 260] width 180 height 24
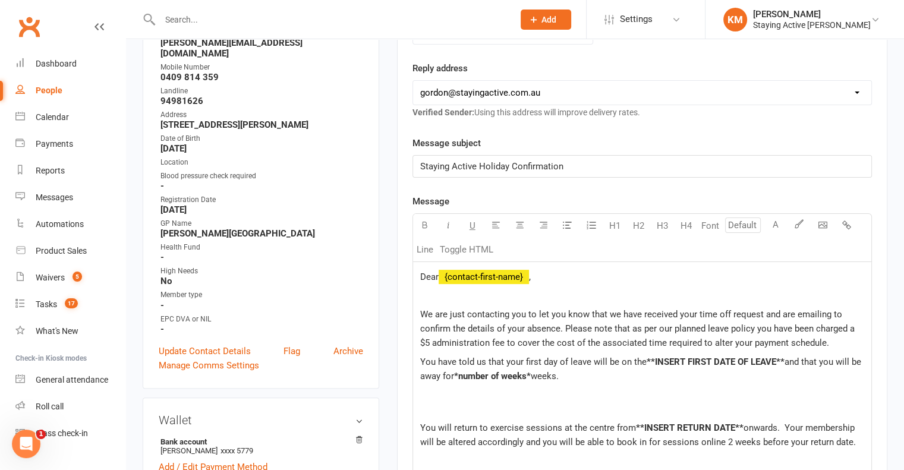
scroll to position [297, 0]
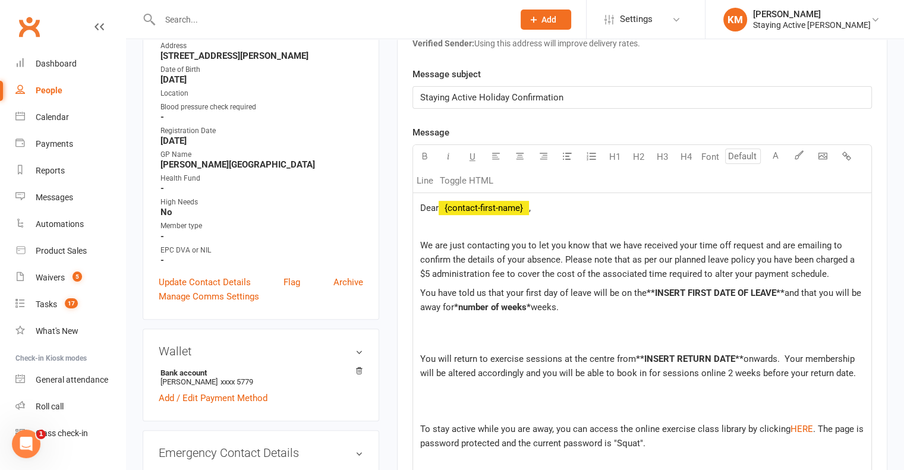
click at [438, 205] on span "Dear" at bounding box center [429, 208] width 18 height 11
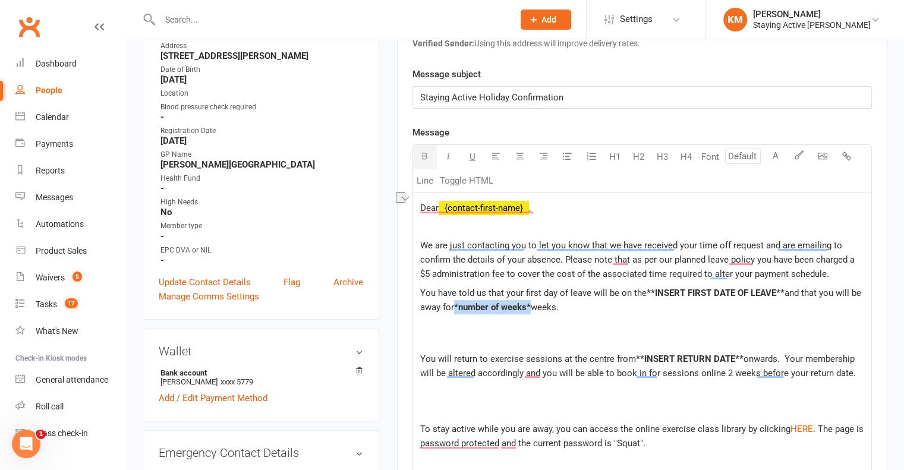
drag, startPoint x: 533, startPoint y: 302, endPoint x: 456, endPoint y: 306, distance: 77.3
click at [456, 306] on p "You have told us that your first day of leave will be on the **INSERT FIRST DAT…" at bounding box center [642, 307] width 444 height 43
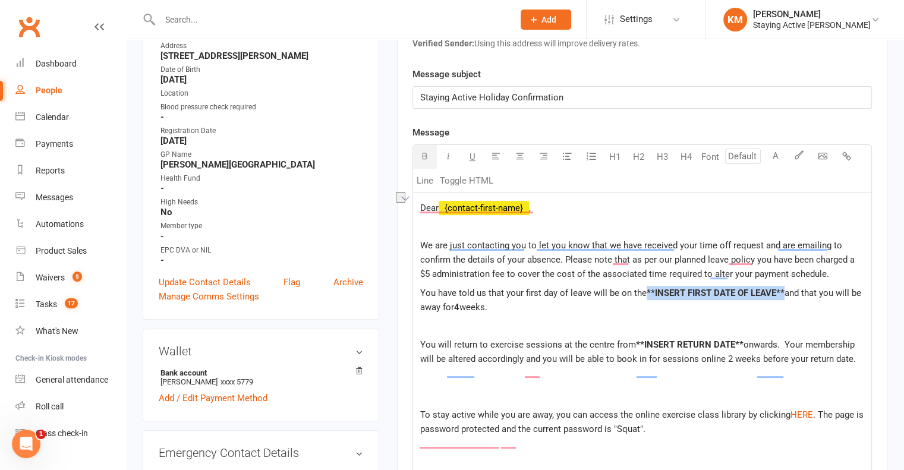
drag, startPoint x: 782, startPoint y: 291, endPoint x: 647, endPoint y: 285, distance: 135.6
click at [647, 286] on p "You have told us that your first day of leave will be on the **INSERT FIRST DAT…" at bounding box center [642, 300] width 444 height 29
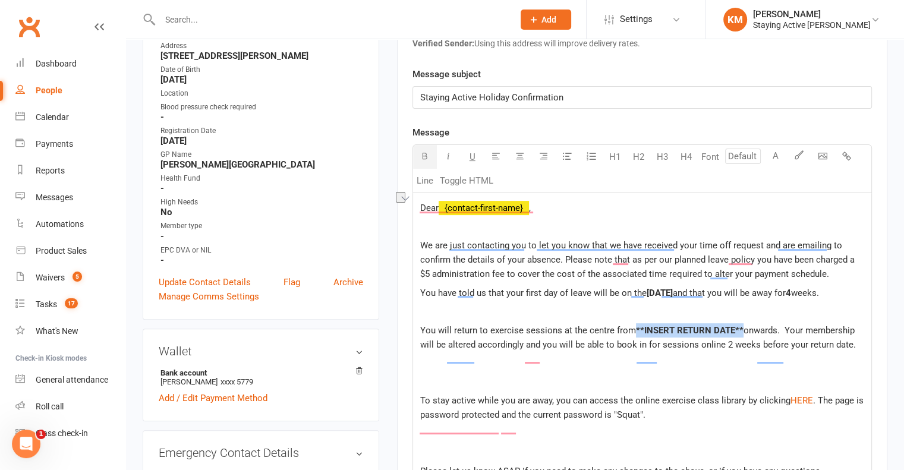
drag, startPoint x: 739, startPoint y: 339, endPoint x: 635, endPoint y: 340, distance: 104.6
click at [636, 336] on span "**INSERT RETURN DATE**" at bounding box center [690, 330] width 108 height 11
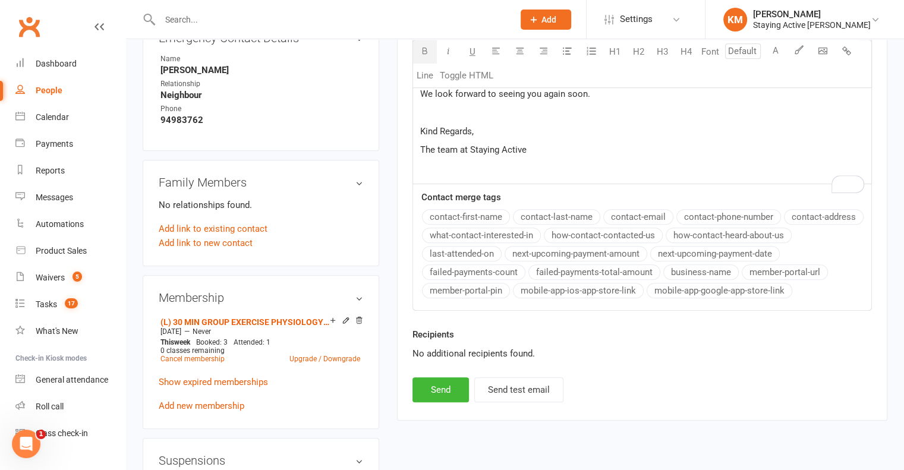
scroll to position [713, 0]
click at [454, 389] on button "Send" at bounding box center [440, 388] width 56 height 25
select select
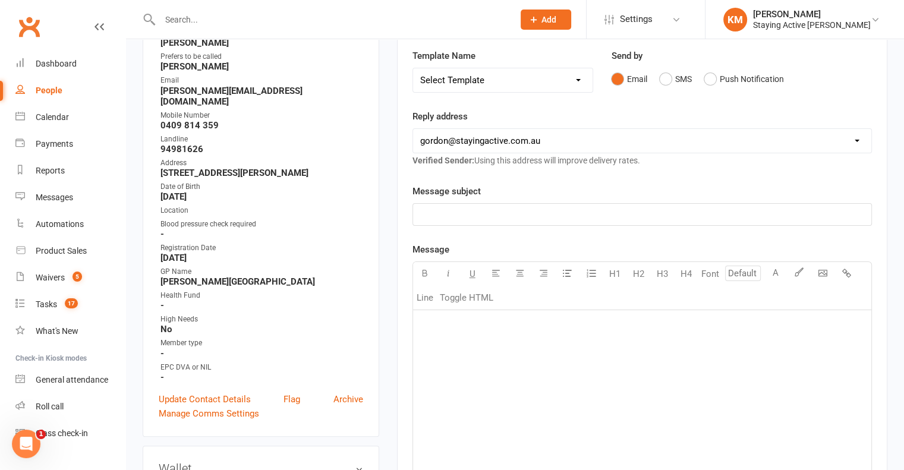
scroll to position [178, 0]
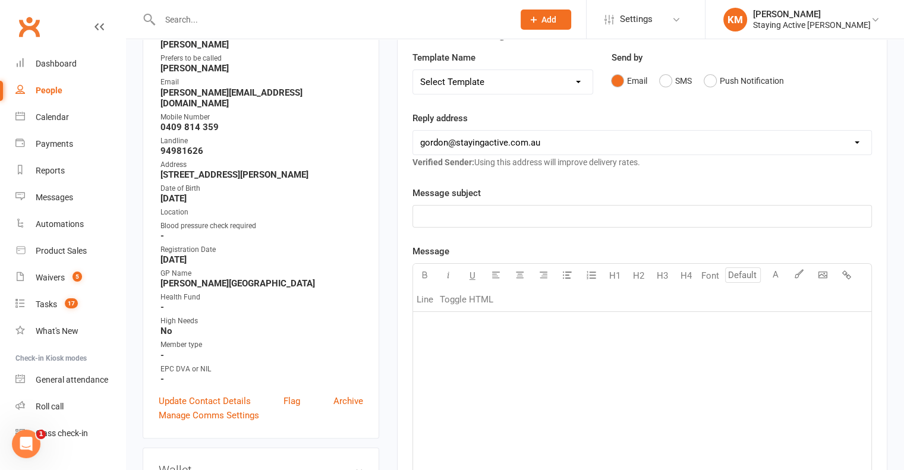
click at [291, 14] on input "text" at bounding box center [330, 19] width 349 height 17
paste input "Peter Whiteside"
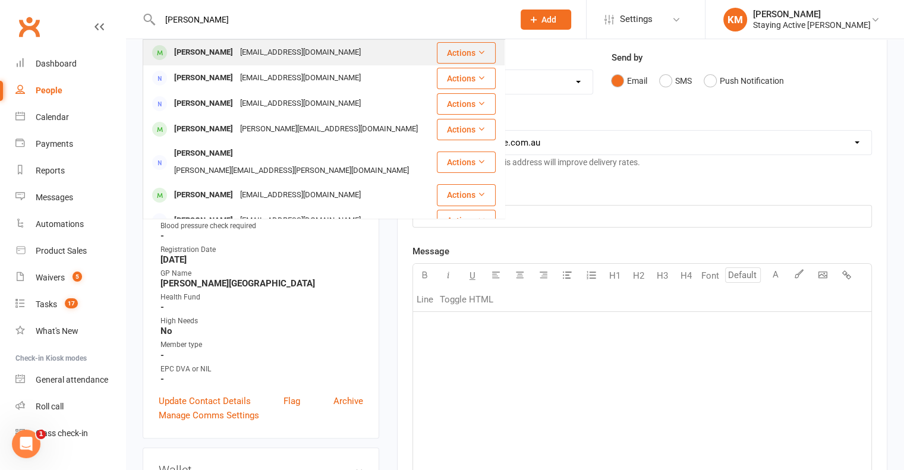
type input "Peter Whiteside"
click at [283, 56] on div "p3whiteside@gmail.com" at bounding box center [300, 52] width 128 height 17
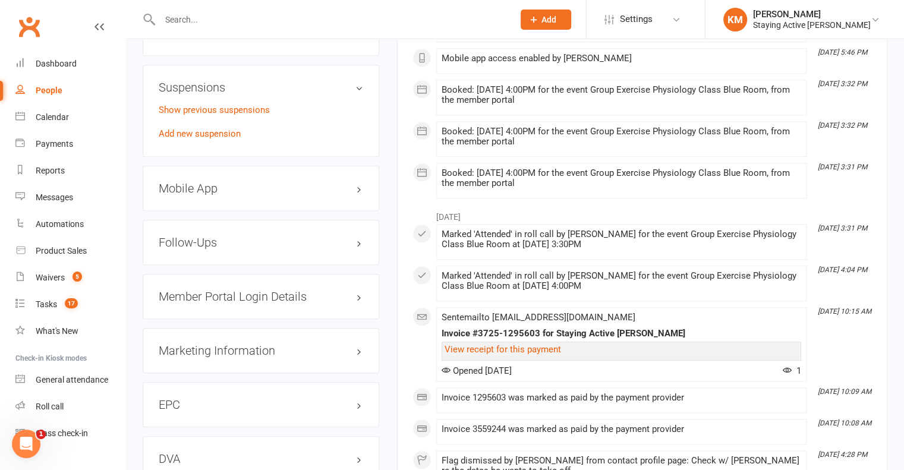
scroll to position [1010, 0]
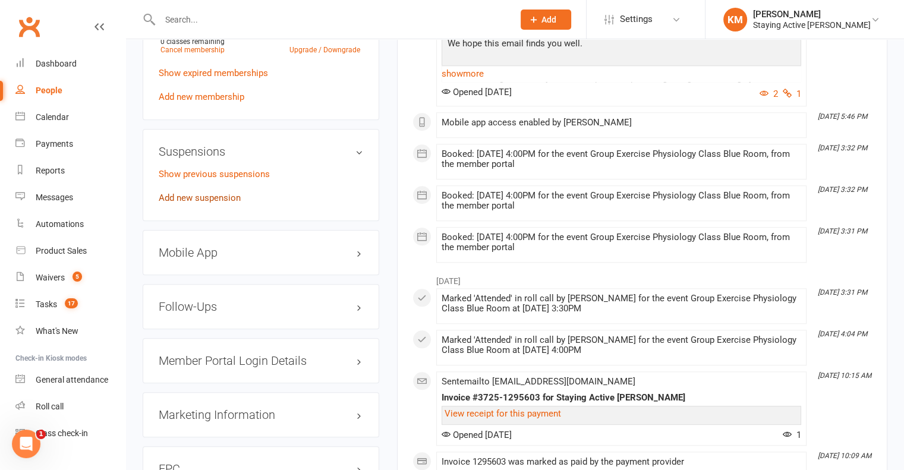
click at [227, 203] on link "Add new suspension" at bounding box center [200, 197] width 82 height 11
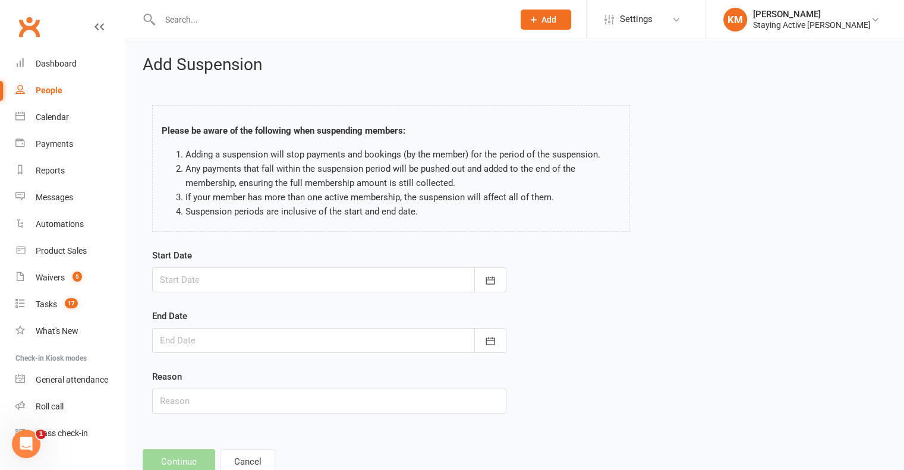
click at [203, 275] on div at bounding box center [329, 279] width 354 height 25
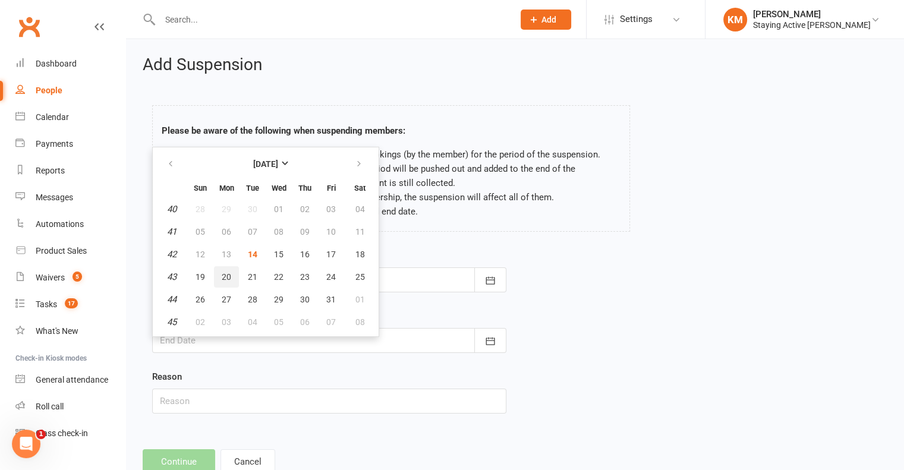
click at [215, 272] on button "20" at bounding box center [226, 276] width 25 height 21
type input "20 Oct 2025"
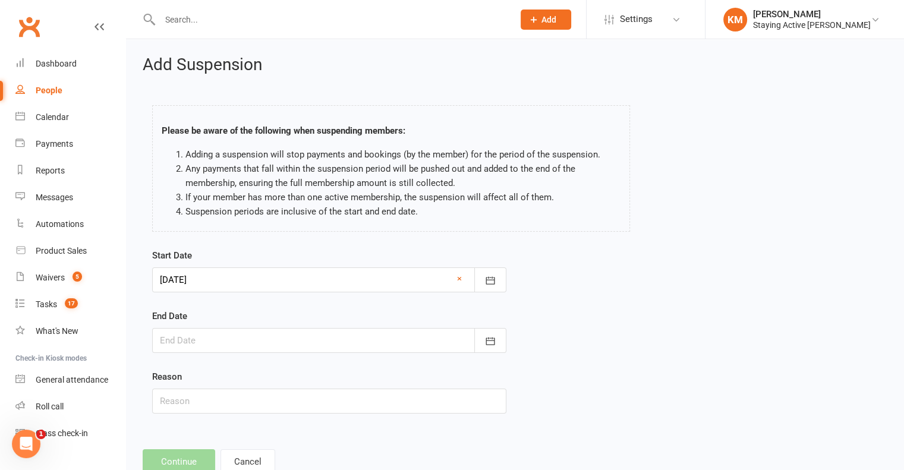
click at [202, 326] on div "End Date October 2025 Sun Mon Tue Wed Thu Fri Sat 40 28 29 30 01 02 03 04 41 05…" at bounding box center [329, 331] width 354 height 44
click at [205, 337] on div at bounding box center [329, 340] width 354 height 25
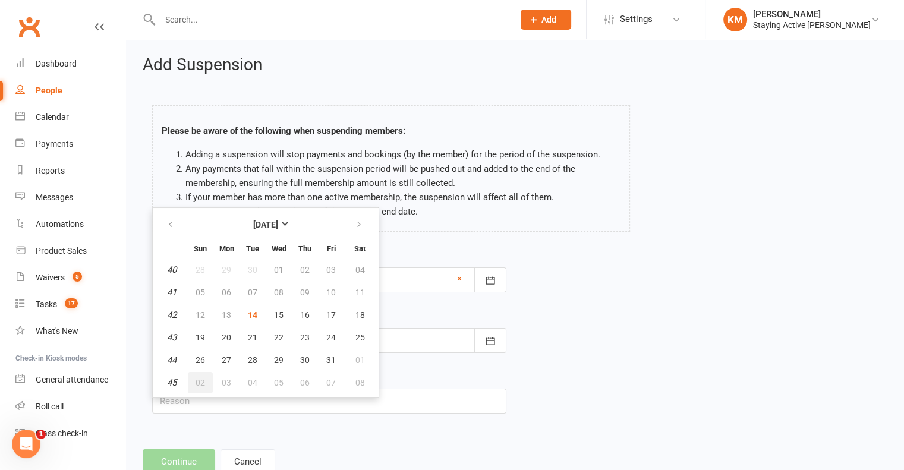
click at [200, 380] on span "02" at bounding box center [200, 383] width 10 height 10
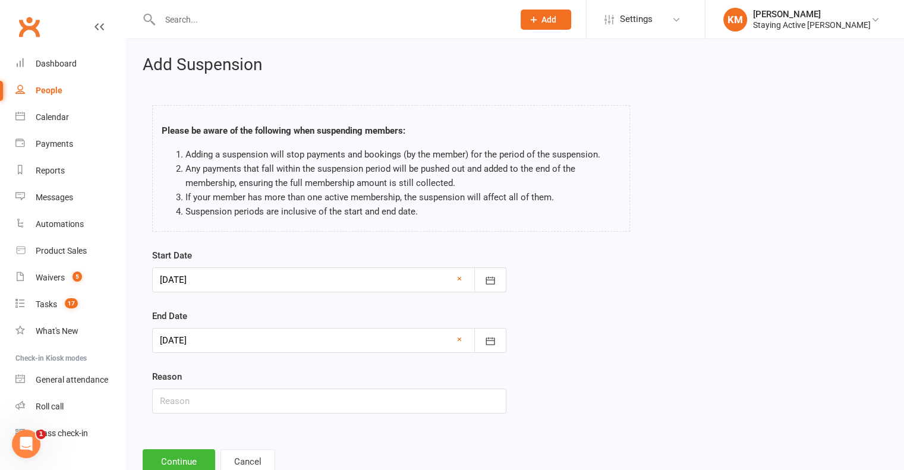
click at [207, 346] on div at bounding box center [329, 340] width 354 height 25
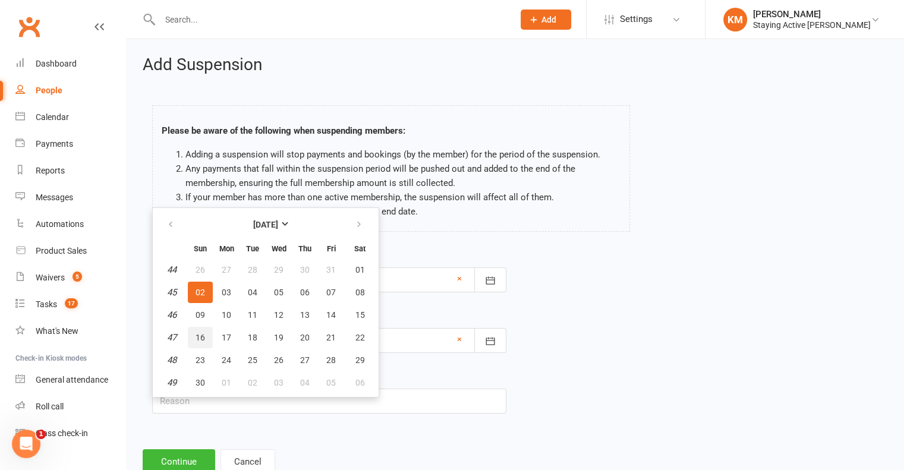
click at [202, 336] on span "16" at bounding box center [200, 338] width 10 height 10
type input "16 Nov 2025"
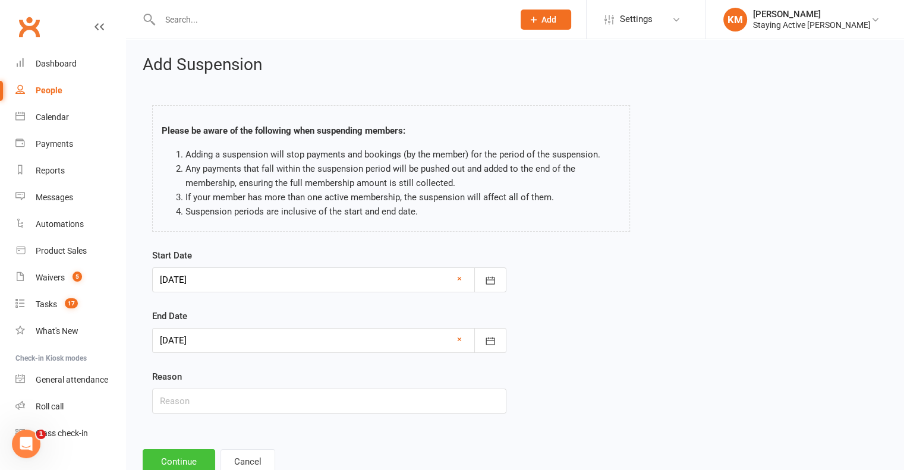
click at [178, 452] on button "Continue" at bounding box center [179, 461] width 72 height 25
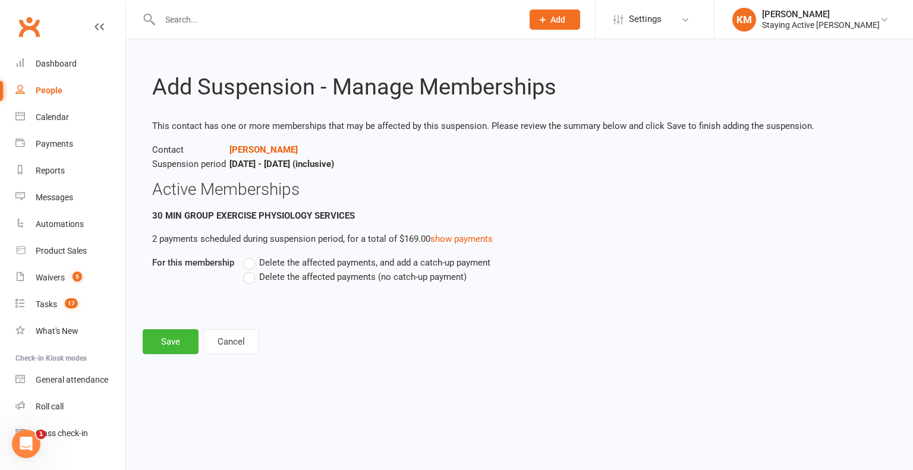
click at [280, 270] on span "Delete the affected payments (no catch-up payment)" at bounding box center [362, 276] width 207 height 12
click at [251, 270] on input "Delete the affected payments (no catch-up payment)" at bounding box center [247, 270] width 8 height 0
click at [159, 355] on div "Add Suspension - Manage Memberships This contact has one or more memberships th…" at bounding box center [519, 205] width 787 height 332
click at [168, 340] on button "Save" at bounding box center [171, 341] width 56 height 25
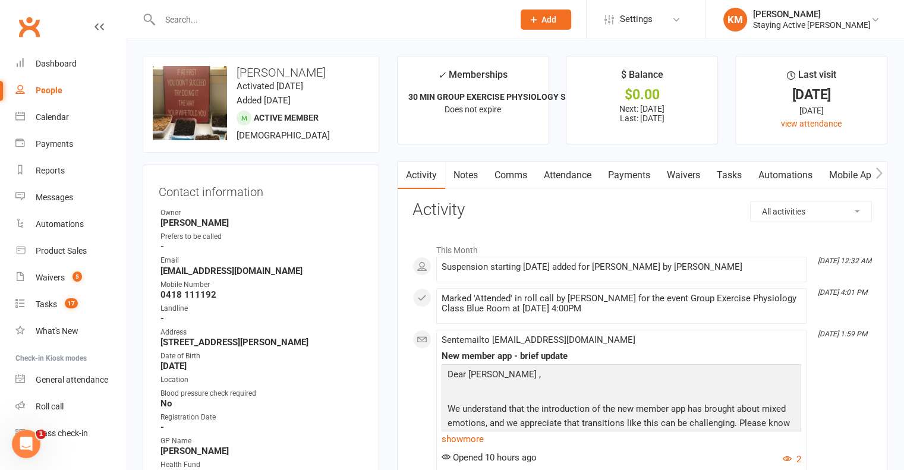
click at [506, 176] on link "Comms" at bounding box center [510, 175] width 49 height 27
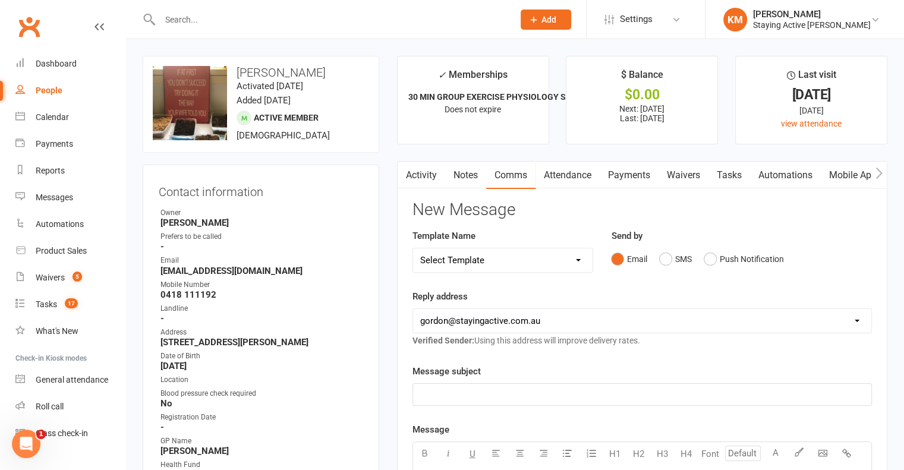
click at [497, 258] on select "Select Template [Email] 150 visits [Email] 6 month email [Email] 9:30am Zoom Cl…" at bounding box center [503, 260] width 180 height 24
select select "12"
click at [413, 248] on select "Select Template [Email] 150 visits [Email] 6 month email [Email] 9:30am Zoom Cl…" at bounding box center [503, 260] width 180 height 24
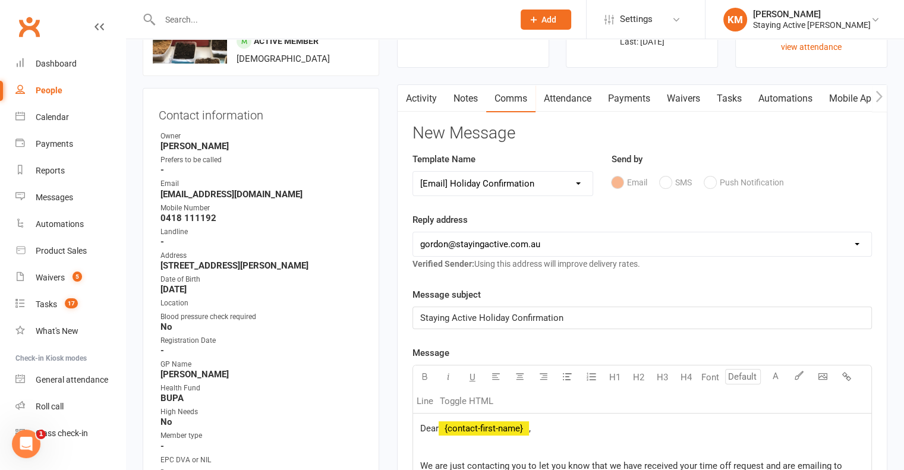
scroll to position [238, 0]
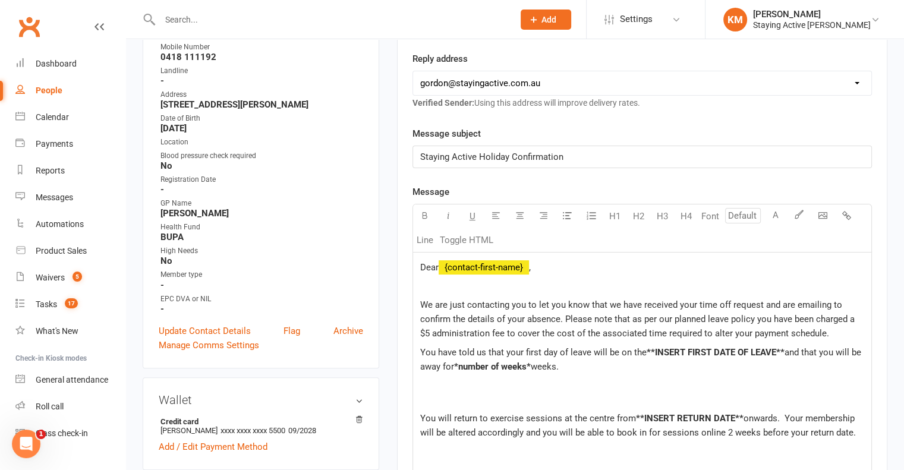
click at [437, 265] on span "Dear" at bounding box center [429, 267] width 18 height 11
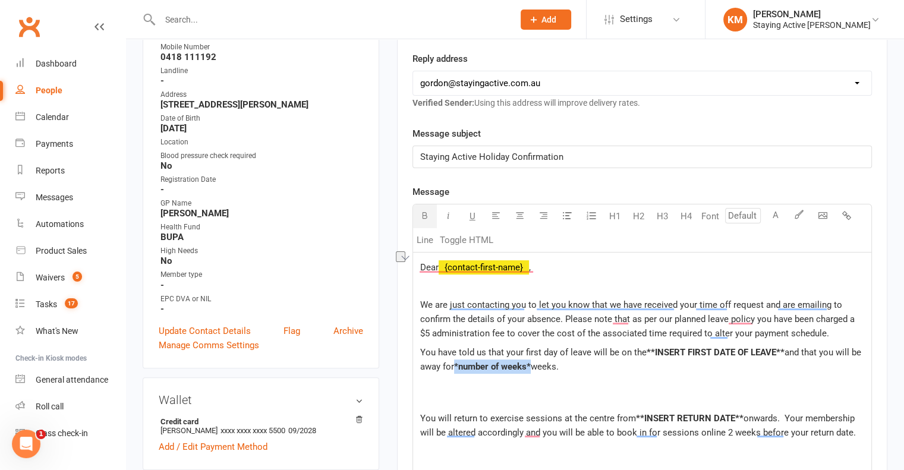
drag, startPoint x: 531, startPoint y: 361, endPoint x: 457, endPoint y: 369, distance: 74.7
click at [457, 369] on span "*number of weeks*" at bounding box center [492, 366] width 77 height 11
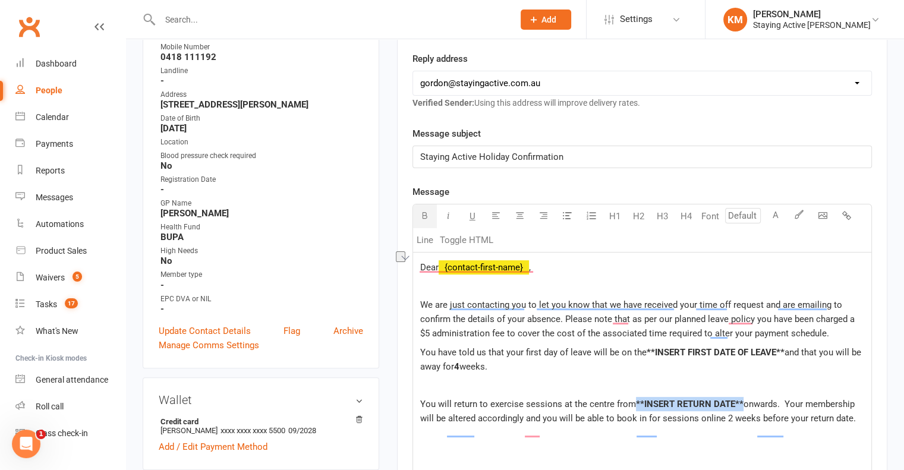
drag, startPoint x: 741, startPoint y: 411, endPoint x: 632, endPoint y: 408, distance: 108.8
click at [632, 408] on div "Dear ﻿ {contact-first-name} , We are just contacting you to let you know that w…" at bounding box center [642, 463] width 458 height 420
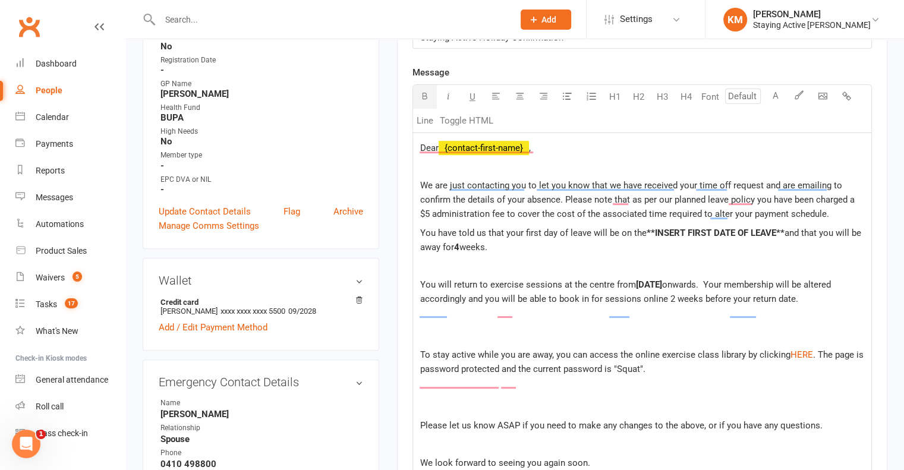
scroll to position [356, 0]
drag, startPoint x: 782, startPoint y: 232, endPoint x: 646, endPoint y: 238, distance: 136.2
click at [646, 238] on p "You have told us that your first day of leave will be on the **INSERT FIRST DAT…" at bounding box center [642, 240] width 444 height 29
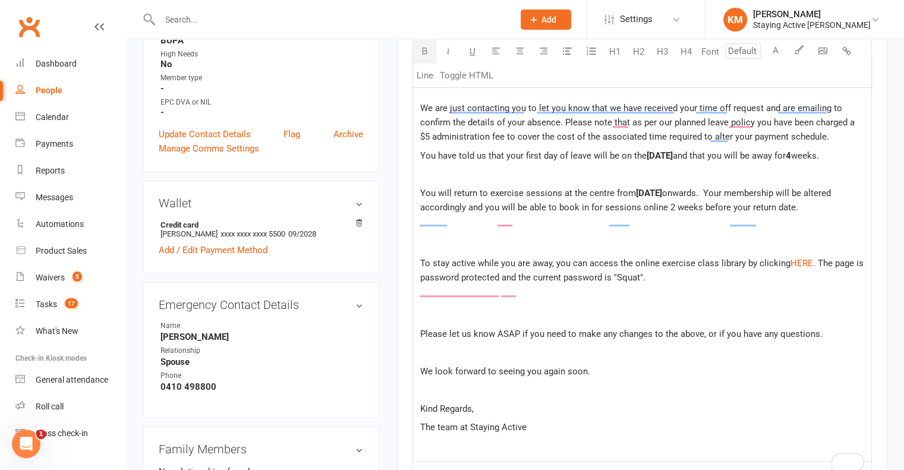
scroll to position [713, 0]
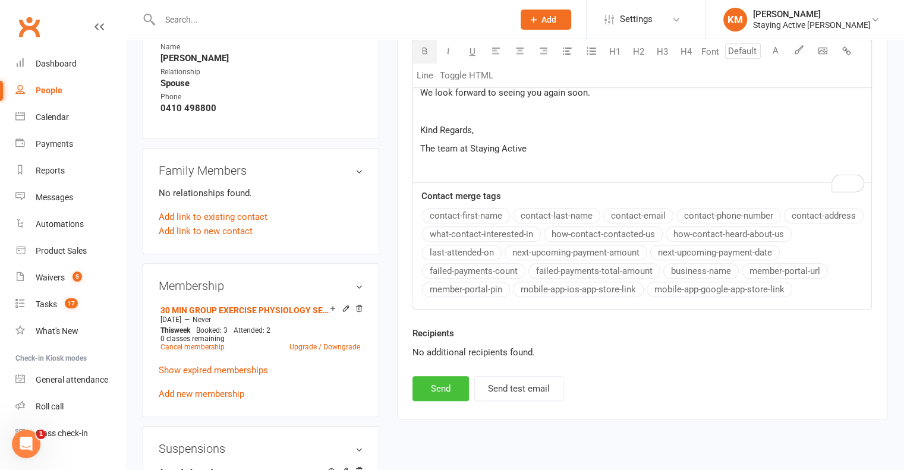
click at [422, 401] on button "Send" at bounding box center [440, 388] width 56 height 25
select select
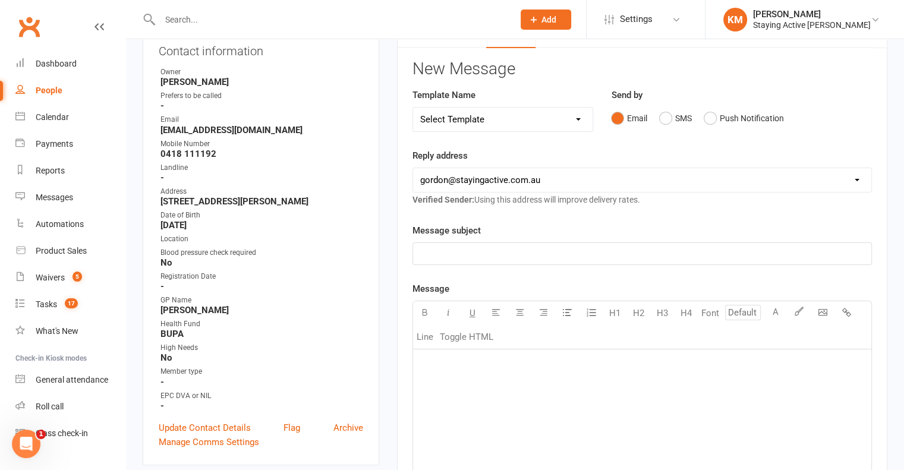
scroll to position [0, 0]
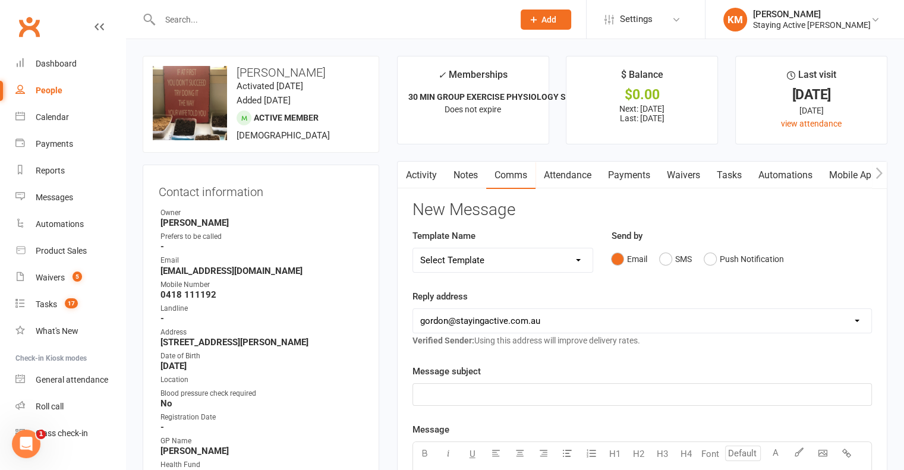
click at [419, 178] on link "Activity" at bounding box center [421, 175] width 48 height 27
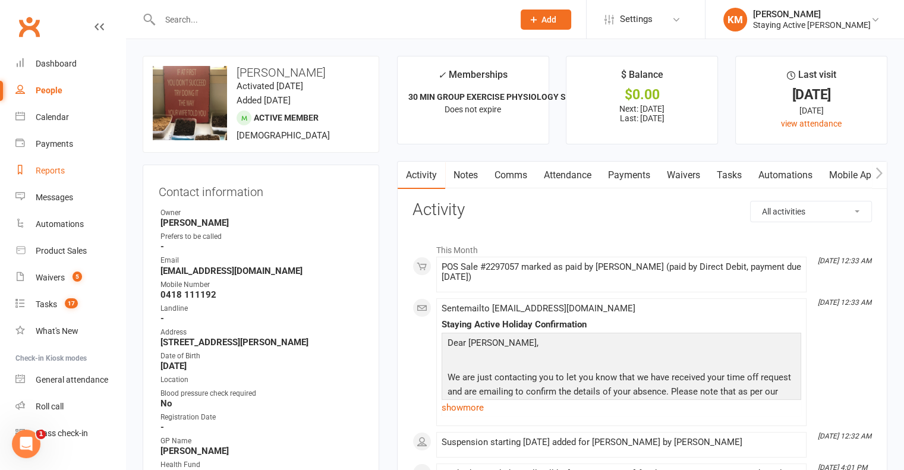
click at [71, 175] on link "Reports" at bounding box center [70, 170] width 110 height 27
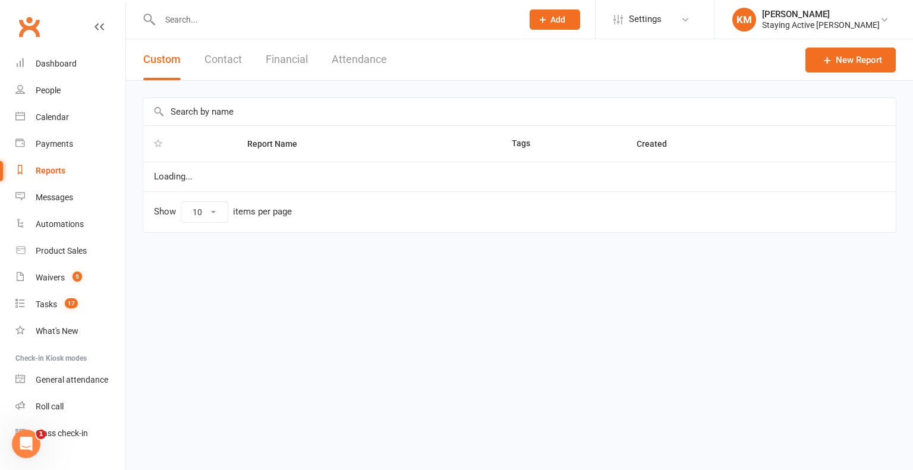
select select "100"
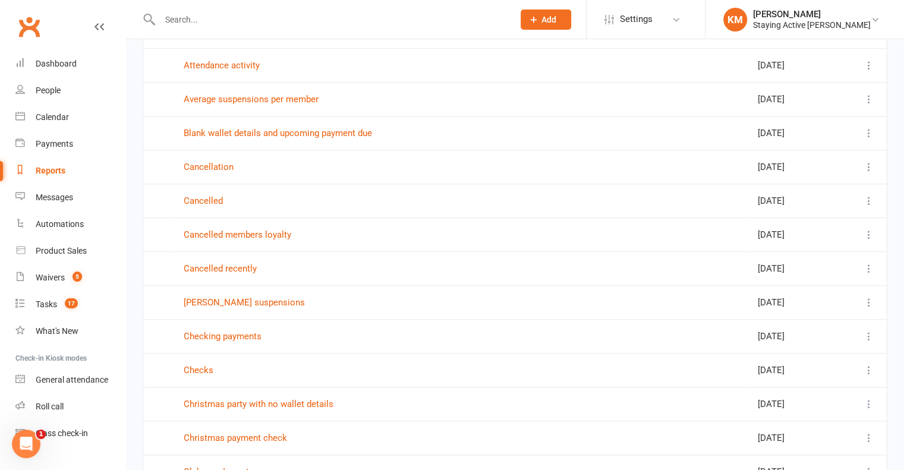
scroll to position [1248, 0]
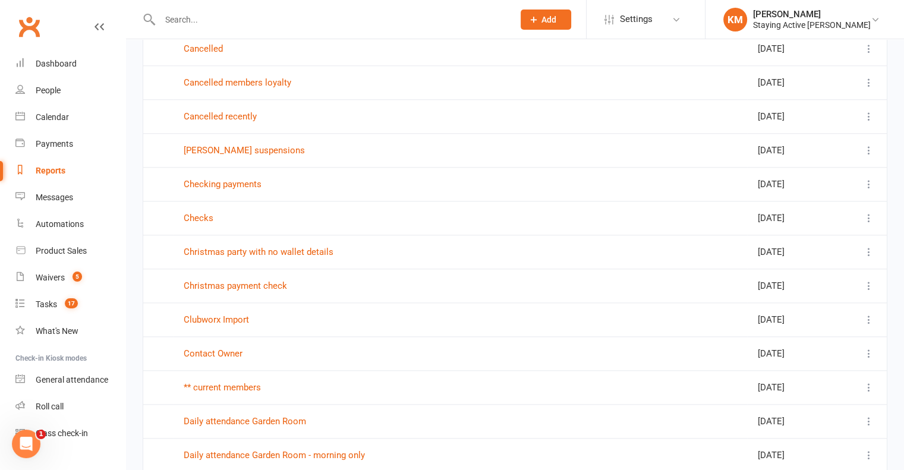
click at [246, 349] on div "Contact Owner" at bounding box center [369, 354] width 371 height 10
click at [240, 348] on link "Contact Owner" at bounding box center [213, 353] width 59 height 11
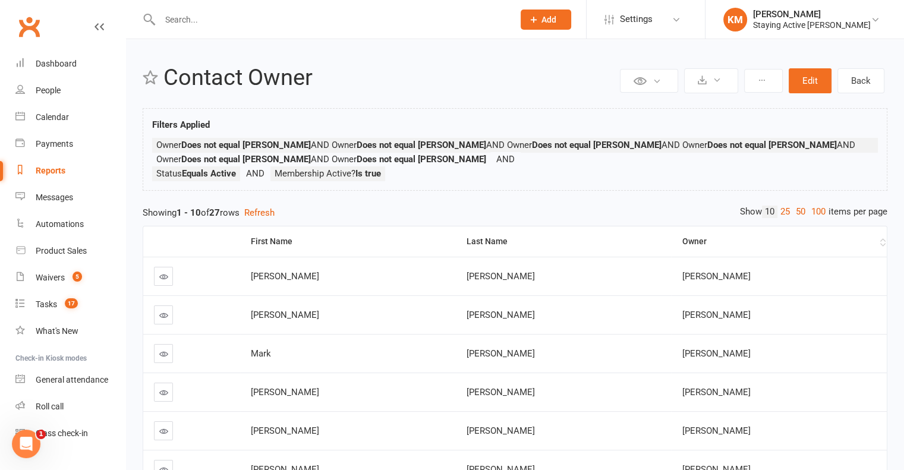
click at [681, 242] on div "Owner" at bounding box center [778, 241] width 195 height 9
click at [798, 211] on link "50" at bounding box center [800, 212] width 15 height 12
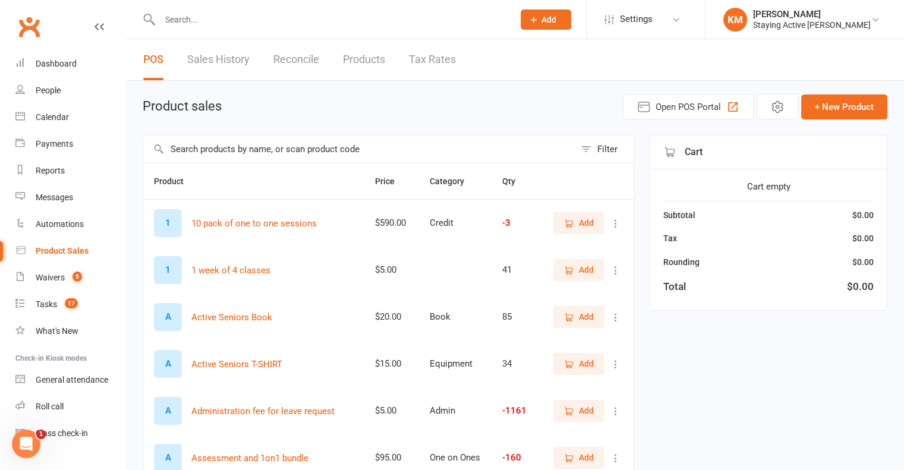
click at [291, 157] on input "text" at bounding box center [358, 148] width 431 height 27
type input "admin"
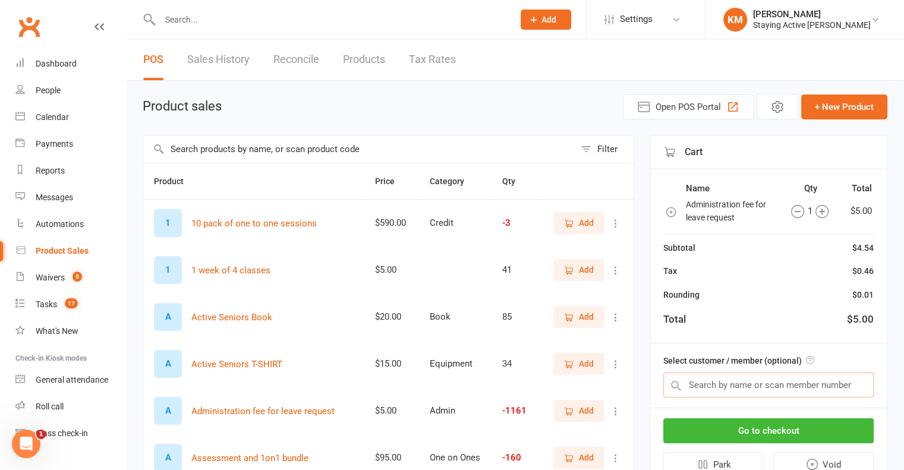
click at [767, 377] on input "text" at bounding box center [768, 385] width 210 height 25
paste input "[PERSON_NAME] Just"
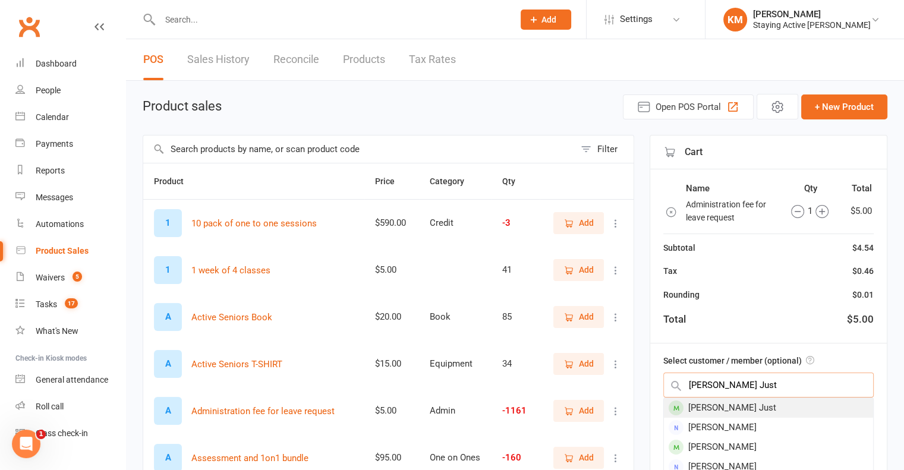
type input "[PERSON_NAME] Just"
click at [758, 411] on div "[PERSON_NAME] Just" at bounding box center [768, 408] width 209 height 20
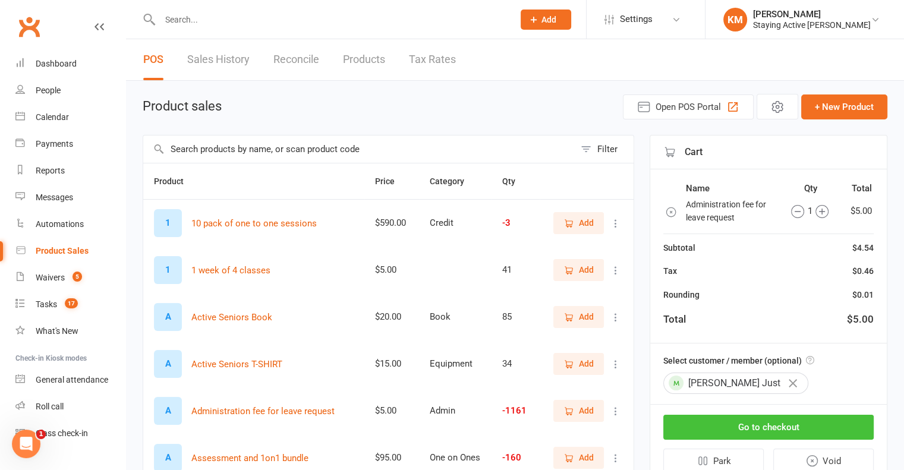
click at [755, 431] on button "Go to checkout" at bounding box center [768, 427] width 210 height 25
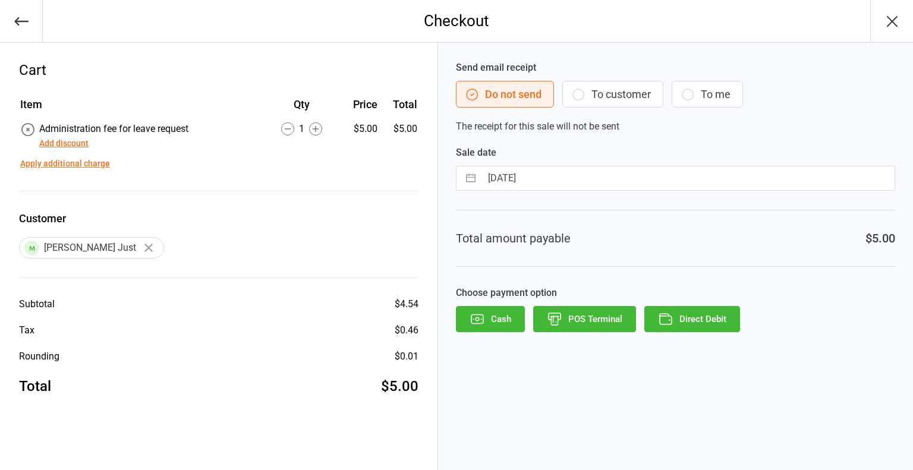
click at [725, 326] on button "Direct Debit" at bounding box center [692, 319] width 96 height 26
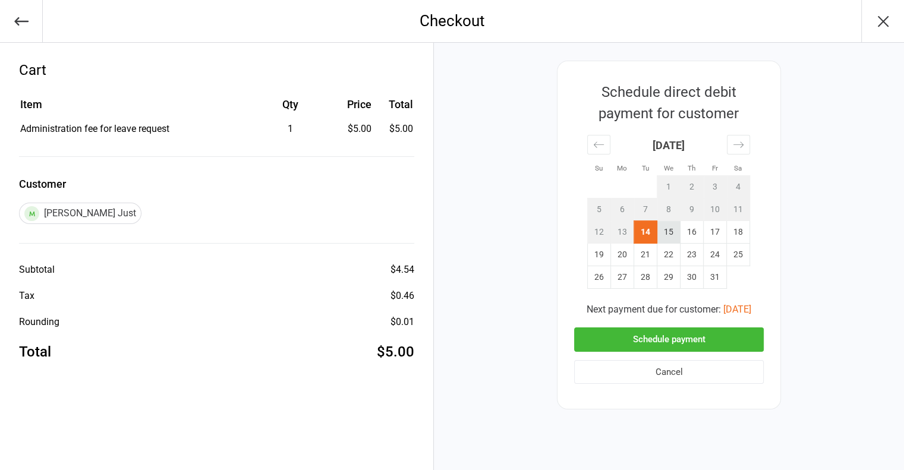
click at [674, 235] on td "15" at bounding box center [668, 232] width 23 height 23
click at [671, 368] on button "Cancel" at bounding box center [669, 372] width 190 height 24
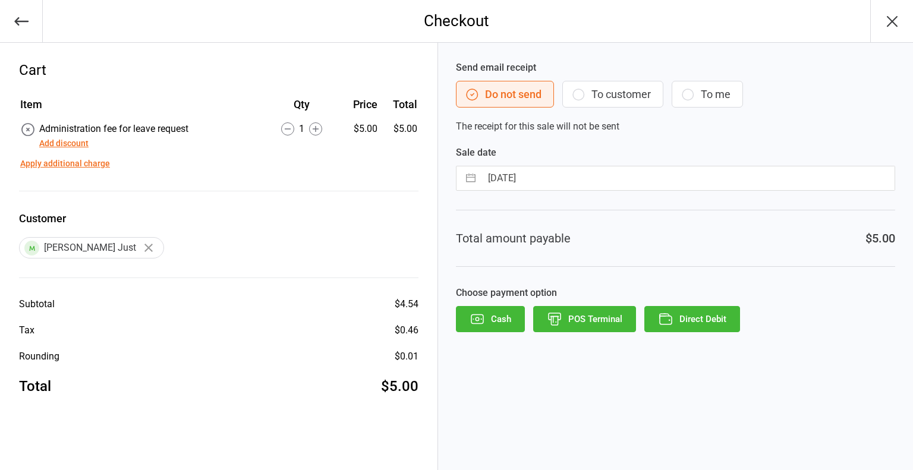
click at [678, 324] on button "Direct Debit" at bounding box center [692, 319] width 96 height 26
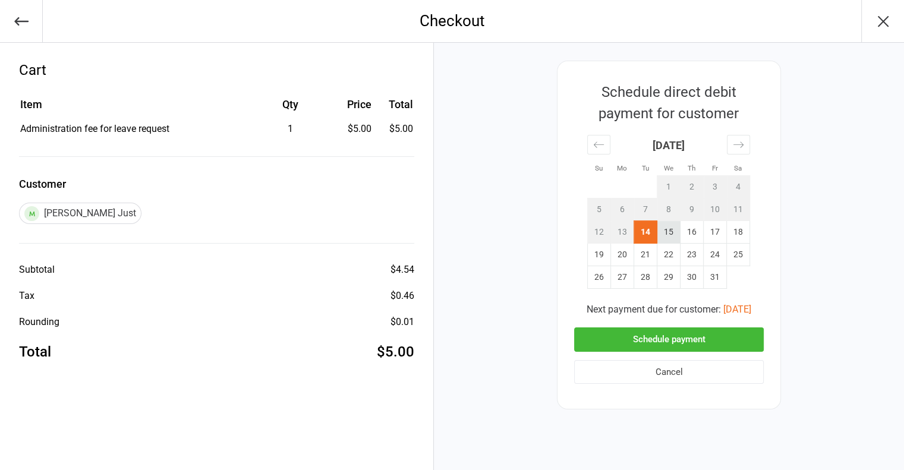
click at [675, 232] on td "15" at bounding box center [668, 232] width 23 height 23
click at [677, 340] on button "Schedule payment" at bounding box center [669, 339] width 190 height 24
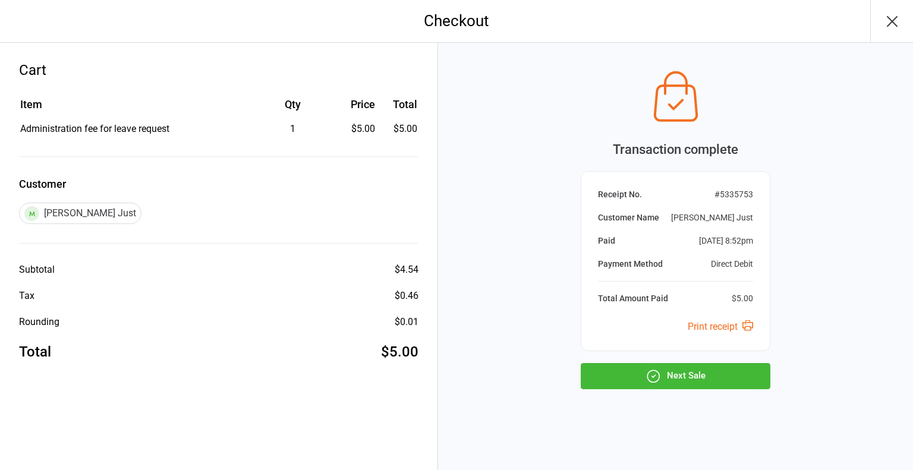
click at [638, 376] on button "Next Sale" at bounding box center [675, 376] width 190 height 26
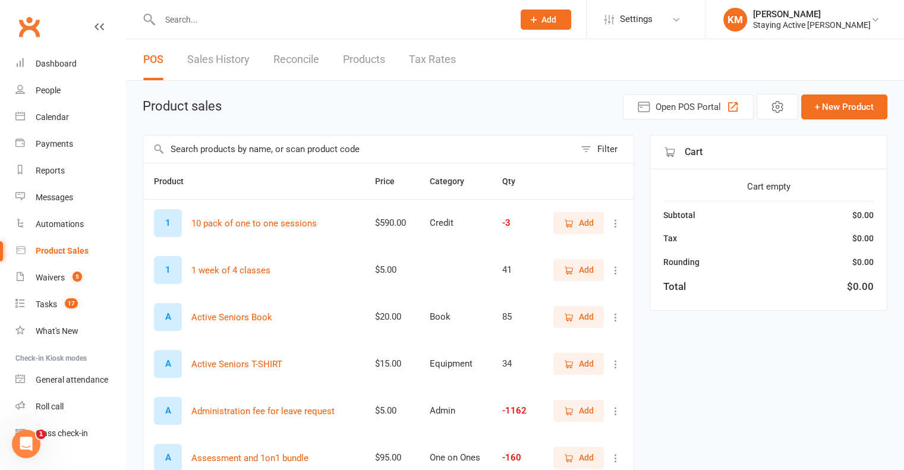
click at [406, 152] on input "text" at bounding box center [358, 148] width 431 height 27
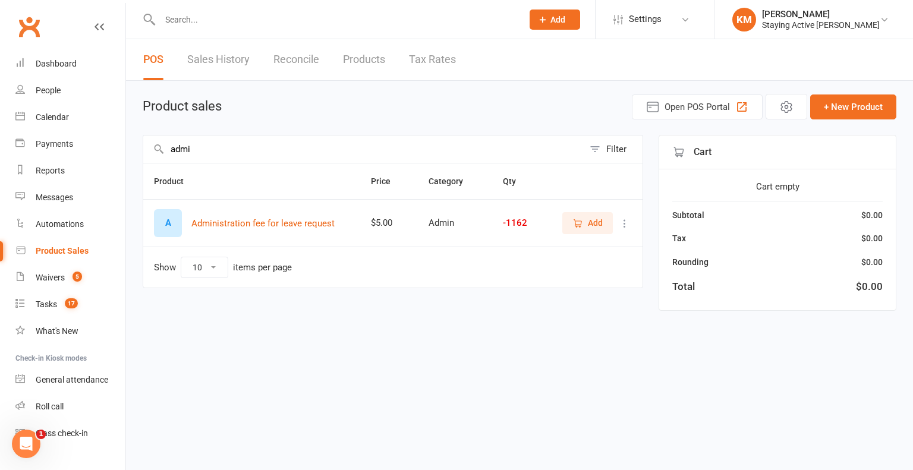
type input "admin"
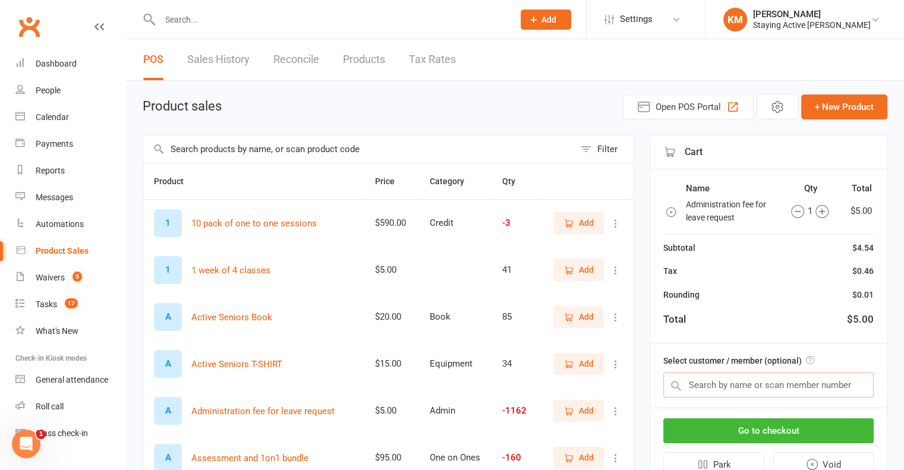
click at [804, 386] on input "text" at bounding box center [768, 385] width 210 height 25
paste input "[PERSON_NAME]"
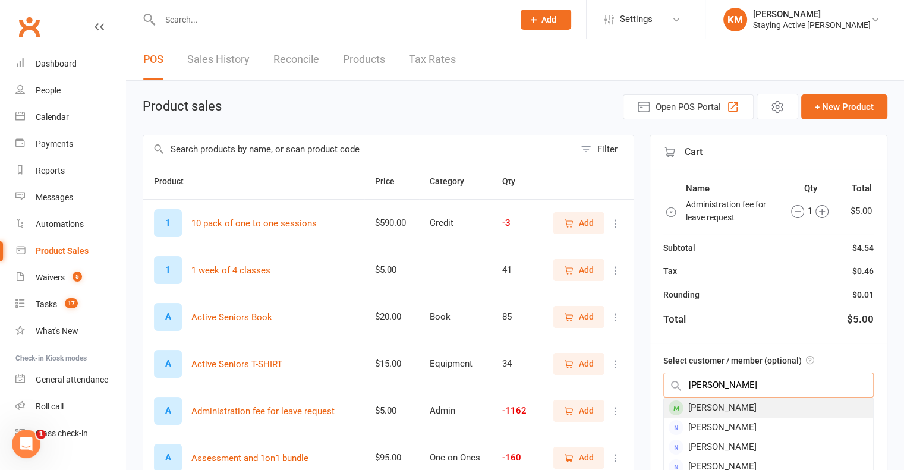
type input "[PERSON_NAME]"
click at [763, 406] on div "[PERSON_NAME]" at bounding box center [768, 408] width 209 height 20
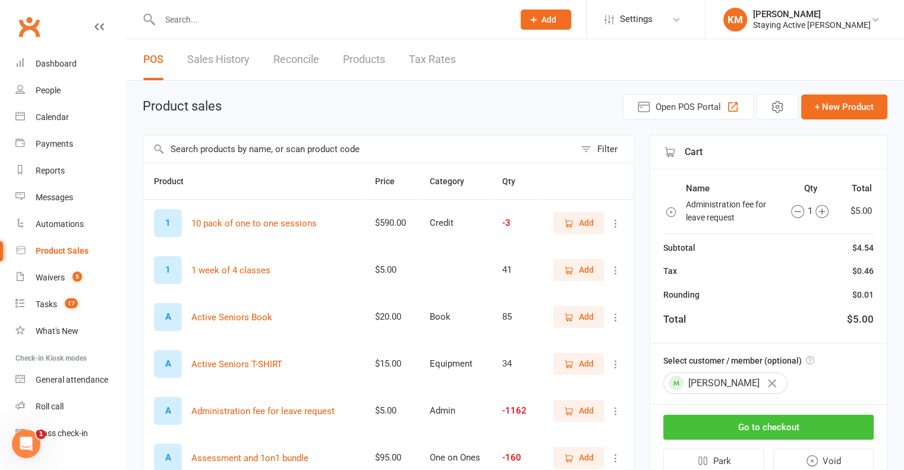
click at [765, 424] on button "Go to checkout" at bounding box center [768, 427] width 210 height 25
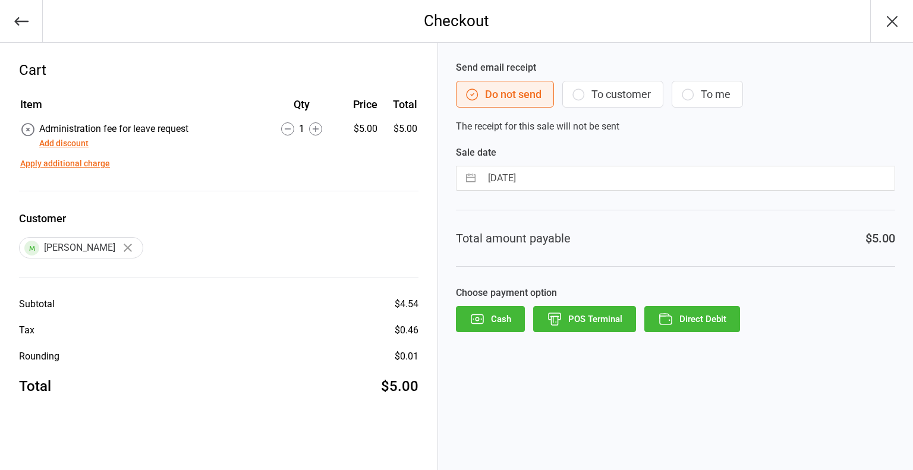
click at [722, 324] on button "Direct Debit" at bounding box center [692, 319] width 96 height 26
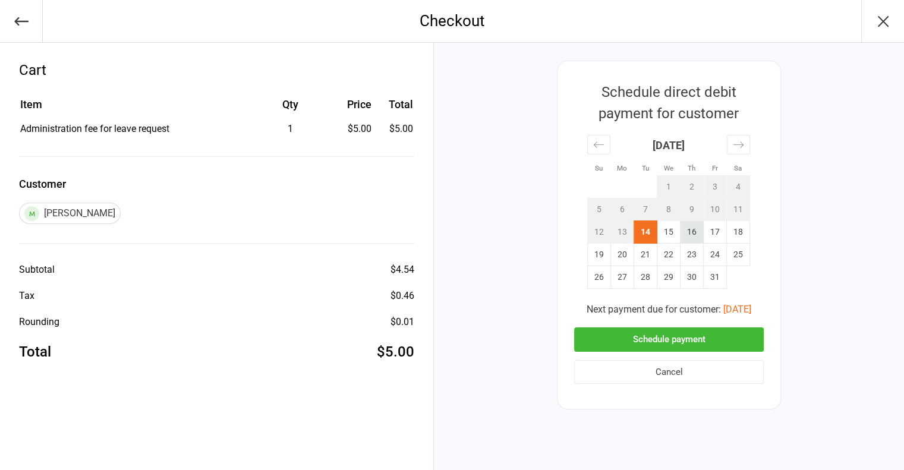
click at [689, 235] on td "16" at bounding box center [691, 232] width 23 height 23
click at [690, 340] on button "Schedule payment" at bounding box center [669, 339] width 190 height 24
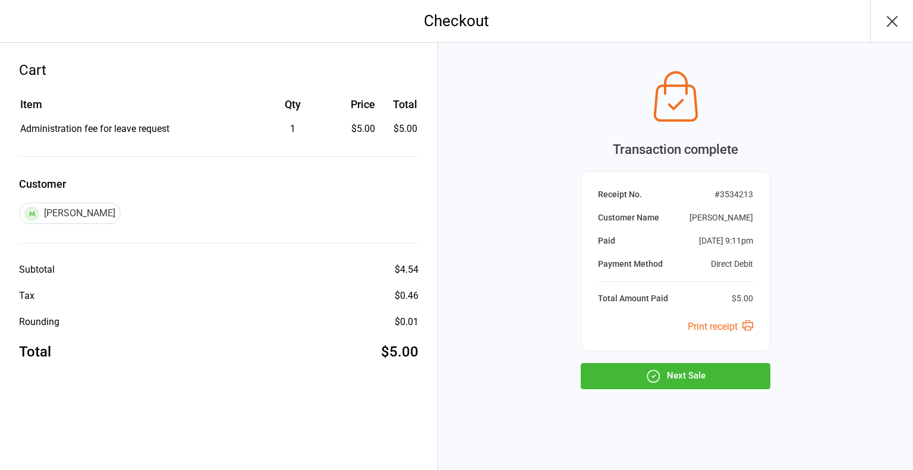
click at [686, 376] on button "Next Sale" at bounding box center [675, 376] width 190 height 26
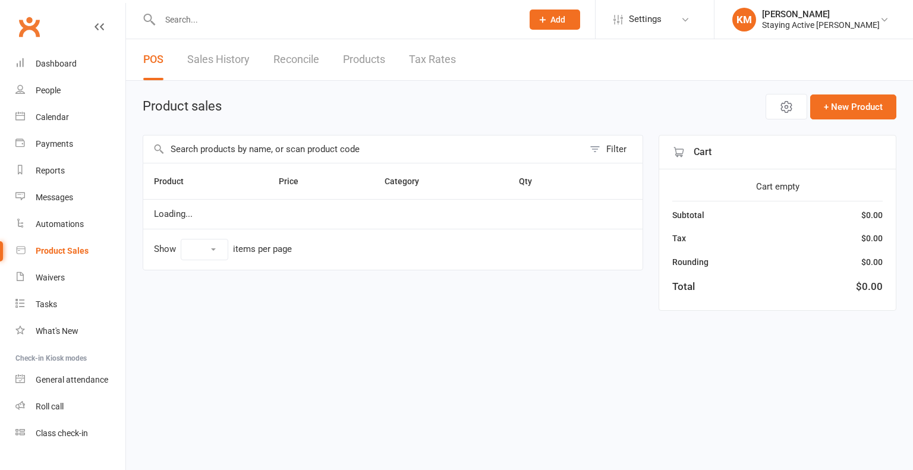
select select "10"
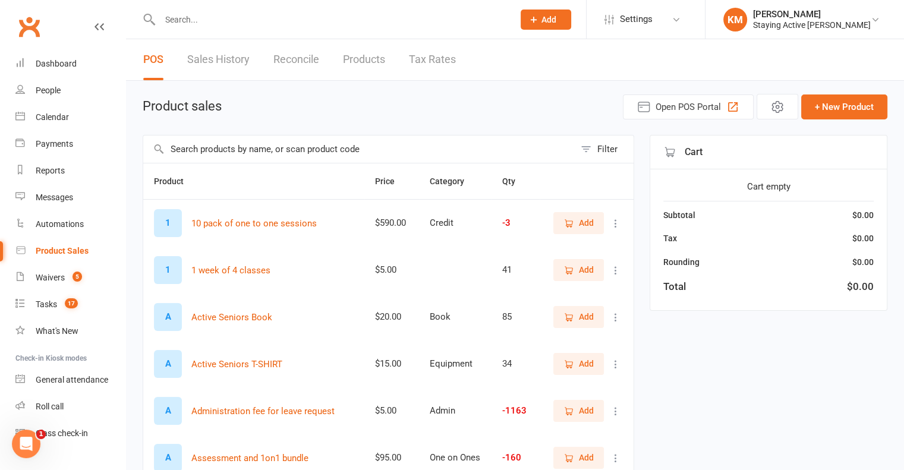
click at [241, 154] on input "text" at bounding box center [358, 148] width 431 height 27
click at [185, 146] on input "text" at bounding box center [358, 148] width 431 height 27
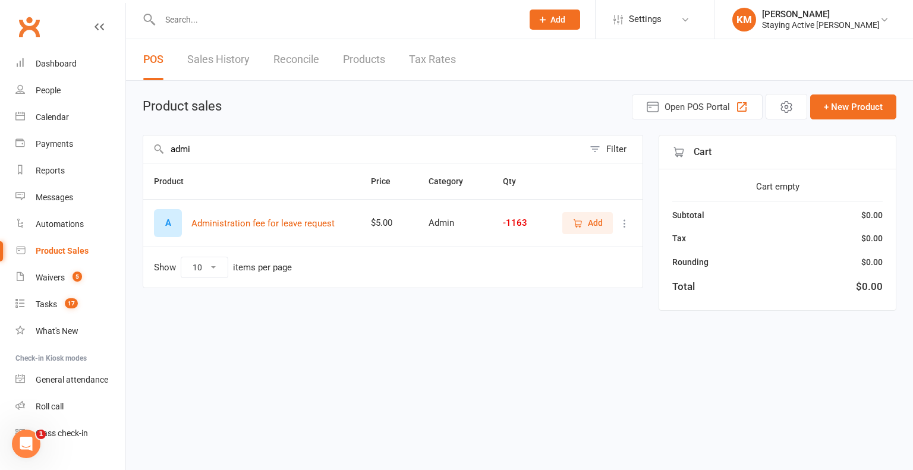
type input "admin"
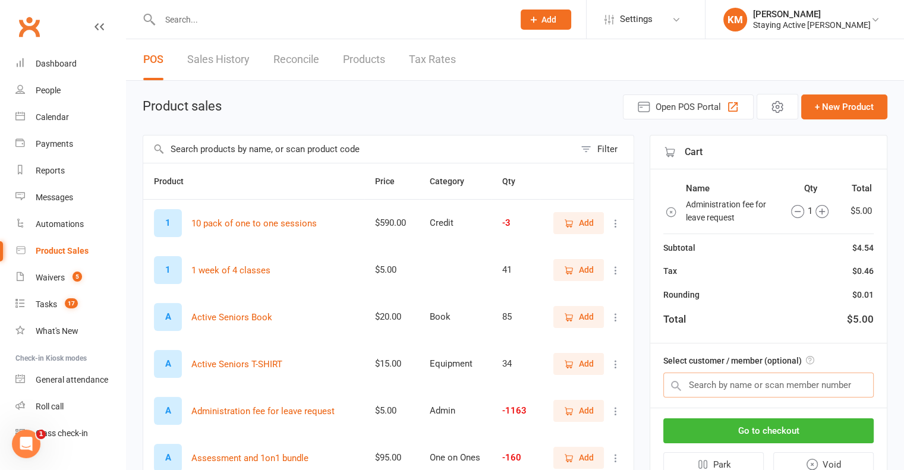
click at [706, 386] on input "text" at bounding box center [768, 385] width 210 height 25
paste input "[PERSON_NAME]"
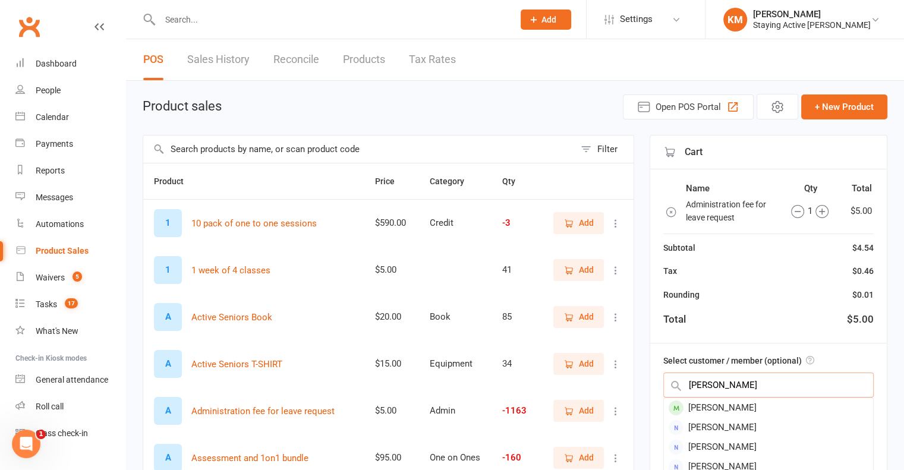
type input "[PERSON_NAME]"
click at [706, 402] on div "Rosemary Butler" at bounding box center [768, 408] width 209 height 20
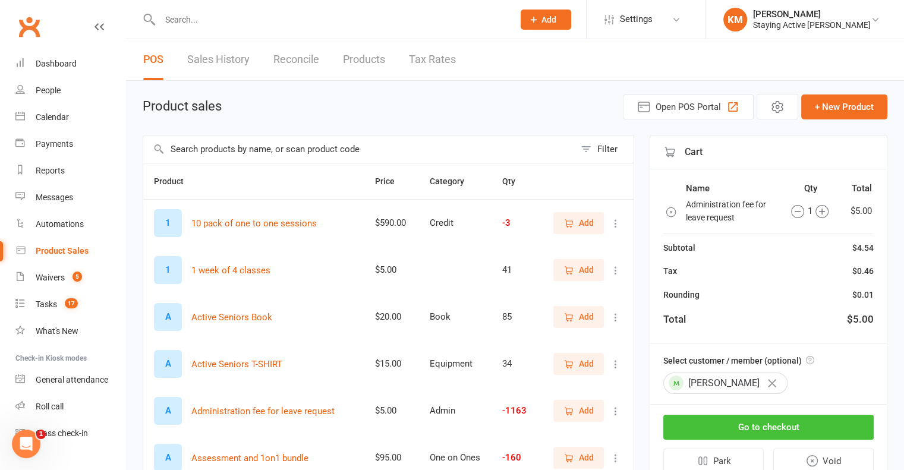
click at [706, 417] on button "Go to checkout" at bounding box center [768, 427] width 210 height 25
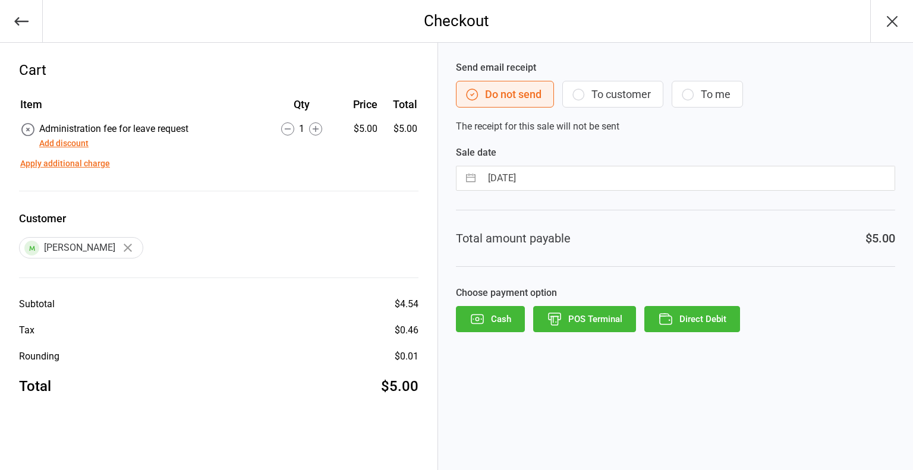
click at [677, 316] on button "Direct Debit" at bounding box center [692, 319] width 96 height 26
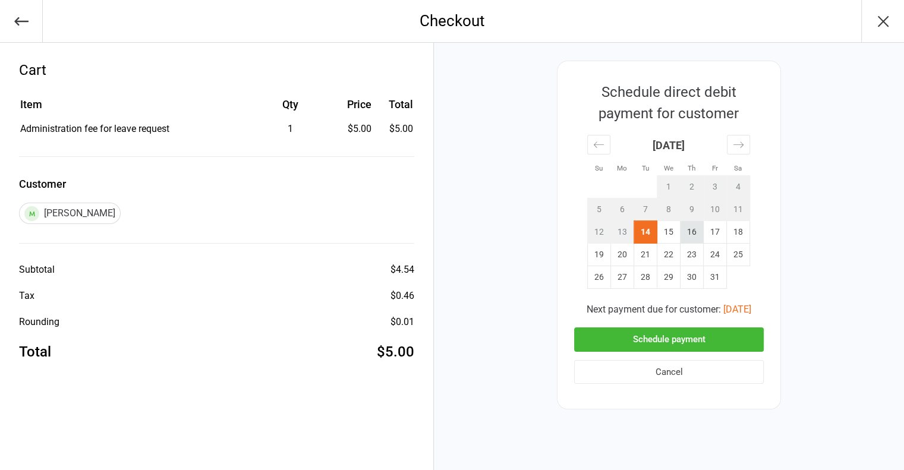
click at [687, 230] on td "16" at bounding box center [691, 232] width 23 height 23
click at [683, 329] on button "Schedule payment" at bounding box center [669, 339] width 190 height 24
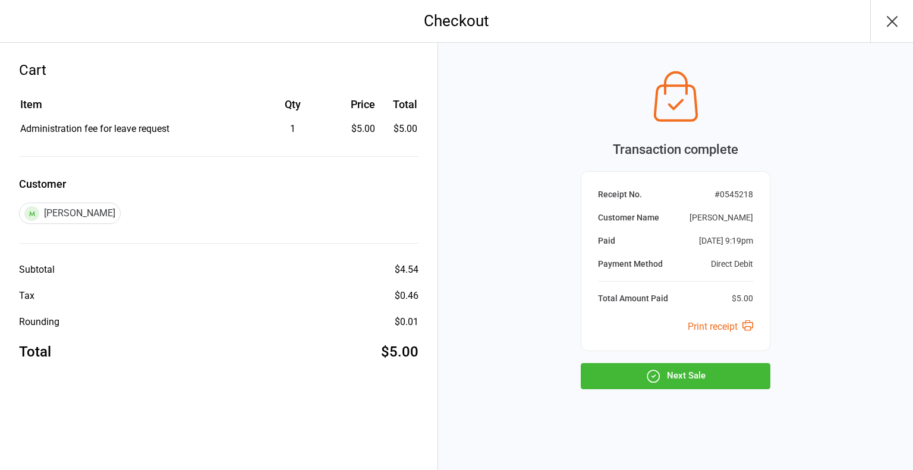
click at [670, 373] on button "Next Sale" at bounding box center [675, 376] width 190 height 26
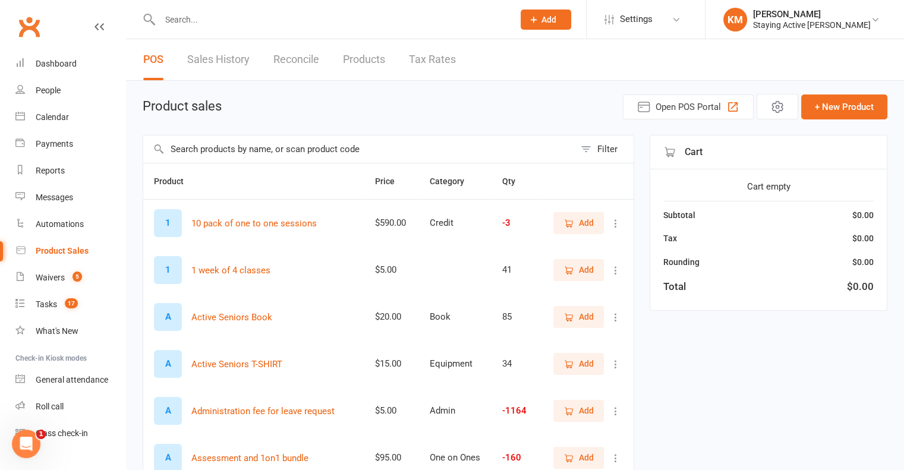
click at [311, 147] on input "text" at bounding box center [358, 148] width 431 height 27
type input "admin"
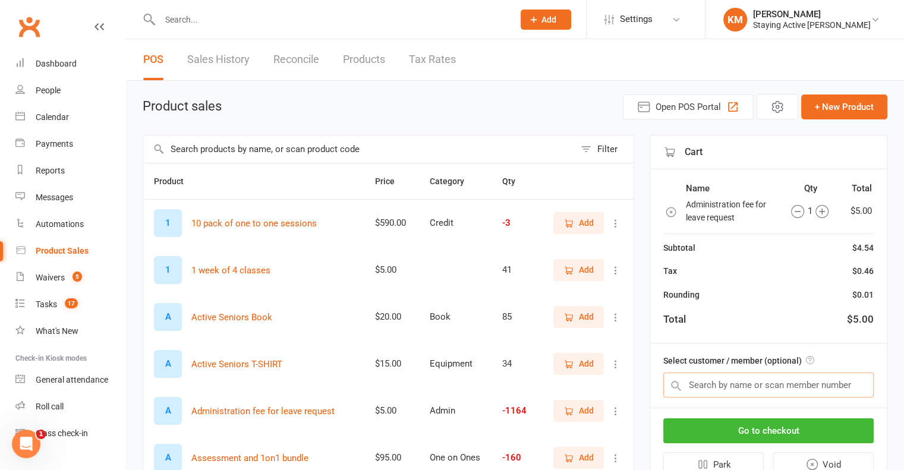
click at [767, 379] on input "text" at bounding box center [768, 385] width 210 height 25
paste input "Esme Glass"
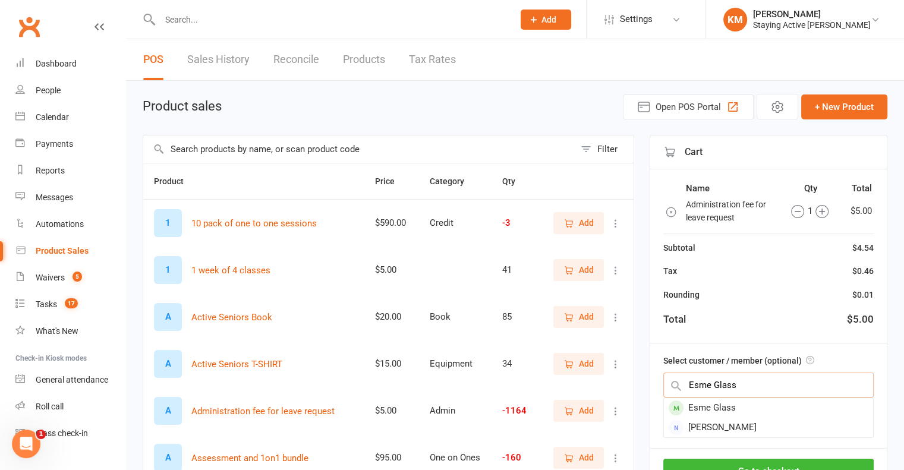
type input "Esme Glass"
click at [722, 403] on div "Esme Glass" at bounding box center [768, 408] width 209 height 20
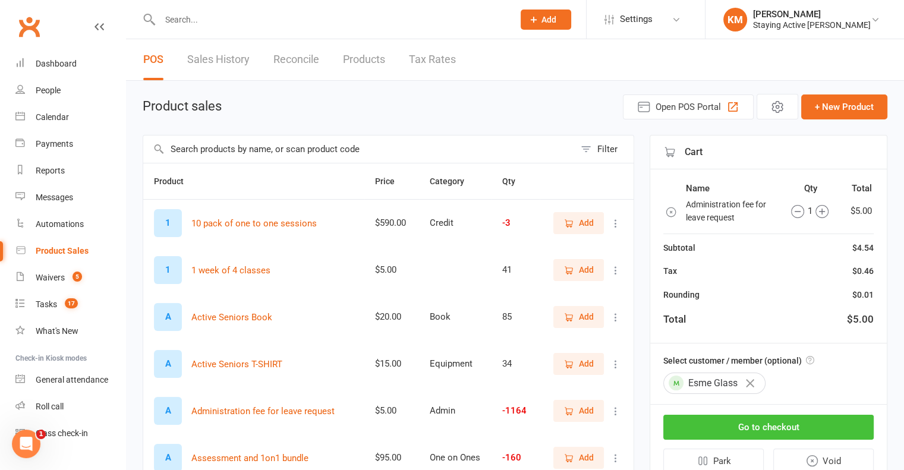
click at [711, 422] on button "Go to checkout" at bounding box center [768, 427] width 210 height 25
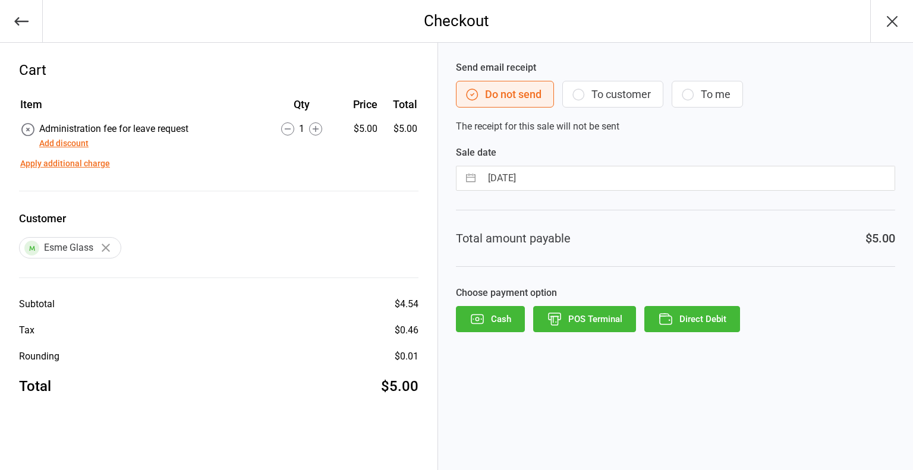
click at [678, 325] on button "Direct Debit" at bounding box center [692, 319] width 96 height 26
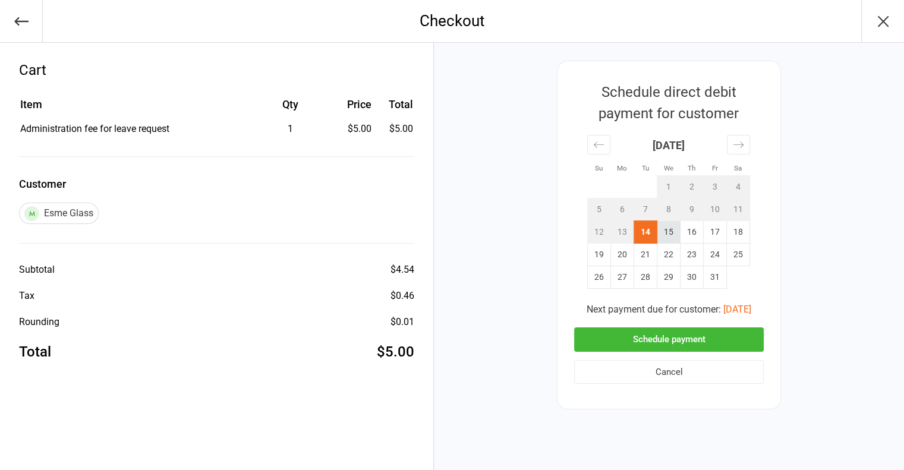
click at [665, 229] on td "15" at bounding box center [668, 232] width 23 height 23
click at [689, 232] on td "16" at bounding box center [691, 232] width 23 height 23
click at [667, 343] on button "Schedule payment" at bounding box center [669, 339] width 190 height 24
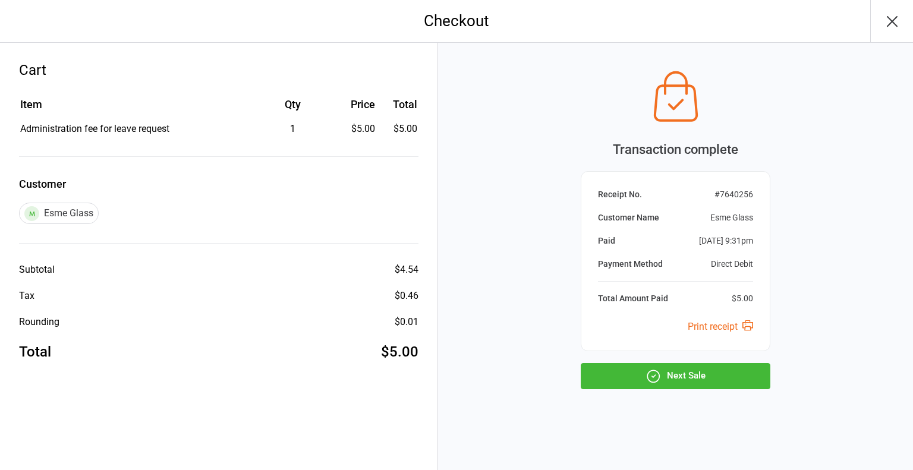
click at [650, 368] on icon "button" at bounding box center [652, 375] width 15 height 15
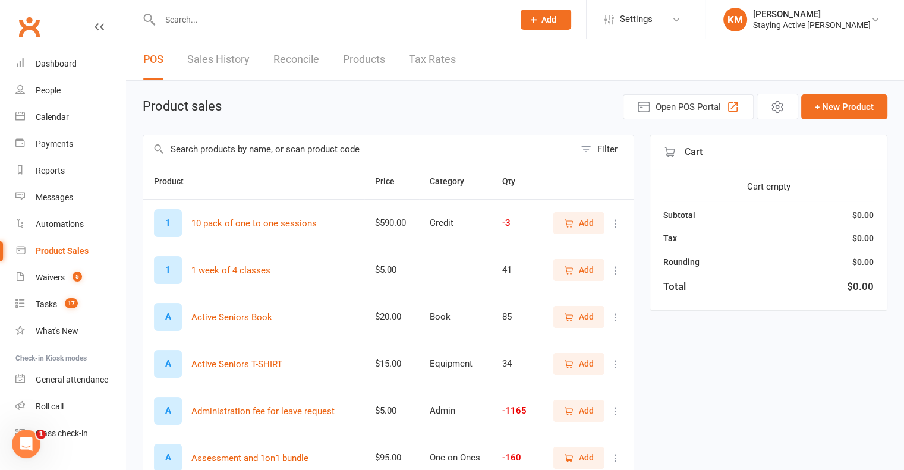
click at [285, 142] on input "text" at bounding box center [358, 148] width 431 height 27
type input "admin"
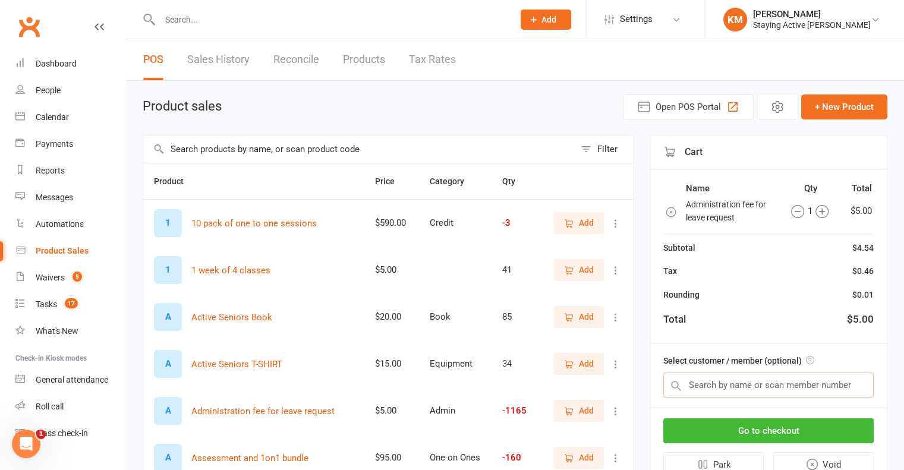
click at [750, 389] on input "text" at bounding box center [768, 385] width 210 height 25
paste input "[PERSON_NAME]"
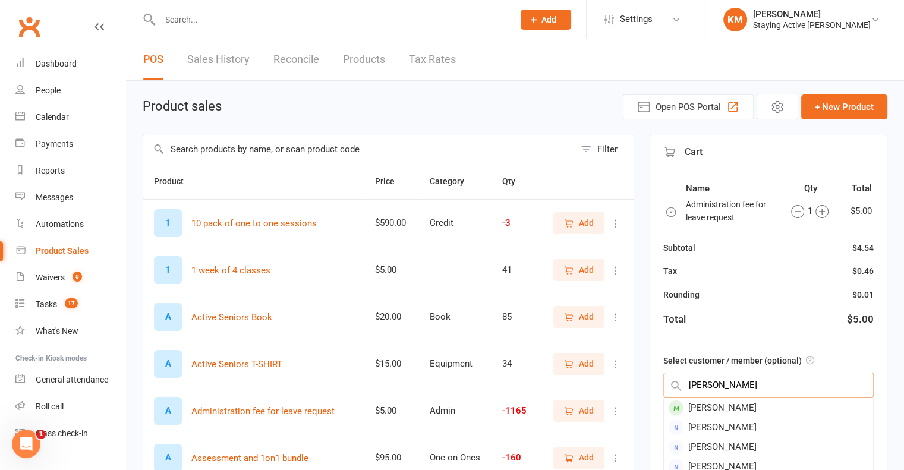
type input "Peter Whiteside"
click at [682, 402] on div "Peter Whiteside" at bounding box center [768, 408] width 209 height 20
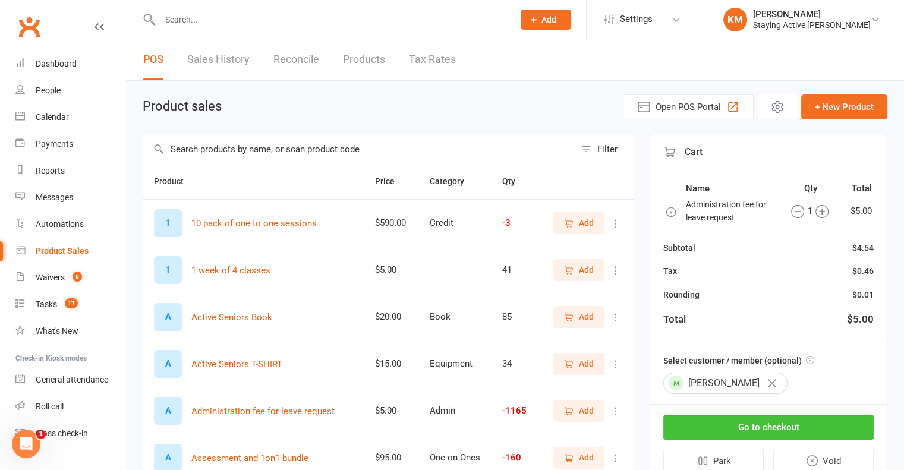
drag, startPoint x: 749, startPoint y: 424, endPoint x: 739, endPoint y: 420, distance: 10.7
click at [749, 424] on button "Go to checkout" at bounding box center [768, 427] width 210 height 25
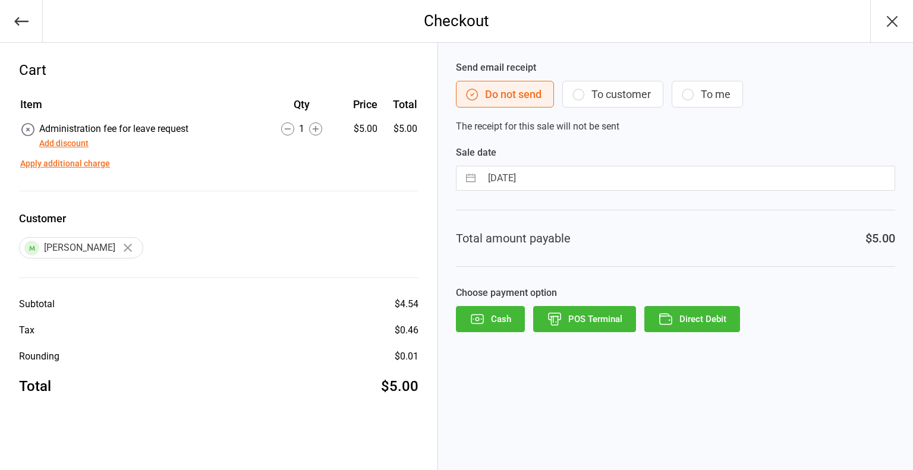
click at [690, 321] on button "Direct Debit" at bounding box center [692, 319] width 96 height 26
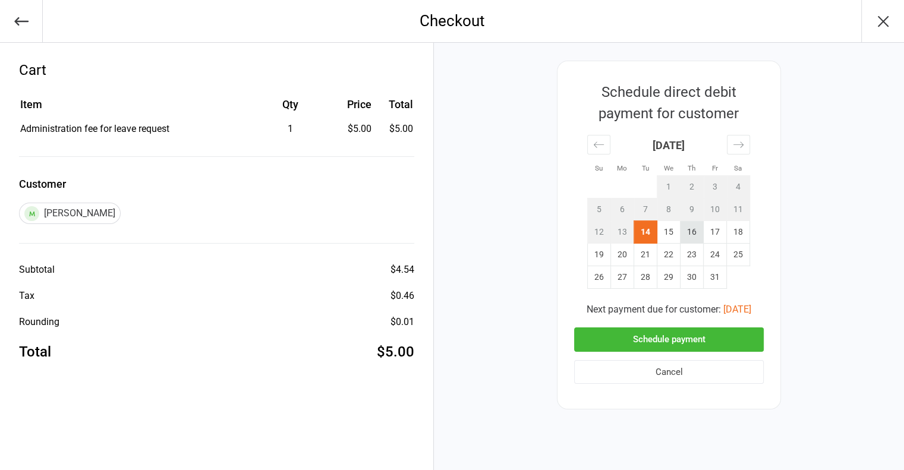
click at [680, 228] on td "16" at bounding box center [691, 232] width 23 height 23
click at [675, 339] on button "Schedule payment" at bounding box center [669, 339] width 190 height 24
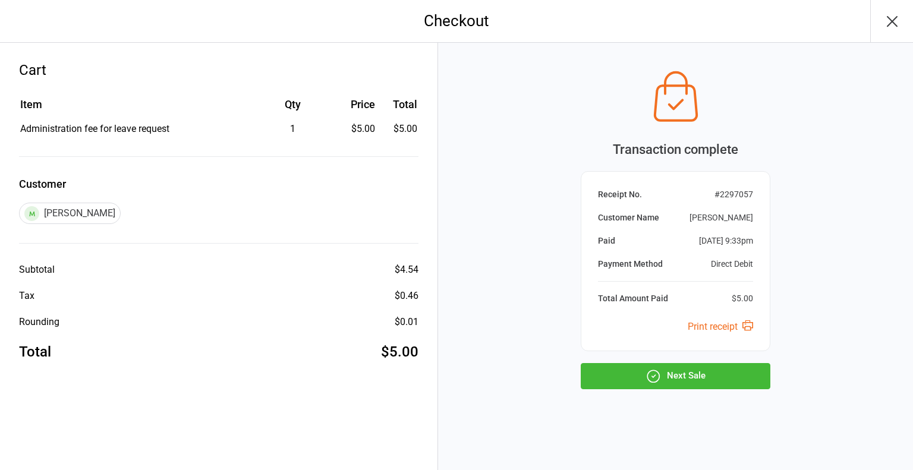
click at [654, 373] on icon "button" at bounding box center [652, 375] width 15 height 15
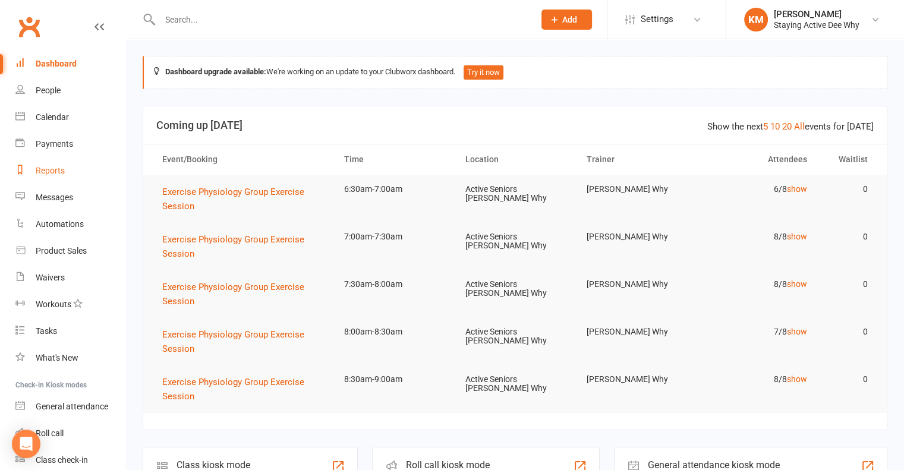
click at [49, 169] on div "Reports" at bounding box center [50, 171] width 29 height 10
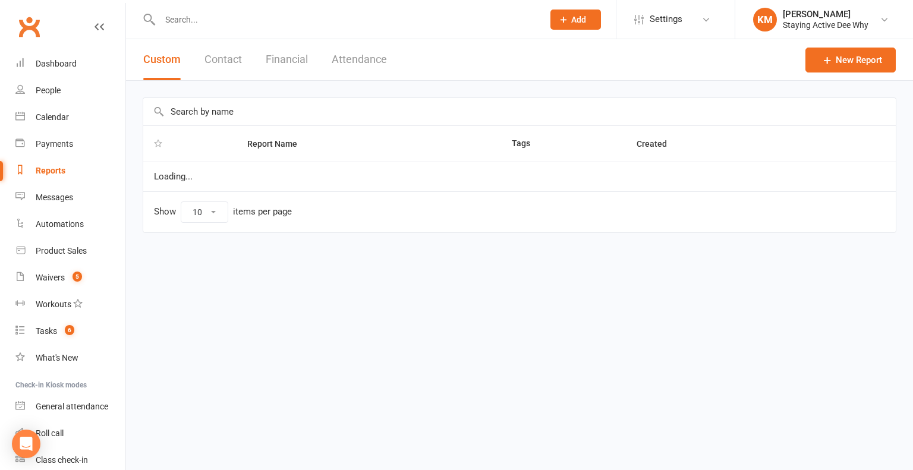
select select "50"
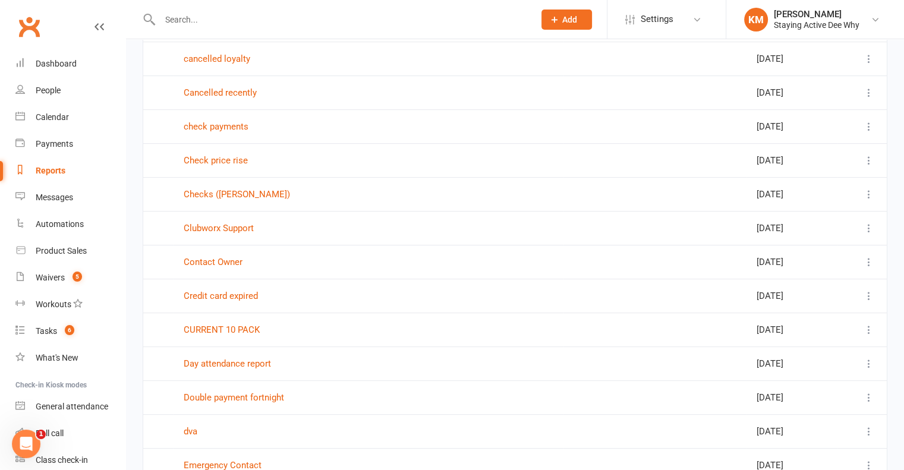
scroll to position [475, 0]
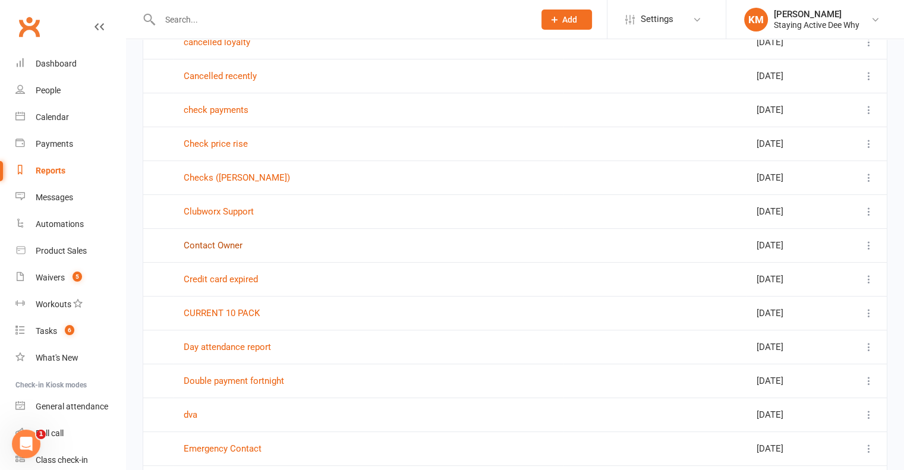
click at [205, 244] on link "Contact Owner" at bounding box center [213, 245] width 59 height 11
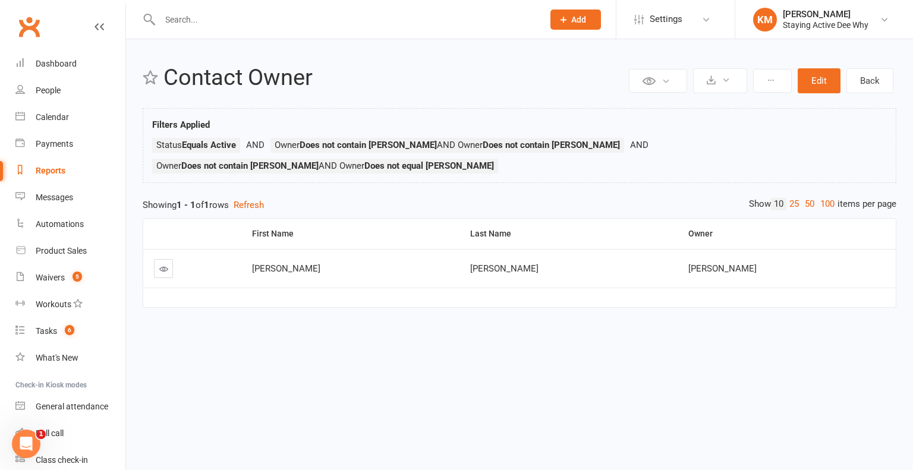
click at [159, 264] on icon at bounding box center [163, 268] width 9 height 9
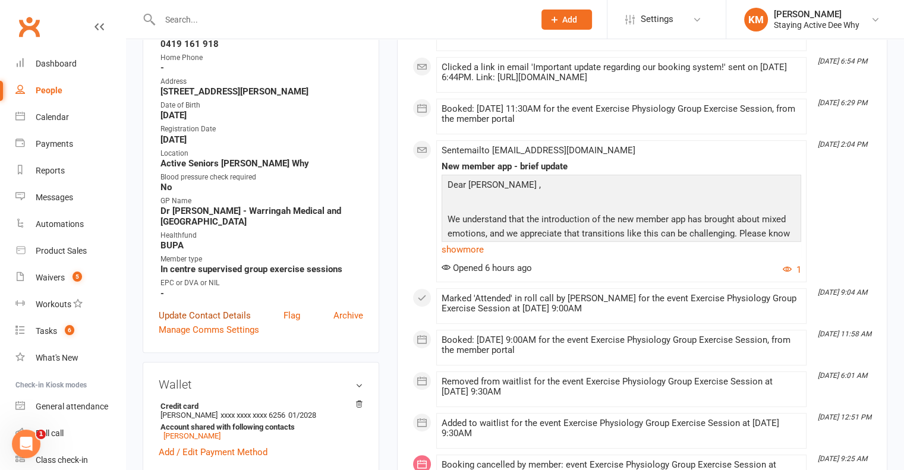
click at [208, 318] on link "Update Contact Details" at bounding box center [205, 315] width 92 height 14
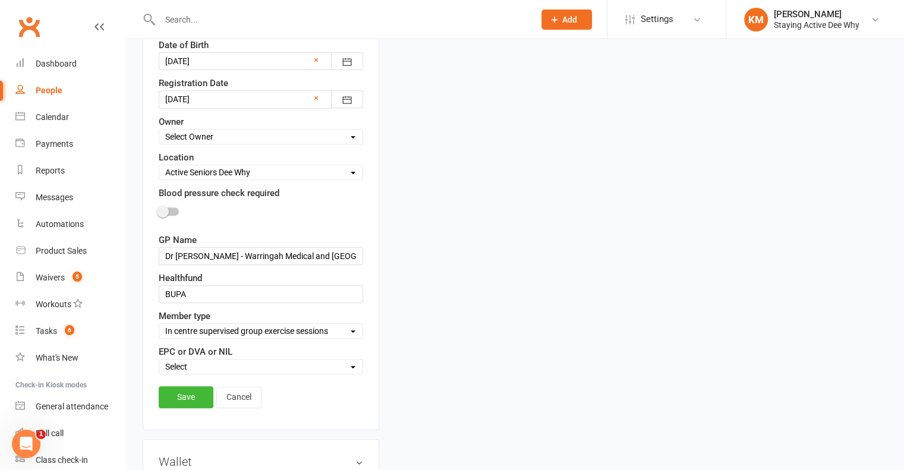
scroll to position [486, 0]
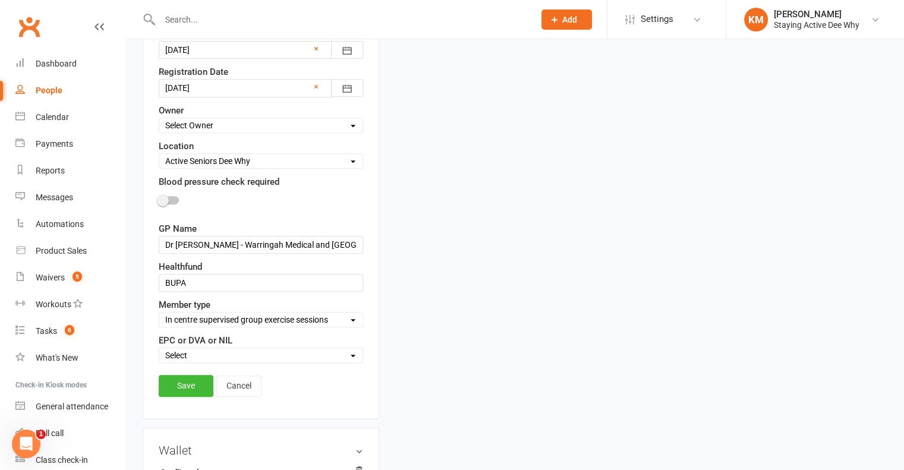
click at [235, 119] on select "Select Owner Dee Why Carla Riccobon Ainsley Bell Staying Active Green Room Sara…" at bounding box center [260, 125] width 203 height 13
select select "18"
click at [159, 119] on select "Select Owner Dee Why Carla Riccobon Ainsley Bell Staying Active Green Room Sara…" at bounding box center [260, 125] width 203 height 13
click at [163, 384] on link "Save" at bounding box center [186, 385] width 55 height 21
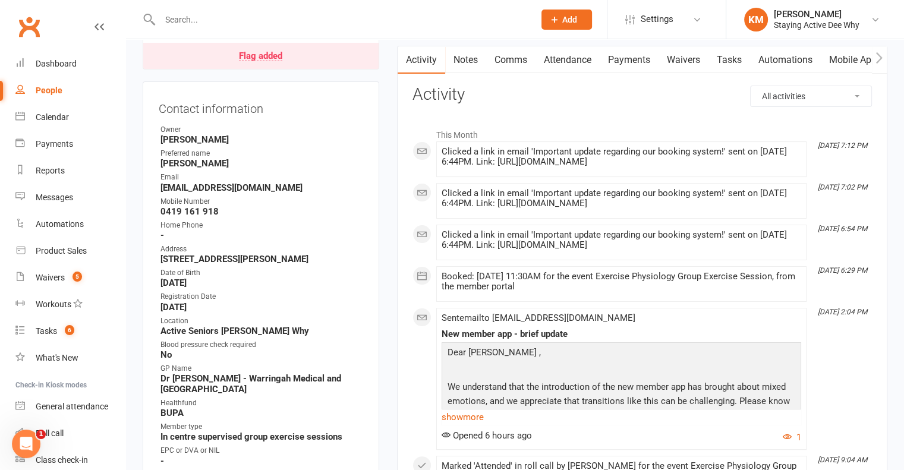
scroll to position [0, 0]
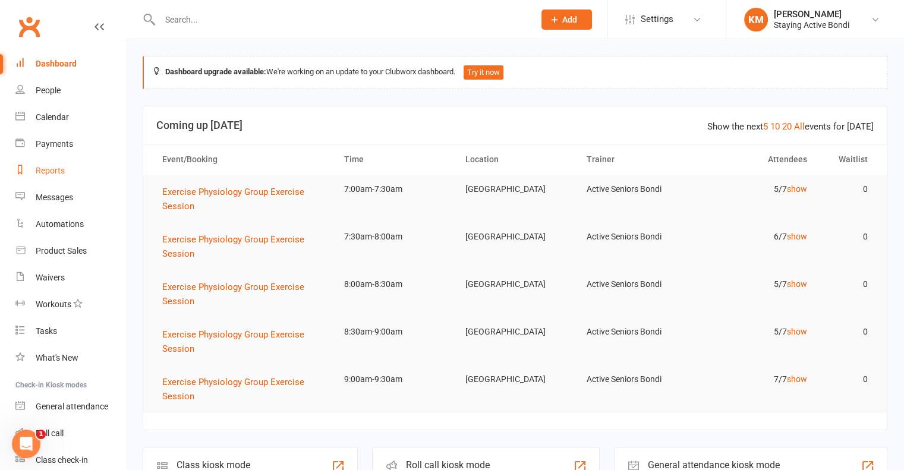
drag, startPoint x: 57, startPoint y: 175, endPoint x: 67, endPoint y: 175, distance: 10.1
click at [57, 175] on div "Reports" at bounding box center [50, 171] width 29 height 10
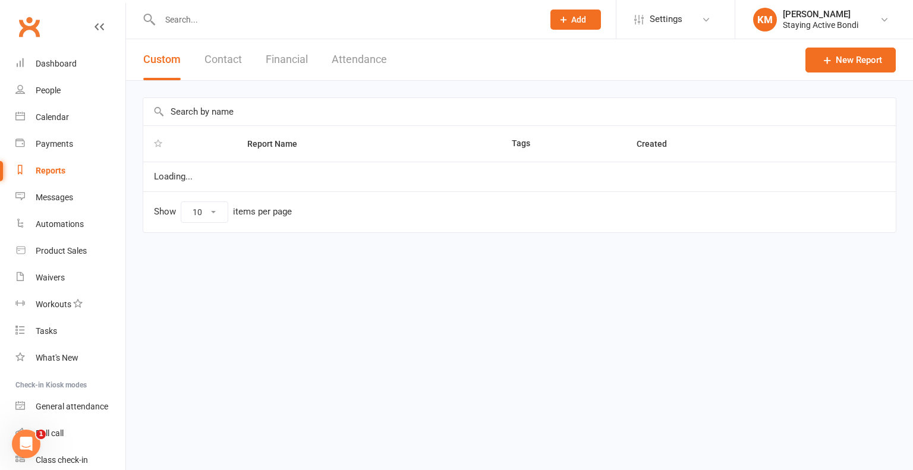
select select "100"
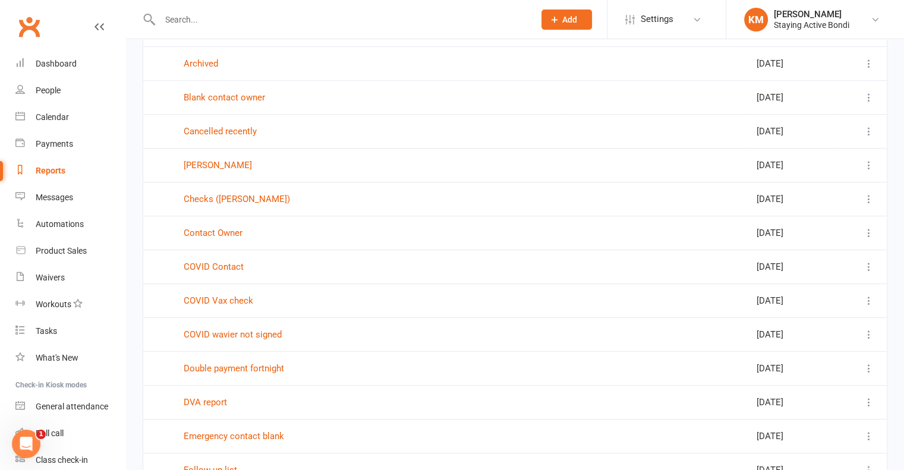
scroll to position [475, 0]
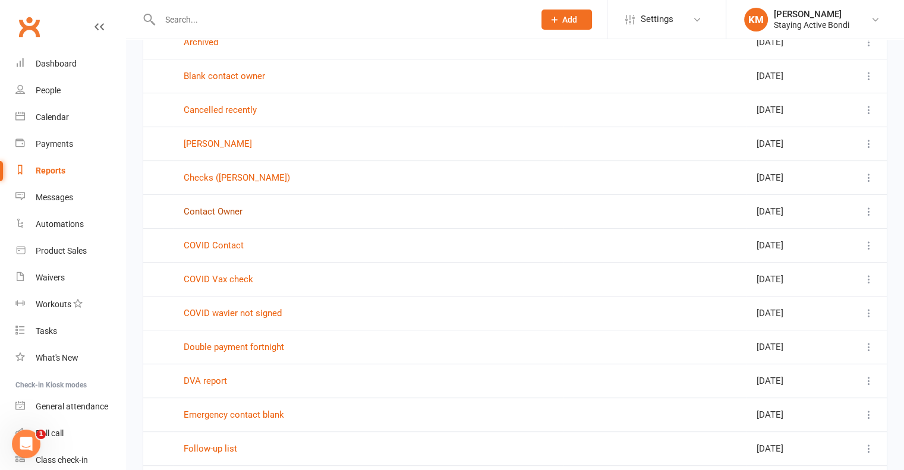
click at [219, 206] on link "Contact Owner" at bounding box center [213, 211] width 59 height 11
